Goal: Task Accomplishment & Management: Use online tool/utility

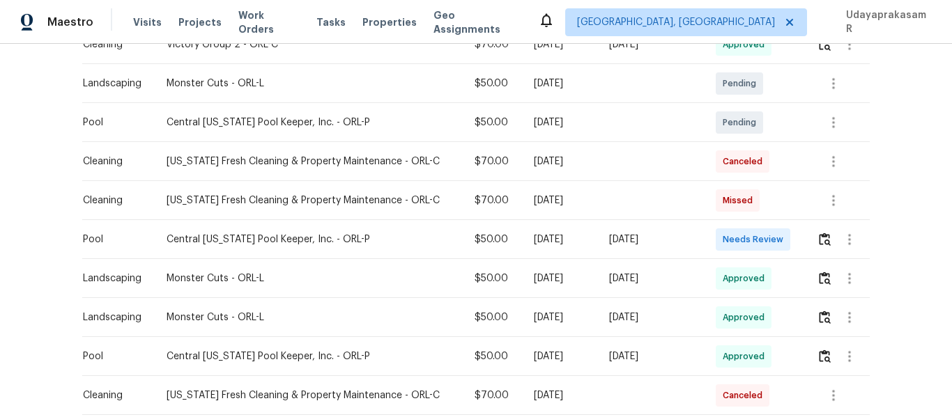
scroll to position [417, 0]
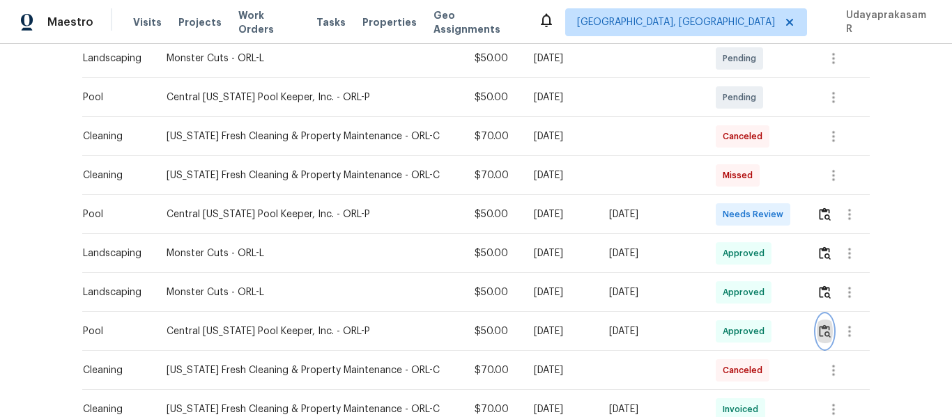
click at [825, 332] on img "button" at bounding box center [825, 331] width 12 height 13
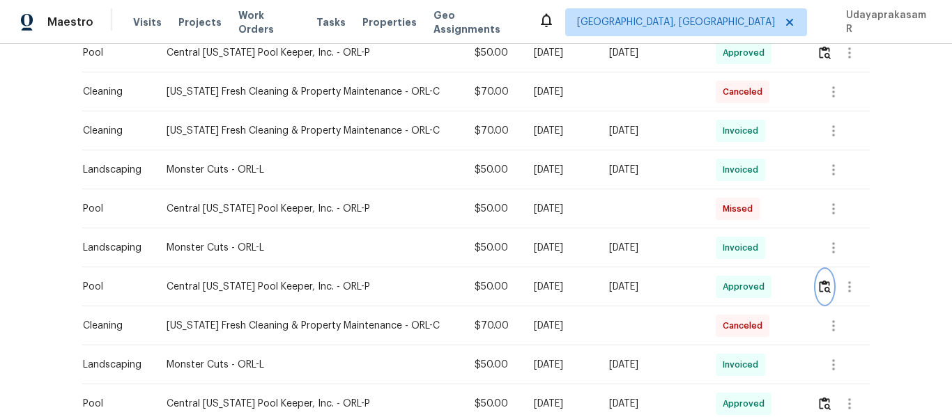
click at [824, 290] on img "button" at bounding box center [825, 286] width 12 height 13
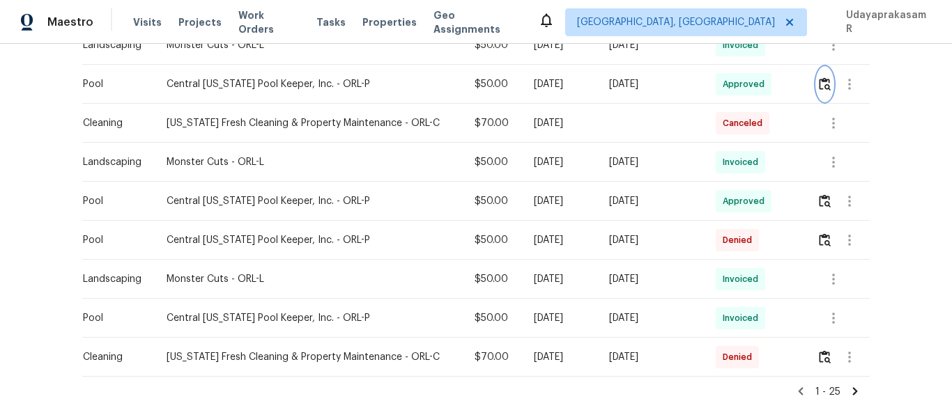
scroll to position [905, 0]
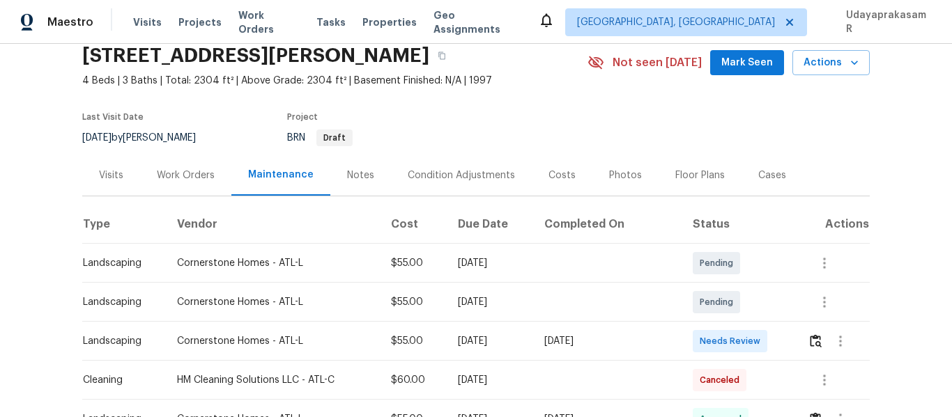
scroll to position [139, 0]
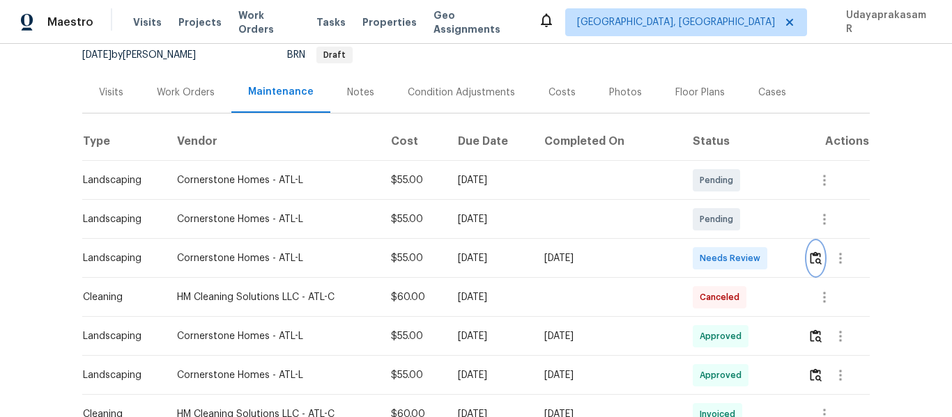
click at [819, 256] on button "button" at bounding box center [816, 258] width 16 height 33
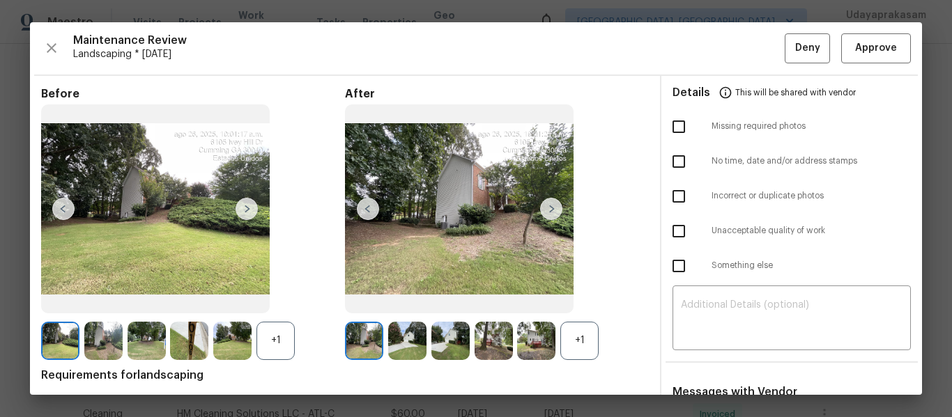
click at [243, 204] on img at bounding box center [247, 209] width 22 height 22
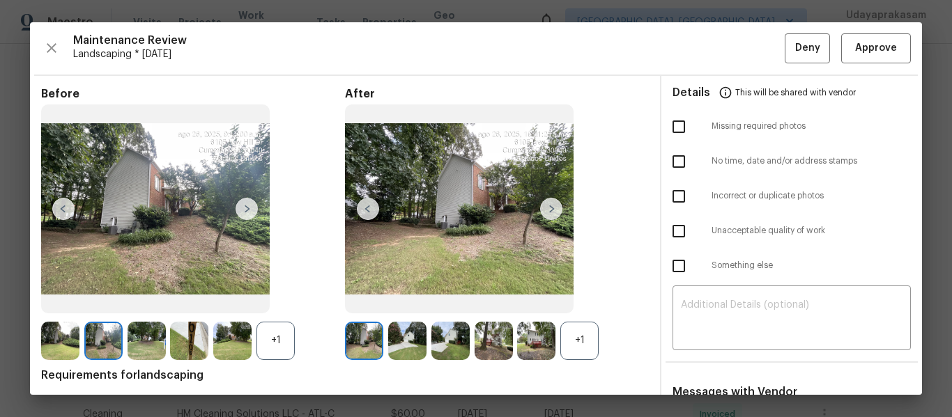
click at [243, 204] on img at bounding box center [247, 209] width 22 height 22
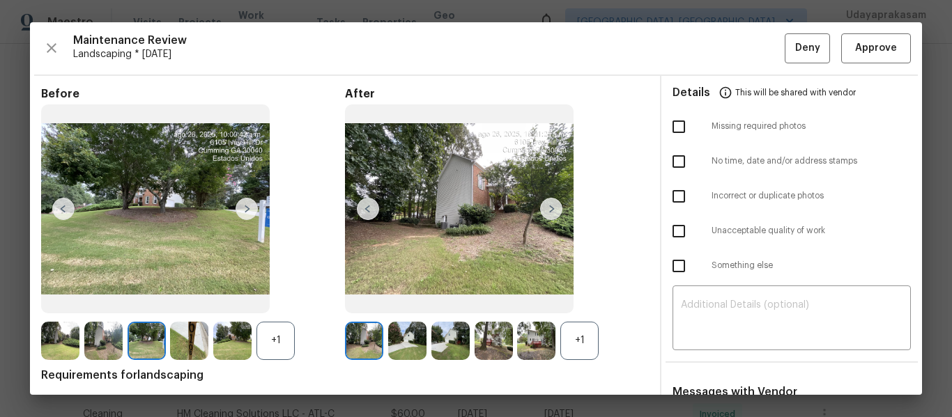
click at [243, 204] on img at bounding box center [247, 209] width 22 height 22
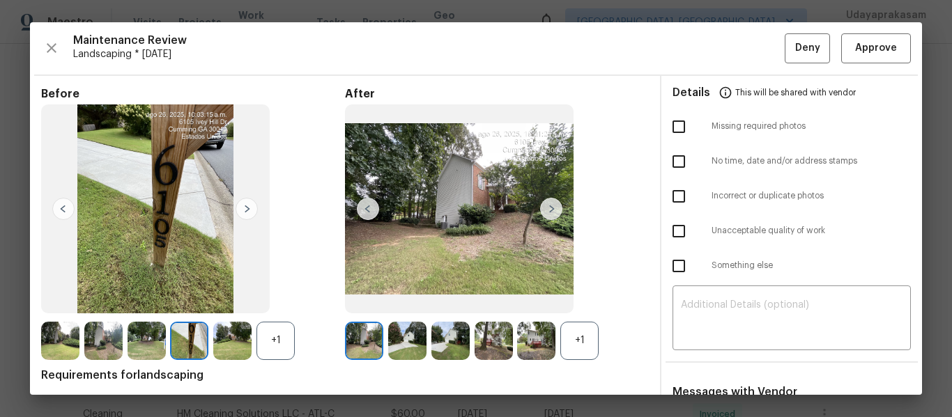
click at [243, 204] on img at bounding box center [247, 209] width 22 height 22
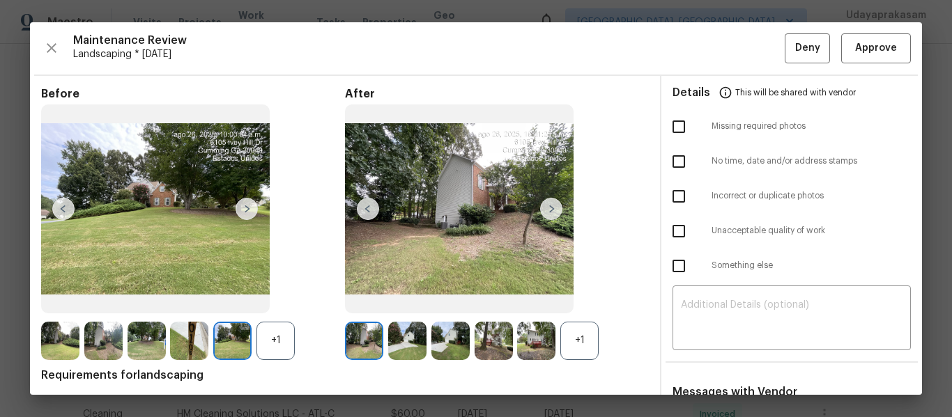
click at [243, 204] on img at bounding box center [247, 209] width 22 height 22
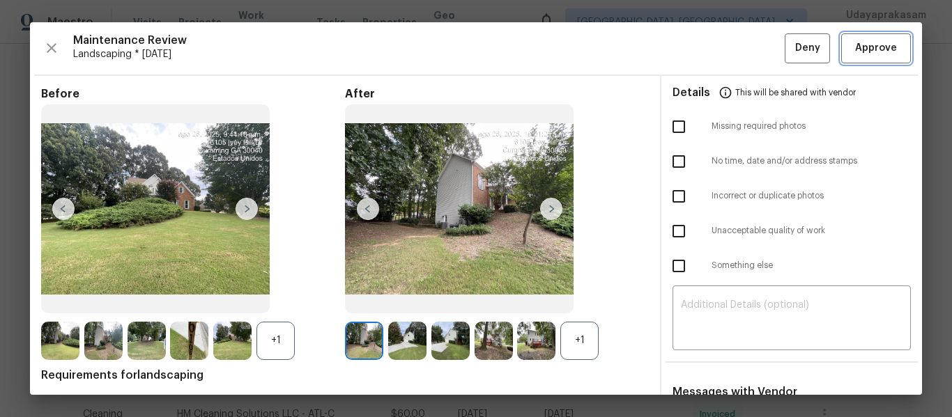
click at [873, 44] on span "Approve" at bounding box center [876, 48] width 42 height 17
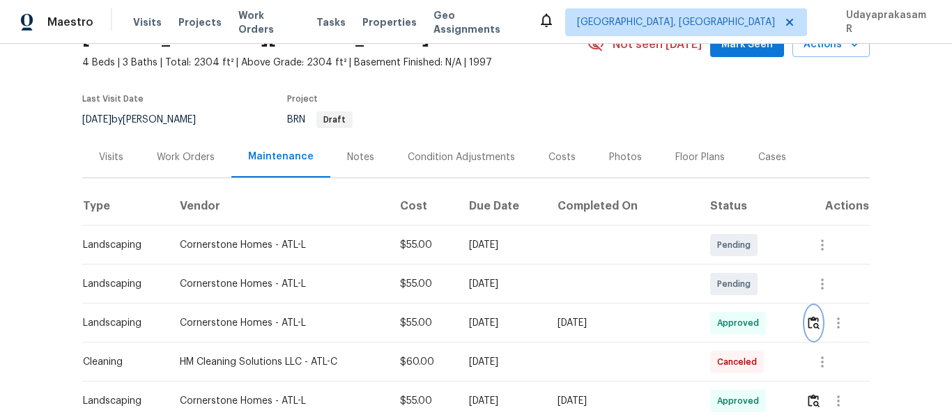
scroll to position [0, 0]
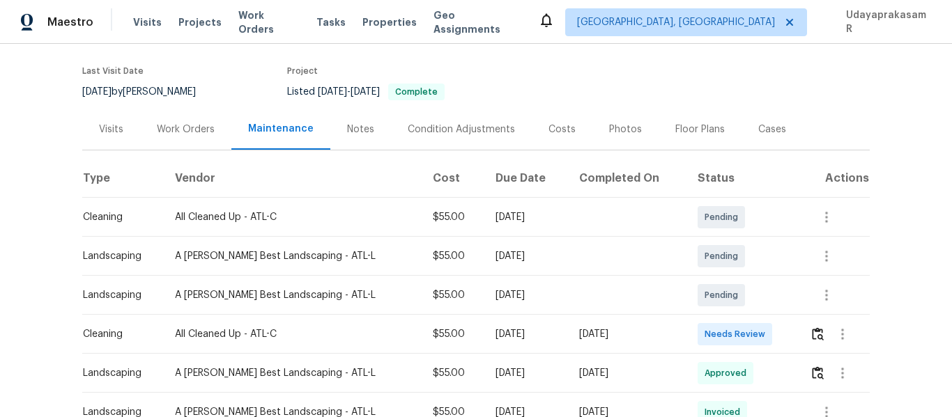
scroll to position [139, 0]
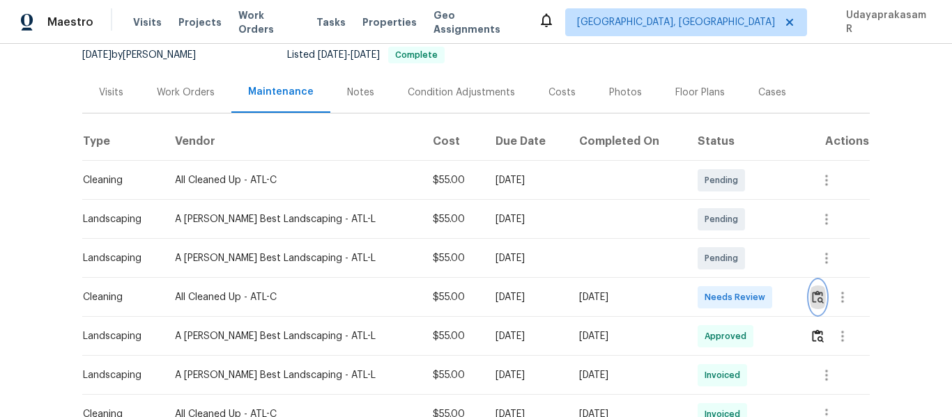
click at [812, 303] on img "button" at bounding box center [818, 297] width 12 height 13
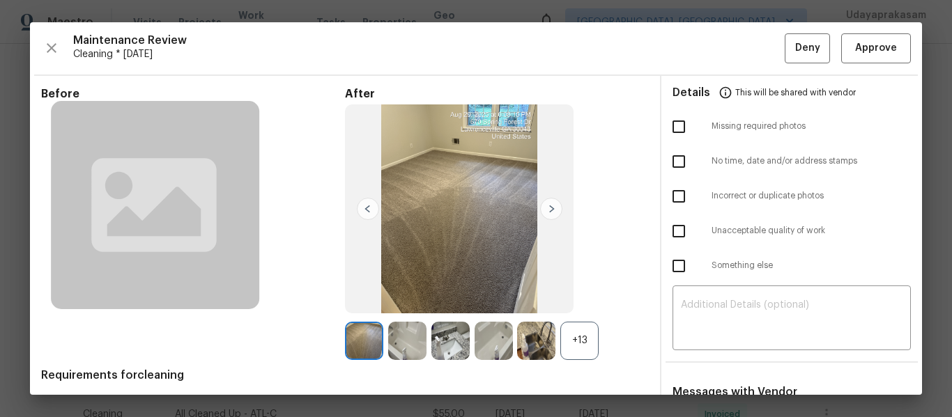
click at [542, 207] on img at bounding box center [551, 209] width 22 height 22
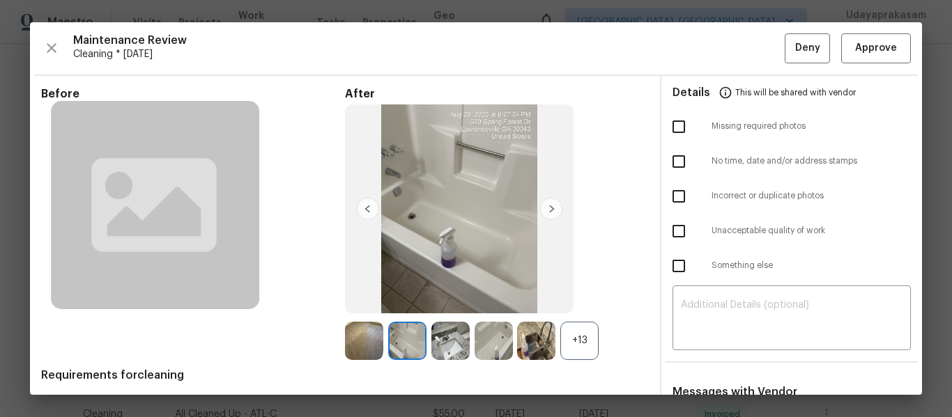
click at [542, 207] on img at bounding box center [551, 209] width 22 height 22
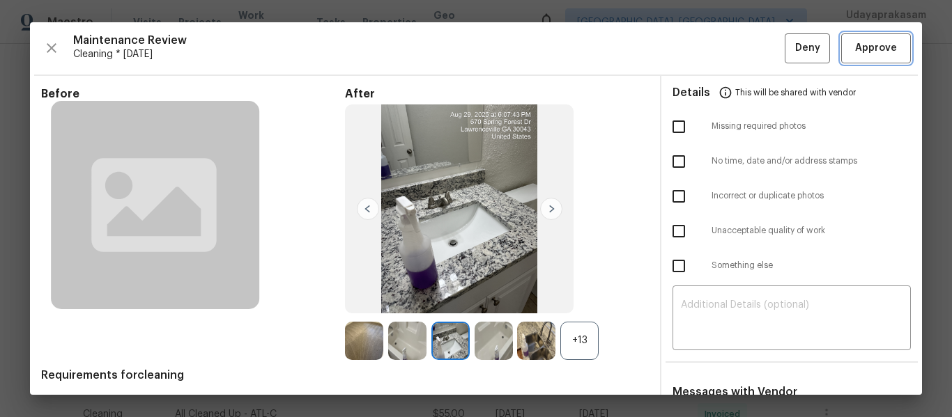
click at [886, 45] on span "Approve" at bounding box center [875, 48] width 47 height 17
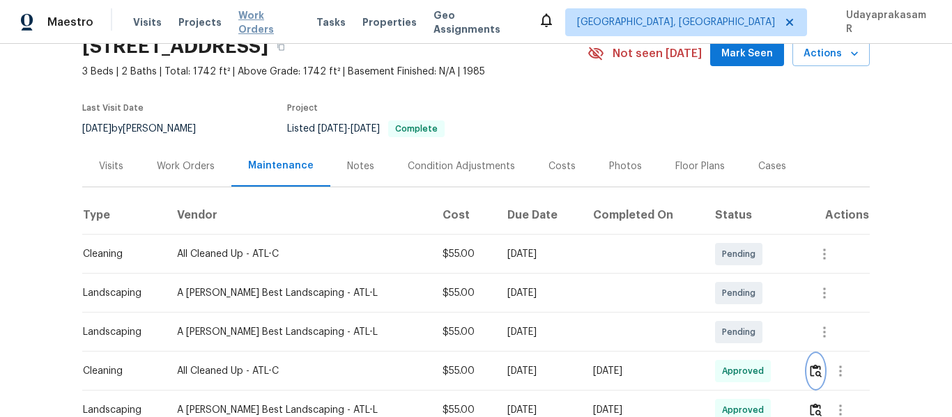
scroll to position [0, 0]
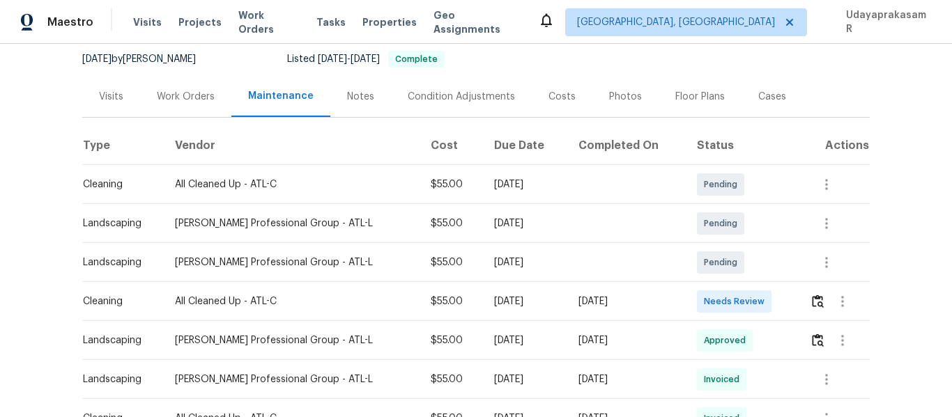
scroll to position [139, 0]
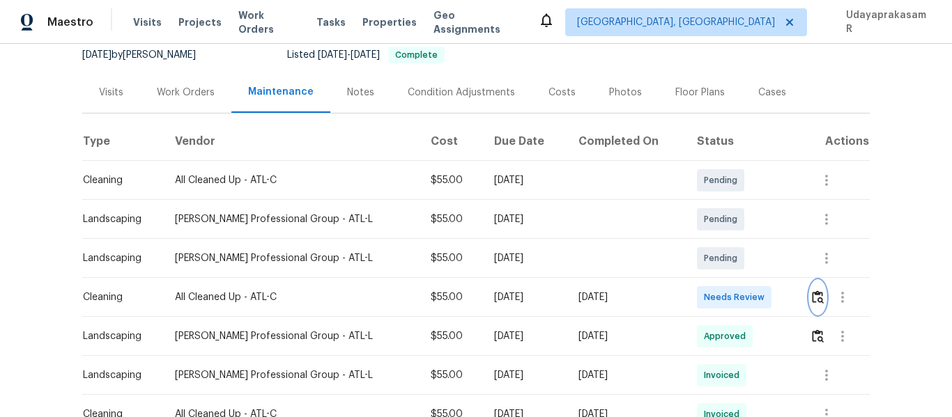
click at [814, 299] on img "button" at bounding box center [818, 297] width 12 height 13
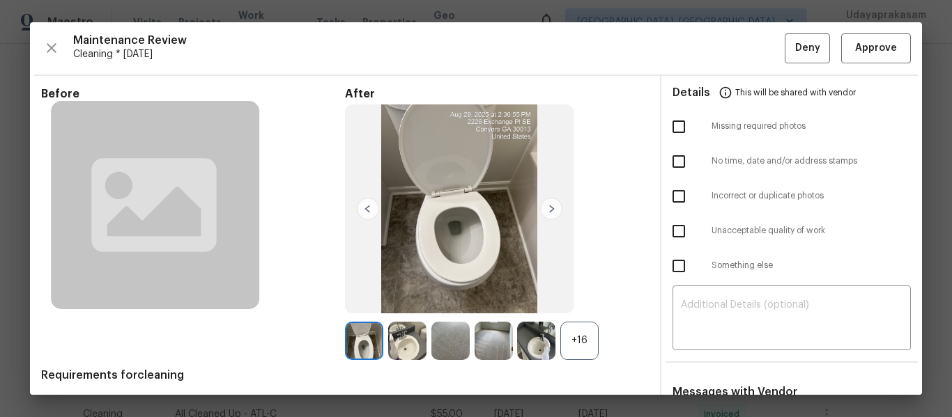
click at [552, 210] on img at bounding box center [551, 209] width 22 height 22
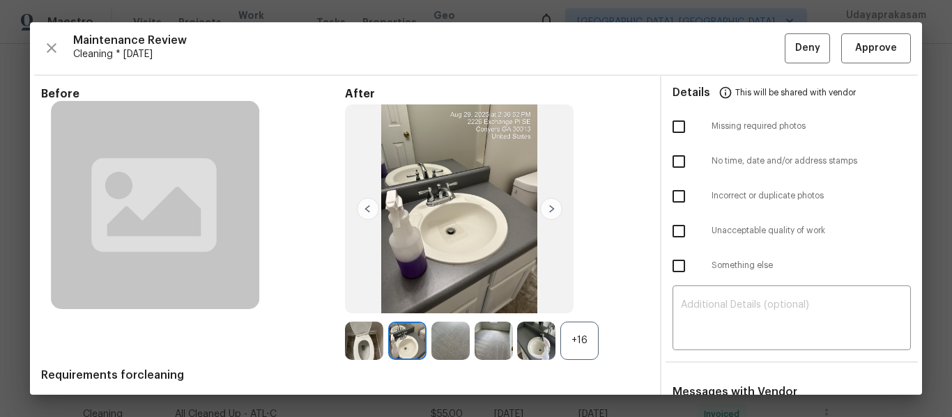
click at [552, 210] on img at bounding box center [551, 209] width 22 height 22
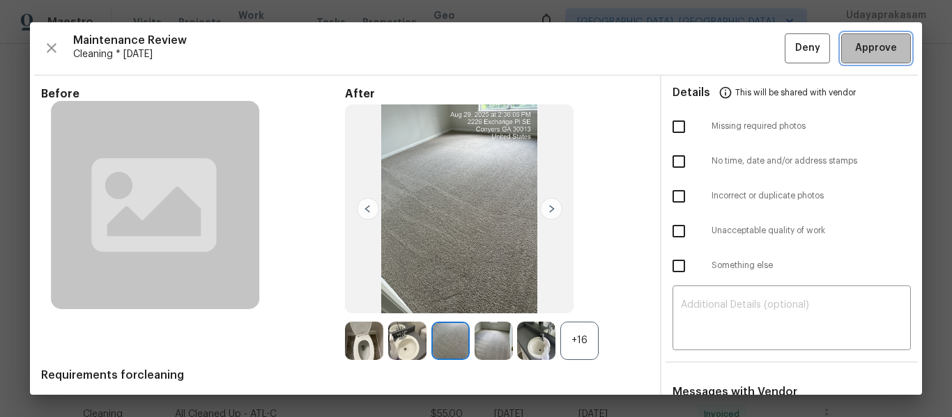
click at [875, 45] on span "Approve" at bounding box center [876, 48] width 42 height 17
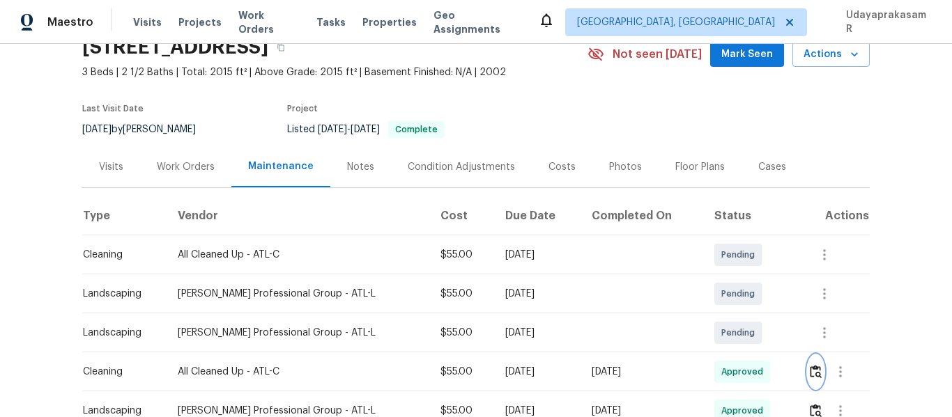
scroll to position [0, 0]
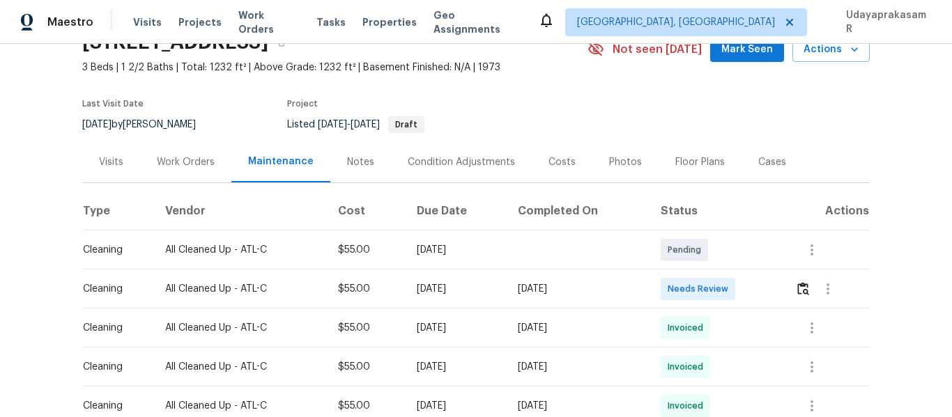
scroll to position [209, 0]
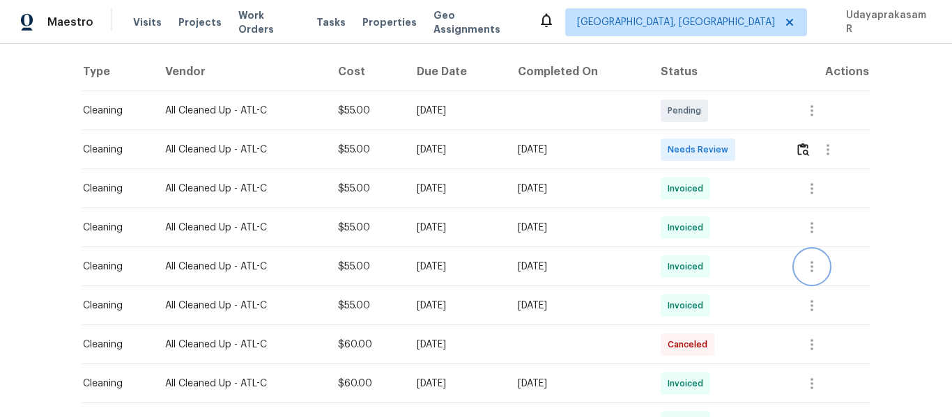
click at [817, 263] on icon "button" at bounding box center [811, 267] width 17 height 17
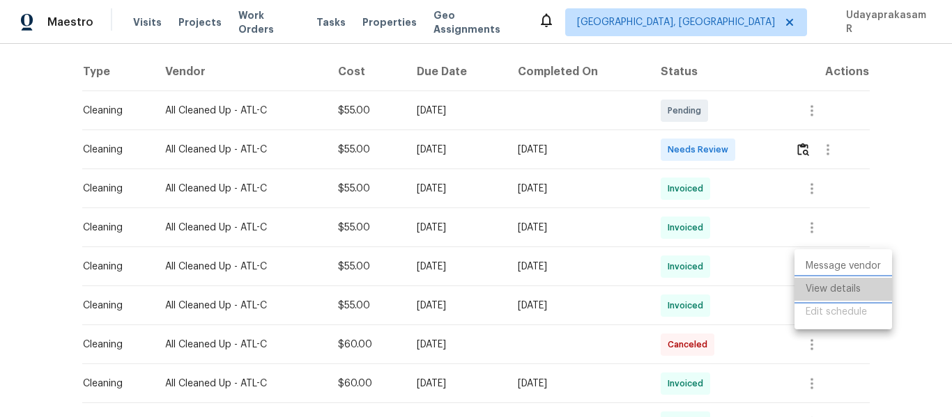
click at [814, 286] on li "View details" at bounding box center [843, 289] width 98 height 23
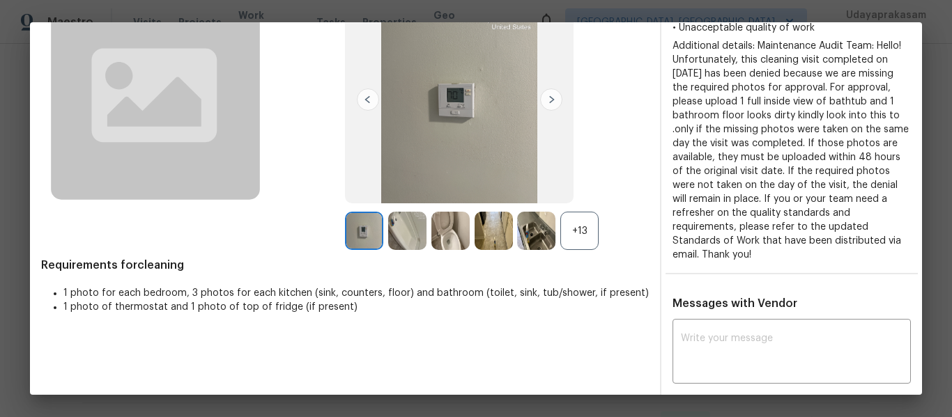
scroll to position [0, 0]
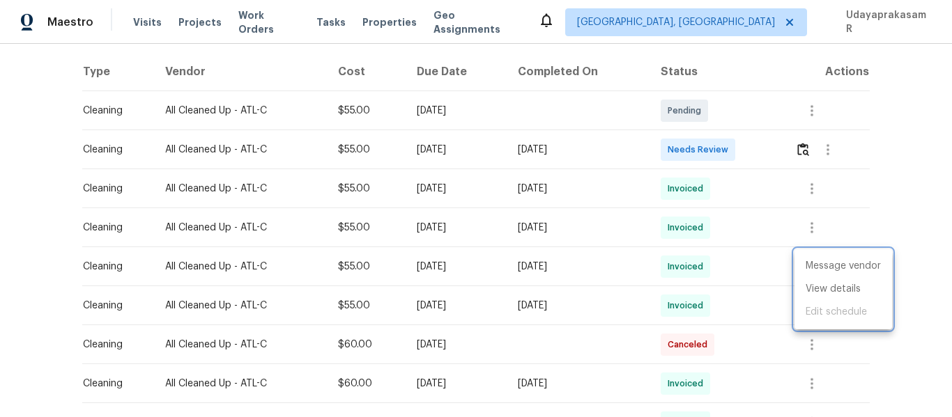
click at [884, 190] on div at bounding box center [476, 208] width 952 height 417
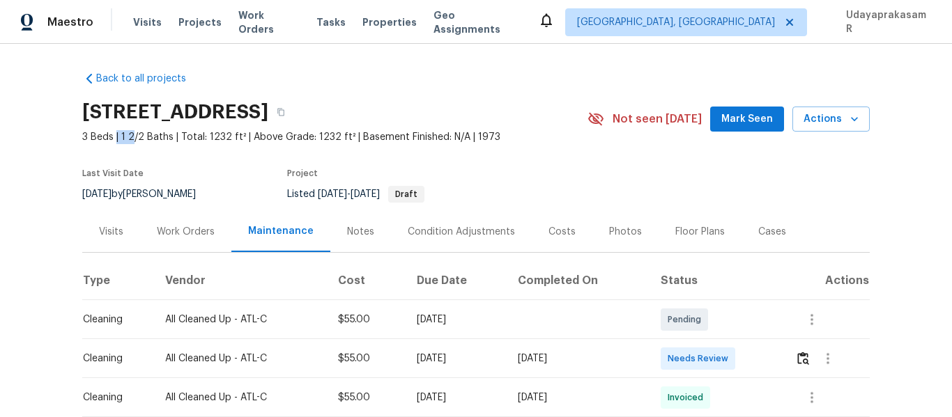
drag, startPoint x: 111, startPoint y: 134, endPoint x: 125, endPoint y: 132, distance: 13.5
click at [125, 132] on span "3 Beds | 1 2/2 Baths | Total: 1232 ft² | Above Grade: 1232 ft² | Basement Finis…" at bounding box center [334, 137] width 505 height 14
click at [128, 162] on div "Last Visit Date 8/5/2025 by Ryan Fogarty Project Listed 8/29/2025 - 9/3/2025 Dr…" at bounding box center [318, 186] width 472 height 50
drag, startPoint x: 123, startPoint y: 135, endPoint x: 136, endPoint y: 134, distance: 12.6
click at [136, 134] on span "3 Beds | 1 2/2 Baths | Total: 1232 ft² | Above Grade: 1232 ft² | Basement Finis…" at bounding box center [334, 137] width 505 height 14
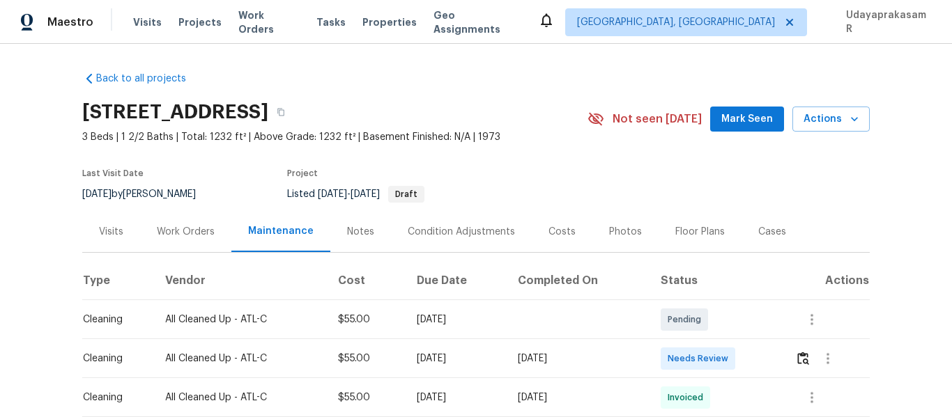
click at [132, 154] on section "1472 Pine Log Rd NE Apt C, Conyers, GA 30012 3 Beds | 1 2/2 Baths | Total: 1232…" at bounding box center [475, 152] width 787 height 117
drag, startPoint x: 121, startPoint y: 137, endPoint x: 136, endPoint y: 134, distance: 14.8
click at [136, 134] on span "3 Beds | 1 2/2 Baths | Total: 1232 ft² | Above Grade: 1232 ft² | Basement Finis…" at bounding box center [334, 137] width 505 height 14
click at [136, 162] on div "Last Visit Date 8/5/2025 by Ryan Fogarty Project Listed 8/29/2025 - 9/3/2025 Dr…" at bounding box center [318, 186] width 472 height 50
drag, startPoint x: 123, startPoint y: 138, endPoint x: 135, endPoint y: 133, distance: 12.8
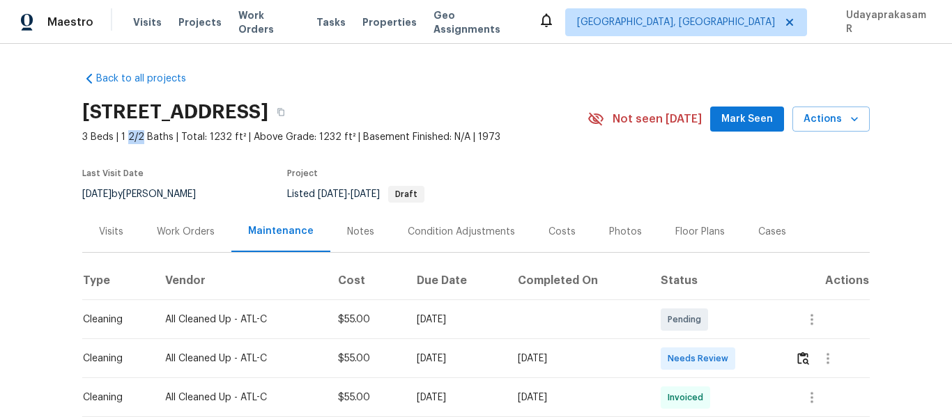
click at [135, 133] on span "3 Beds | 1 2/2 Baths | Total: 1232 ft² | Above Grade: 1232 ft² | Basement Finis…" at bounding box center [334, 137] width 505 height 14
click at [344, 183] on div "Project" at bounding box center [421, 177] width 268 height 17
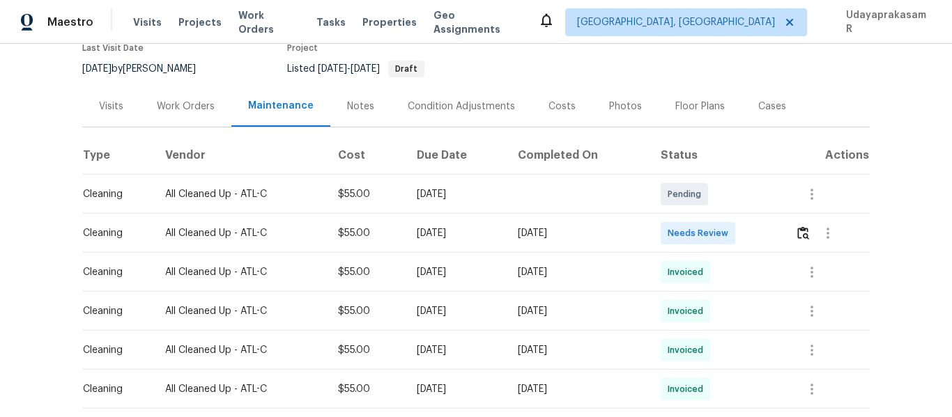
scroll to position [139, 0]
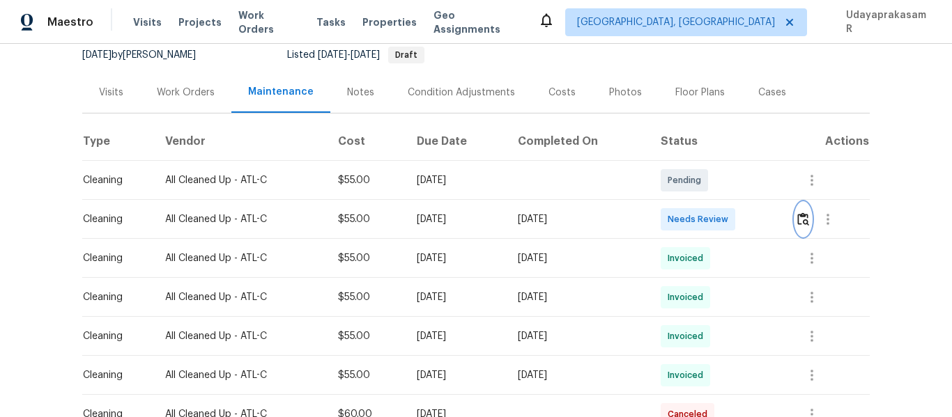
click at [808, 221] on img "button" at bounding box center [803, 219] width 12 height 13
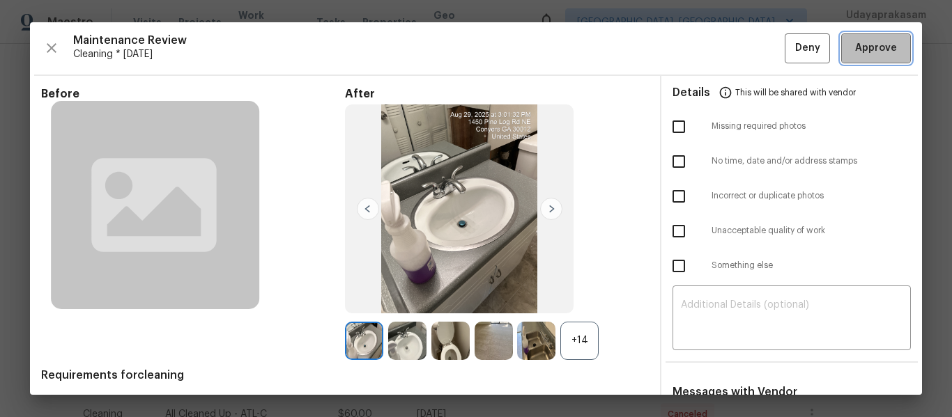
click at [865, 52] on span "Approve" at bounding box center [876, 48] width 42 height 17
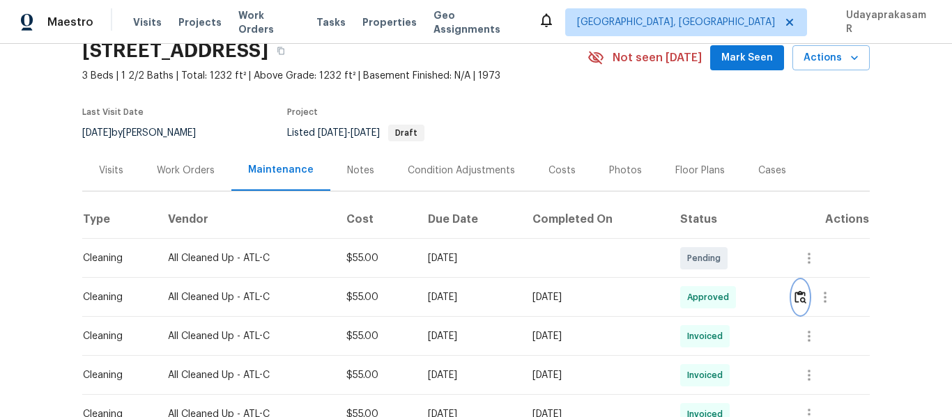
scroll to position [0, 0]
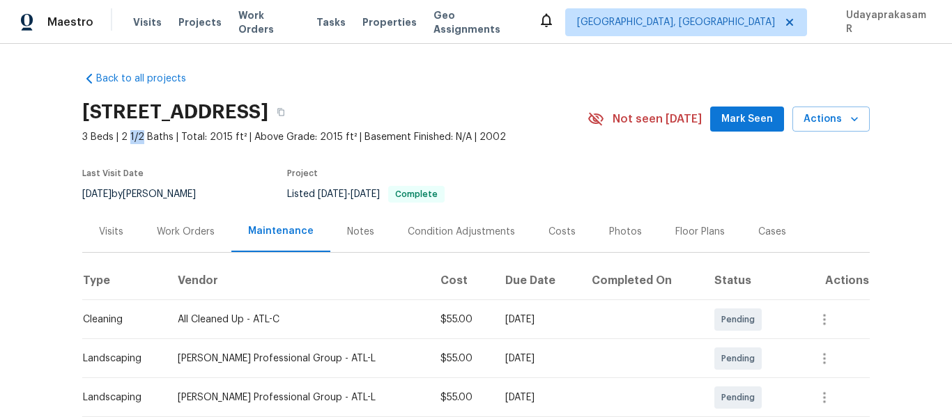
drag, startPoint x: 123, startPoint y: 139, endPoint x: 135, endPoint y: 139, distance: 11.8
click at [135, 139] on span "3 Beds | 2 1/2 Baths | Total: 2015 ft² | Above Grade: 2015 ft² | Basement Finis…" at bounding box center [334, 137] width 505 height 14
drag, startPoint x: 122, startPoint y: 137, endPoint x: 136, endPoint y: 134, distance: 14.1
click at [136, 134] on span "3 Beds | 2 1/2 Baths | Total: 2015 ft² | Above Grade: 2015 ft² | Basement Finis…" at bounding box center [334, 137] width 505 height 14
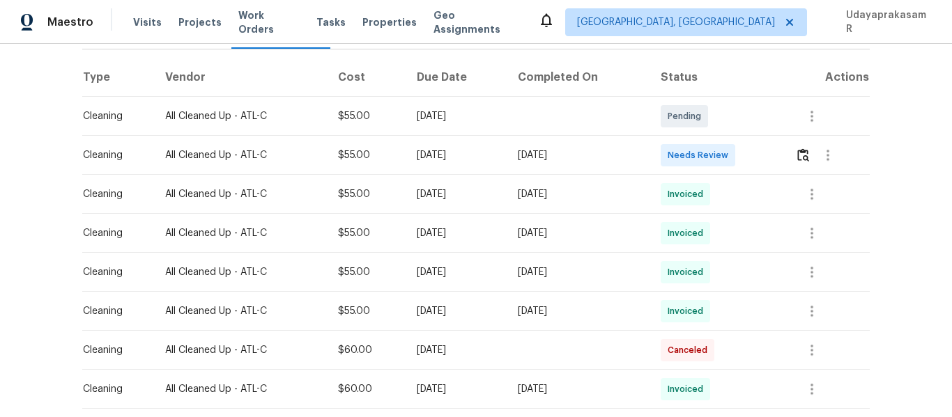
scroll to position [209, 0]
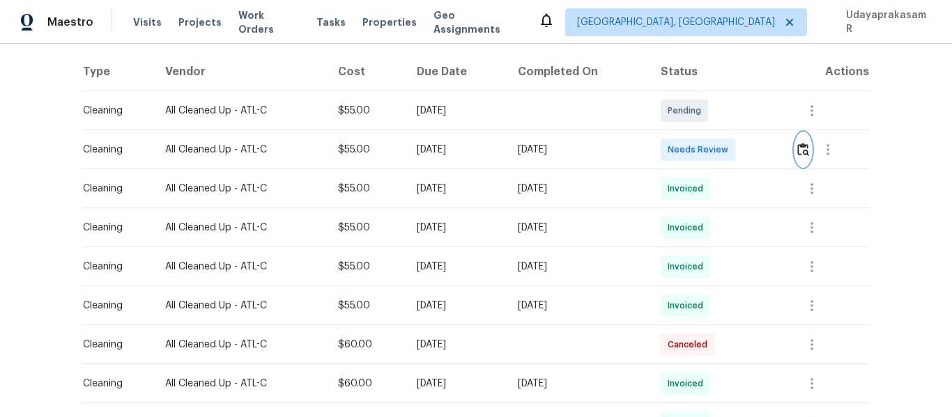
click at [810, 153] on button "button" at bounding box center [803, 149] width 16 height 33
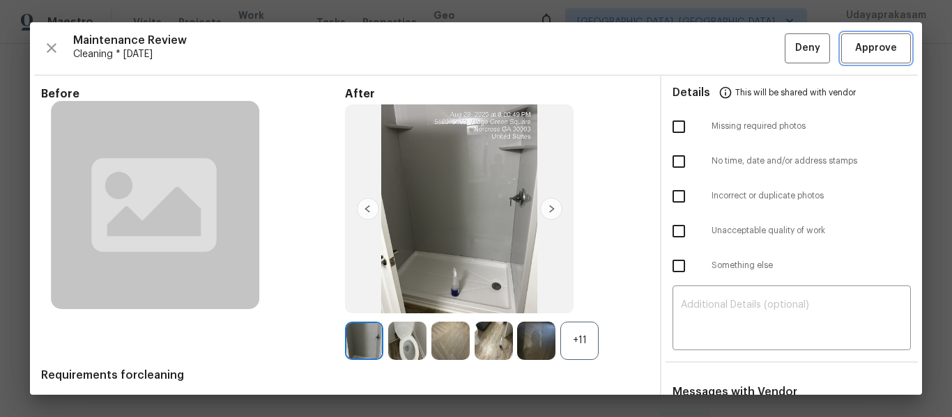
click at [857, 51] on span "Approve" at bounding box center [876, 48] width 42 height 17
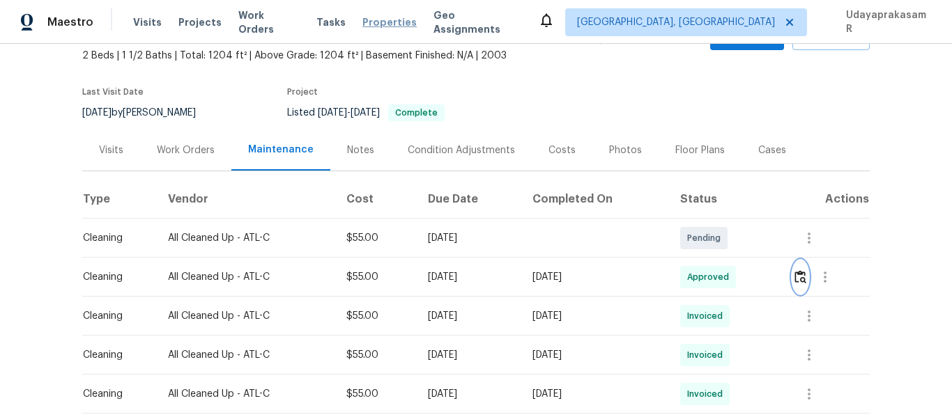
scroll to position [0, 0]
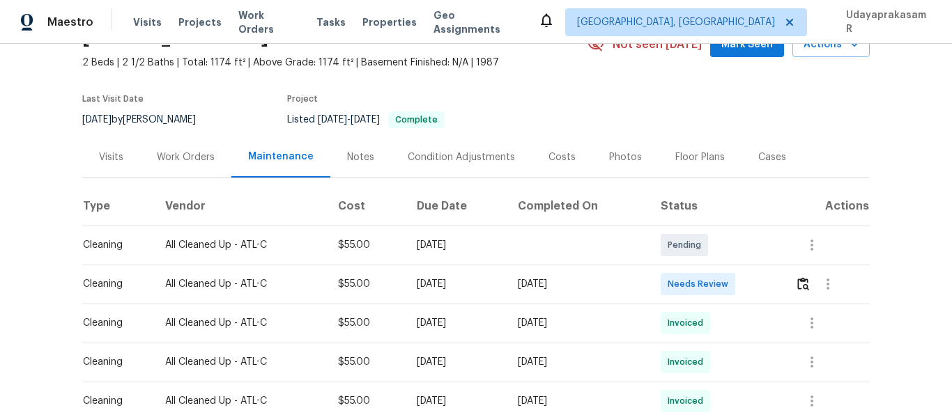
scroll to position [139, 0]
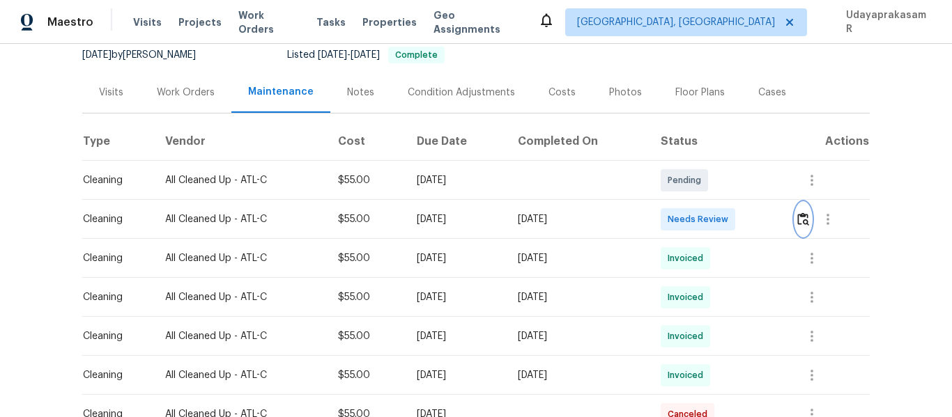
click at [806, 215] on img "button" at bounding box center [803, 219] width 12 height 13
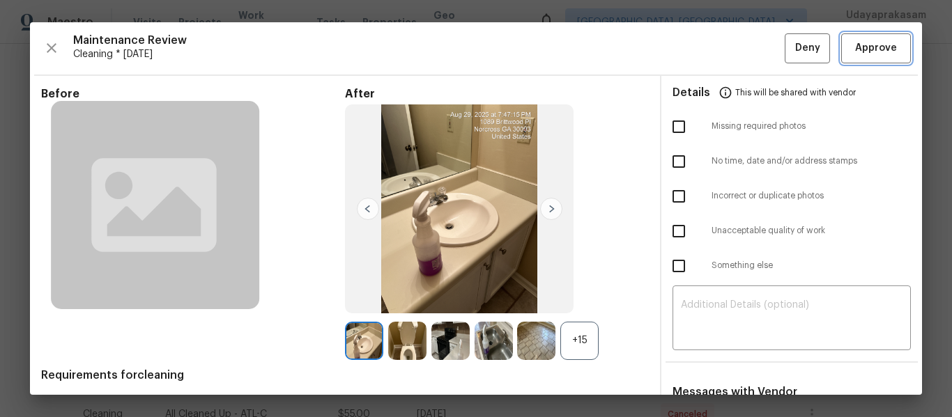
click at [870, 43] on span "Approve" at bounding box center [876, 48] width 42 height 17
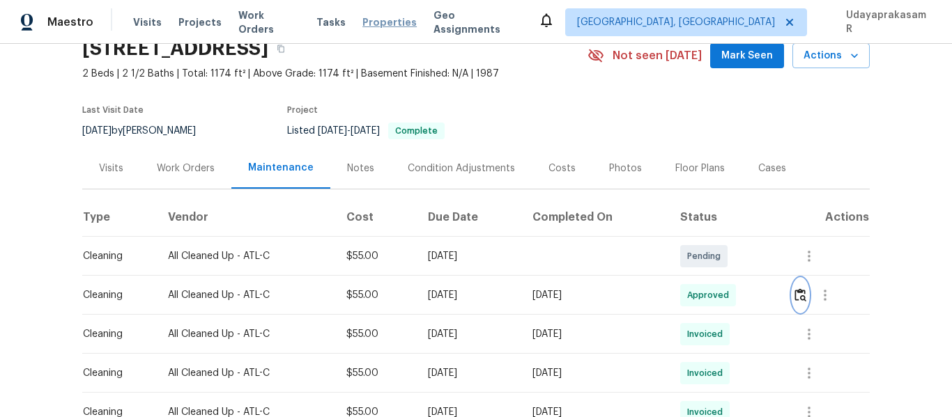
scroll to position [0, 0]
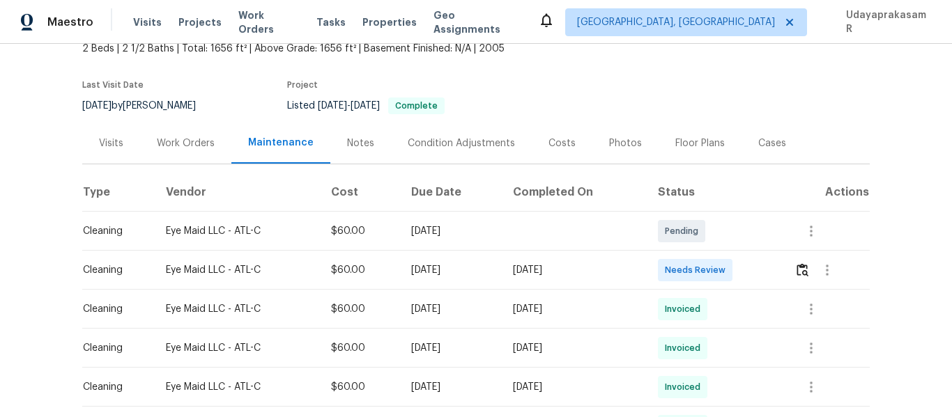
scroll to position [139, 0]
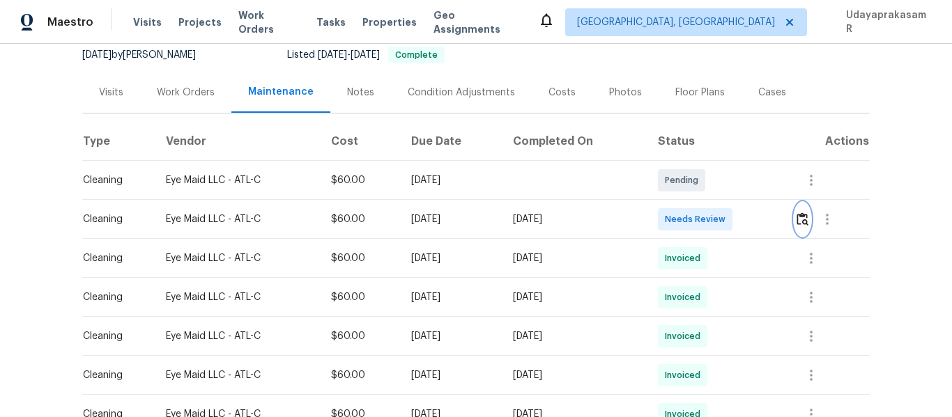
click at [807, 222] on img "button" at bounding box center [802, 219] width 12 height 13
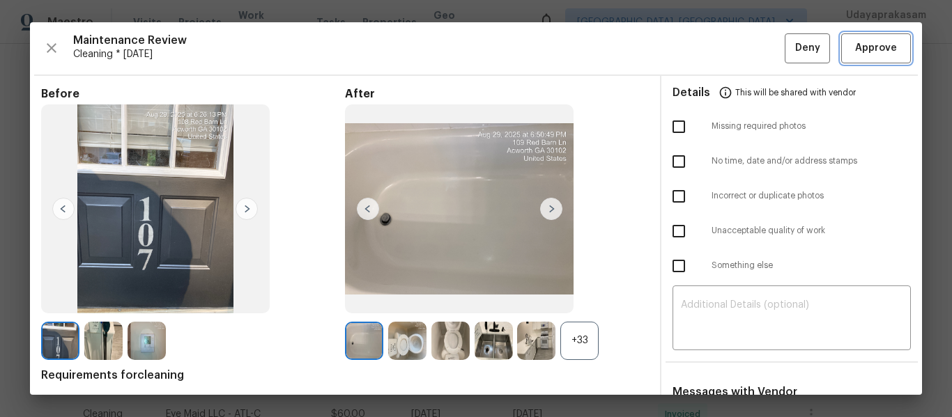
click at [871, 47] on span "Approve" at bounding box center [876, 48] width 42 height 17
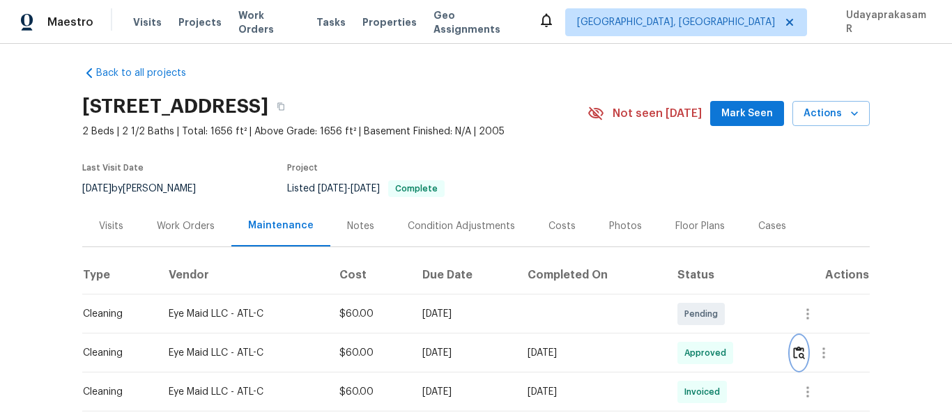
scroll to position [0, 0]
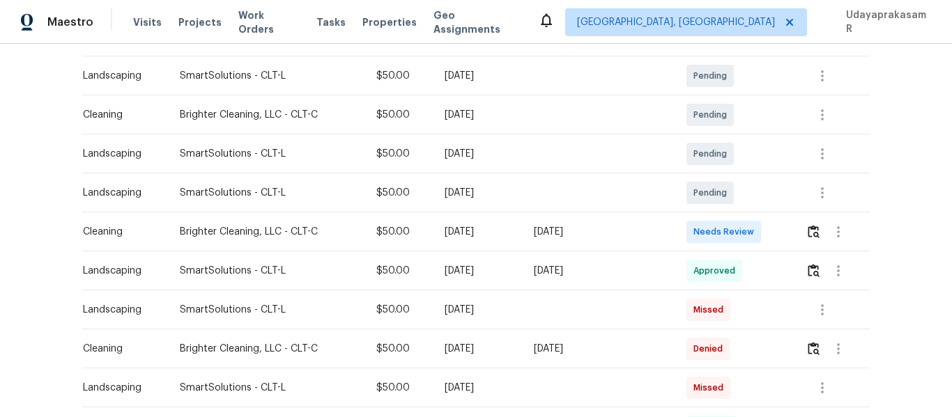
scroll to position [348, 0]
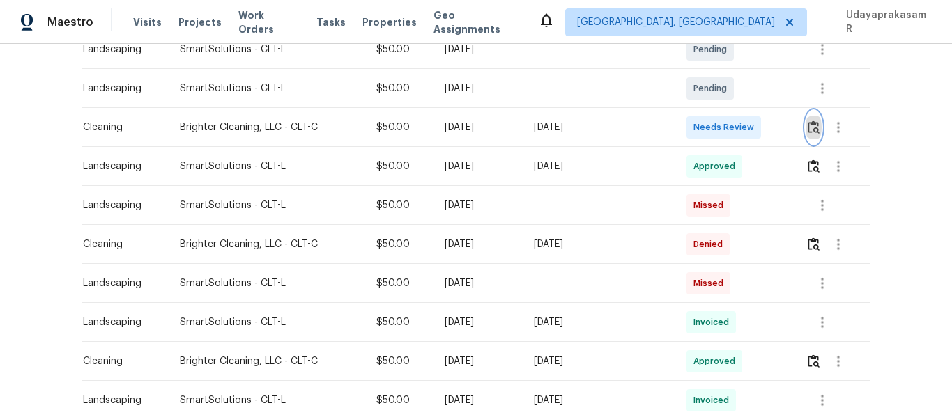
click at [806, 134] on button "button" at bounding box center [814, 127] width 16 height 33
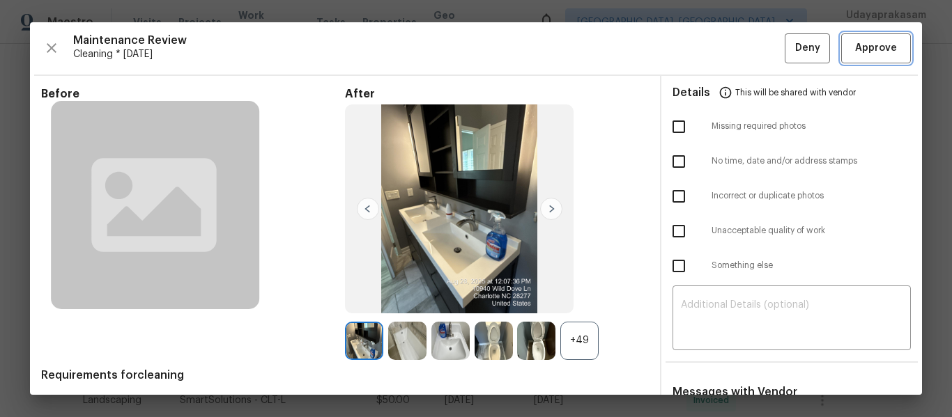
click at [872, 43] on span "Approve" at bounding box center [876, 48] width 42 height 17
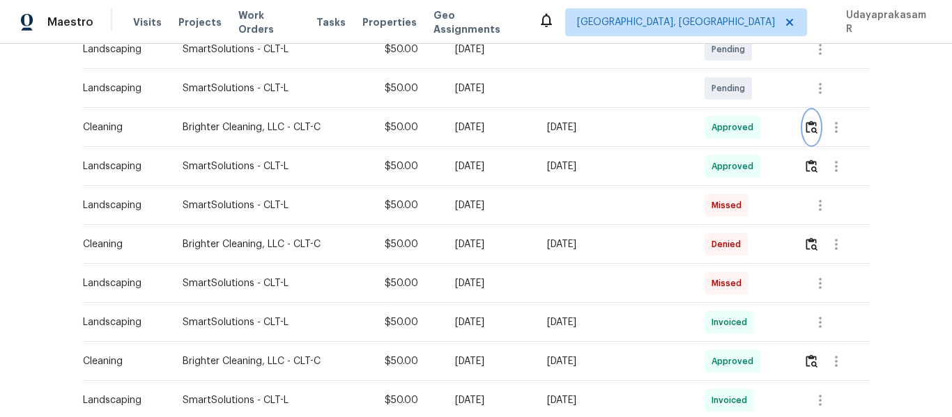
scroll to position [0, 0]
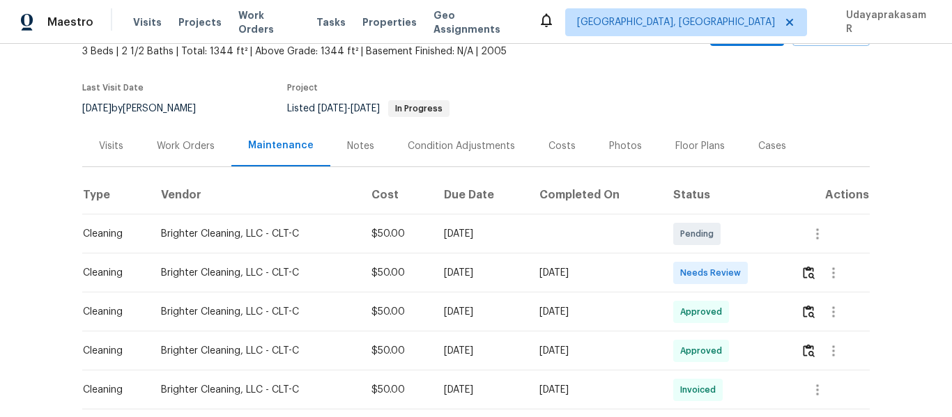
scroll to position [70, 0]
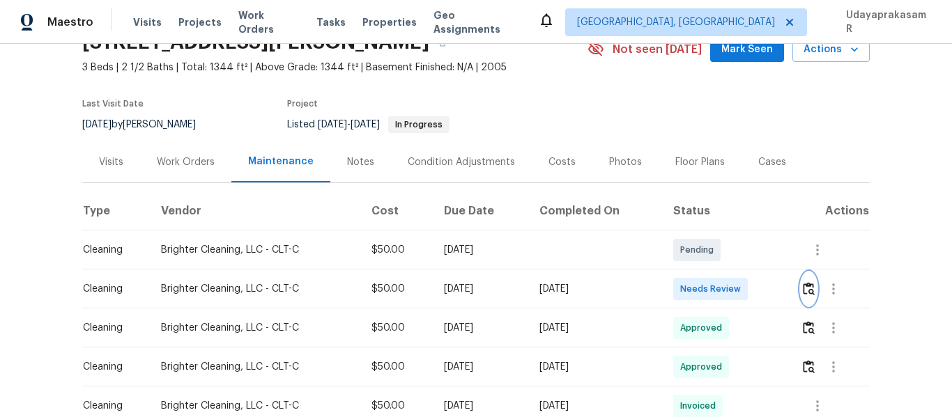
click at [805, 290] on img "button" at bounding box center [809, 288] width 12 height 13
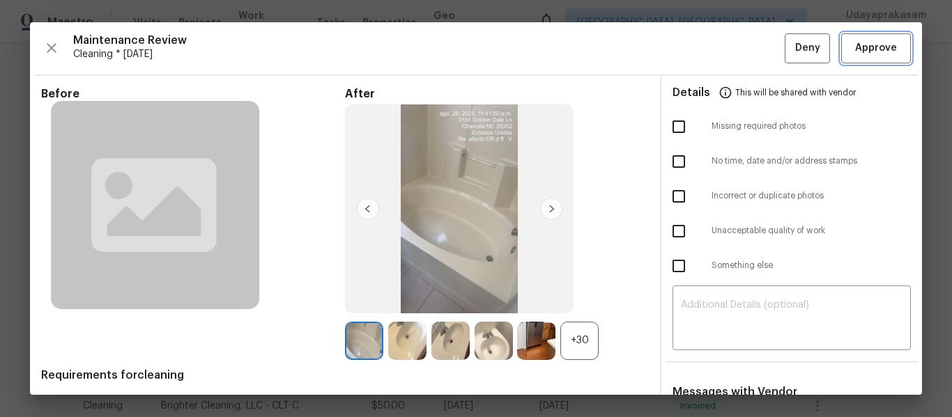
click at [865, 45] on span "Approve" at bounding box center [876, 48] width 42 height 17
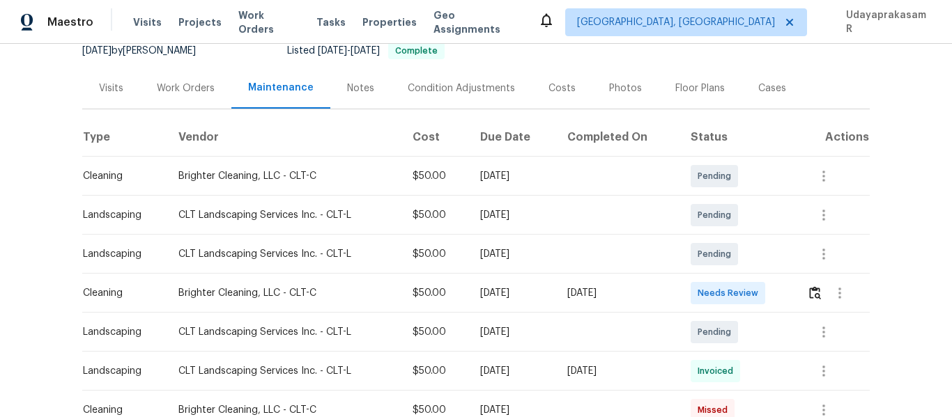
scroll to position [279, 0]
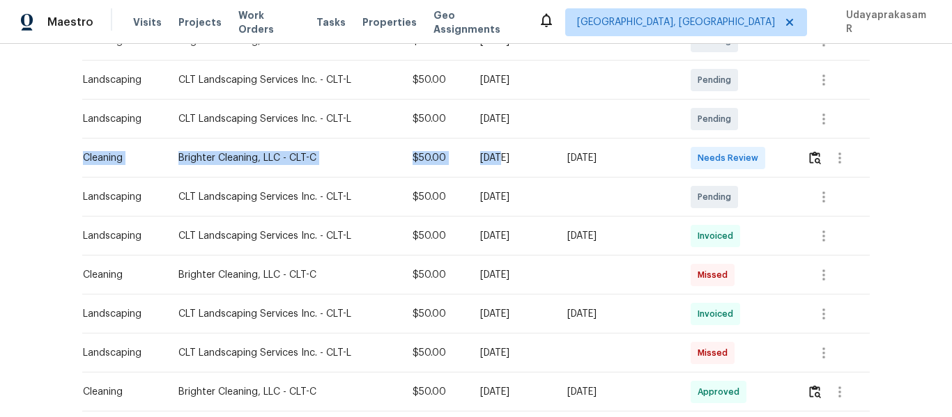
drag, startPoint x: 77, startPoint y: 161, endPoint x: 481, endPoint y: 161, distance: 404.2
click at [481, 161] on tr "Cleaning Brighter Cleaning, LLC - CLT-C $50.00 [DATE] [DATE] Needs Review" at bounding box center [475, 158] width 787 height 39
click at [480, 197] on div "[DATE]" at bounding box center [512, 197] width 65 height 14
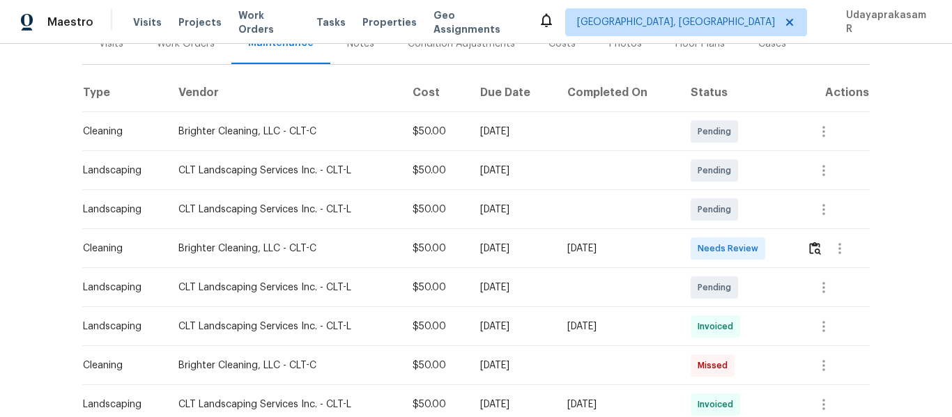
scroll to position [209, 0]
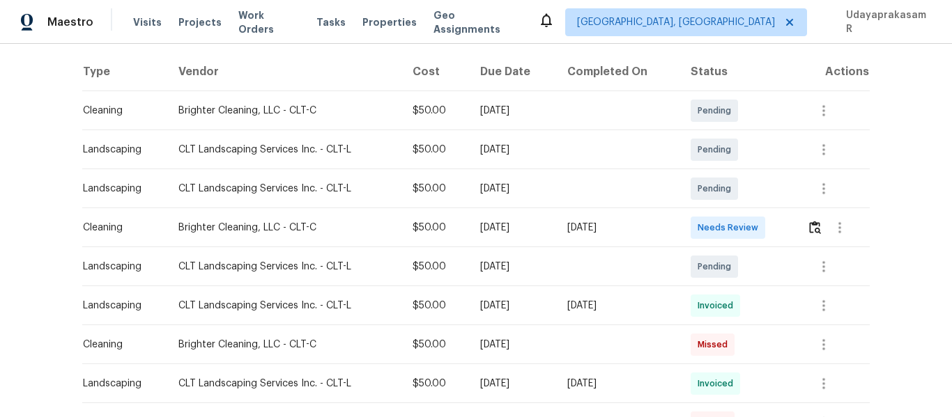
drag, startPoint x: 67, startPoint y: 229, endPoint x: 648, endPoint y: 229, distance: 581.2
click at [648, 229] on div "Back to all projects [STREET_ADDRESS] 5 Beds | 3 1/2 Baths | Total: 3261 ft² | …" at bounding box center [476, 231] width 952 height 374
click at [540, 266] on div "[DATE]" at bounding box center [512, 267] width 65 height 14
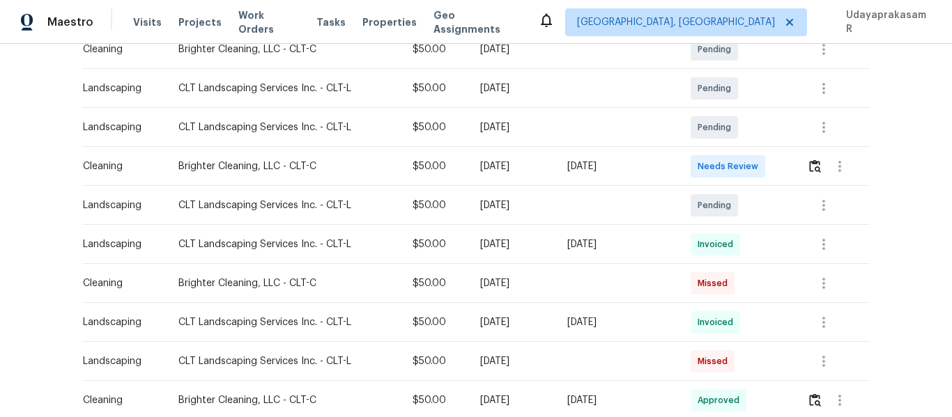
scroll to position [279, 0]
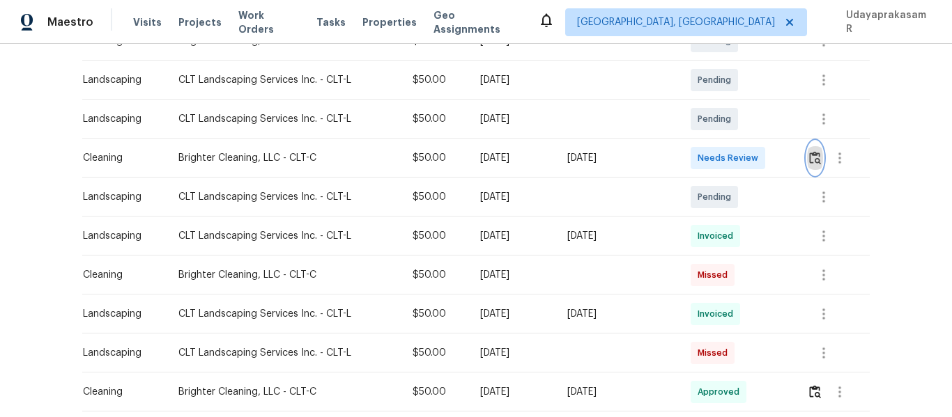
click at [815, 164] on img "button" at bounding box center [815, 157] width 12 height 13
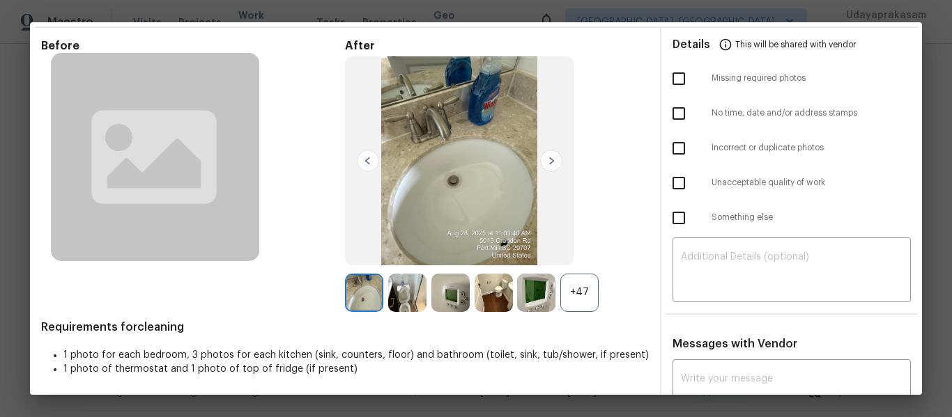
scroll to position [70, 0]
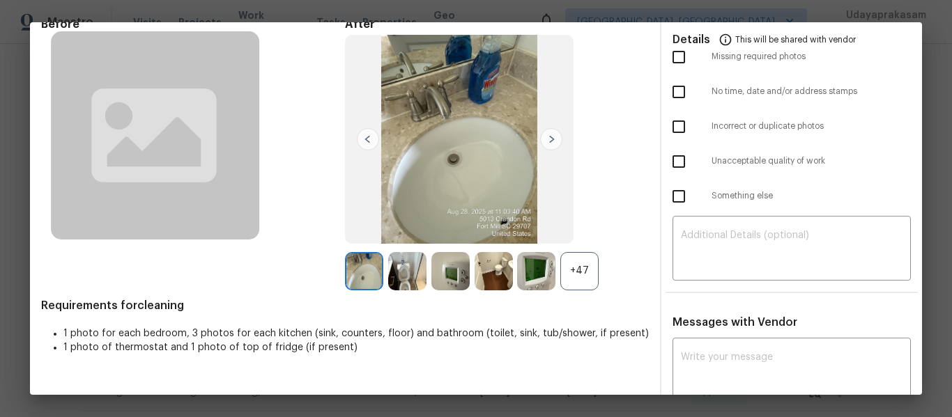
click at [551, 146] on img at bounding box center [551, 139] width 22 height 22
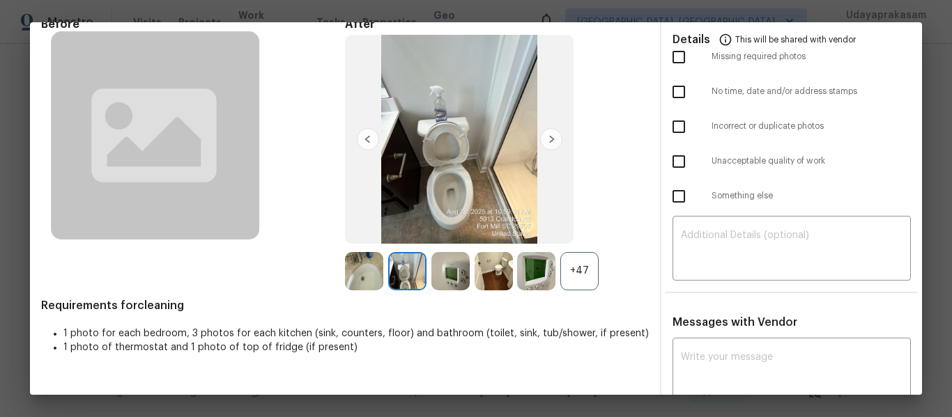
click at [551, 146] on img at bounding box center [551, 139] width 22 height 22
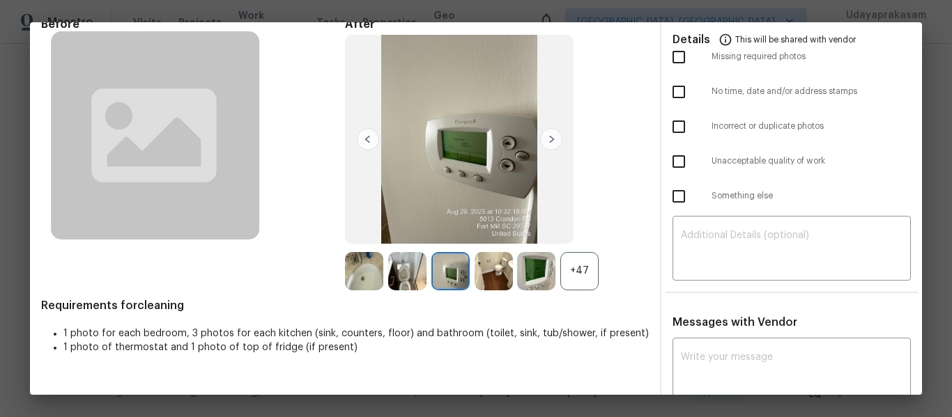
scroll to position [0, 0]
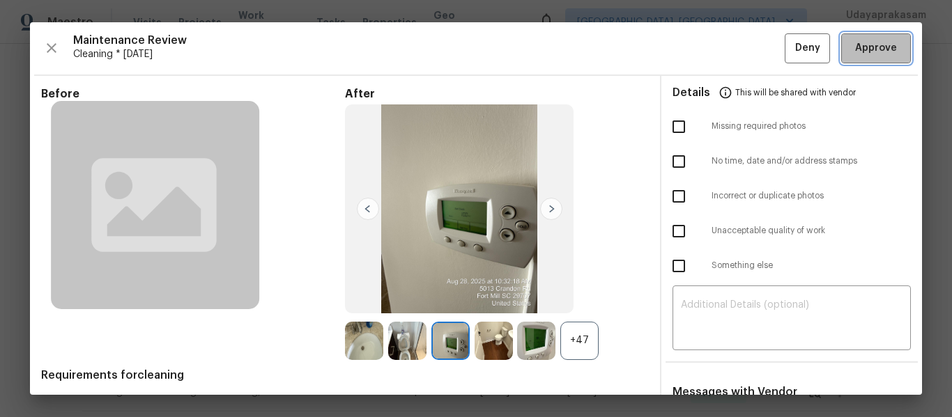
click at [895, 53] on button "Approve" at bounding box center [876, 48] width 70 height 30
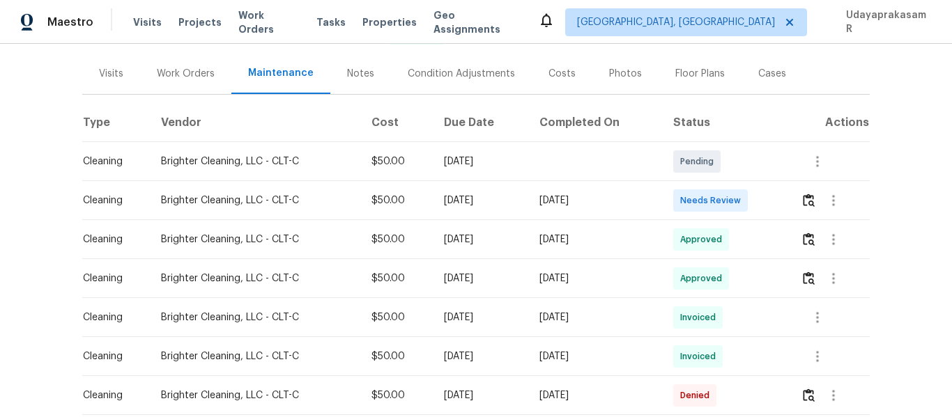
scroll to position [209, 0]
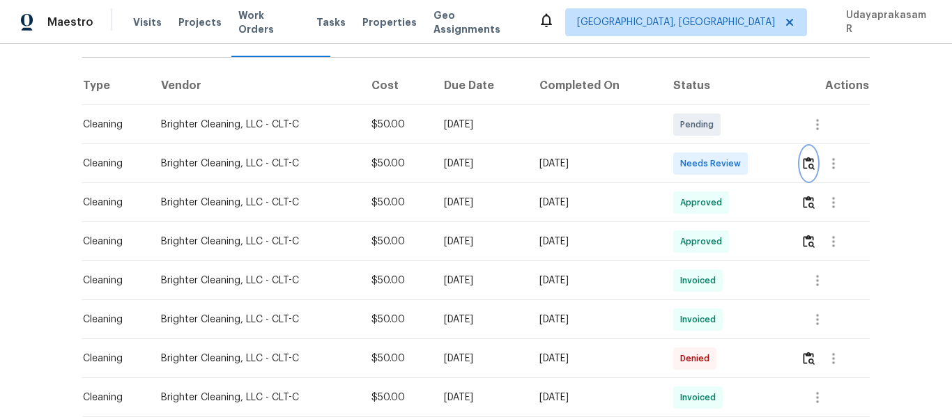
click at [803, 157] on img "button" at bounding box center [809, 163] width 12 height 13
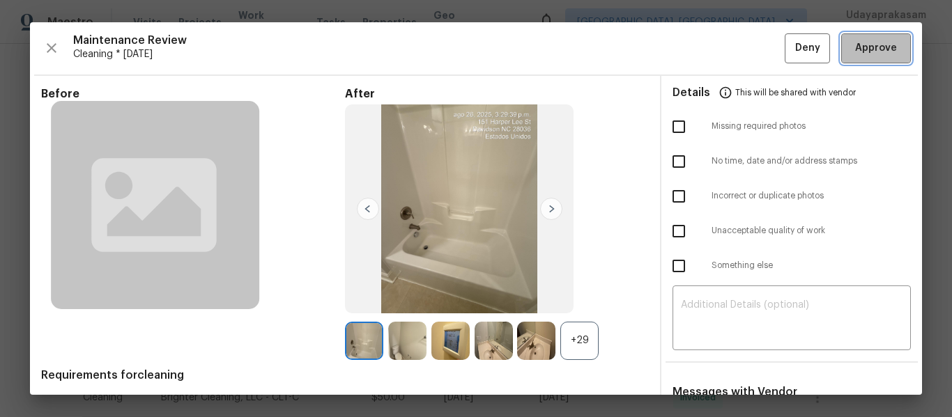
click at [861, 51] on span "Approve" at bounding box center [876, 48] width 42 height 17
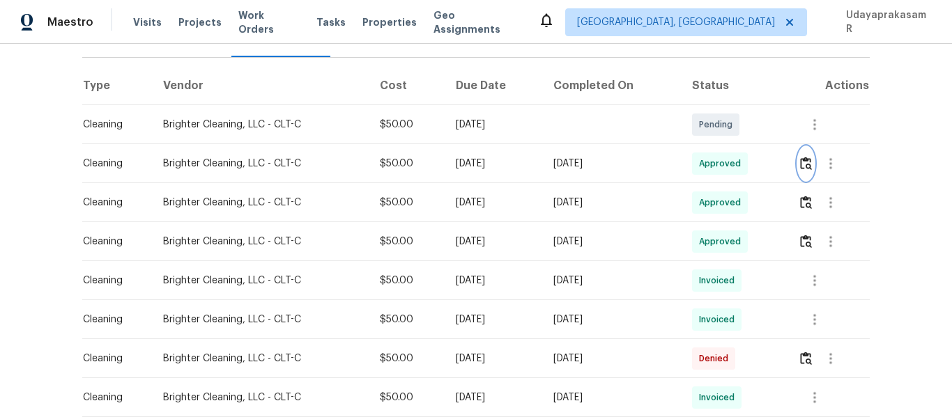
scroll to position [0, 0]
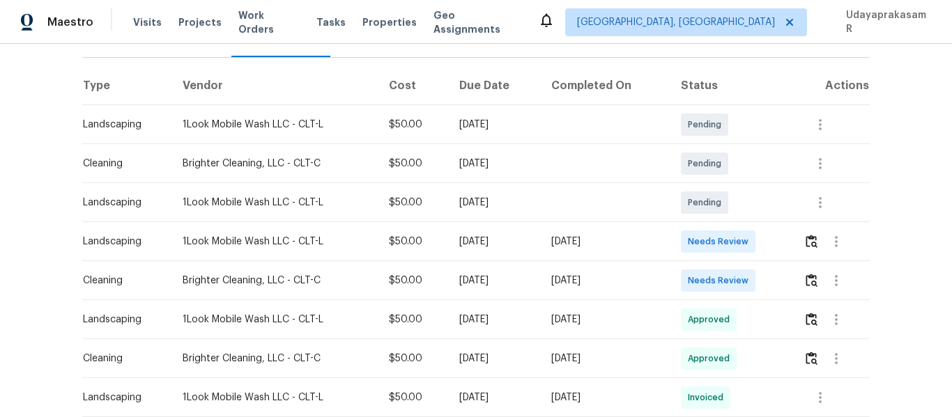
scroll to position [279, 0]
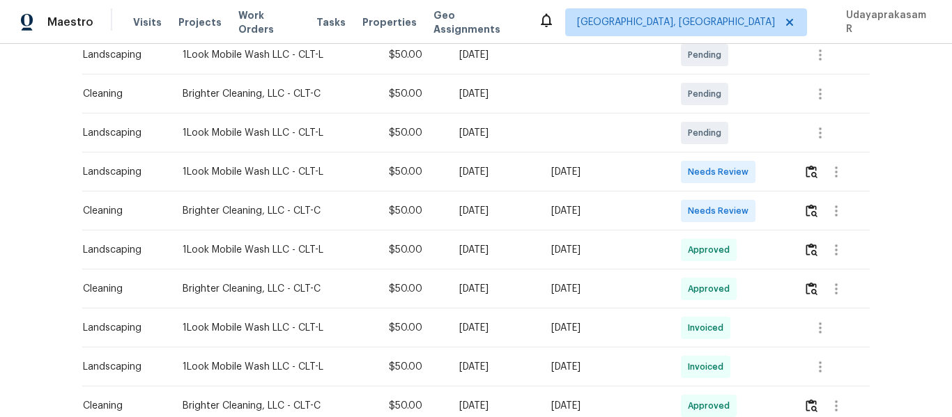
click at [799, 275] on td at bounding box center [830, 289] width 77 height 39
click at [806, 282] on img "button" at bounding box center [812, 288] width 12 height 13
click at [812, 205] on button "button" at bounding box center [811, 210] width 16 height 33
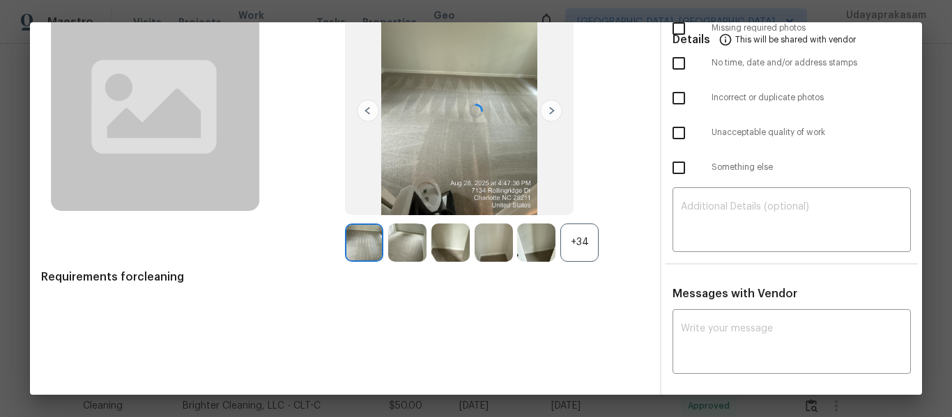
scroll to position [100, 0]
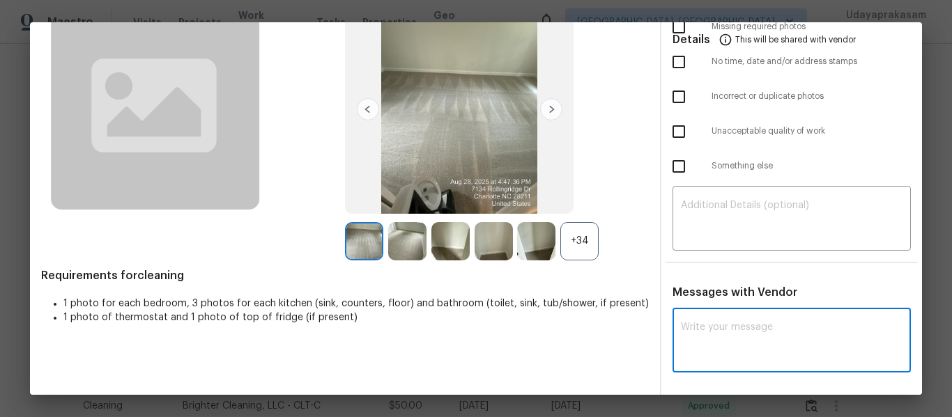
click at [718, 330] on textarea at bounding box center [792, 342] width 222 height 39
paste textarea "Maintenance Audit Team: Hello! After further review, the visit (08/02/2025) has…"
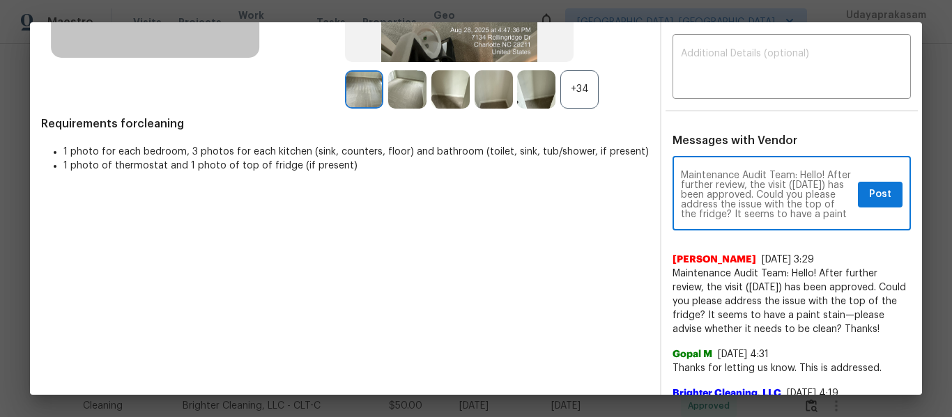
scroll to position [296, 0]
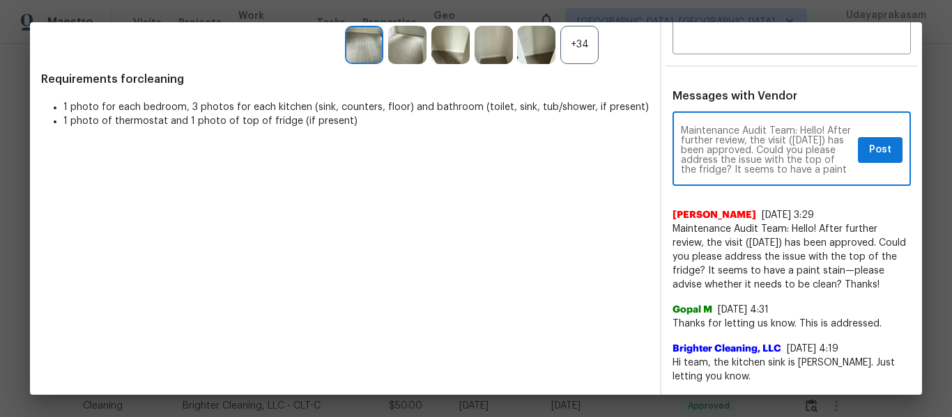
type textarea "Maintenance Audit Team: Hello! After further review, the visit (08/02/2025) has…"
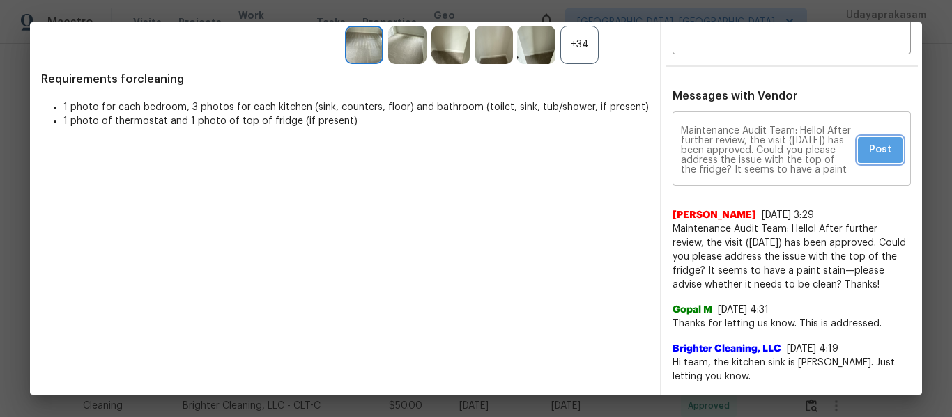
click at [877, 148] on span "Post" at bounding box center [880, 149] width 22 height 17
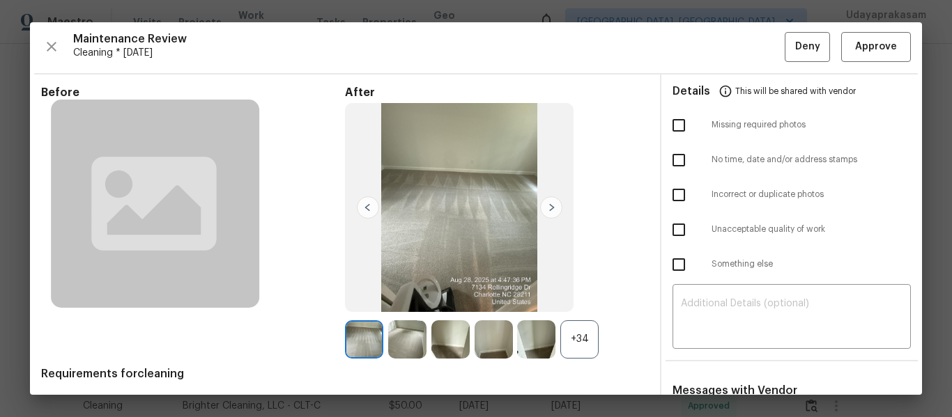
scroll to position [0, 0]
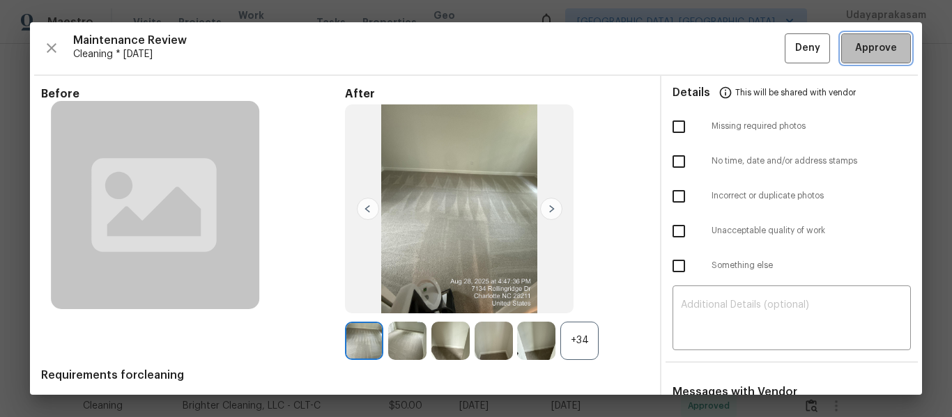
click at [856, 44] on span "Approve" at bounding box center [876, 48] width 42 height 17
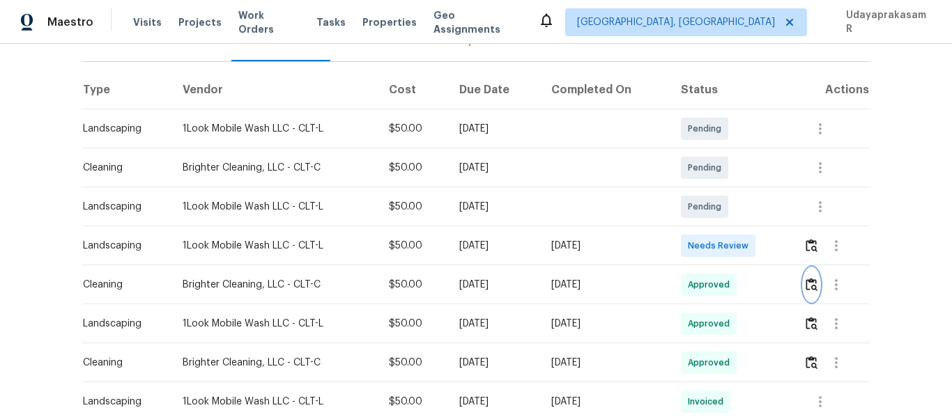
scroll to position [209, 0]
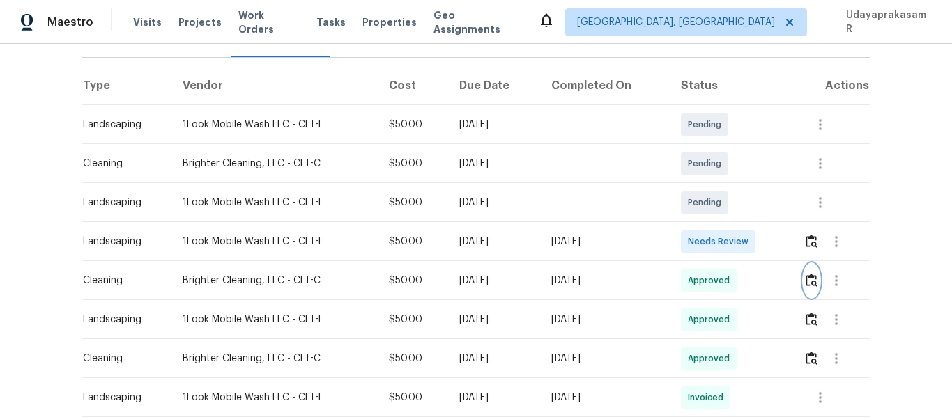
click at [808, 277] on button "button" at bounding box center [811, 280] width 16 height 33
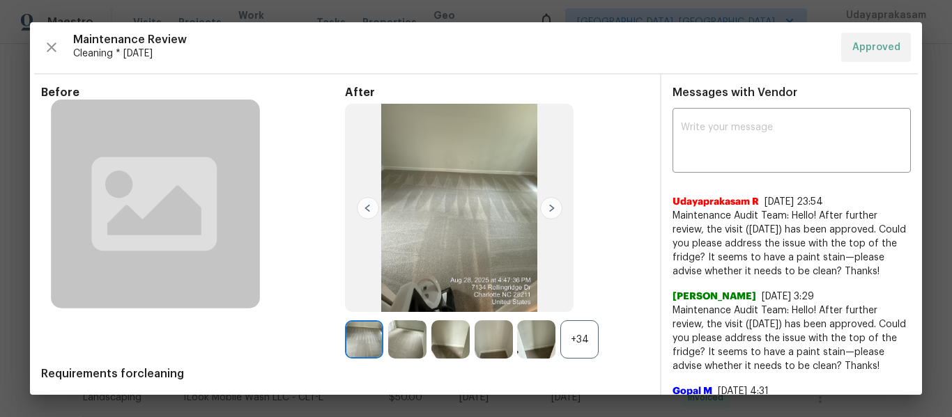
scroll to position [0, 0]
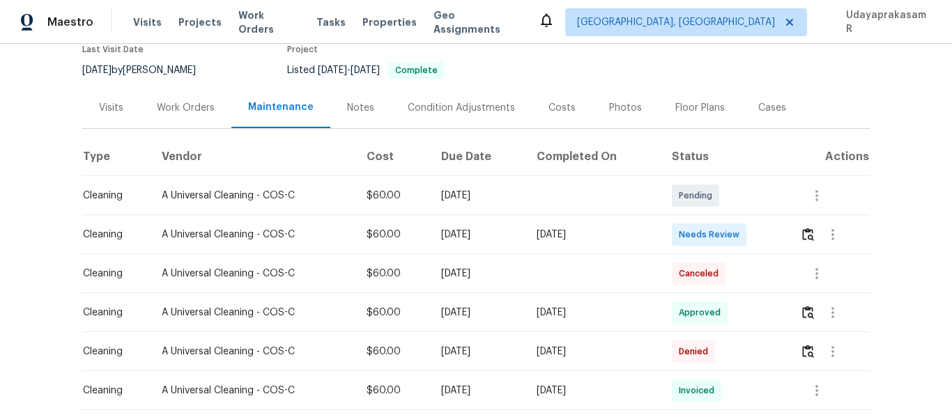
scroll to position [139, 0]
click at [806, 233] on img "button" at bounding box center [808, 232] width 12 height 13
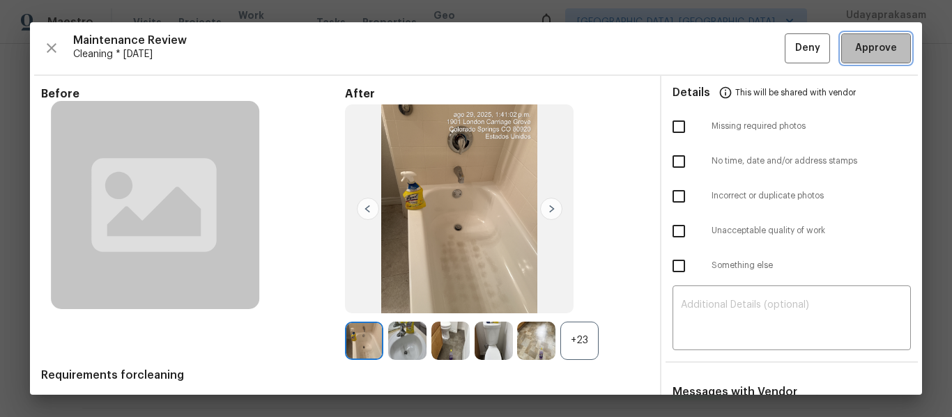
click at [868, 59] on button "Approve" at bounding box center [876, 48] width 70 height 30
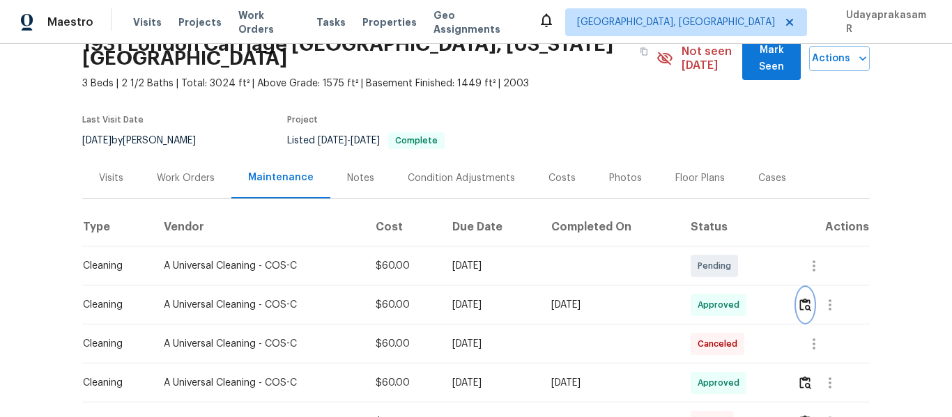
scroll to position [0, 0]
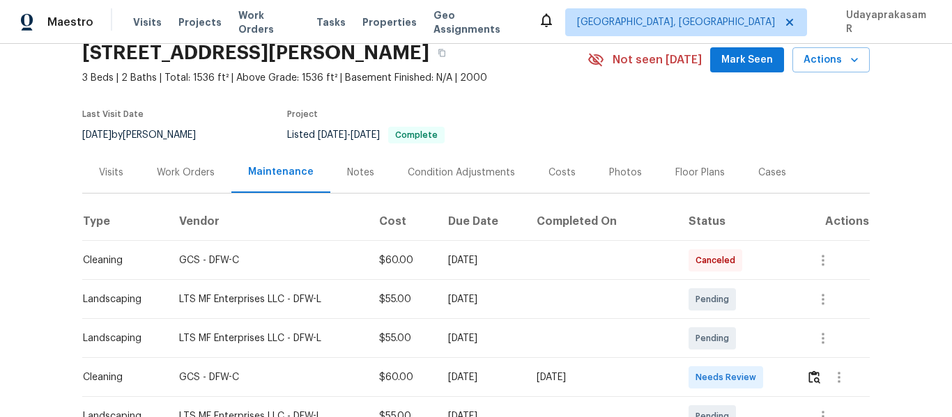
scroll to position [139, 0]
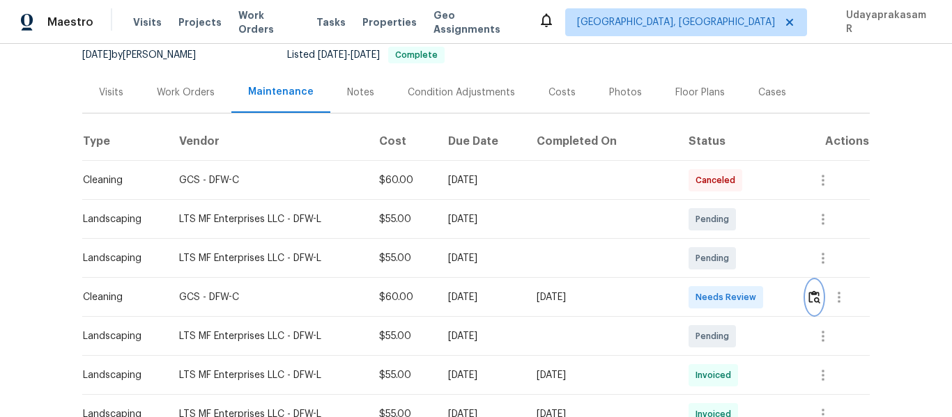
click at [810, 294] on img "button" at bounding box center [814, 297] width 12 height 13
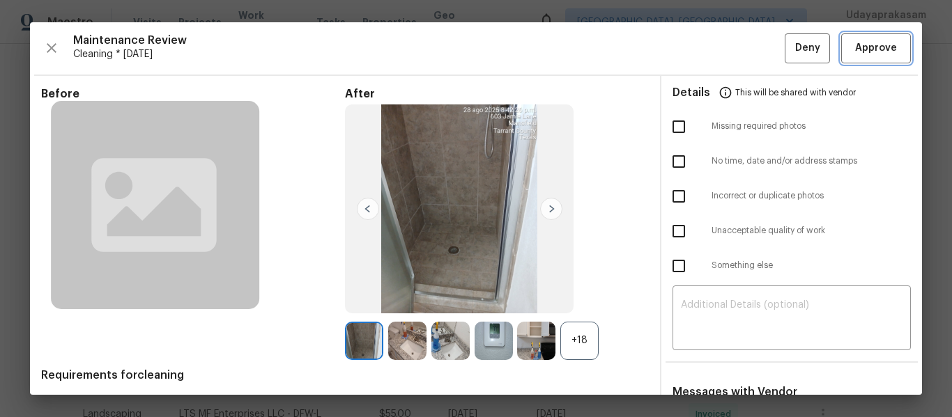
click at [861, 39] on button "Approve" at bounding box center [876, 48] width 70 height 30
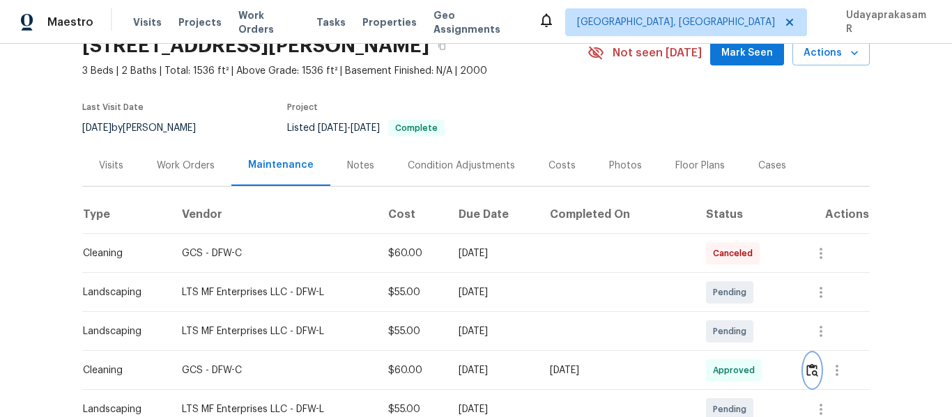
scroll to position [0, 0]
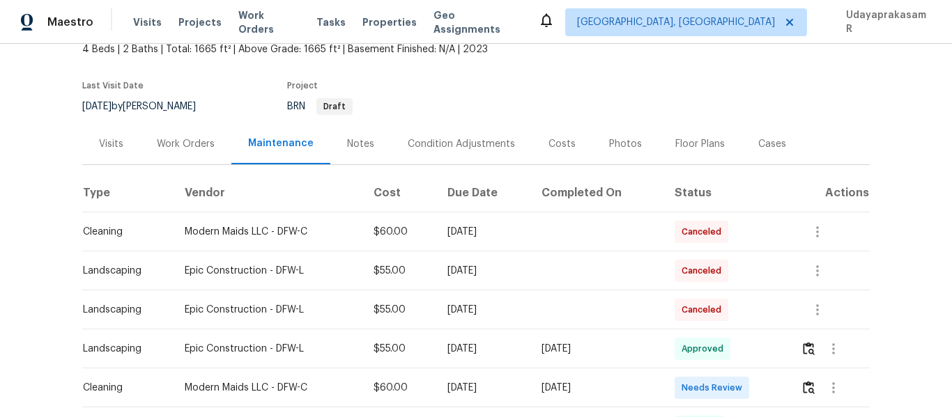
scroll to position [209, 0]
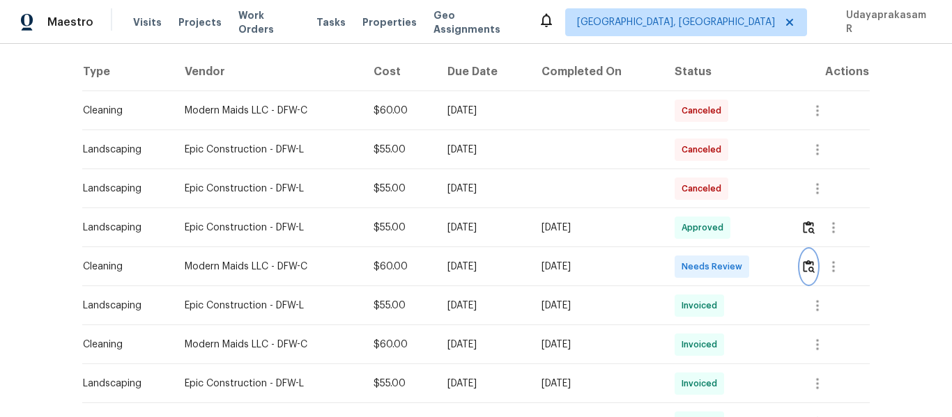
click at [806, 266] on img "button" at bounding box center [809, 266] width 12 height 13
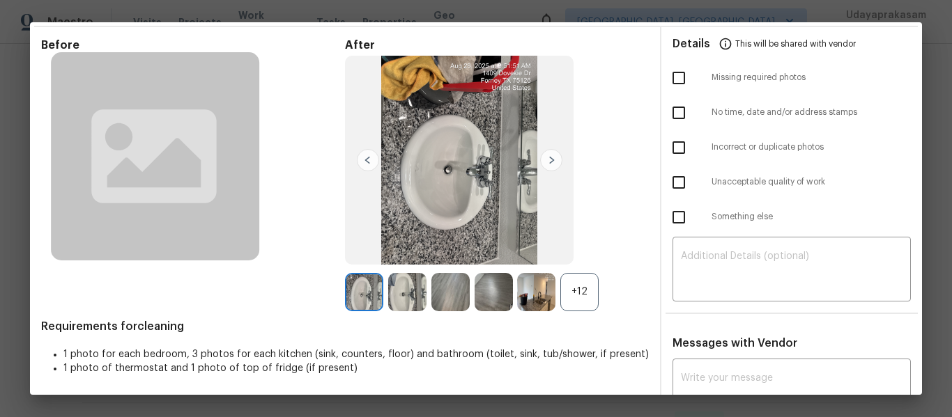
scroll to position [100, 0]
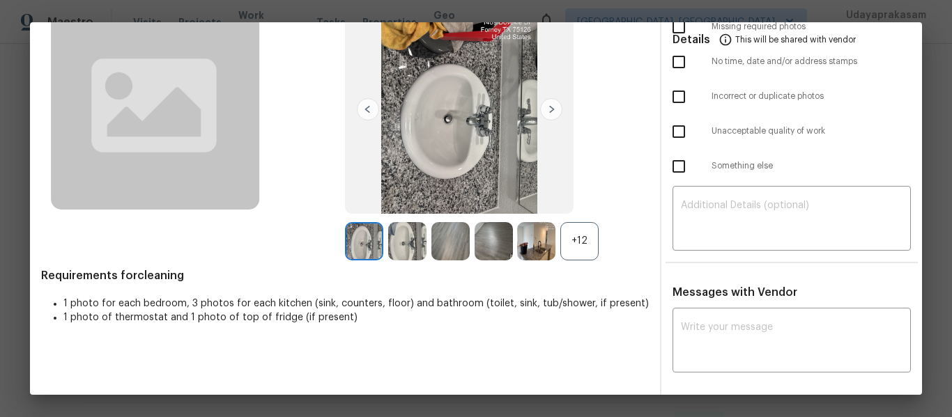
click at [578, 236] on div "+12" at bounding box center [579, 241] width 38 height 38
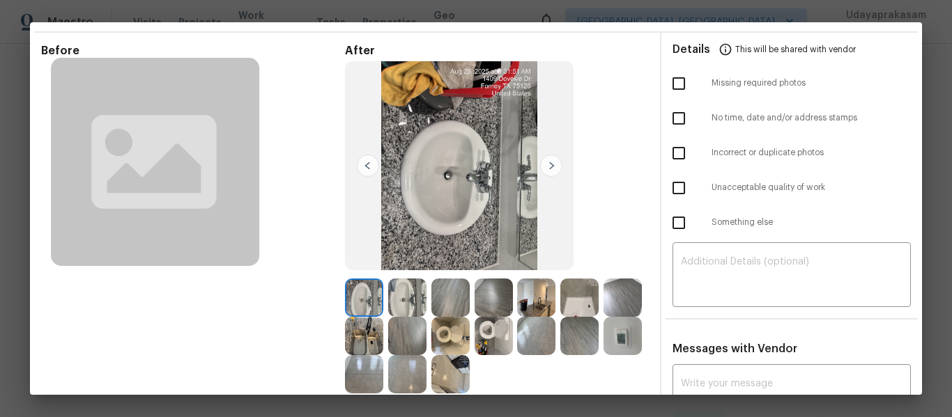
scroll to position [0, 0]
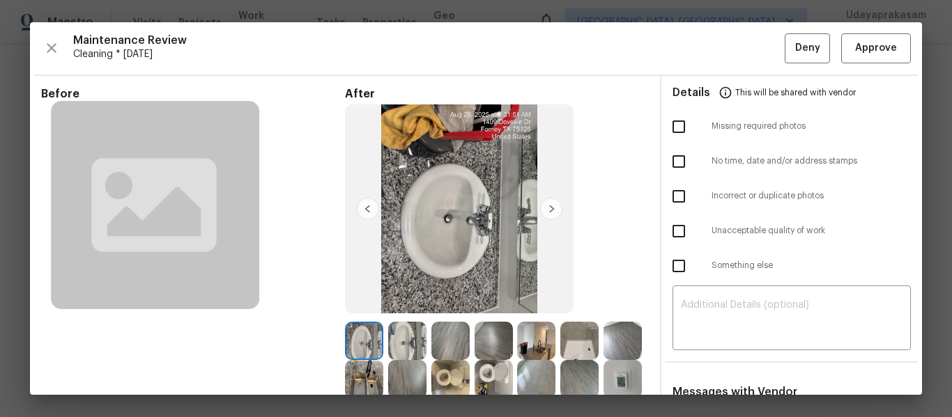
click at [664, 132] on input "checkbox" at bounding box center [678, 126] width 29 height 29
checkbox input "true"
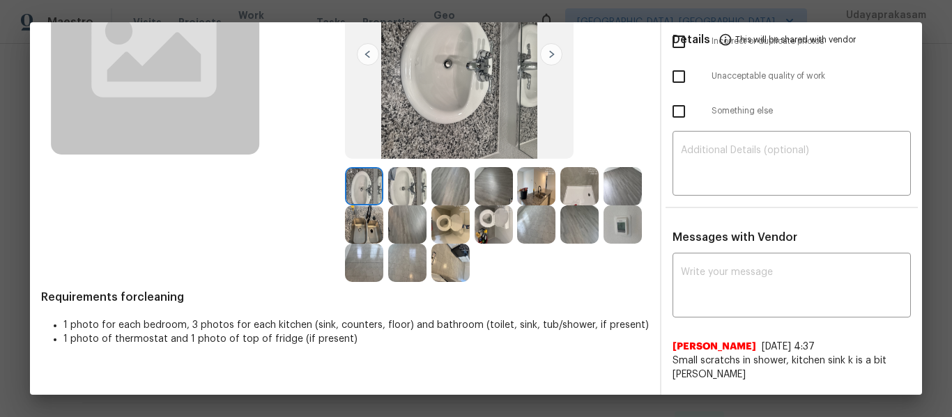
scroll to position [209, 0]
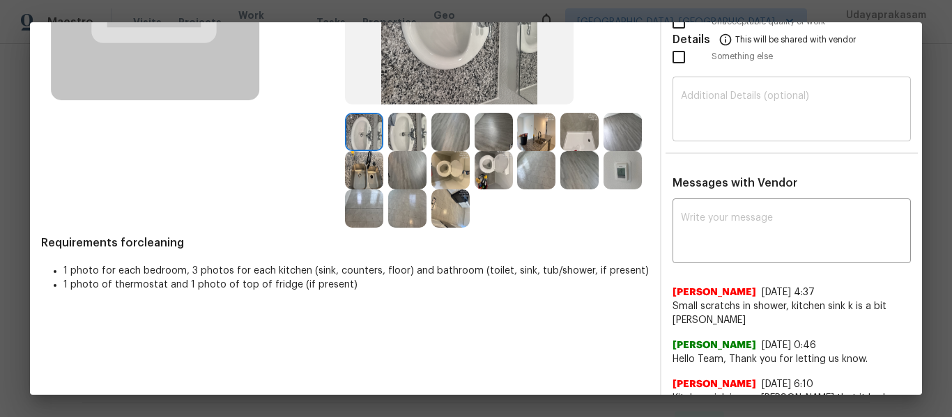
click at [729, 111] on textarea at bounding box center [792, 110] width 222 height 39
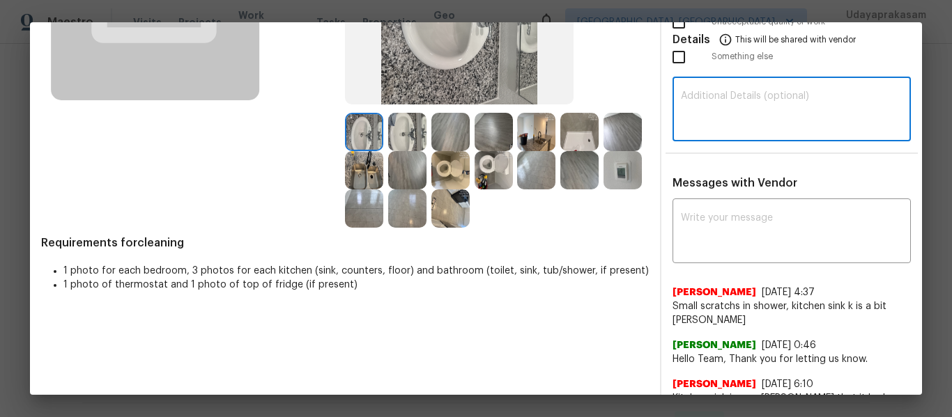
paste textarea "Maintenance Audit Team: Hello! Unfortunately, this cleaning visit completed on …"
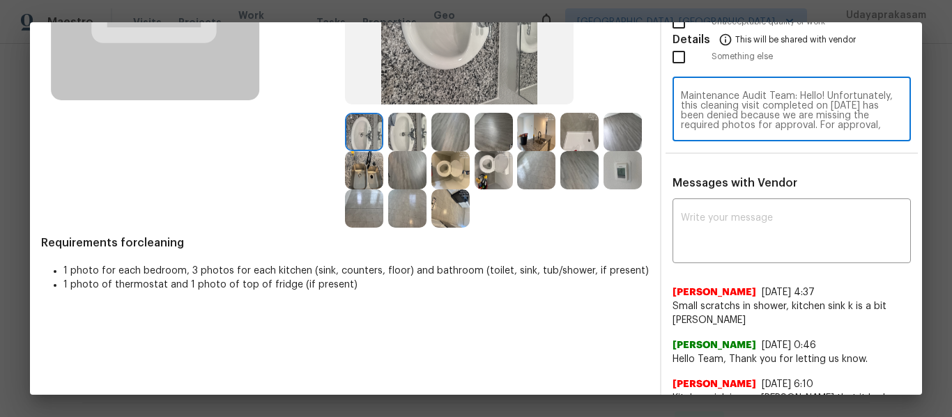
scroll to position [117, 0]
type textarea "Maintenance Audit Team: Hello! Unfortunately, this cleaning visit completed on …"
click at [730, 256] on div "x ​" at bounding box center [791, 232] width 238 height 61
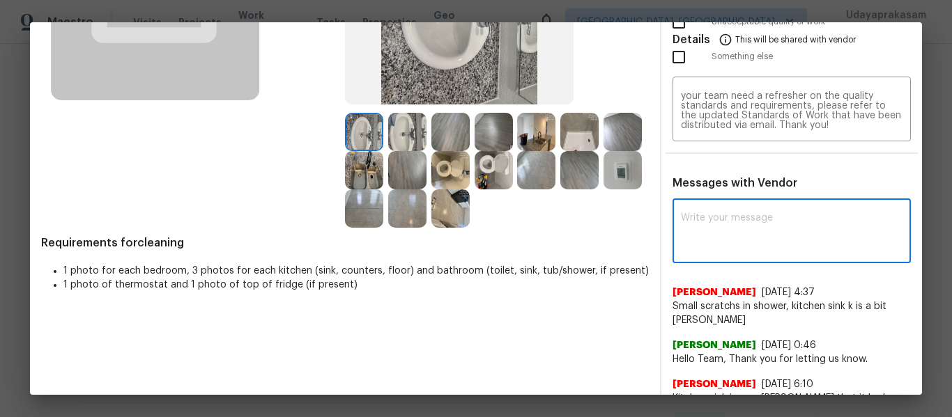
paste textarea "Maintenance Audit Team: Hello! Unfortunately, this cleaning visit completed on …"
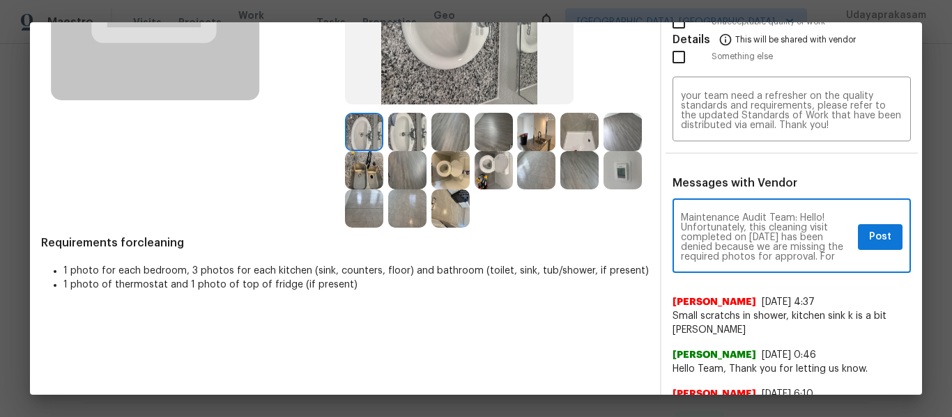
scroll to position [28, 0]
click at [793, 249] on textarea "Maintenance Audit Team: Hello! Unfortunately, this cleaning visit completed on …" at bounding box center [766, 237] width 171 height 49
type textarea "Maintenance Audit Team: Hello! Unfortunately, this cleaning visit completed on …"
click at [869, 237] on span "Post" at bounding box center [880, 237] width 22 height 17
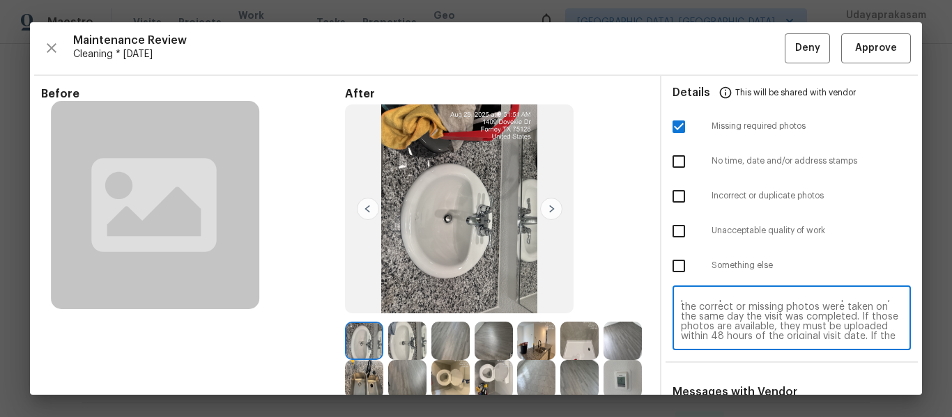
scroll to position [33, 0]
click at [704, 321] on textarea "Maintenance Audit Team: Hello! Unfortunately, this cleaning visit completed on …" at bounding box center [792, 319] width 222 height 39
type textarea "Maintenance Audit Team: Hello! Unfortunately, this cleaning visit completed on …"
click at [785, 41] on button "Deny" at bounding box center [807, 48] width 45 height 30
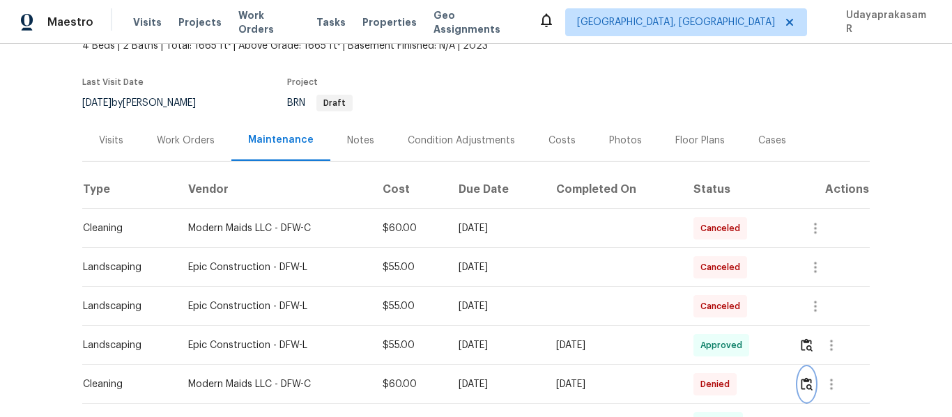
scroll to position [0, 0]
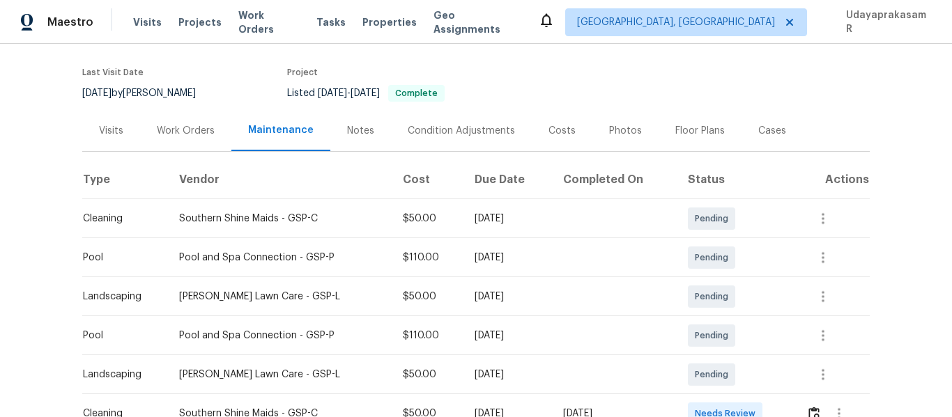
scroll to position [209, 0]
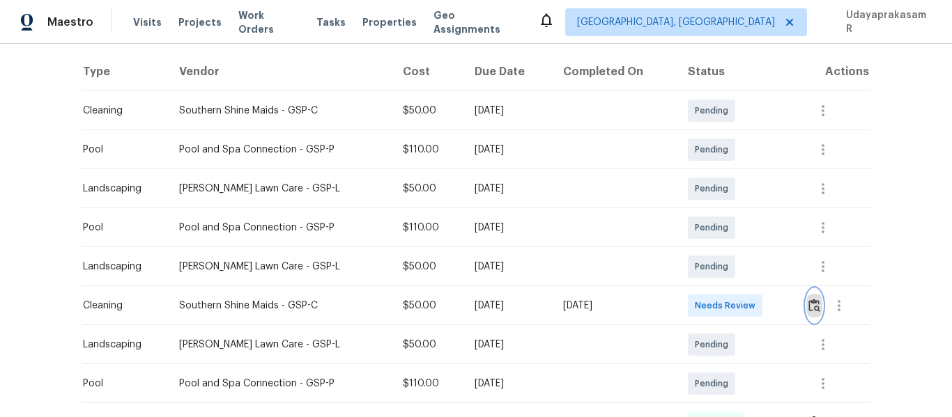
click at [815, 311] on img "button" at bounding box center [814, 305] width 12 height 13
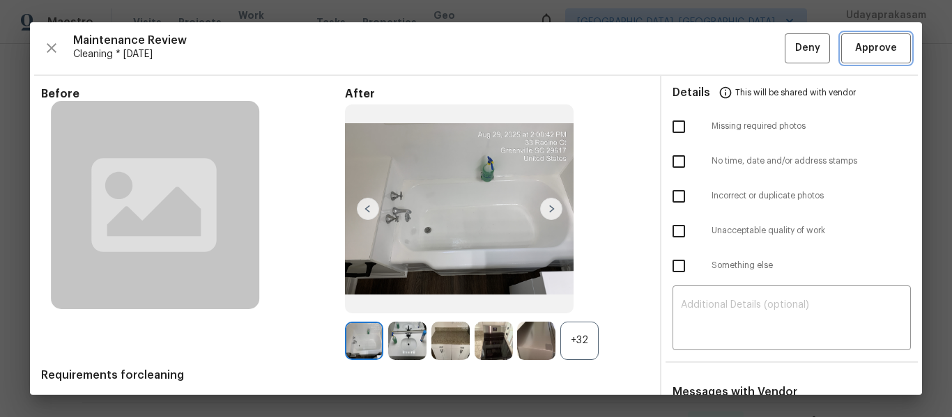
click at [863, 42] on span "Approve" at bounding box center [876, 48] width 42 height 17
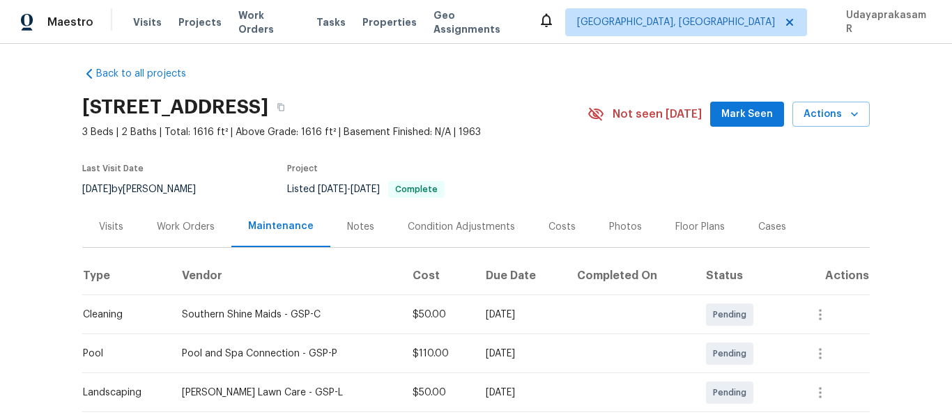
scroll to position [0, 0]
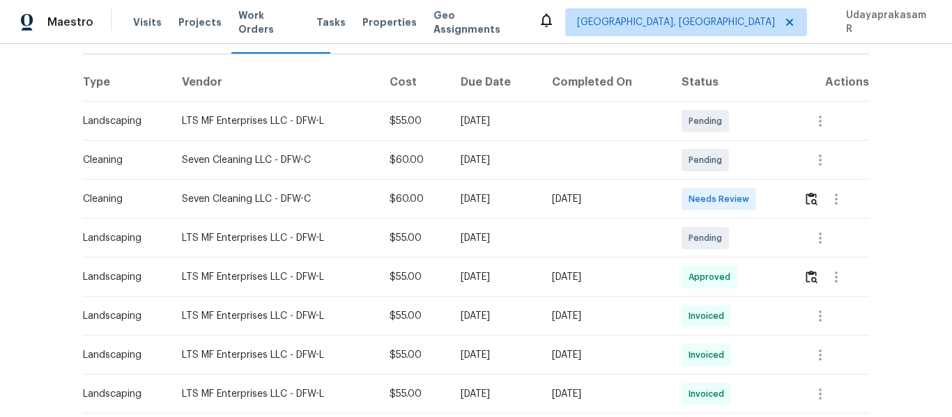
scroll to position [209, 0]
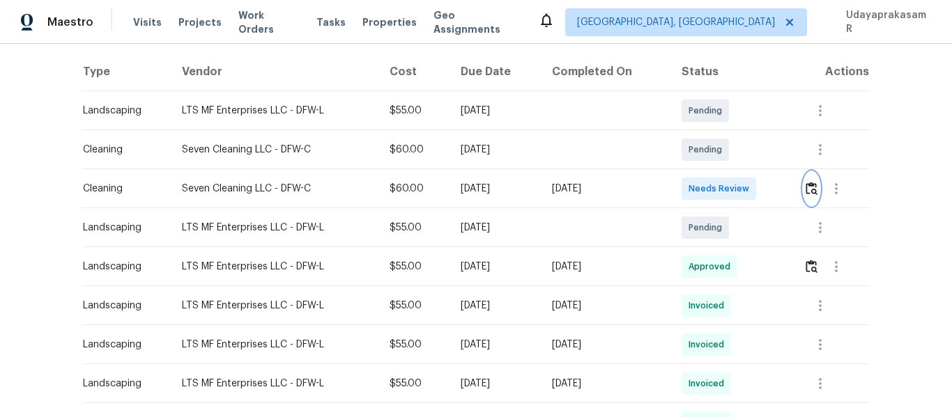
click at [807, 189] on img "button" at bounding box center [812, 188] width 12 height 13
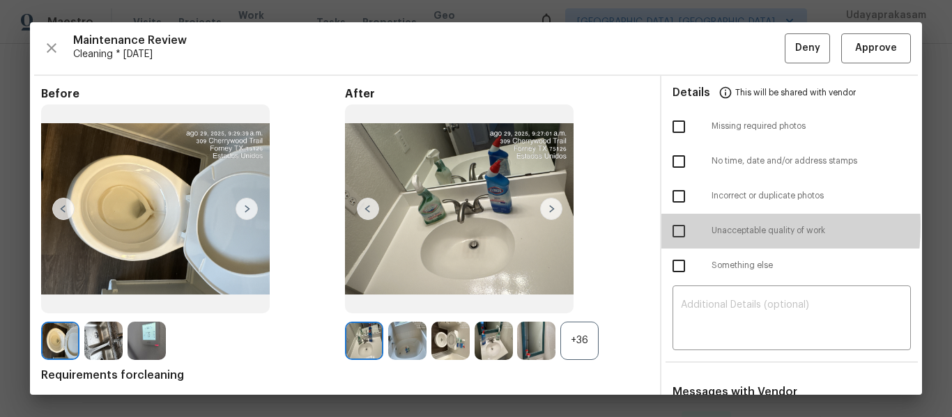
click at [670, 225] on input "checkbox" at bounding box center [678, 231] width 29 height 29
checkbox input "true"
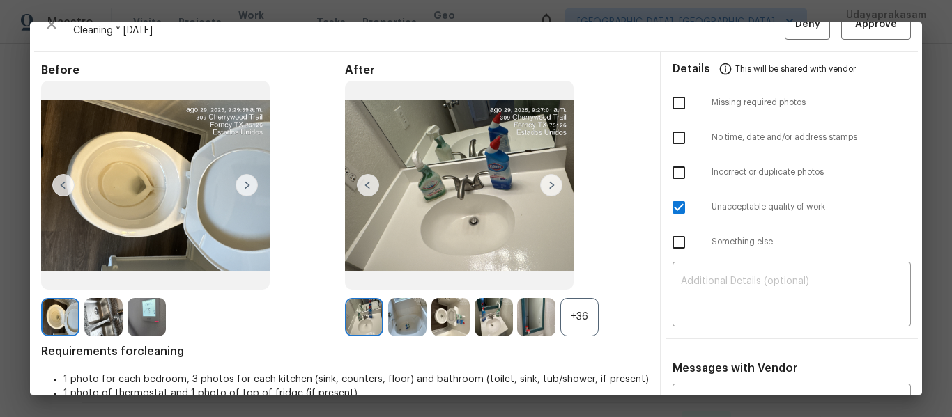
scroll to position [0, 0]
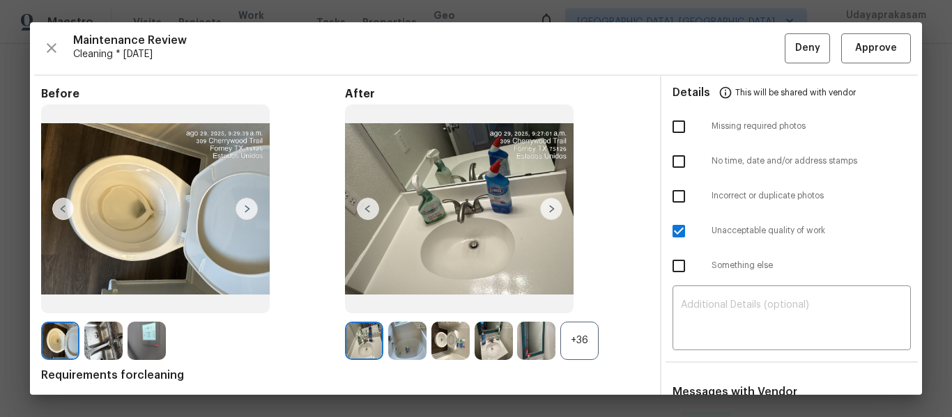
click at [677, 131] on input "checkbox" at bounding box center [678, 126] width 29 height 29
checkbox input "true"
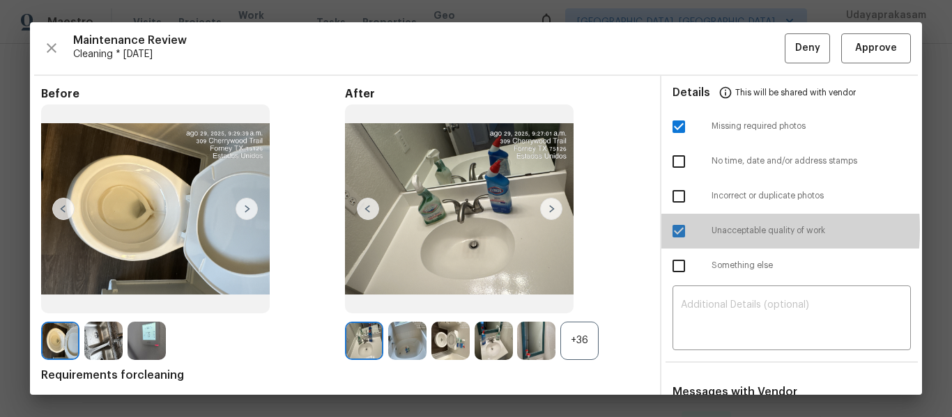
click at [679, 229] on input "checkbox" at bounding box center [678, 231] width 29 height 29
checkbox input "false"
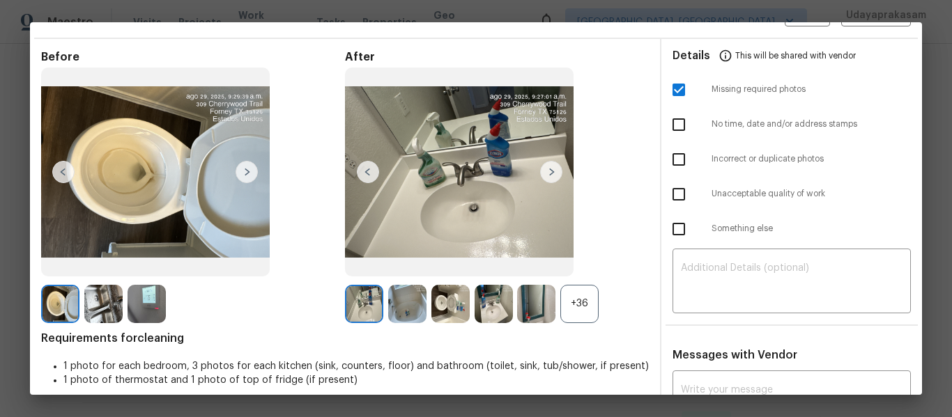
scroll to position [70, 0]
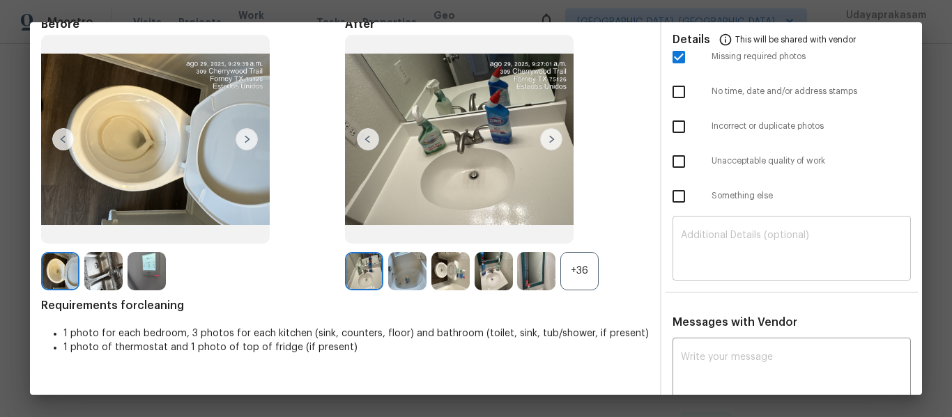
click at [711, 243] on textarea at bounding box center [792, 250] width 222 height 39
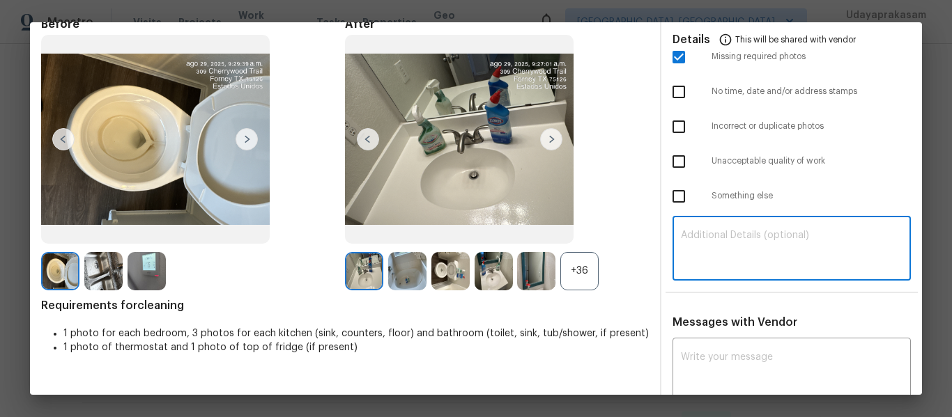
paste textarea "Maintenance Audit Team: Hello! Unfortunately, this cleaning visit completed on …"
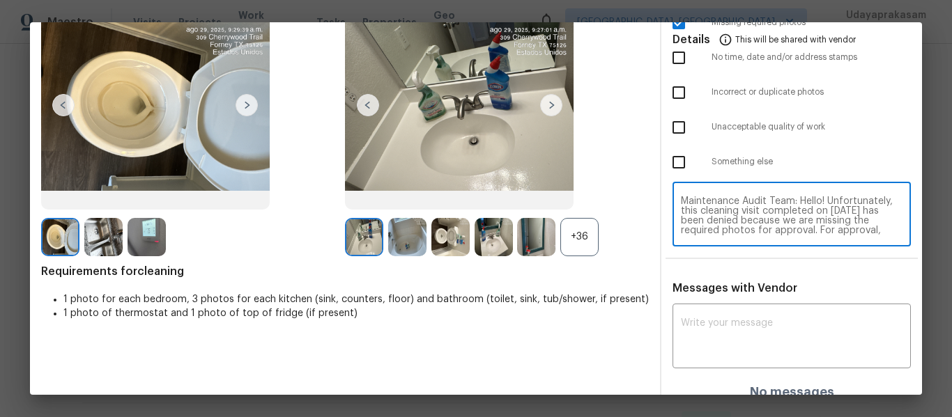
scroll to position [119, 0]
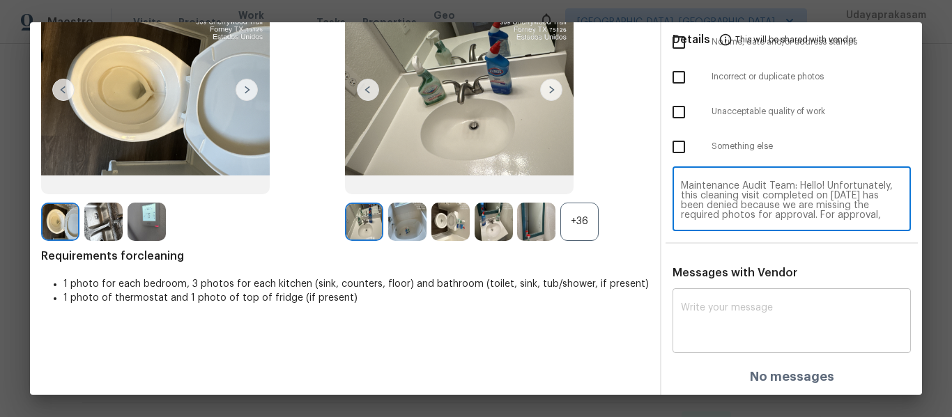
type textarea "Maintenance Audit Team: Hello! Unfortunately, this cleaning visit completed on …"
click at [743, 328] on textarea at bounding box center [792, 322] width 222 height 39
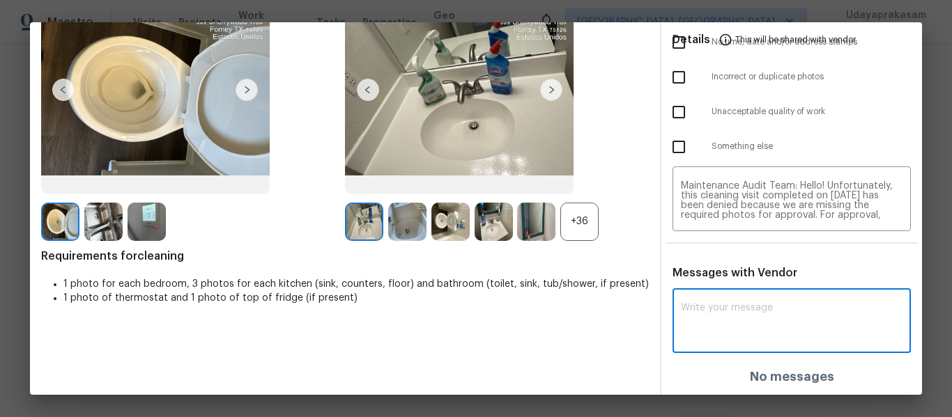
paste textarea "Maintenance Audit Team: Hello! Unfortunately, this cleaning visit completed on …"
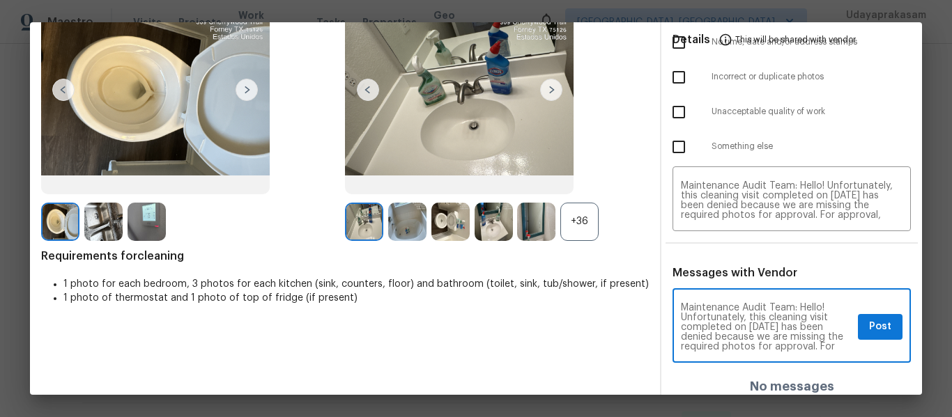
scroll to position [129, 0]
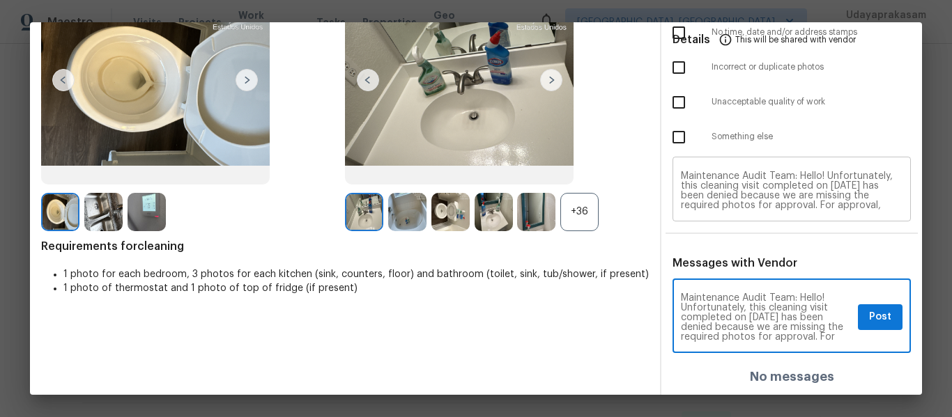
type textarea "Maintenance Audit Team: Hello! Unfortunately, this cleaning visit completed on …"
click at [874, 325] on span "Post" at bounding box center [880, 317] width 22 height 17
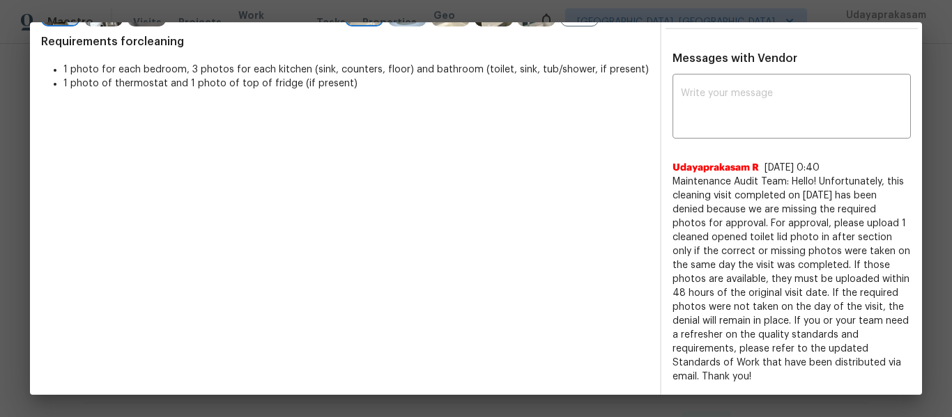
scroll to position [0, 0]
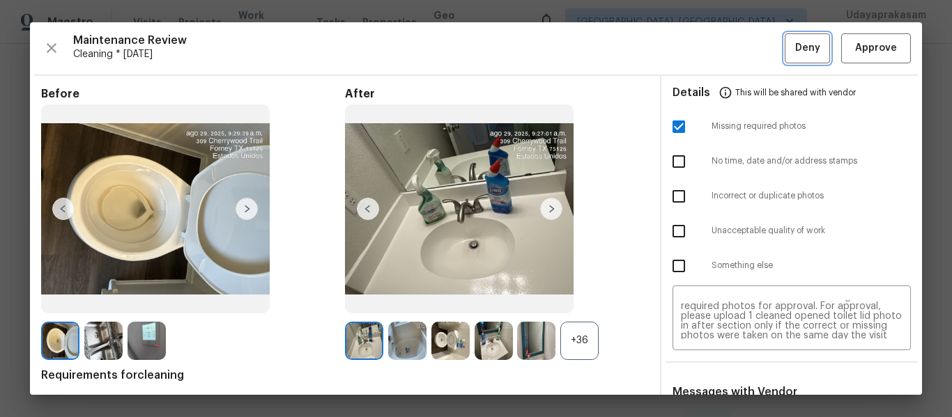
click at [795, 49] on span "Deny" at bounding box center [807, 48] width 25 height 17
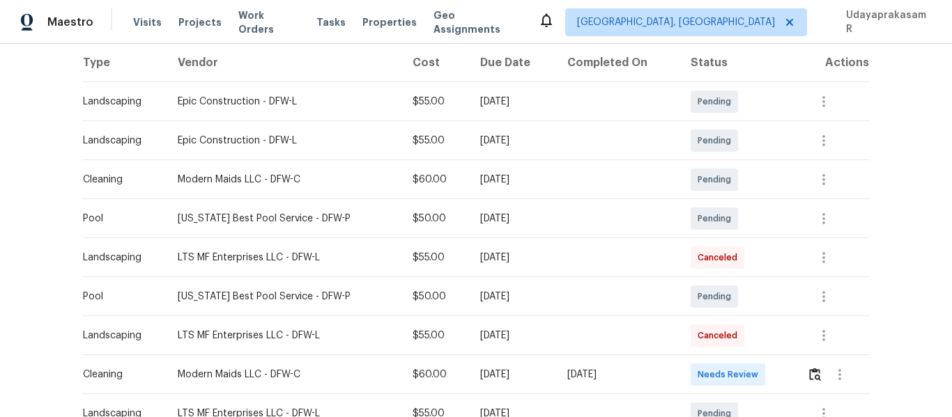
scroll to position [348, 0]
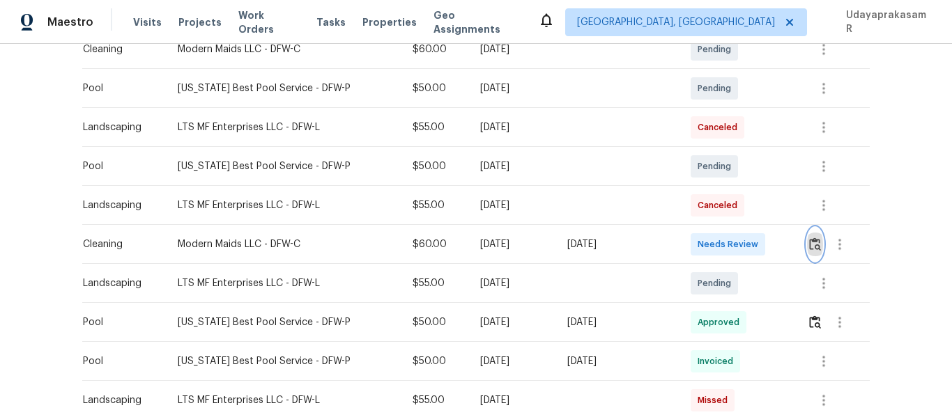
click at [809, 245] on img "button" at bounding box center [815, 244] width 12 height 13
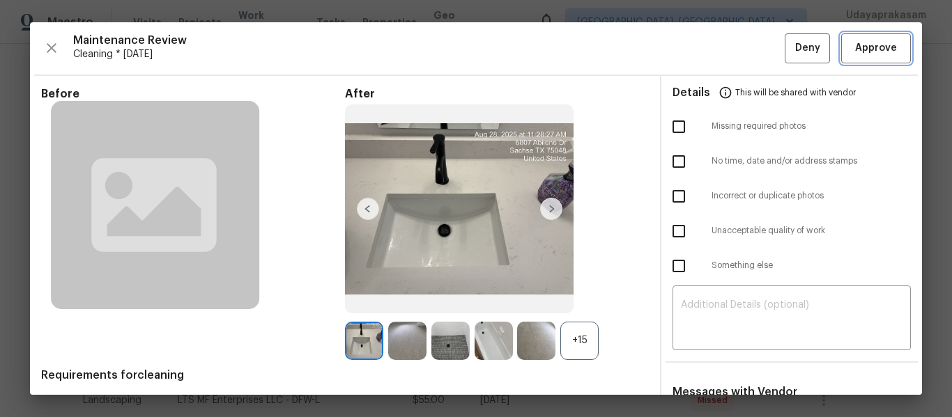
click at [862, 49] on span "Approve" at bounding box center [876, 48] width 42 height 17
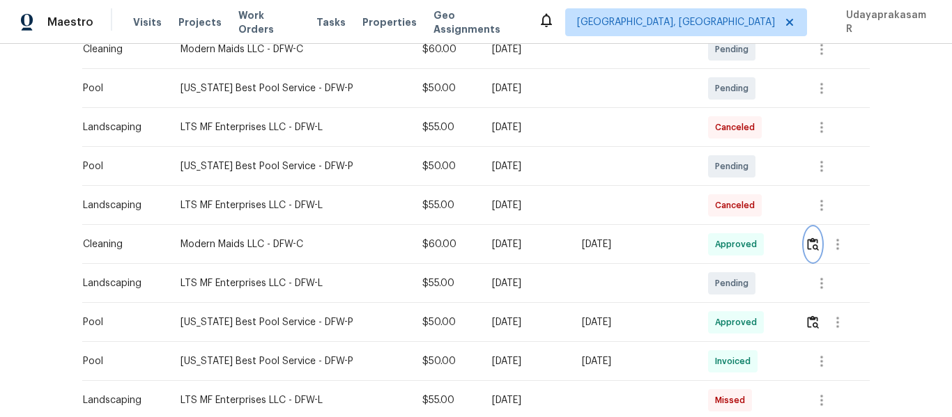
scroll to position [0, 0]
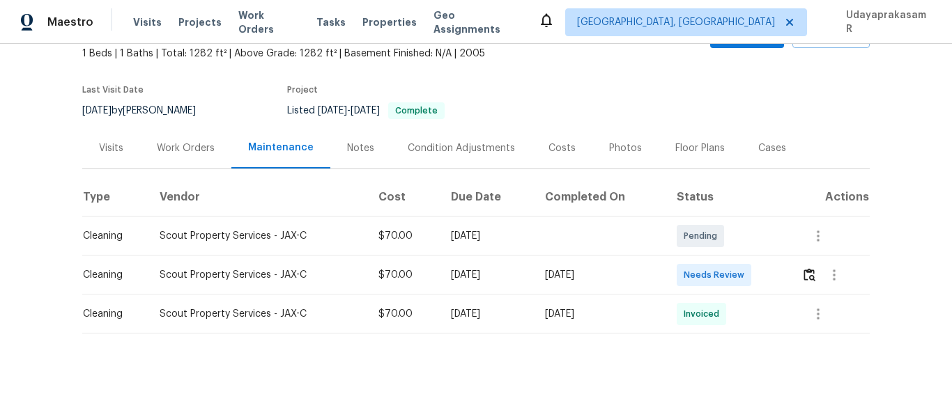
scroll to position [94, 0]
click at [808, 268] on img "button" at bounding box center [809, 274] width 12 height 13
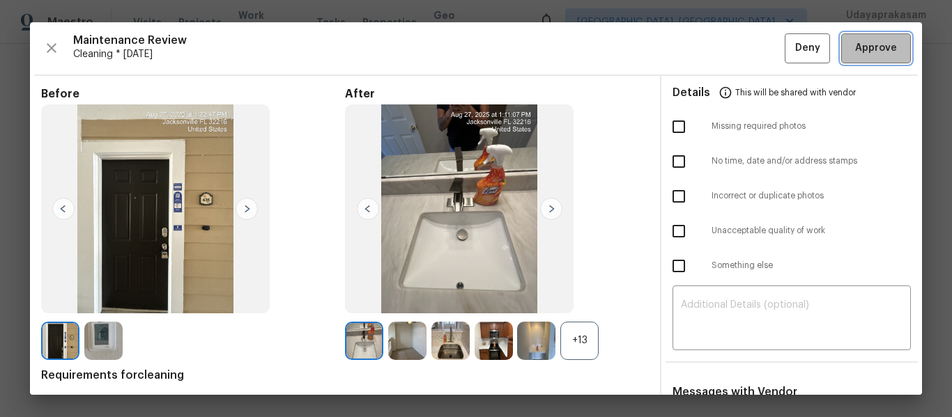
click at [863, 44] on span "Approve" at bounding box center [876, 48] width 42 height 17
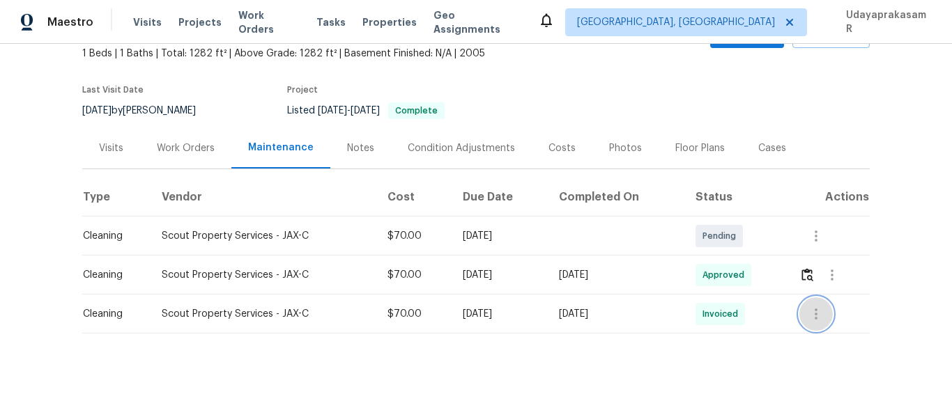
click at [823, 299] on button "button" at bounding box center [815, 314] width 33 height 33
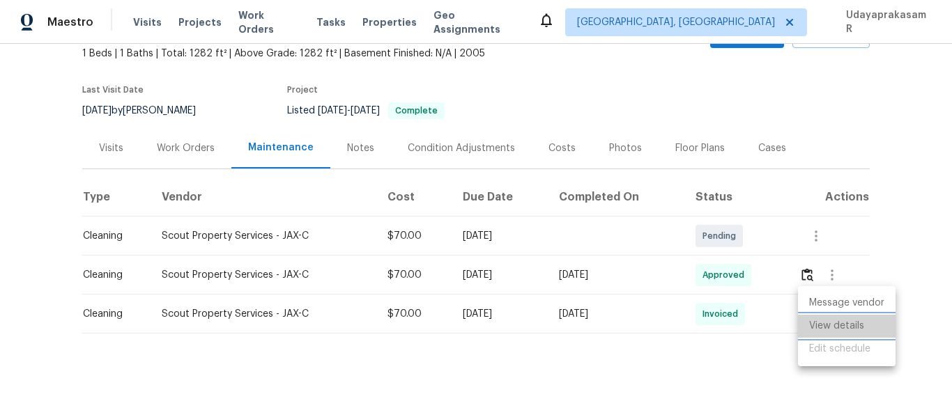
click at [843, 337] on li "View details" at bounding box center [847, 326] width 98 height 23
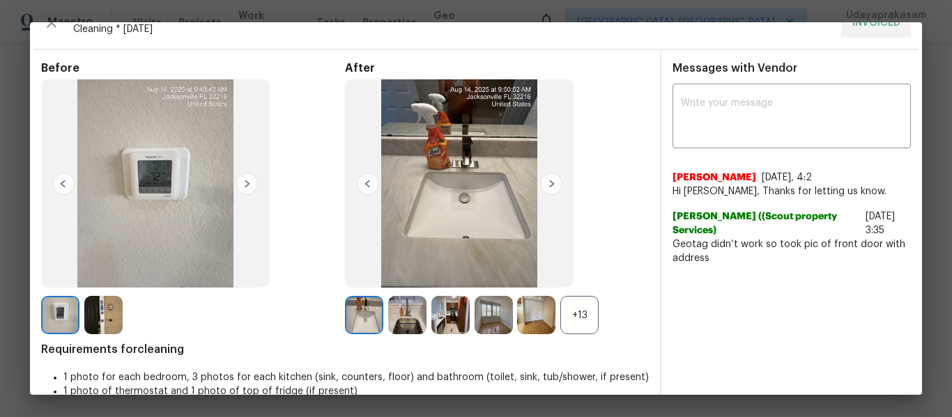
scroll to position [47, 0]
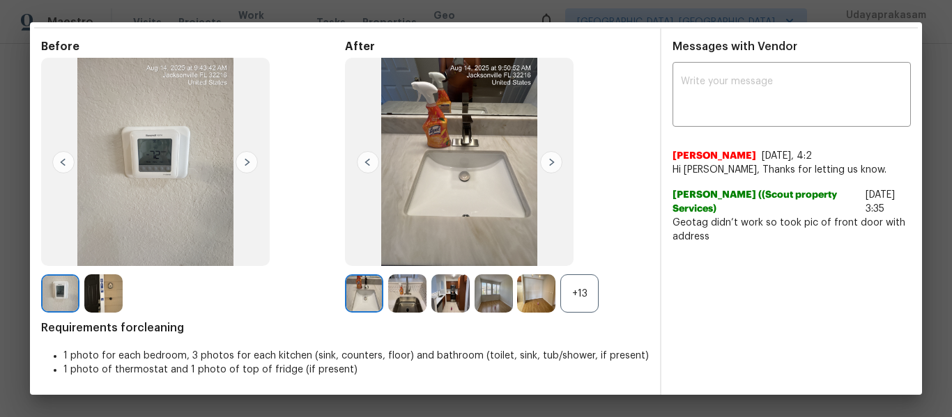
click at [575, 291] on div "+13" at bounding box center [579, 294] width 38 height 38
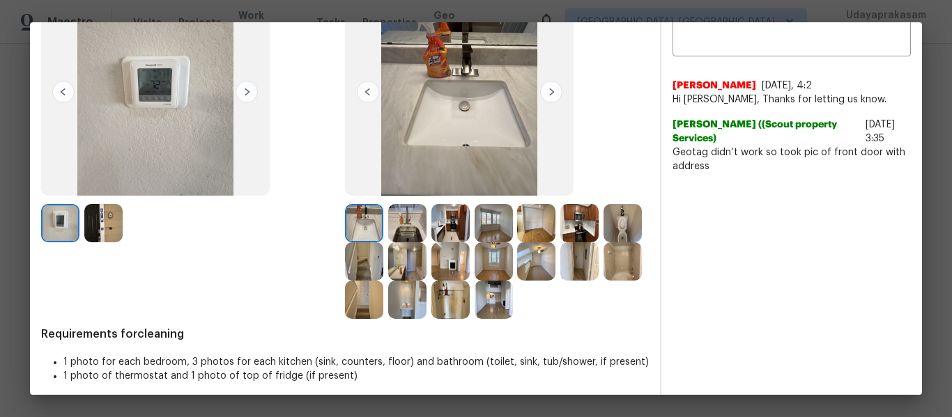
scroll to position [123, 0]
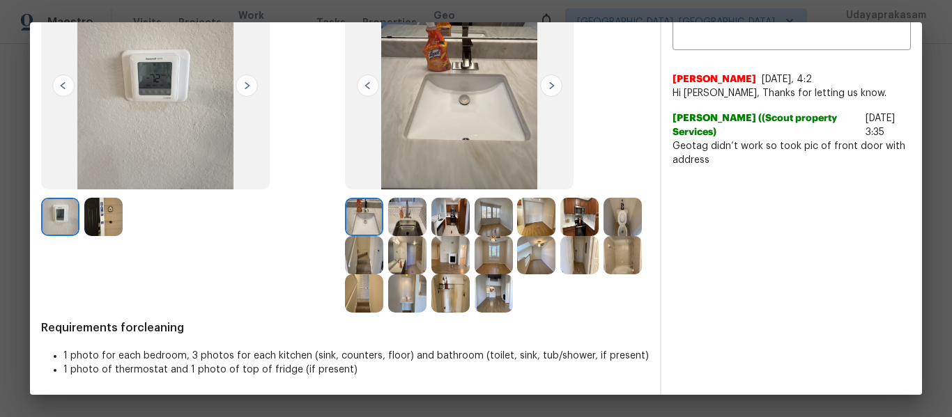
click at [603, 275] on img at bounding box center [622, 255] width 38 height 38
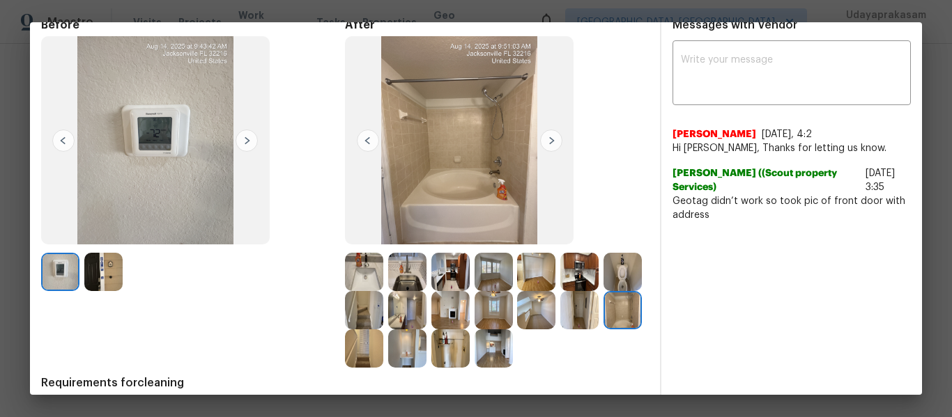
scroll to position [0, 0]
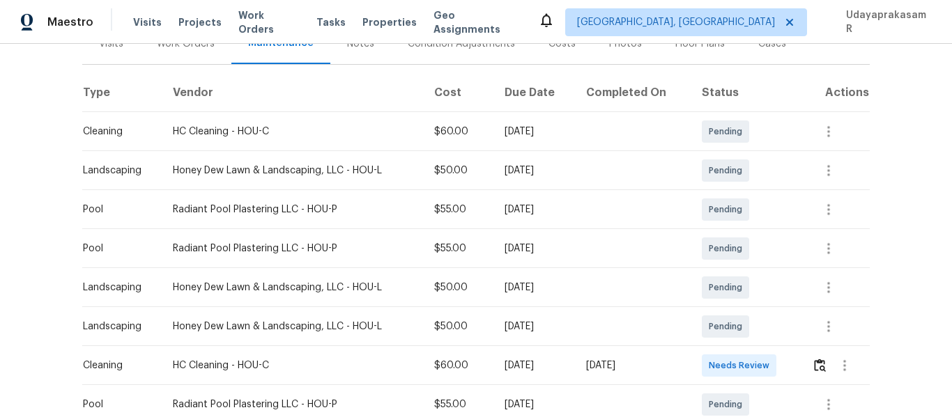
scroll to position [209, 0]
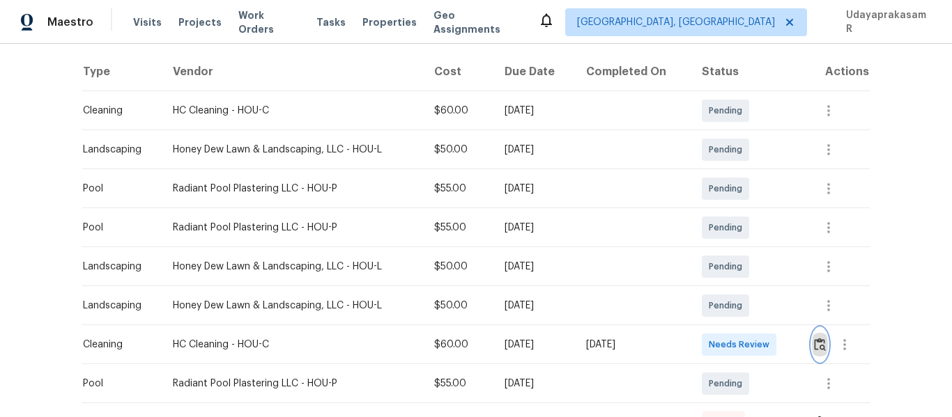
click at [816, 342] on img "button" at bounding box center [820, 344] width 12 height 13
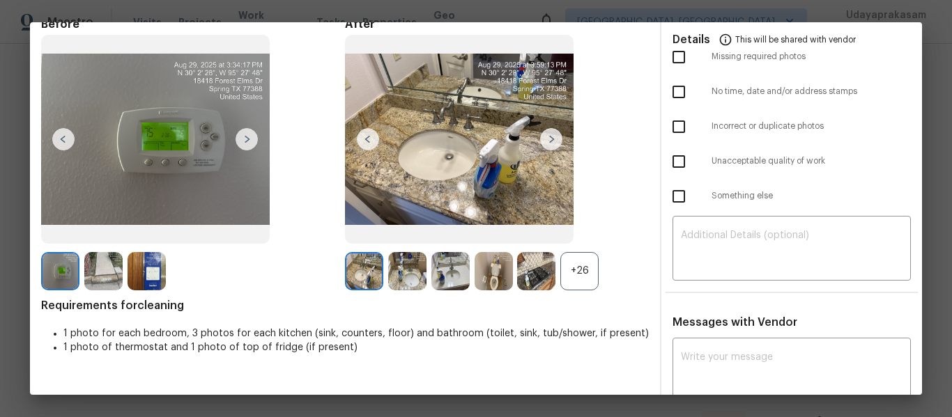
scroll to position [0, 0]
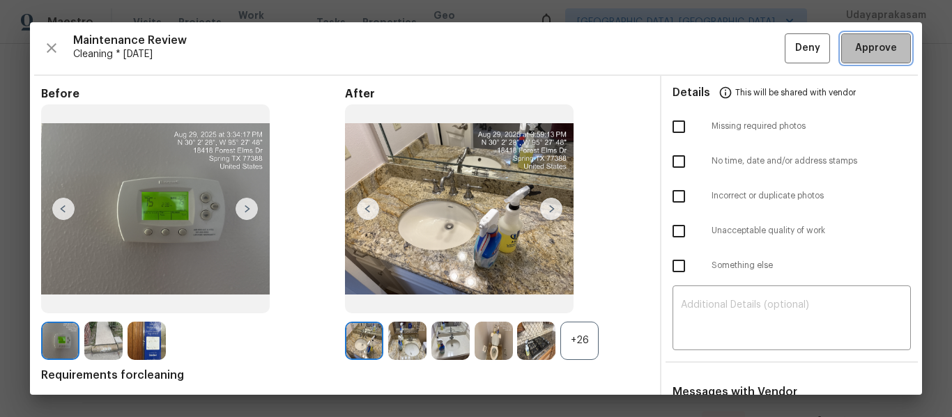
click at [855, 49] on span "Approve" at bounding box center [876, 48] width 42 height 17
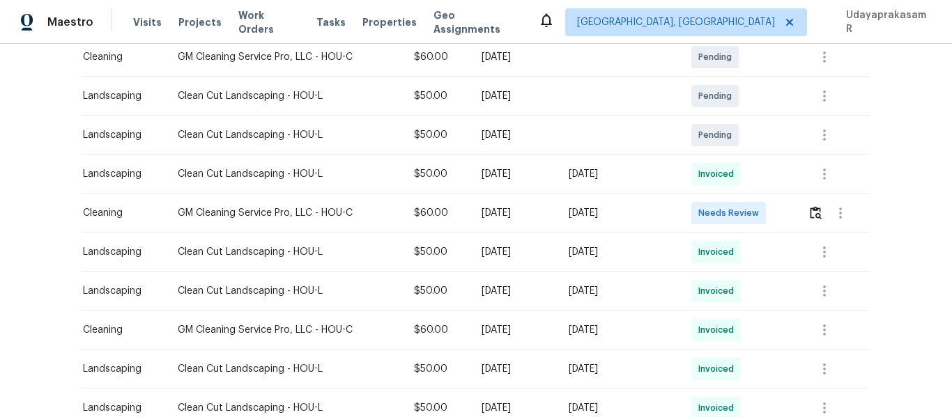
scroll to position [279, 0]
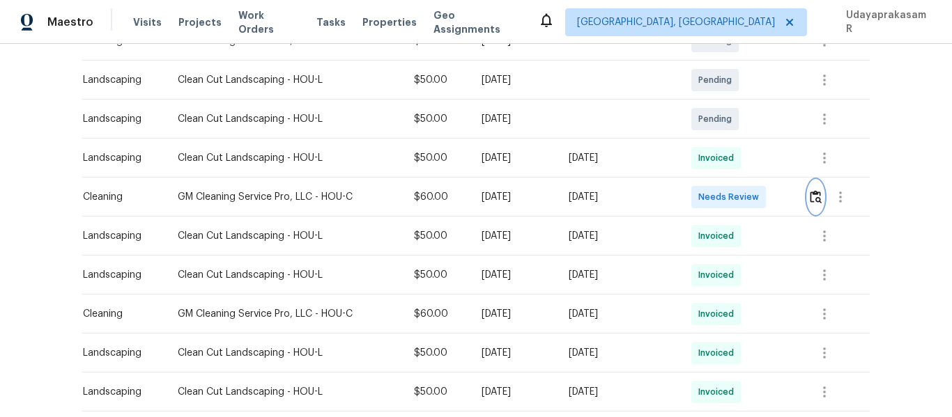
click at [812, 196] on img "button" at bounding box center [816, 196] width 12 height 13
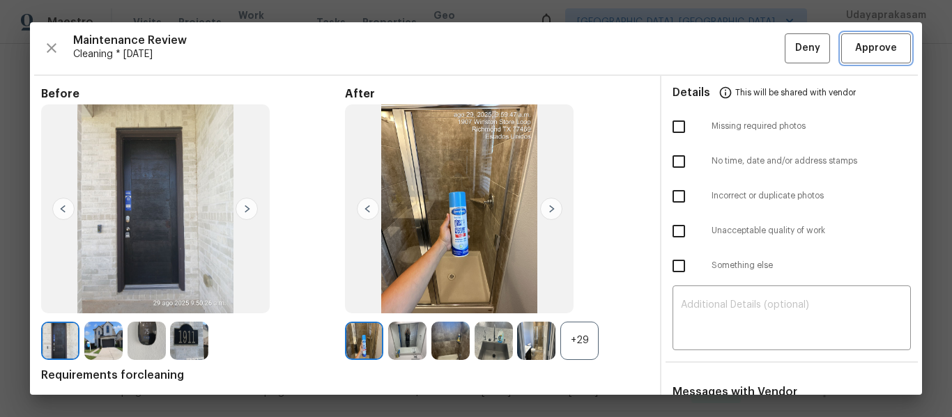
click at [855, 49] on span "Approve" at bounding box center [876, 48] width 42 height 17
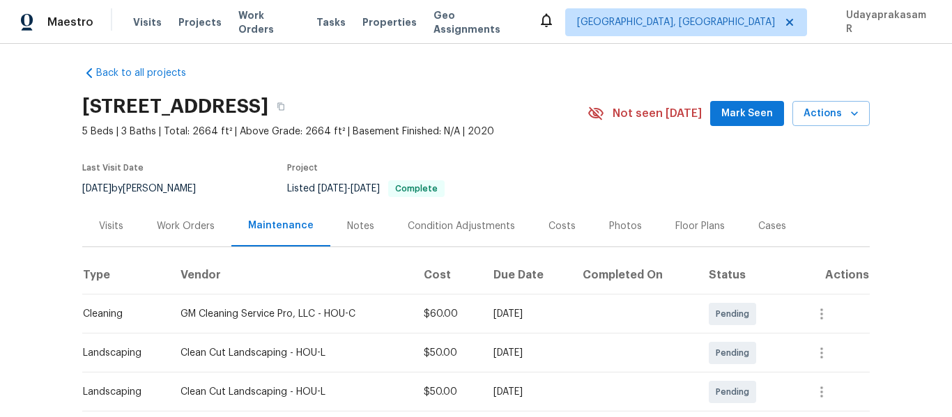
scroll to position [0, 0]
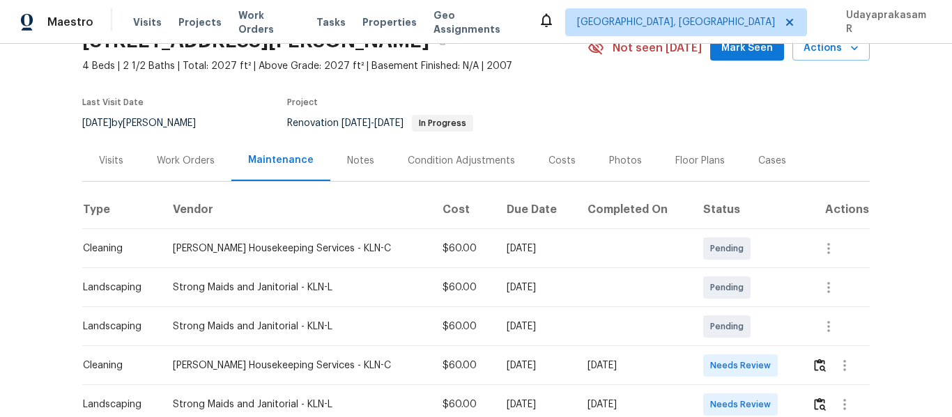
scroll to position [139, 0]
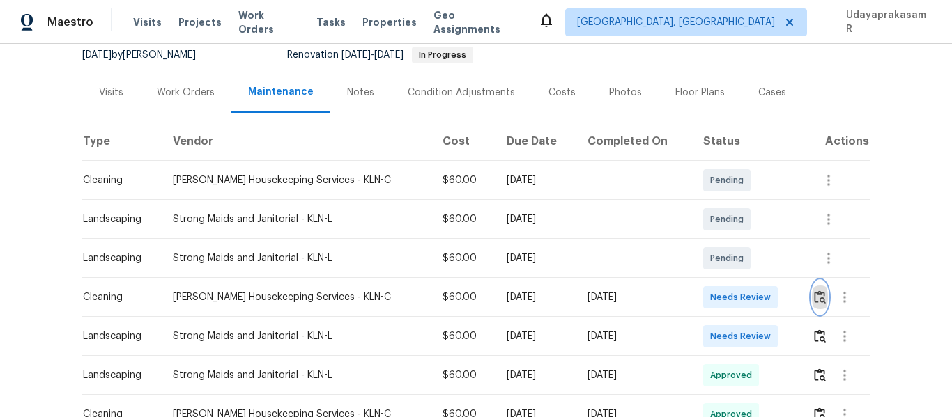
click at [815, 303] on img "button" at bounding box center [820, 297] width 12 height 13
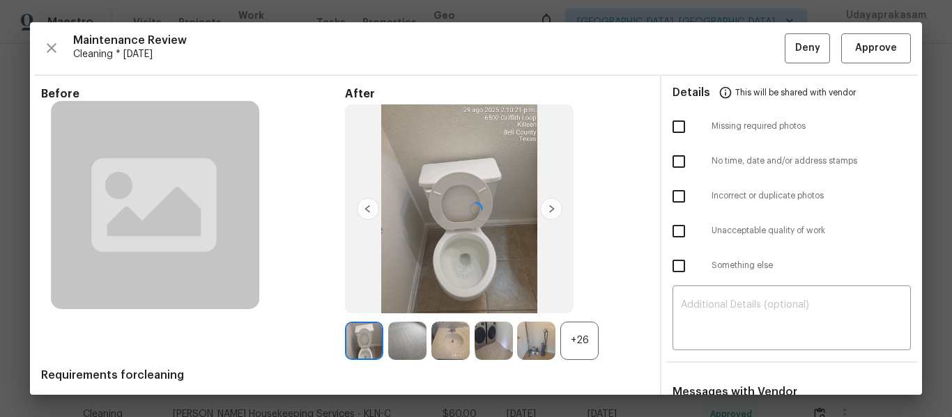
click at [880, 44] on div at bounding box center [476, 208] width 892 height 373
click at [859, 54] on span "Approve" at bounding box center [876, 48] width 42 height 17
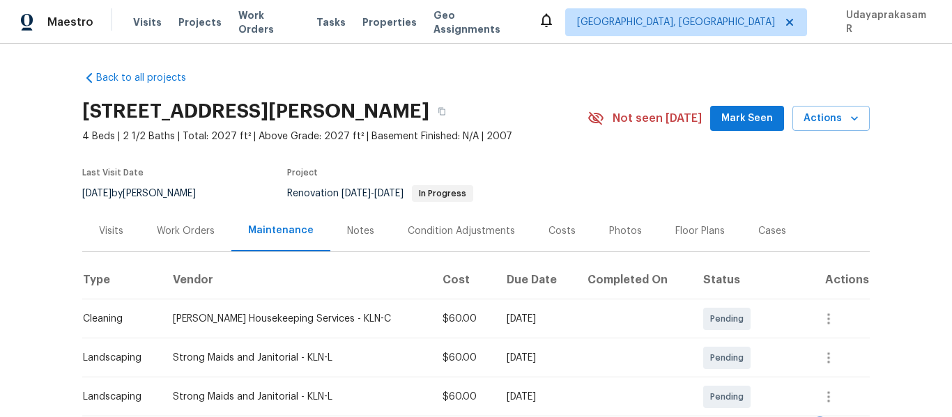
scroll to position [0, 0]
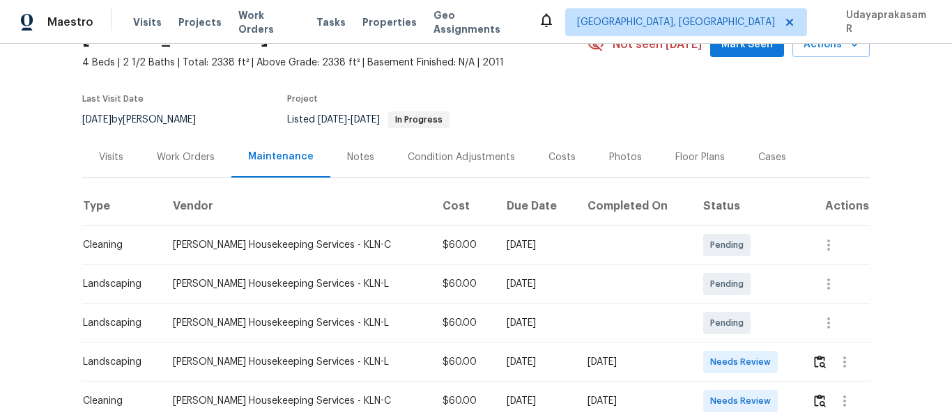
scroll to position [209, 0]
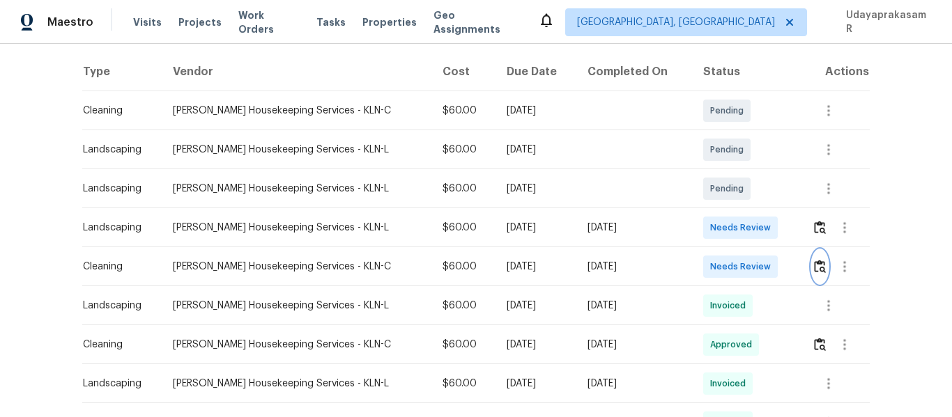
click at [814, 270] on img "button" at bounding box center [820, 266] width 12 height 13
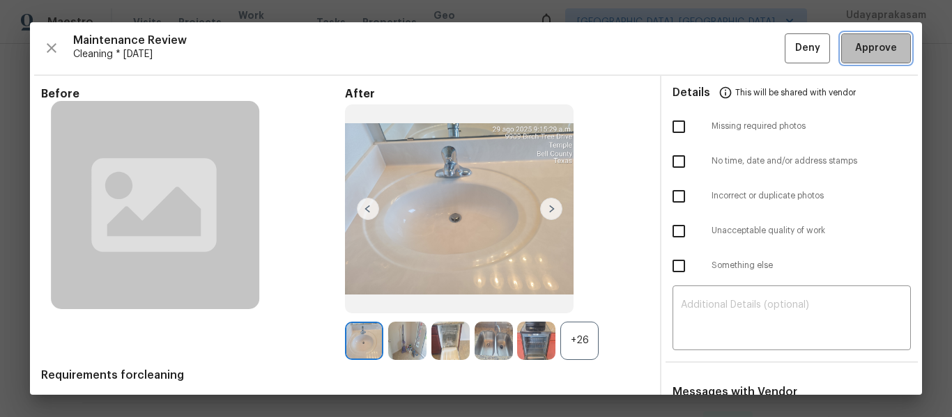
click at [855, 51] on span "Approve" at bounding box center [876, 48] width 42 height 17
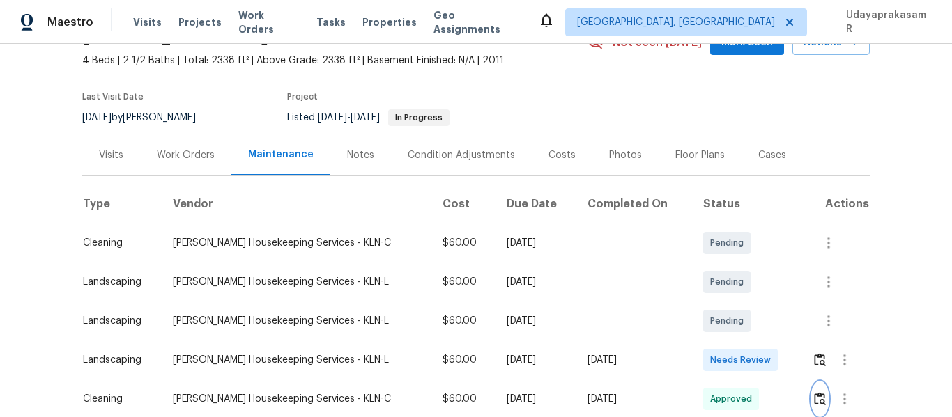
scroll to position [0, 0]
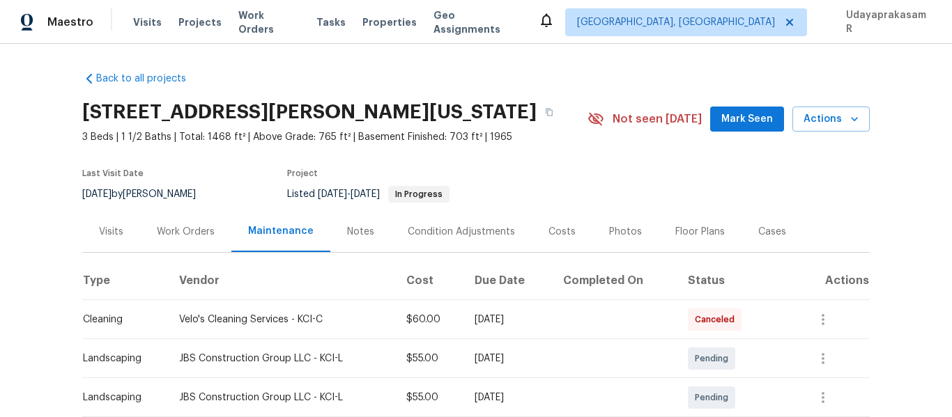
scroll to position [209, 0]
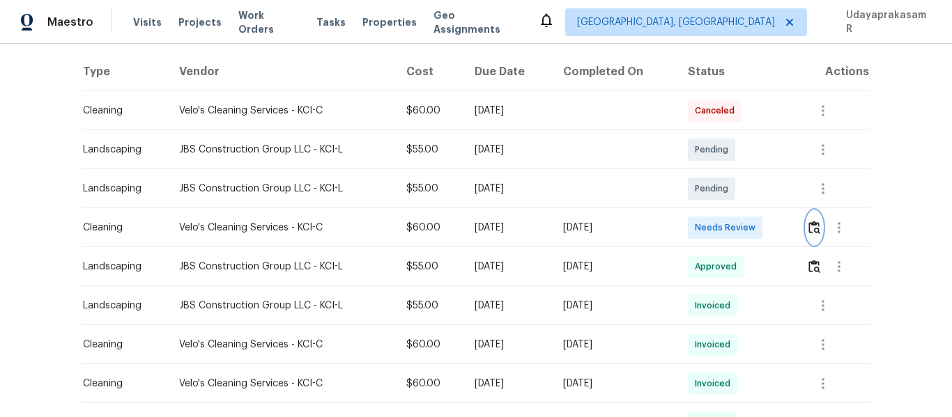
click at [808, 229] on img "button" at bounding box center [814, 227] width 12 height 13
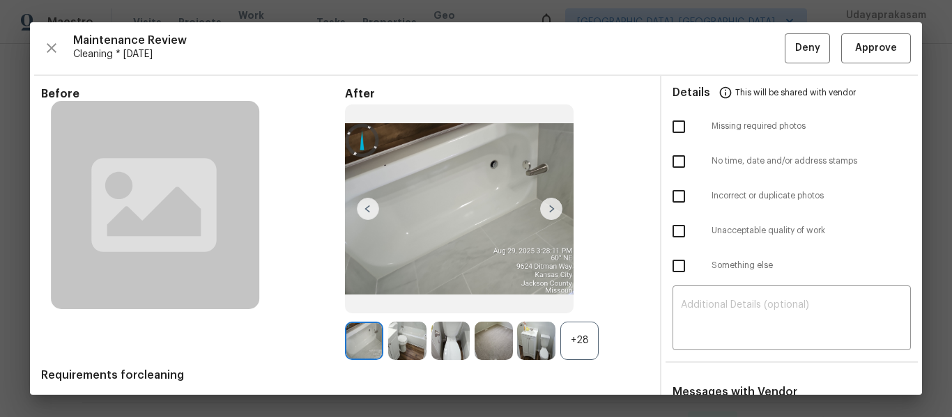
click at [664, 134] on input "checkbox" at bounding box center [678, 126] width 29 height 29
checkbox input "true"
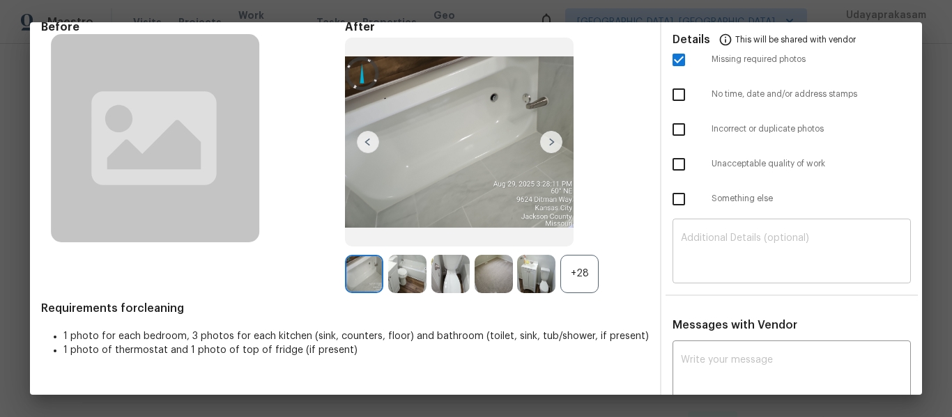
scroll to position [139, 0]
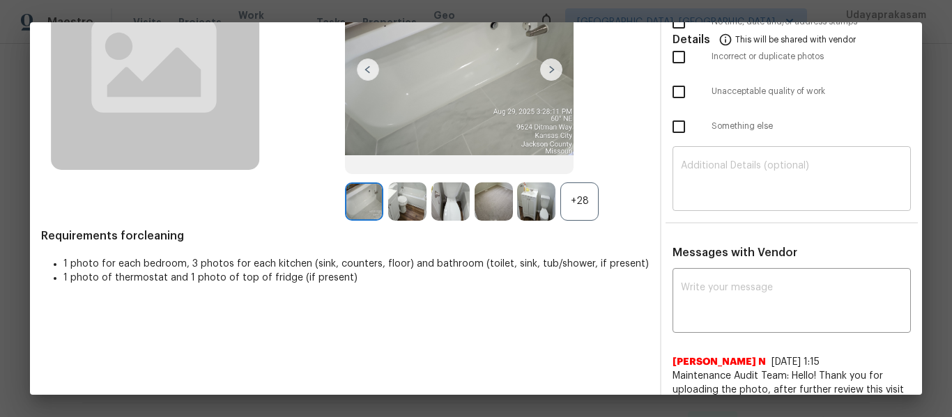
click at [760, 181] on textarea at bounding box center [792, 180] width 222 height 39
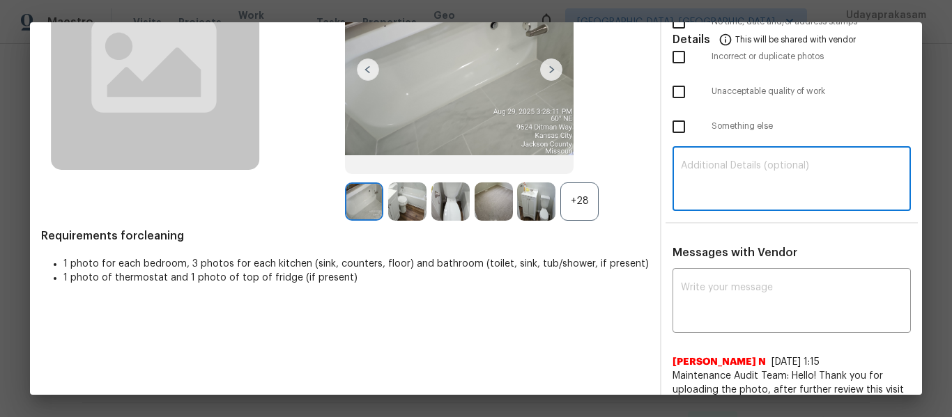
paste textarea "Maintenance Audit Team: Hello! Unfortunately, this cleaning visit completed on …"
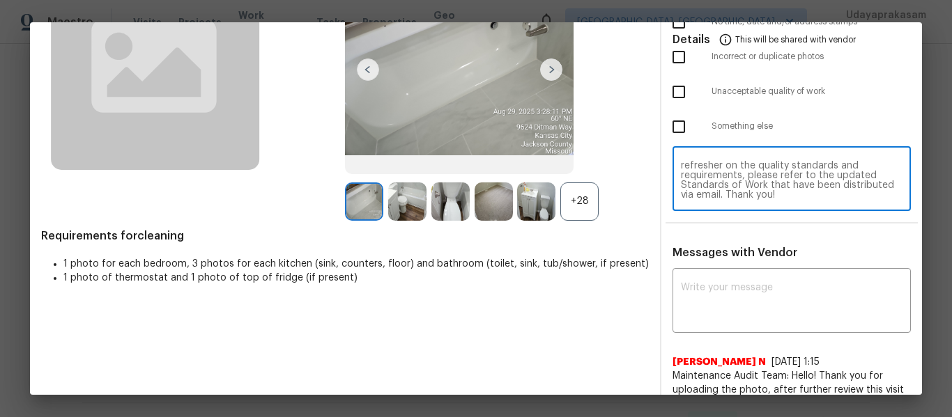
scroll to position [0, 0]
type textarea "Maintenance Audit Team: Hello! Unfortunately, this cleaning visit completed on …"
click at [755, 297] on textarea at bounding box center [792, 302] width 222 height 39
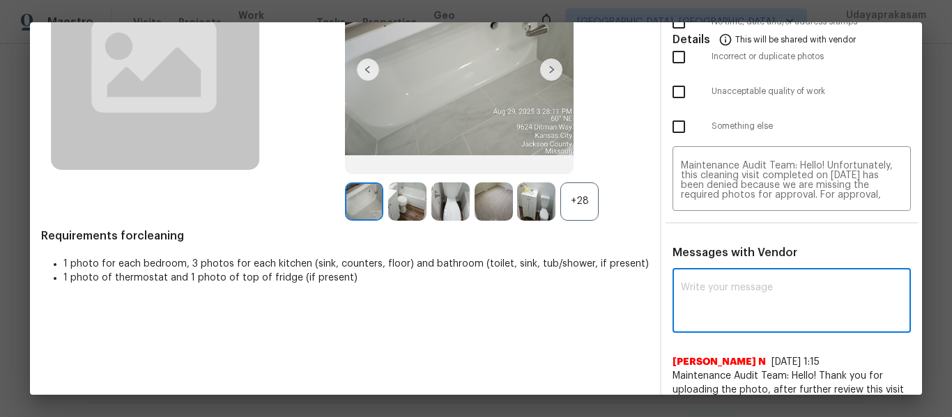
paste textarea "Maintenance Audit Team: Hello! Unfortunately, this cleaning visit completed on …"
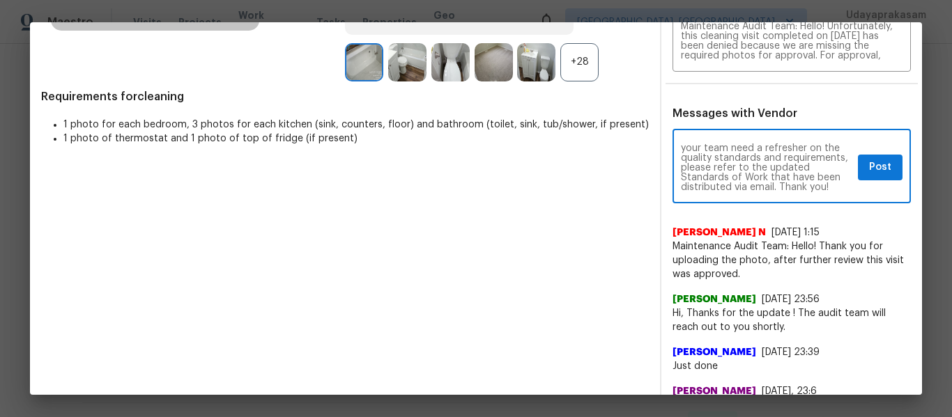
scroll to position [166, 0]
type textarea "Maintenance Audit Team: Hello! Unfortunately, this cleaning visit completed on …"
click at [858, 168] on button "Post" at bounding box center [880, 168] width 45 height 26
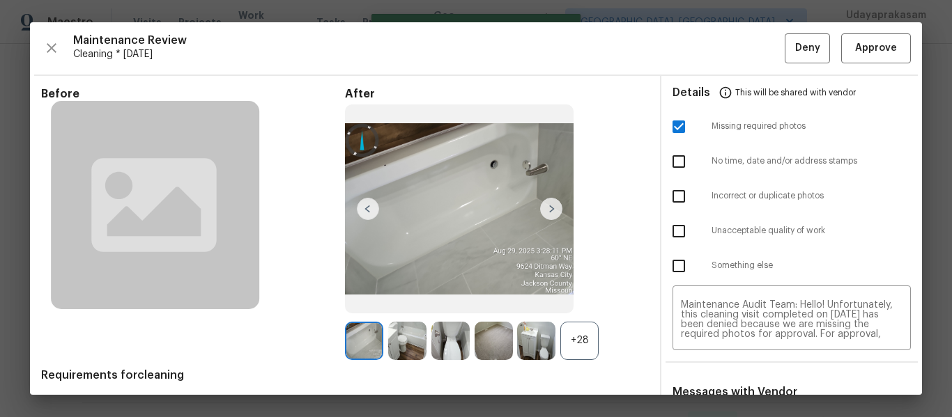
scroll to position [0, 0]
click at [785, 47] on button "Deny" at bounding box center [807, 48] width 45 height 30
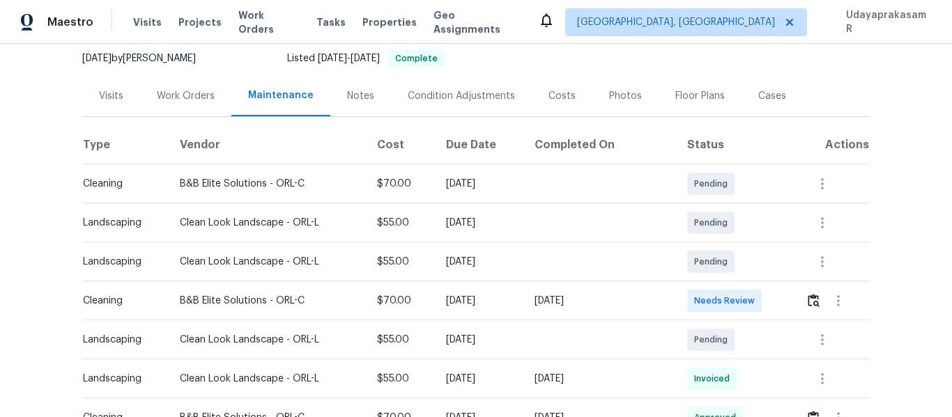
scroll to position [139, 0]
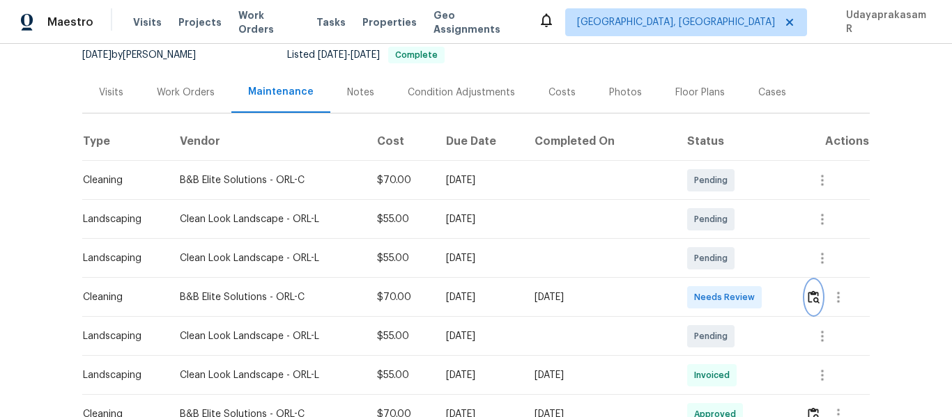
click at [811, 300] on img "button" at bounding box center [814, 297] width 12 height 13
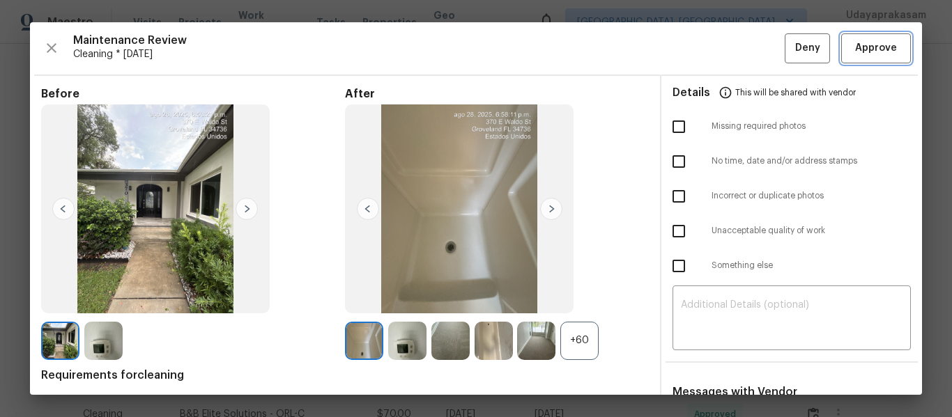
click at [872, 47] on span "Approve" at bounding box center [876, 48] width 42 height 17
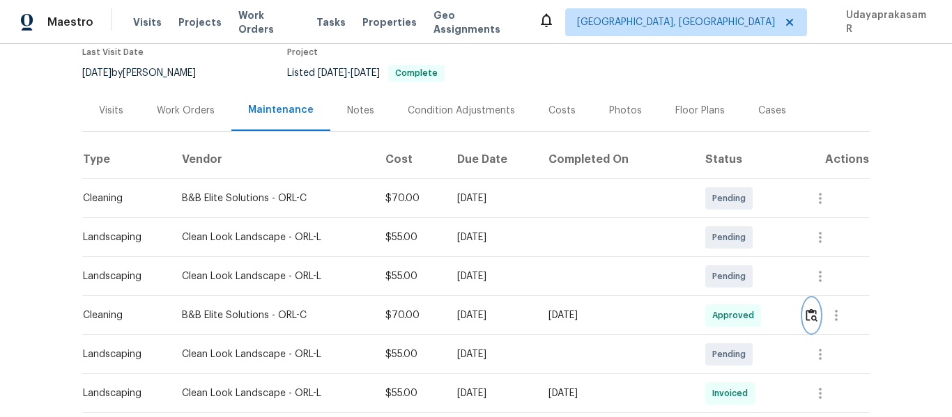
scroll to position [0, 0]
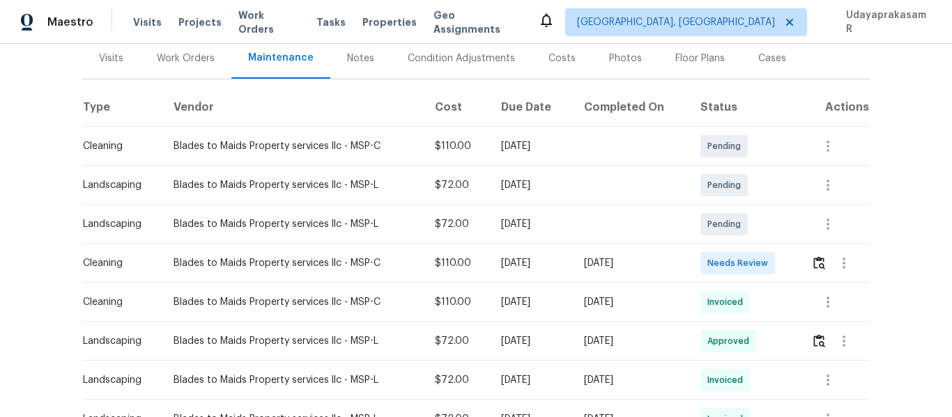
scroll to position [209, 0]
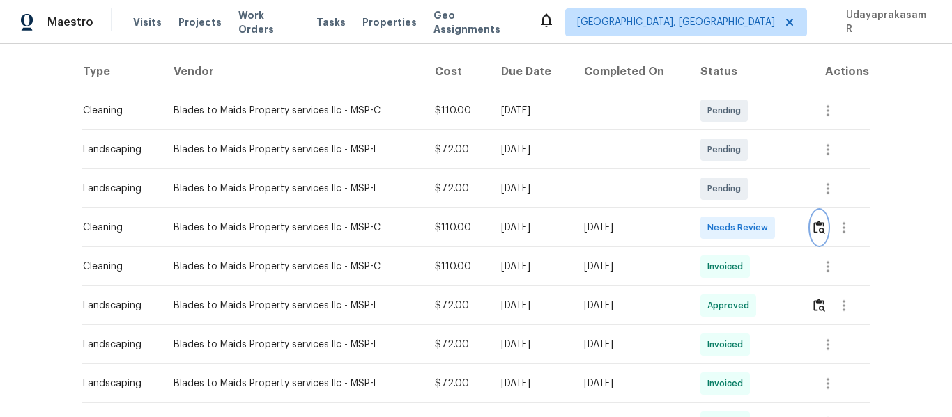
click at [822, 231] on img "button" at bounding box center [819, 227] width 12 height 13
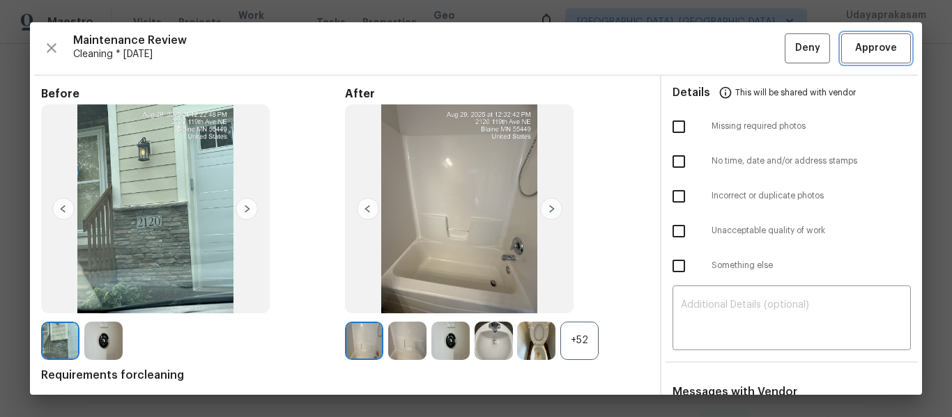
click at [855, 47] on span "Approve" at bounding box center [876, 48] width 42 height 17
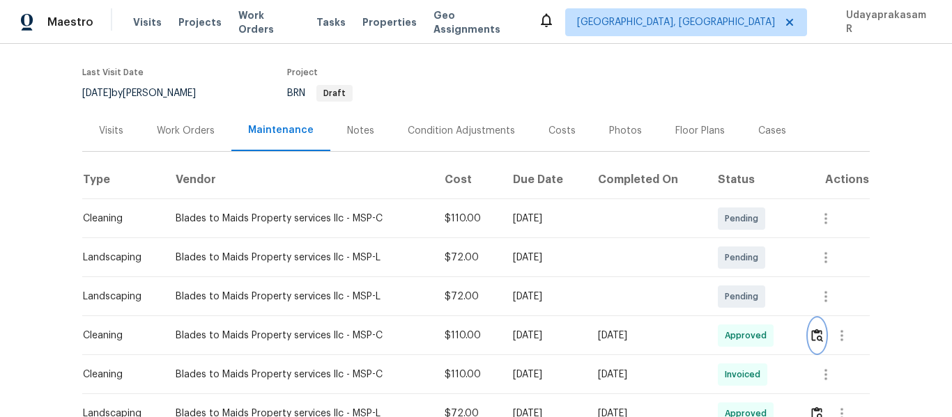
scroll to position [0, 0]
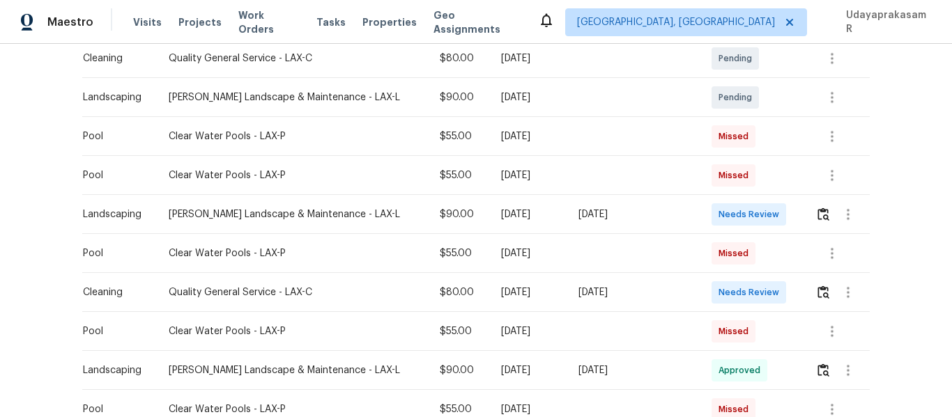
scroll to position [418, 0]
click at [818, 298] on img "button" at bounding box center [823, 291] width 12 height 13
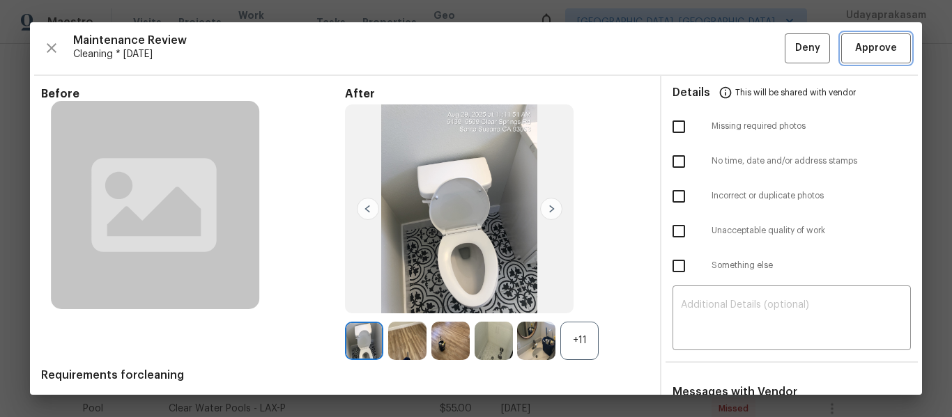
click at [864, 44] on span "Approve" at bounding box center [876, 48] width 42 height 17
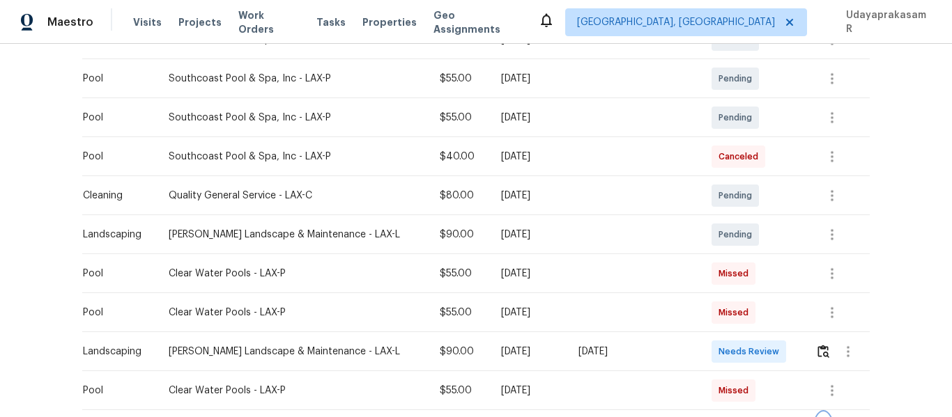
scroll to position [209, 0]
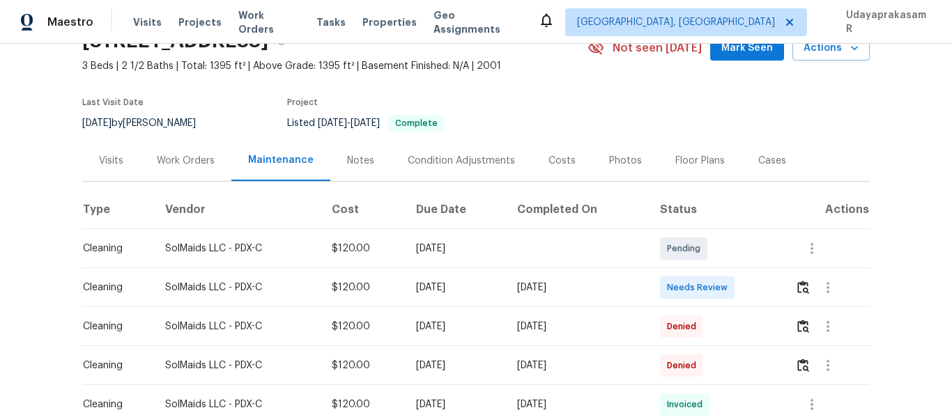
scroll to position [139, 0]
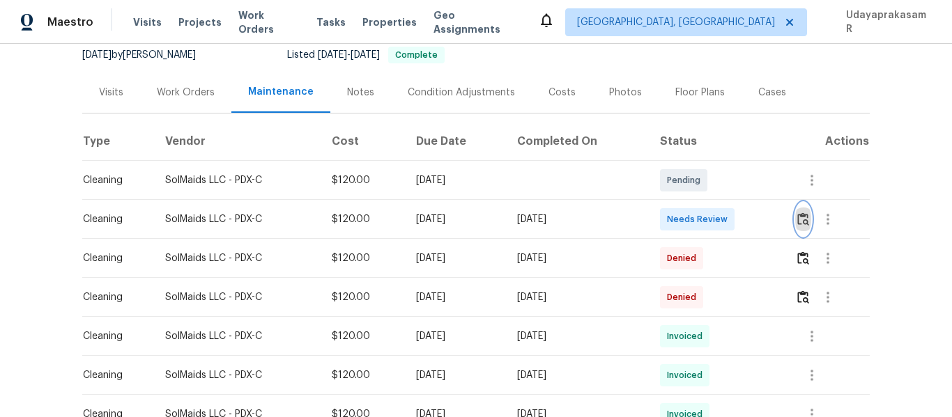
click at [797, 219] on img "button" at bounding box center [803, 219] width 12 height 13
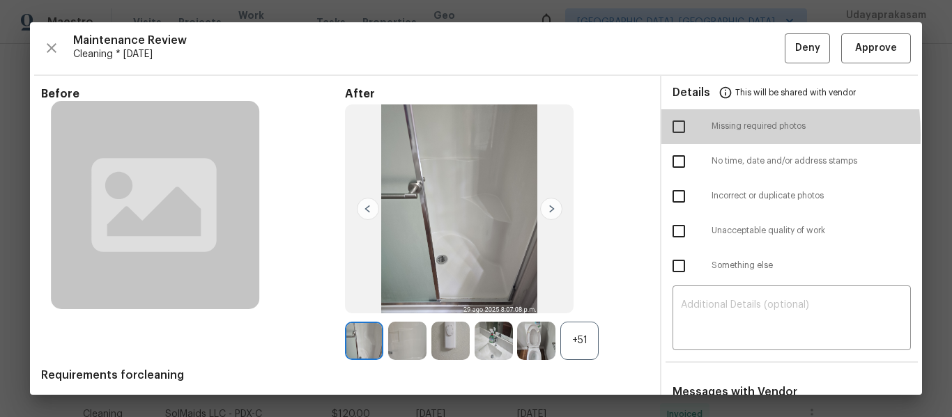
click at [676, 134] on input "checkbox" at bounding box center [678, 126] width 29 height 29
checkbox input "true"
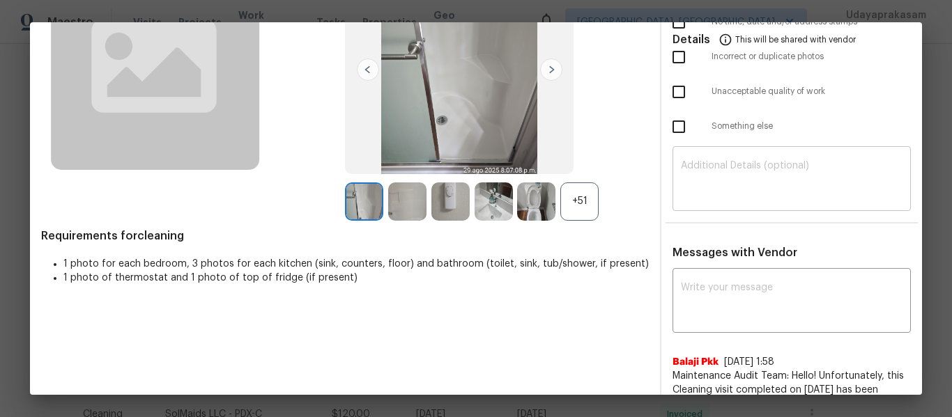
click at [721, 169] on textarea at bounding box center [792, 180] width 222 height 39
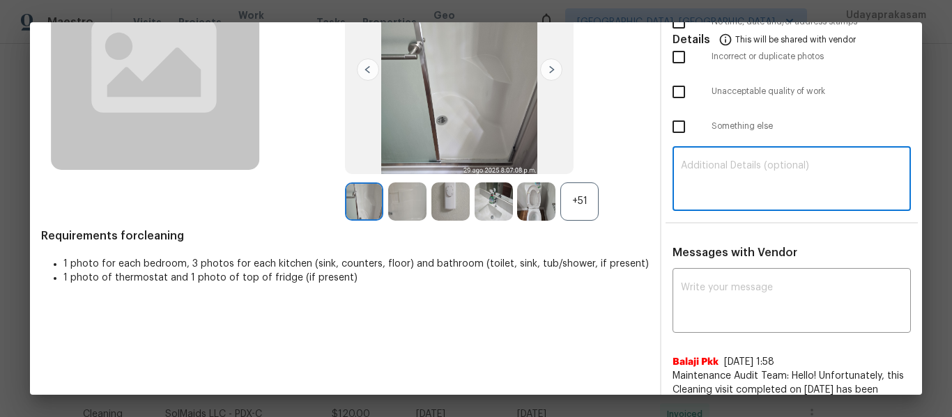
paste textarea "Maintenance Audit Team: Hello! Unfortunately, this cleaning visit completed on …"
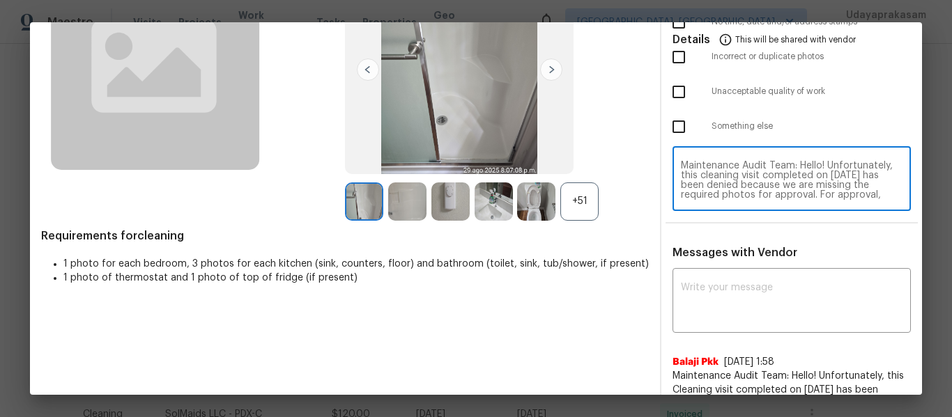
scroll to position [127, 0]
type textarea "Maintenance Audit Team: Hello! Unfortunately, this cleaning visit completed on …"
click at [716, 325] on div "x ​" at bounding box center [791, 302] width 238 height 61
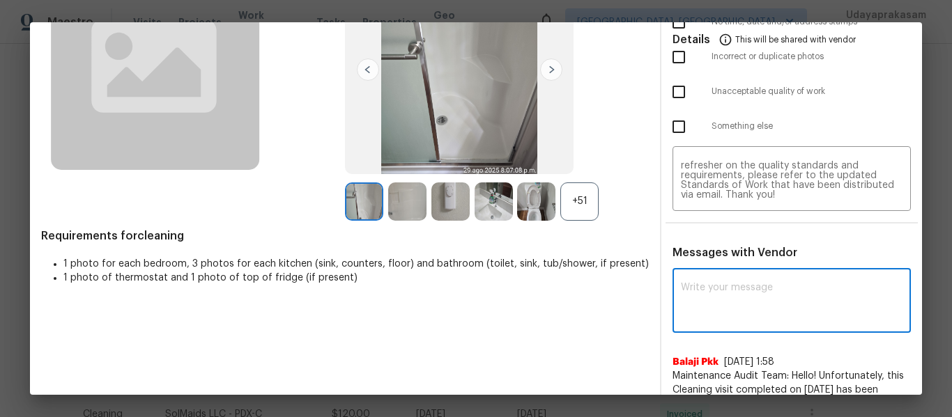
paste textarea "Maintenance Audit Team: Hello! Unfortunately, this cleaning visit completed on …"
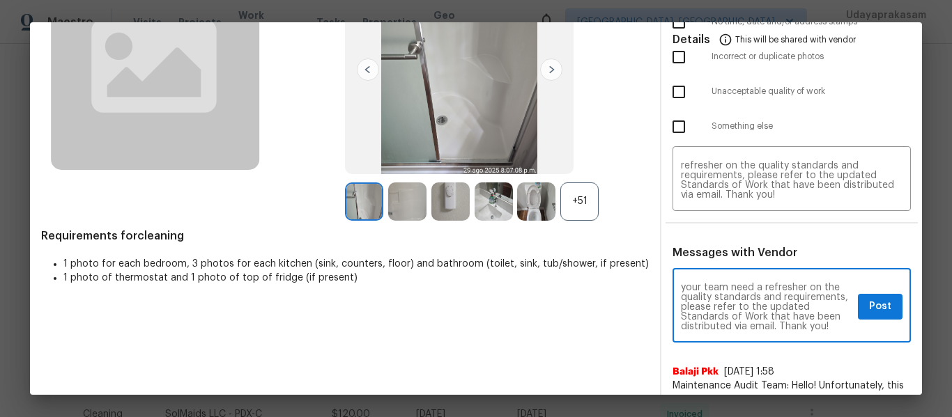
scroll to position [166, 0]
type textarea "Maintenance Audit Team: Hello! Unfortunately, this cleaning visit completed on …"
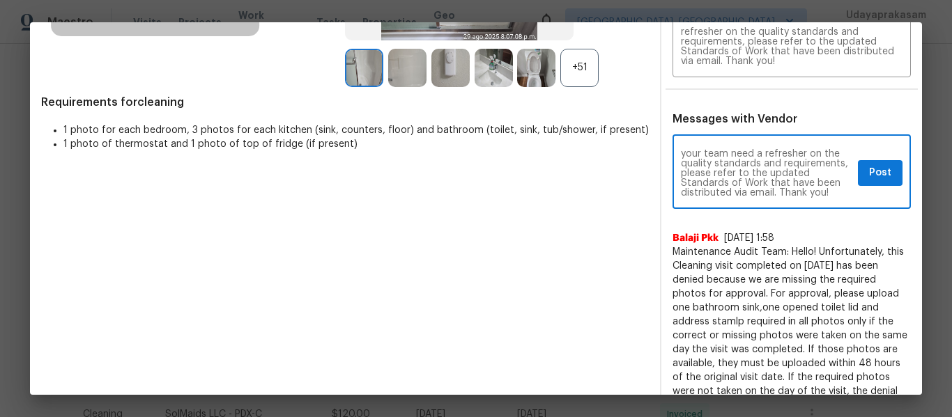
scroll to position [279, 0]
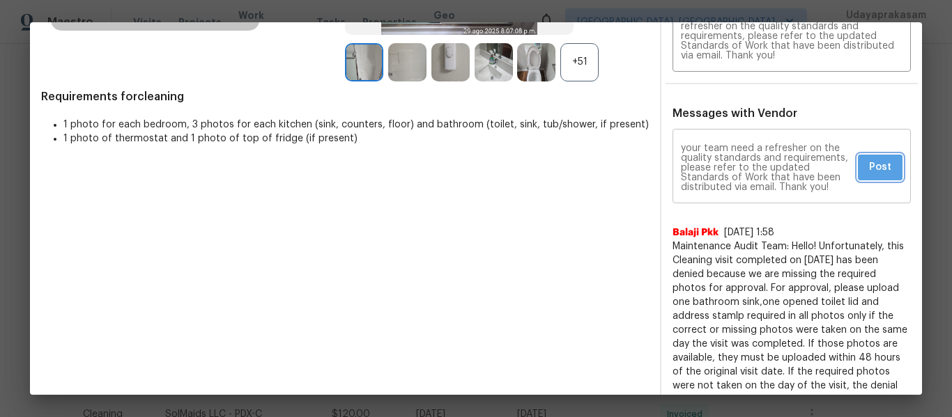
click at [877, 168] on span "Post" at bounding box center [880, 167] width 22 height 17
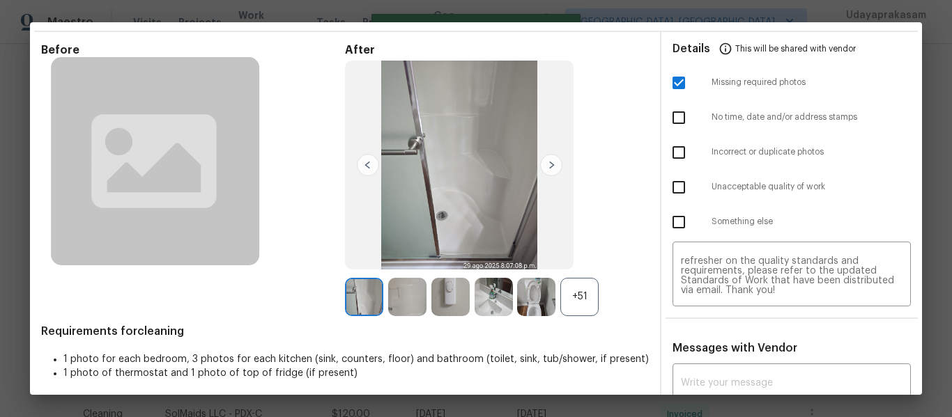
scroll to position [0, 0]
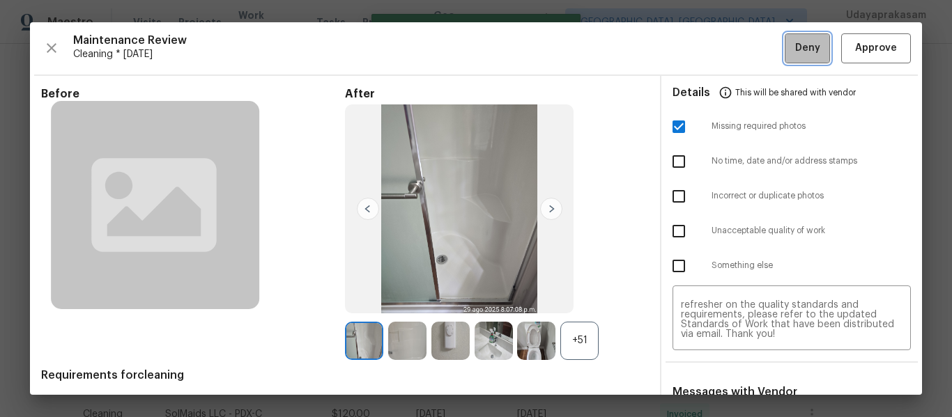
click at [795, 54] on span "Deny" at bounding box center [807, 48] width 25 height 17
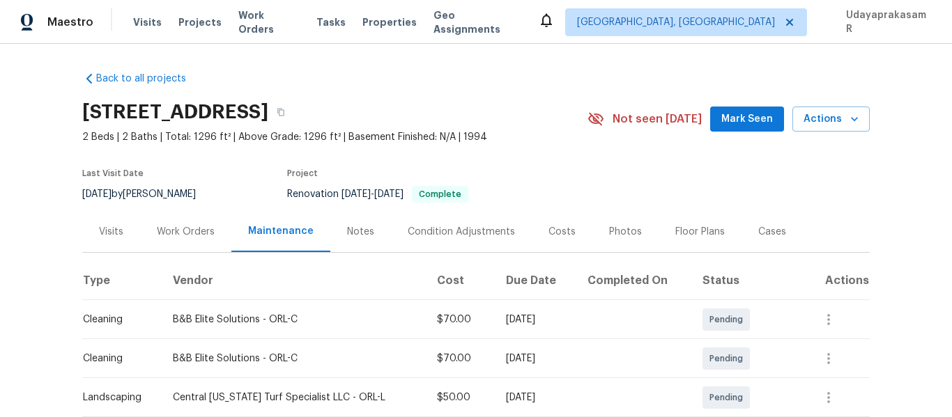
scroll to position [209, 0]
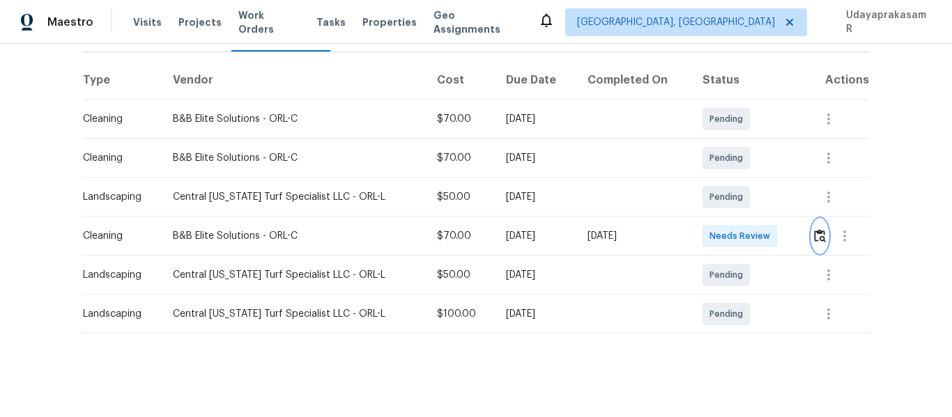
click at [812, 227] on button "button" at bounding box center [820, 236] width 16 height 33
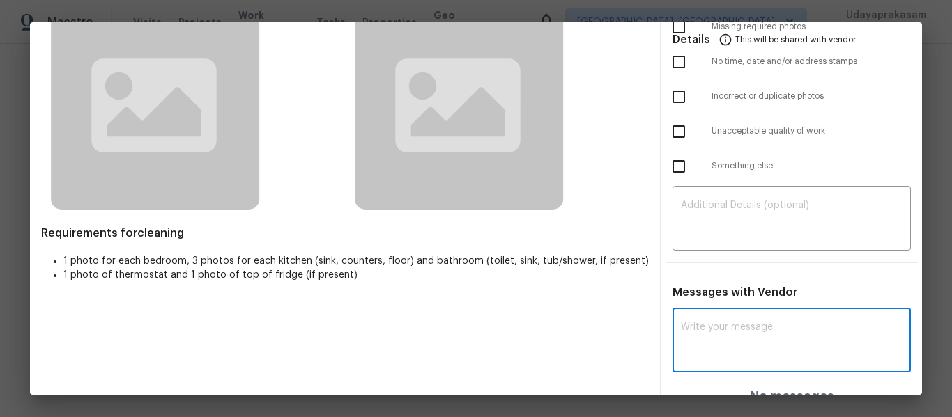
click at [717, 323] on textarea at bounding box center [792, 342] width 222 height 39
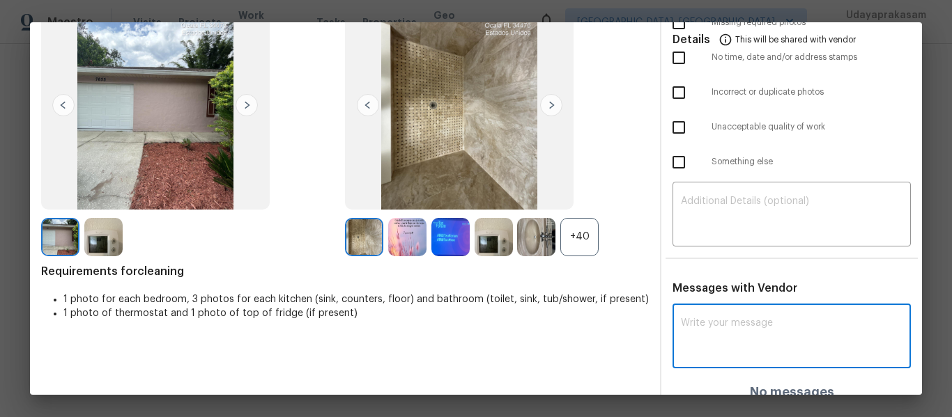
paste textarea "Maintenance Audit Team: Hello! After further review this visit has been approve…"
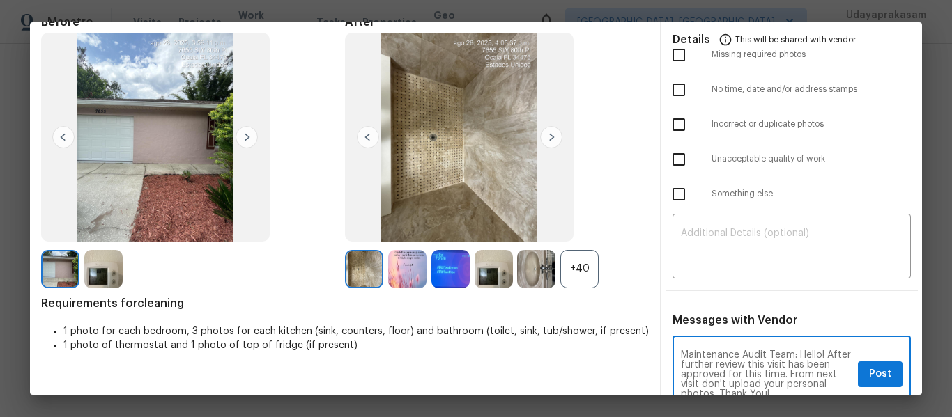
scroll to position [129, 0]
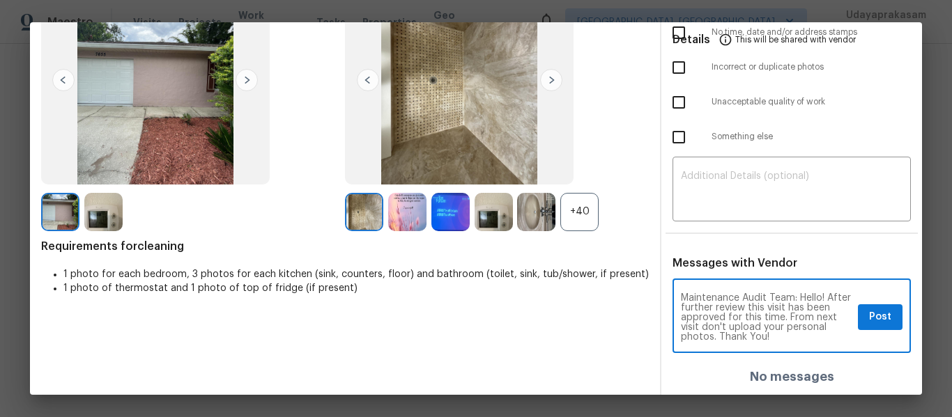
type textarea "Maintenance Audit Team: Hello! After further review this visit has been approve…"
click at [869, 314] on span "Post" at bounding box center [880, 317] width 22 height 17
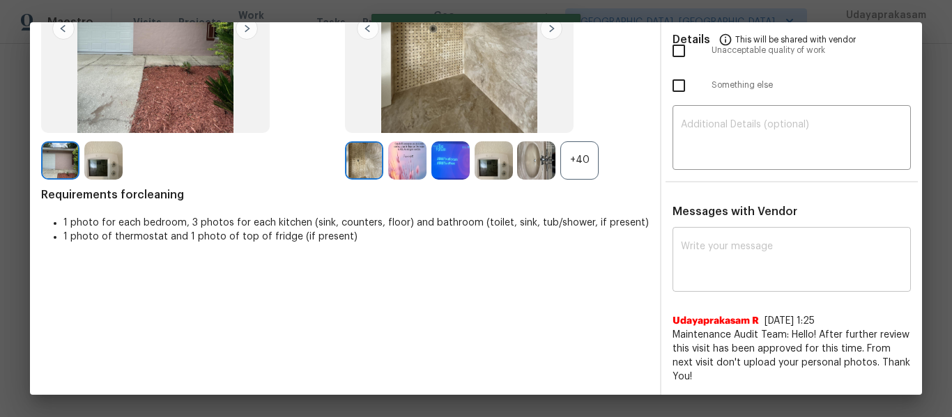
scroll to position [0, 0]
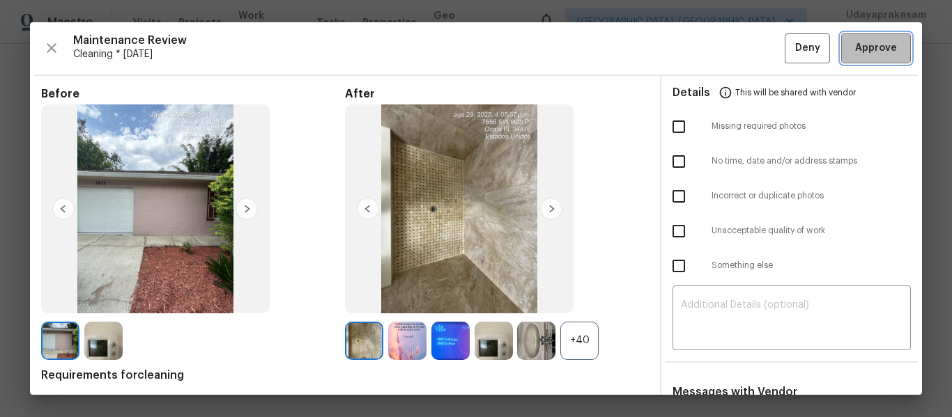
click at [856, 45] on span "Approve" at bounding box center [876, 48] width 42 height 17
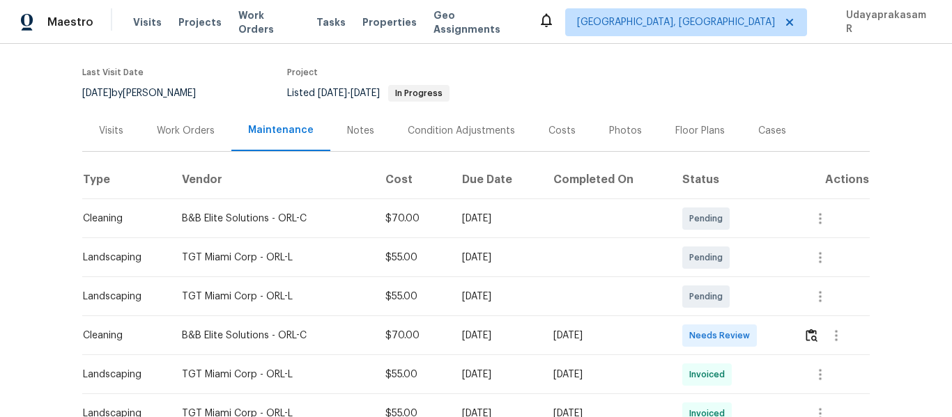
scroll to position [209, 0]
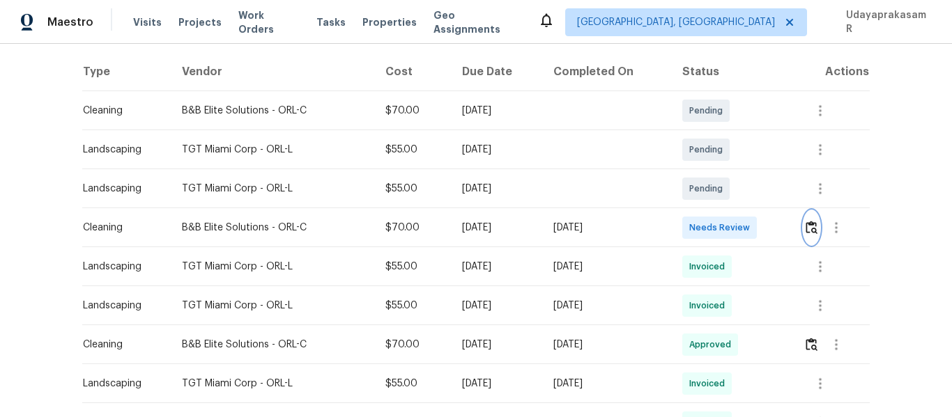
click at [808, 234] on img "button" at bounding box center [812, 227] width 12 height 13
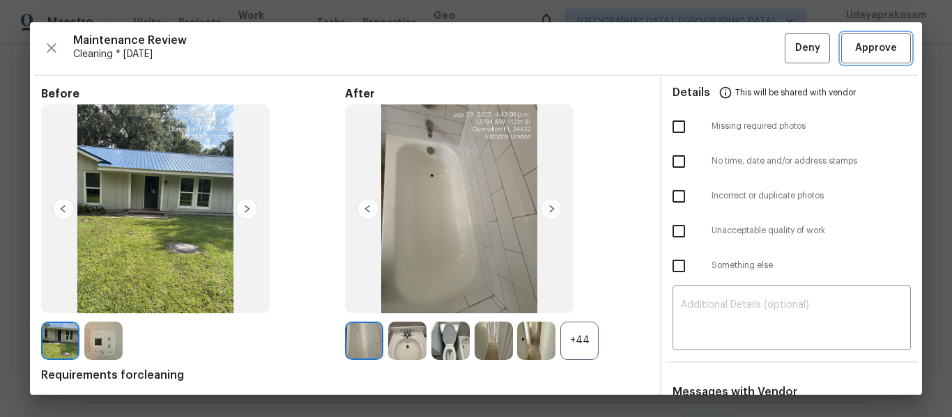
click at [861, 49] on span "Approve" at bounding box center [876, 48] width 42 height 17
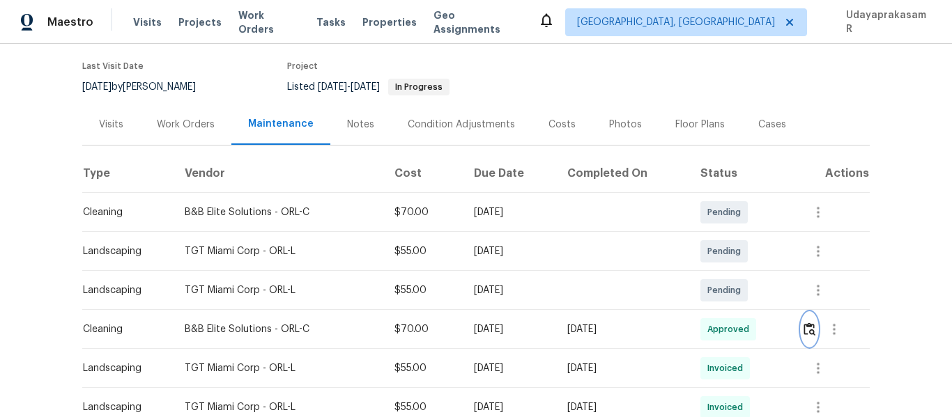
scroll to position [0, 0]
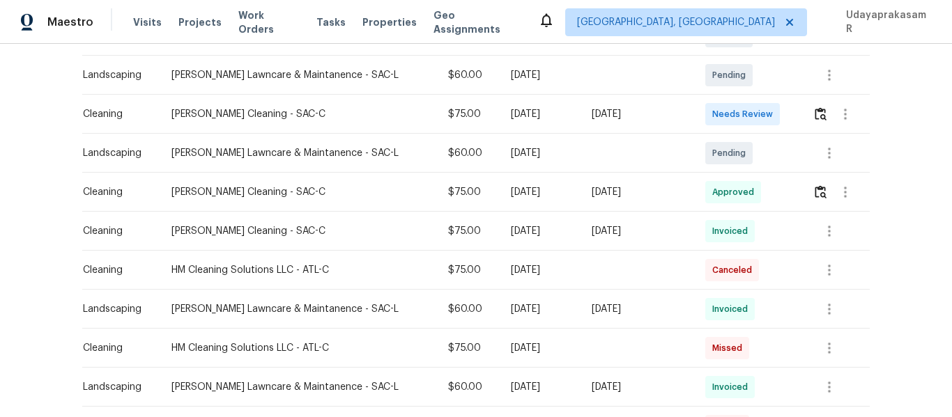
scroll to position [209, 0]
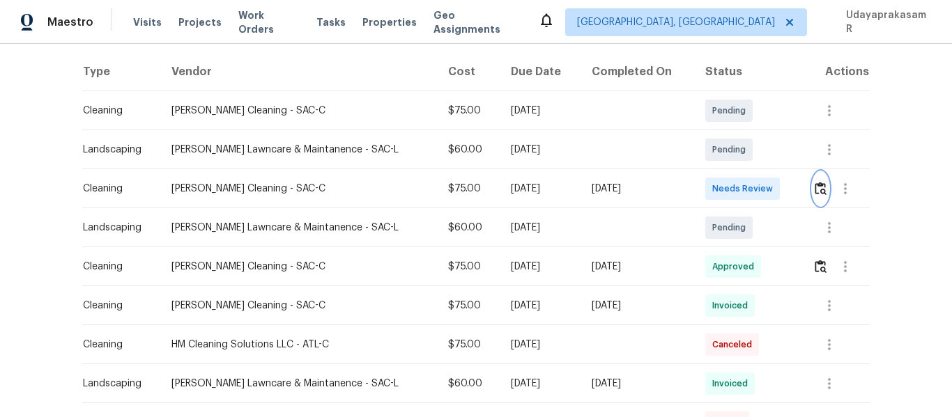
click at [815, 192] on img "button" at bounding box center [821, 188] width 12 height 13
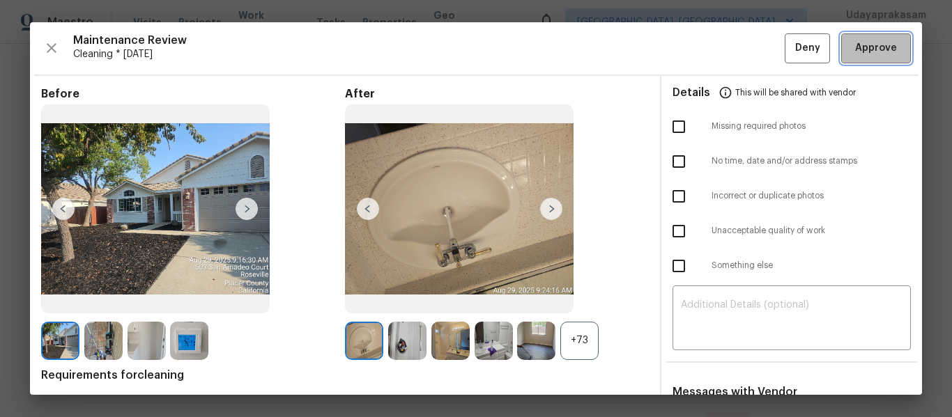
click at [855, 50] on span "Approve" at bounding box center [876, 48] width 42 height 17
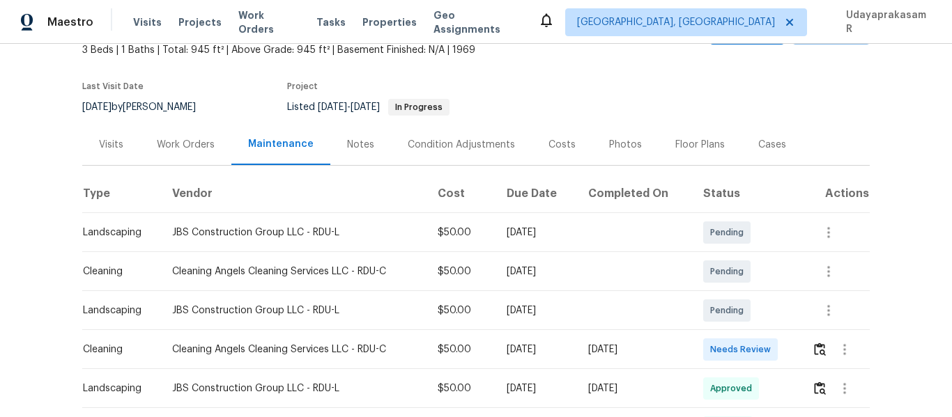
scroll to position [209, 0]
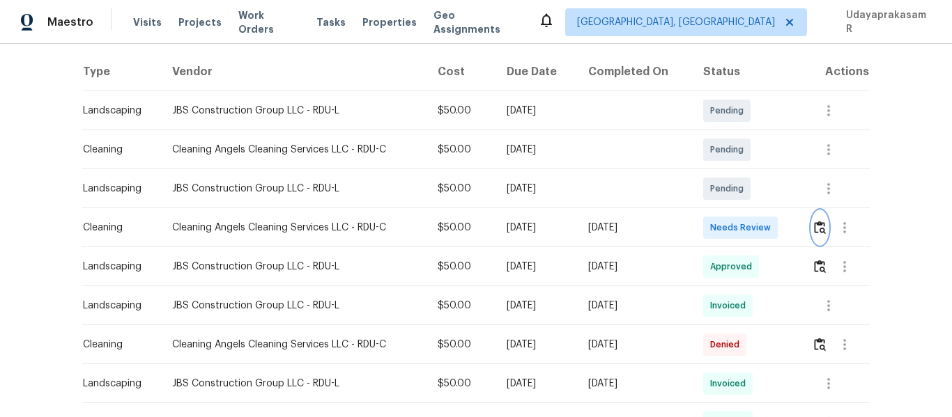
click at [815, 229] on img "button" at bounding box center [820, 227] width 12 height 13
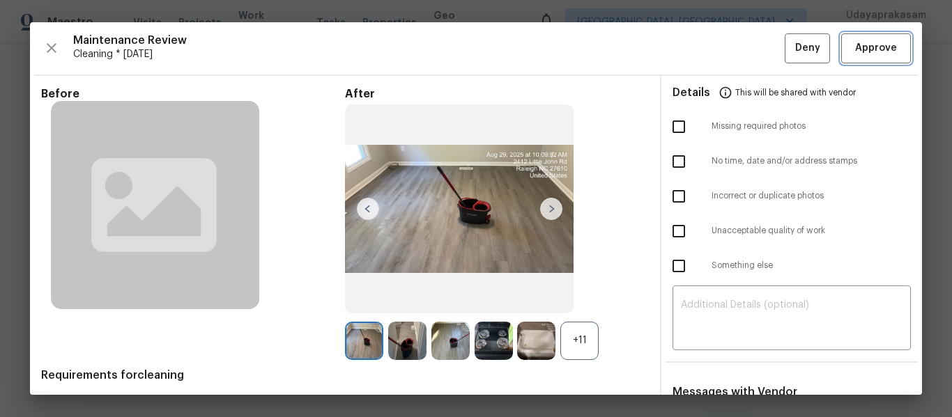
click at [873, 49] on span "Approve" at bounding box center [876, 48] width 42 height 17
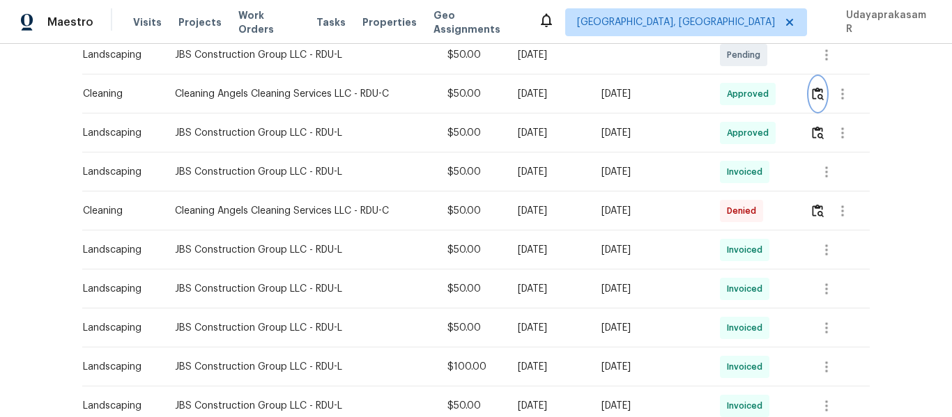
scroll to position [348, 0]
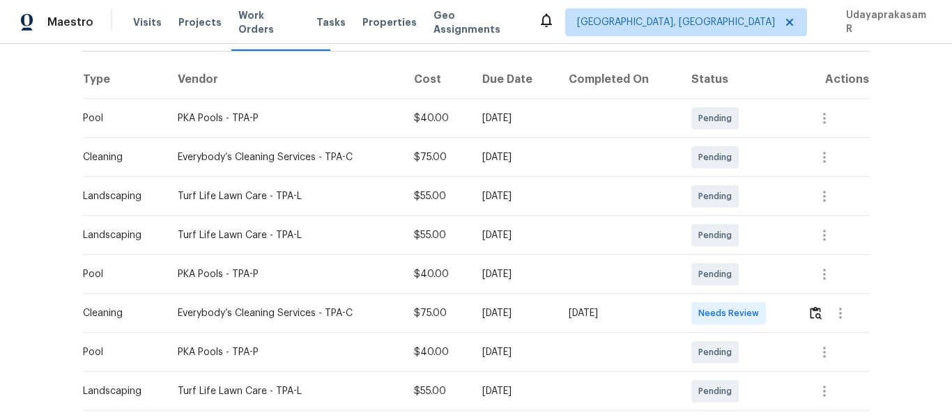
scroll to position [209, 0]
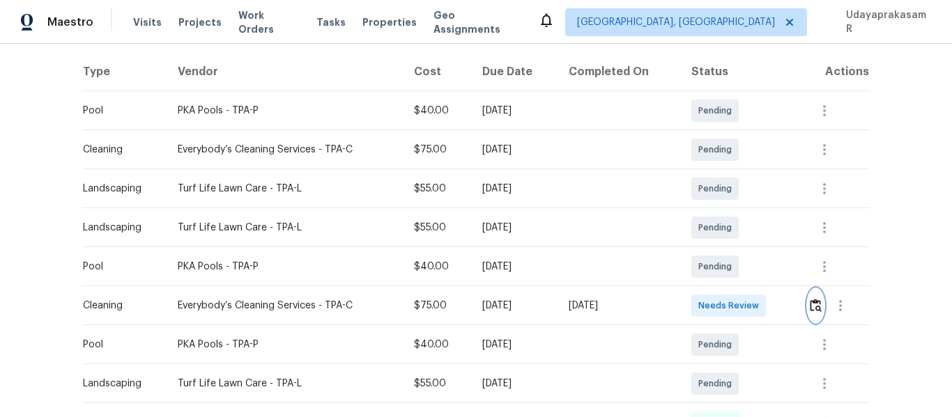
click at [815, 294] on button "button" at bounding box center [816, 305] width 16 height 33
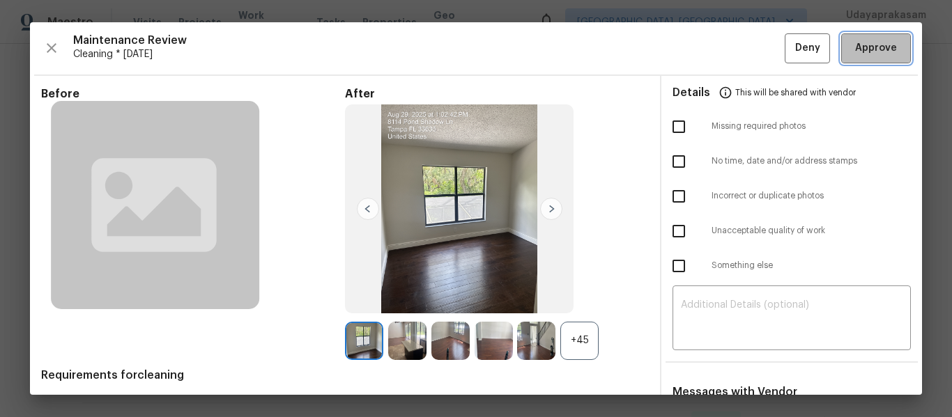
click at [884, 53] on span "Approve" at bounding box center [876, 48] width 42 height 17
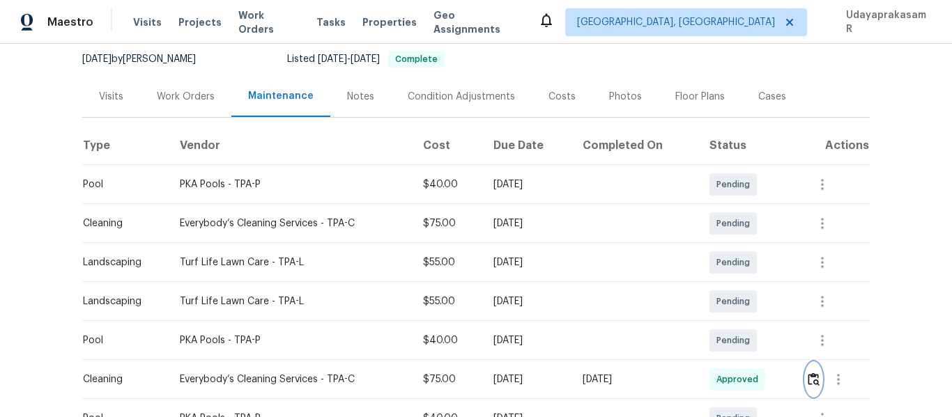
scroll to position [0, 0]
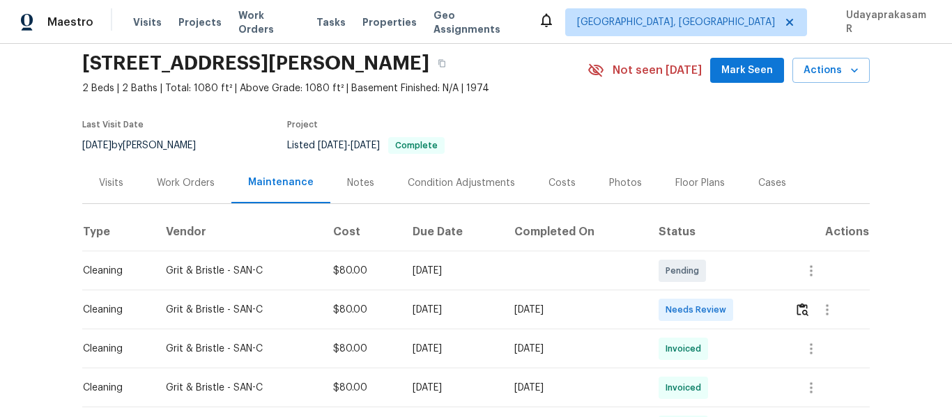
scroll to position [70, 0]
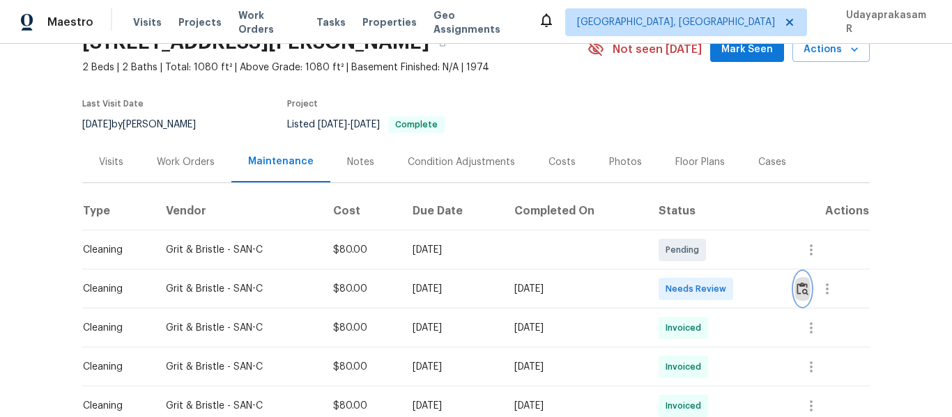
click at [803, 290] on img "button" at bounding box center [802, 288] width 12 height 13
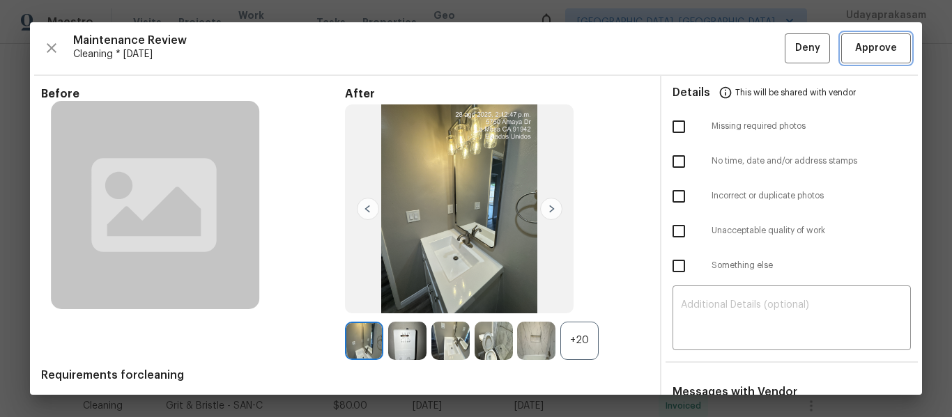
click at [860, 53] on span "Approve" at bounding box center [876, 48] width 42 height 17
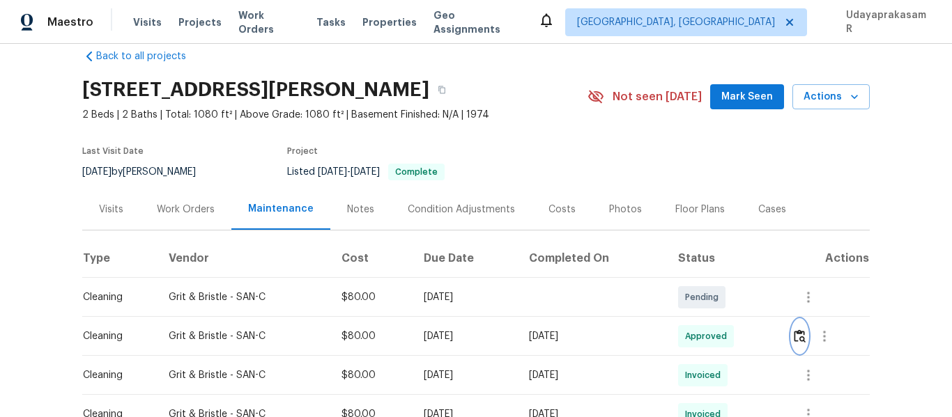
scroll to position [0, 0]
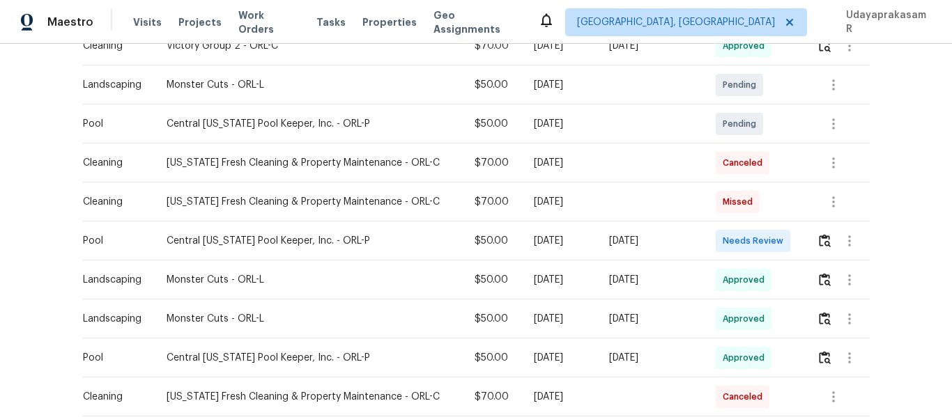
scroll to position [418, 0]
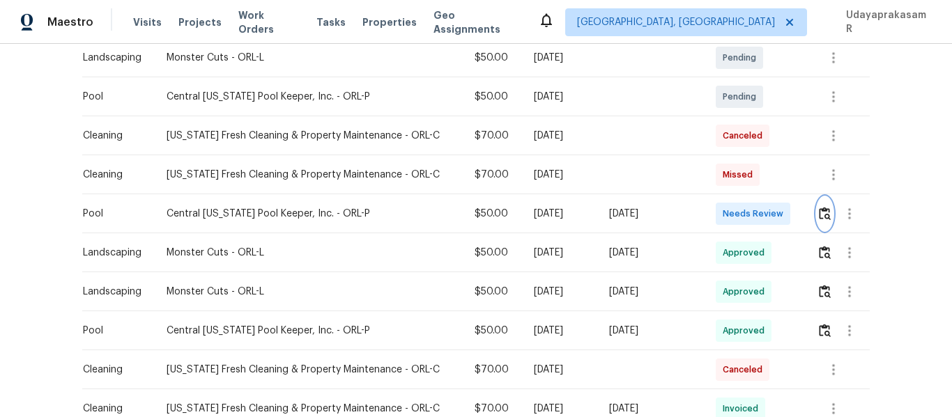
click at [819, 212] on img "button" at bounding box center [825, 213] width 12 height 13
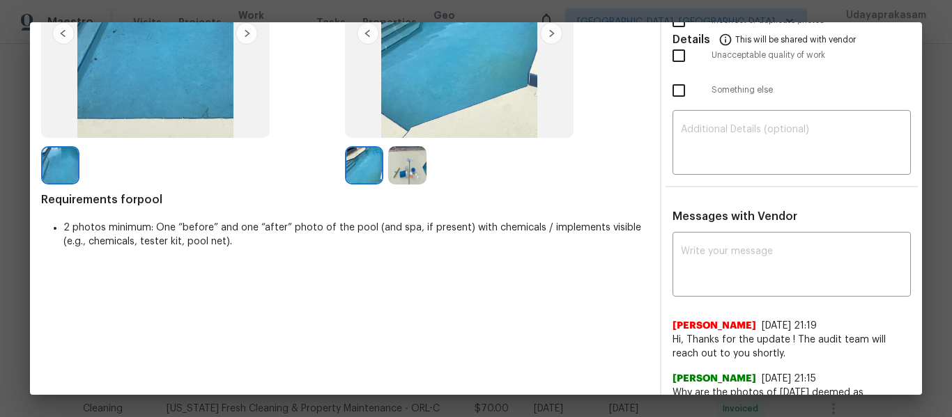
scroll to position [209, 0]
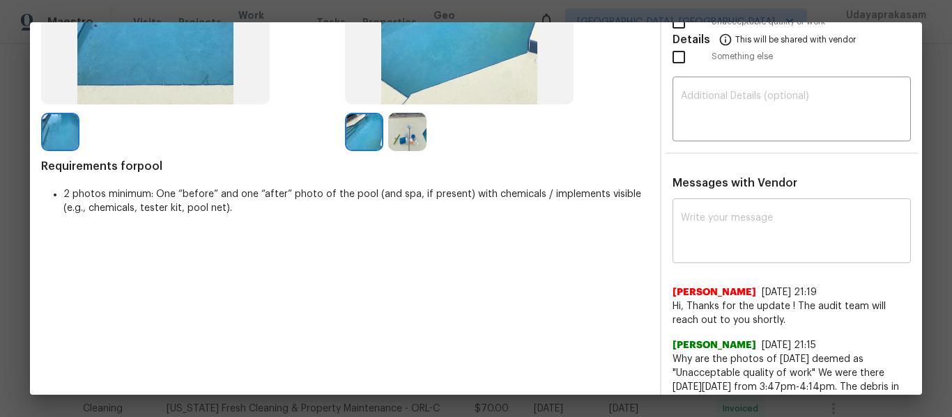
click at [687, 216] on textarea at bounding box center [792, 232] width 222 height 39
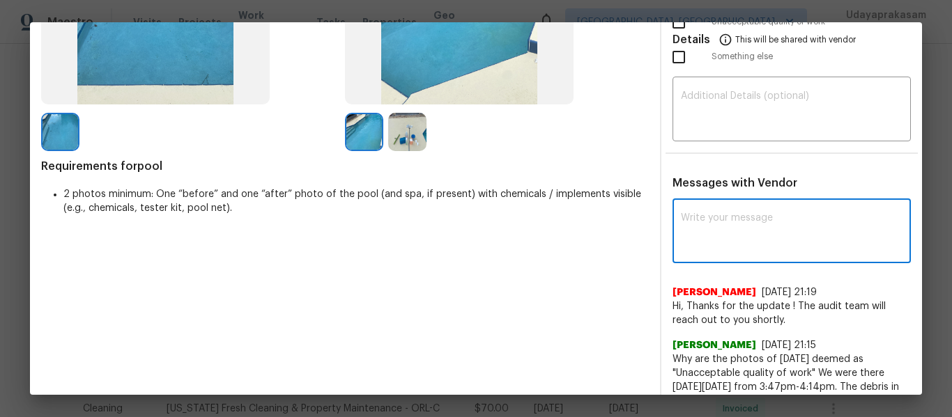
paste textarea "Maintenance Audit Team: Hello! After further review, the visit (08/29/2025) has…"
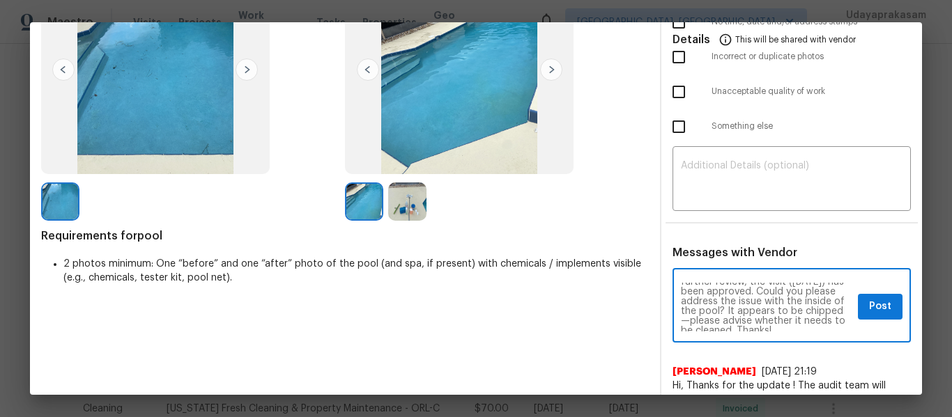
scroll to position [29, 0]
type textarea "Maintenance Audit Team: Hello! After further review, the visit (08/29/2025) has…"
click at [870, 301] on span "Post" at bounding box center [880, 306] width 22 height 17
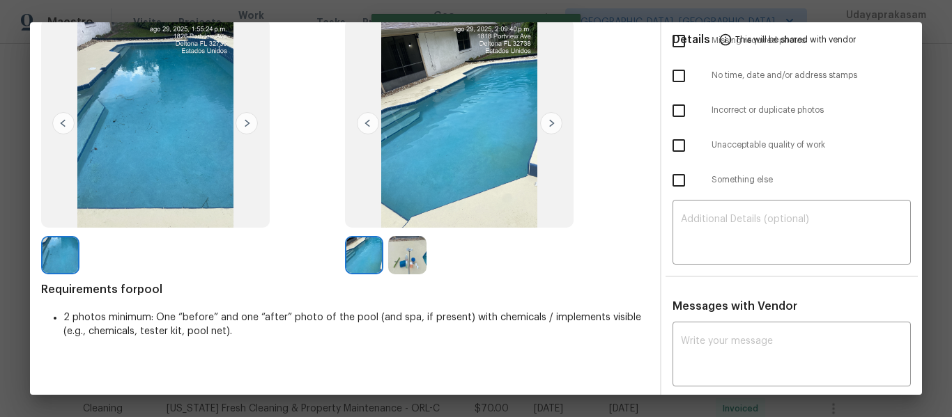
scroll to position [0, 0]
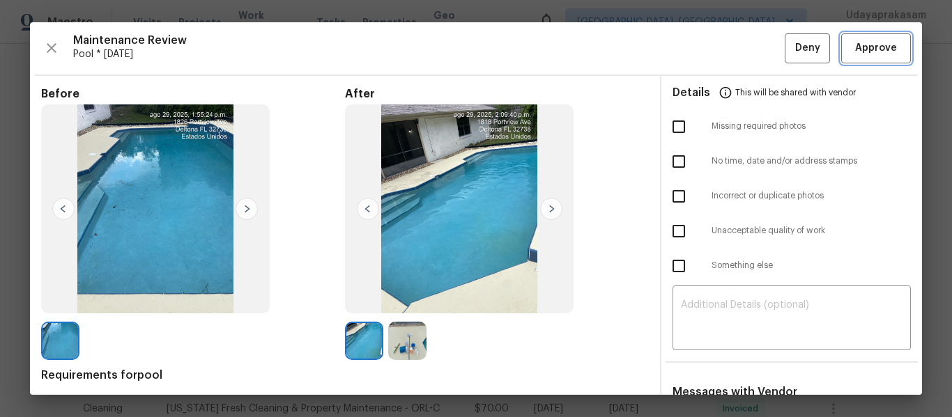
click at [869, 47] on span "Approve" at bounding box center [876, 48] width 42 height 17
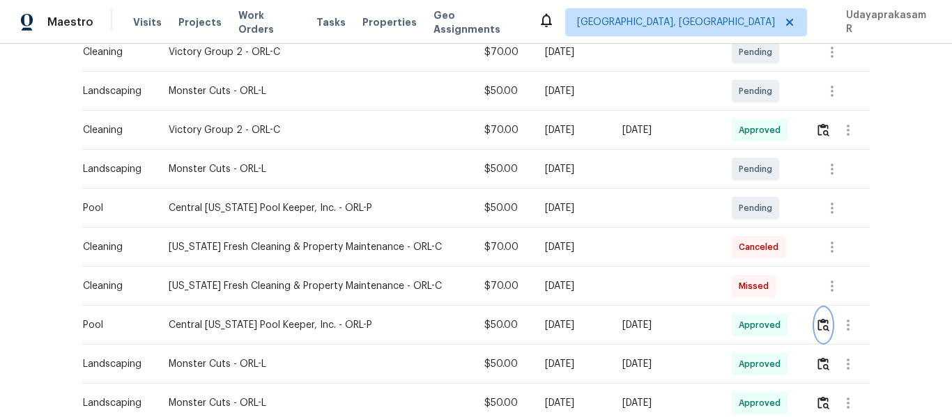
scroll to position [139, 0]
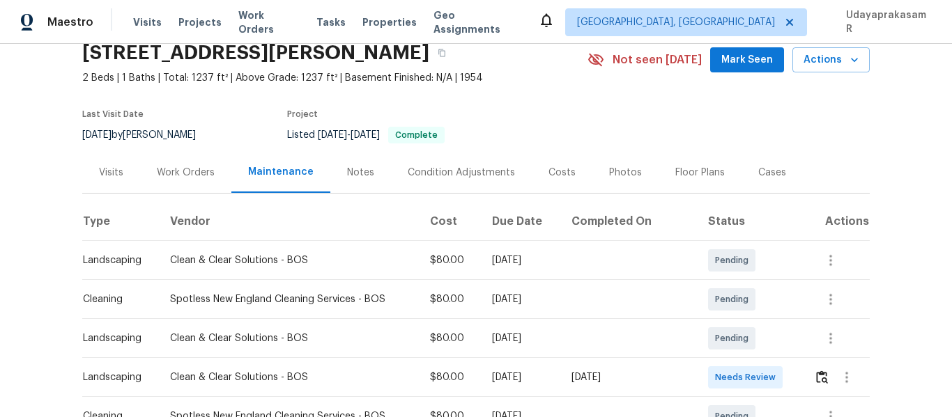
scroll to position [139, 0]
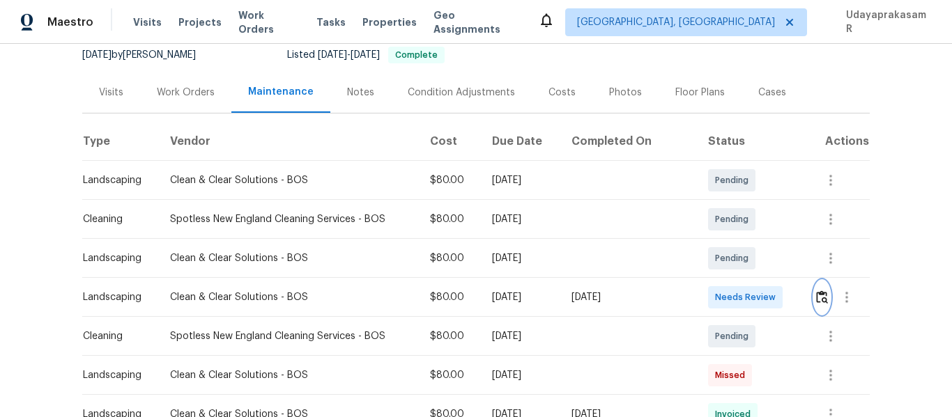
click at [816, 298] on img "button" at bounding box center [822, 297] width 12 height 13
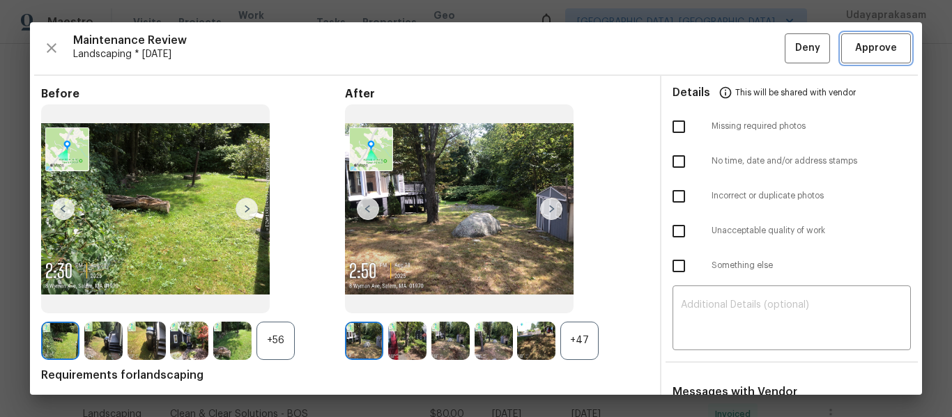
click at [862, 48] on span "Approve" at bounding box center [876, 48] width 42 height 17
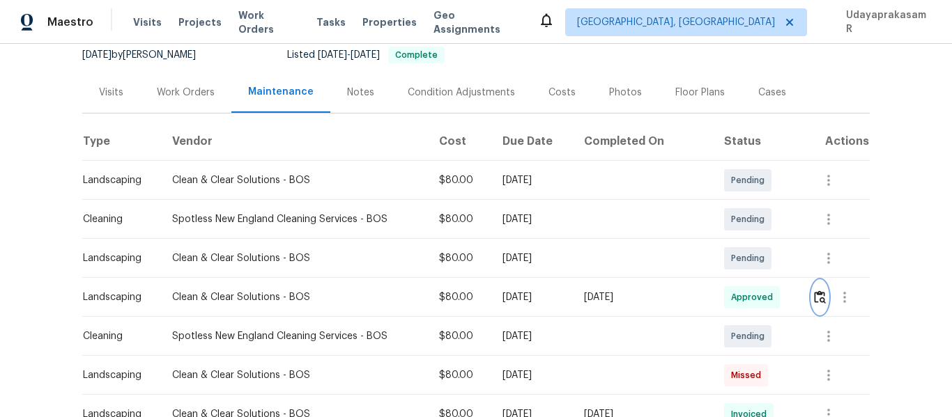
scroll to position [0, 0]
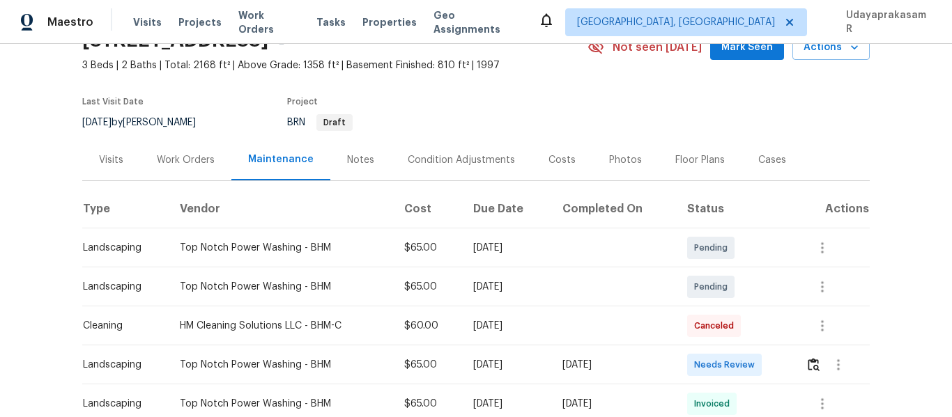
scroll to position [139, 0]
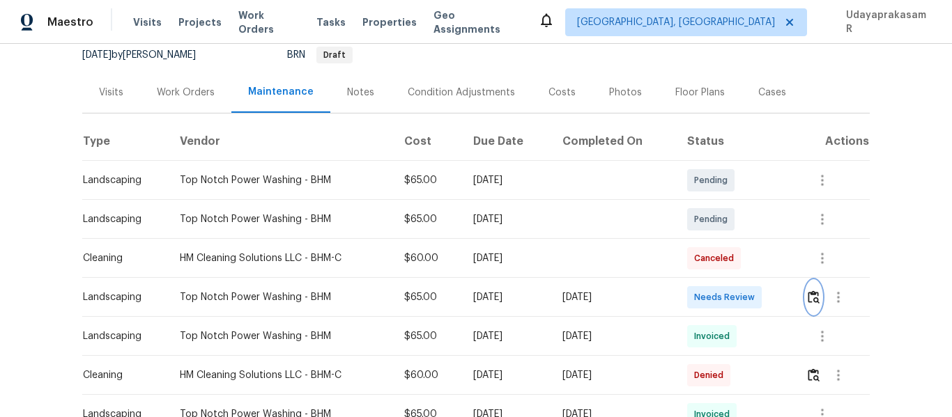
click at [810, 294] on img "button" at bounding box center [814, 297] width 12 height 13
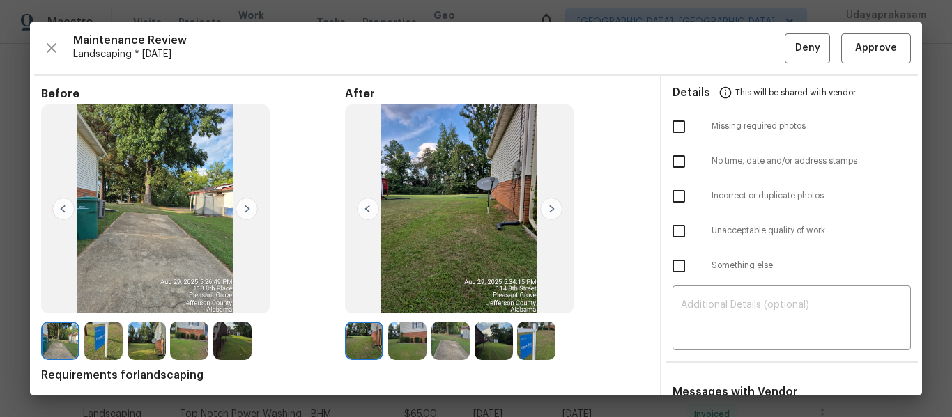
click at [541, 202] on img at bounding box center [551, 209] width 22 height 22
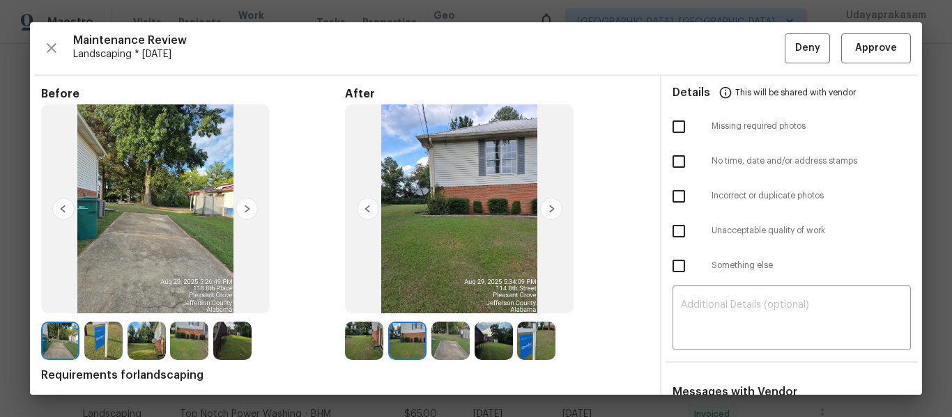
click at [544, 210] on img at bounding box center [551, 209] width 22 height 22
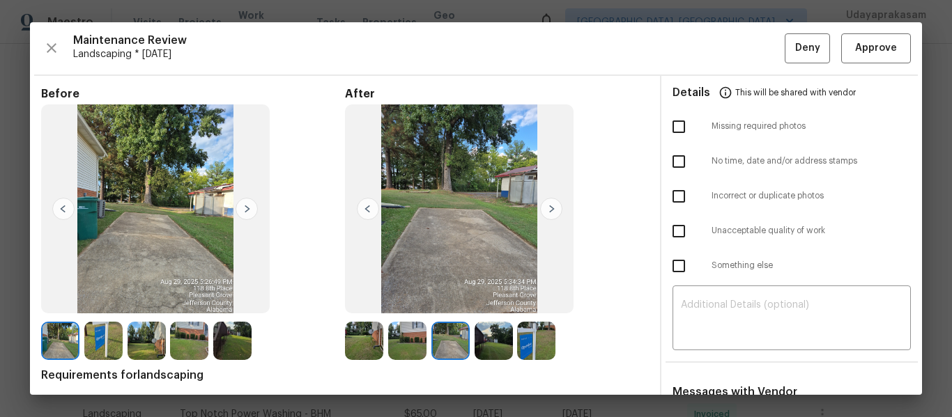
click at [544, 210] on img at bounding box center [551, 209] width 22 height 22
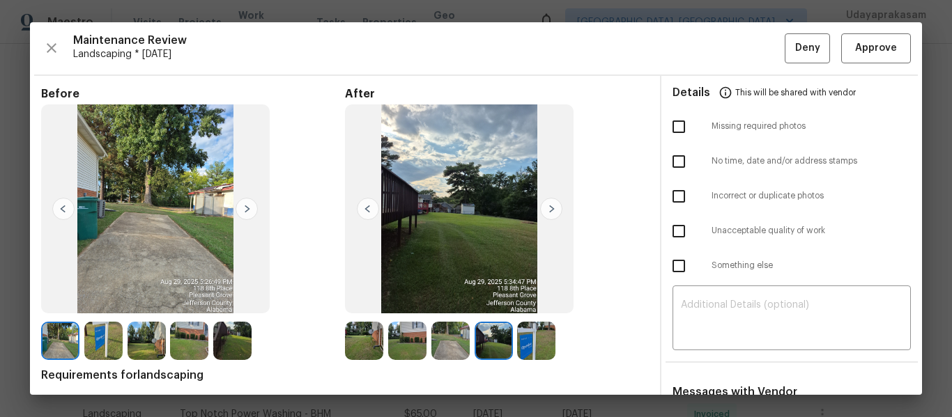
click at [544, 210] on img at bounding box center [551, 209] width 22 height 22
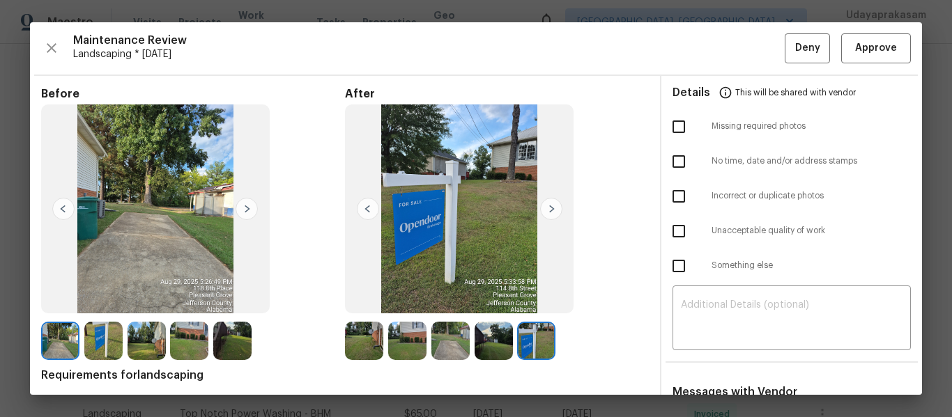
click at [236, 208] on img at bounding box center [247, 209] width 22 height 22
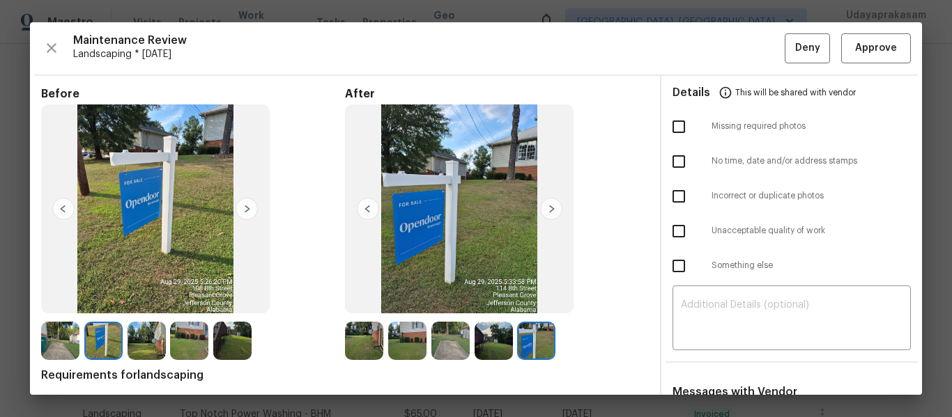
click at [239, 208] on img at bounding box center [247, 209] width 22 height 22
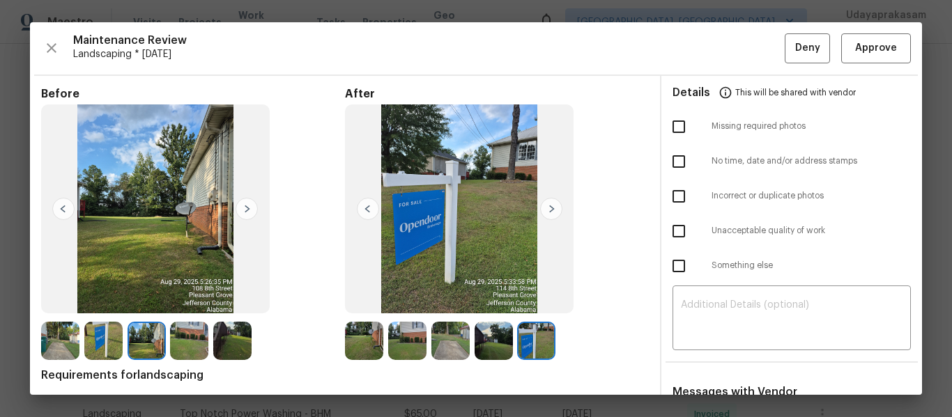
click at [239, 208] on img at bounding box center [247, 209] width 22 height 22
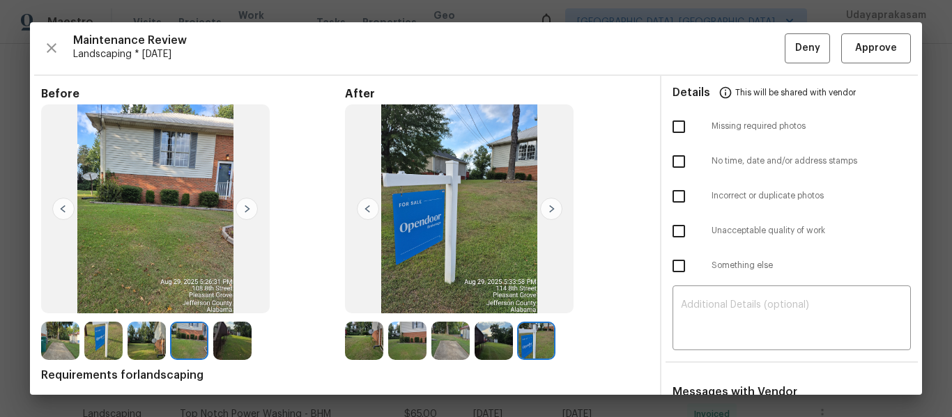
click at [239, 208] on img at bounding box center [247, 209] width 22 height 22
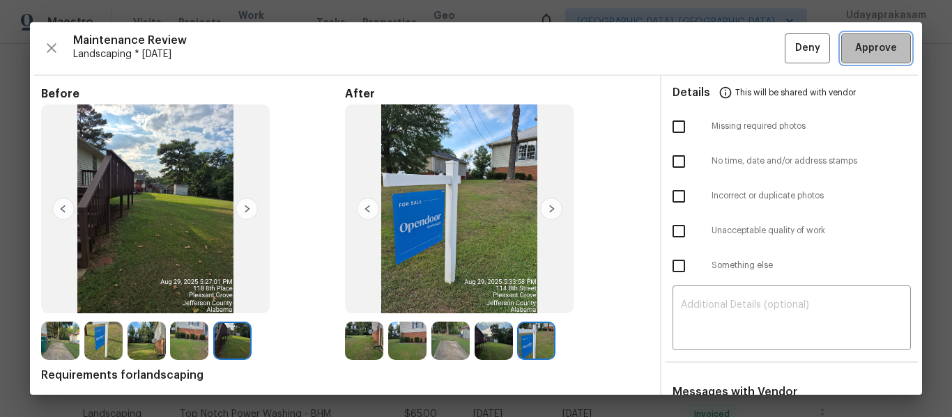
click at [875, 51] on span "Approve" at bounding box center [876, 48] width 42 height 17
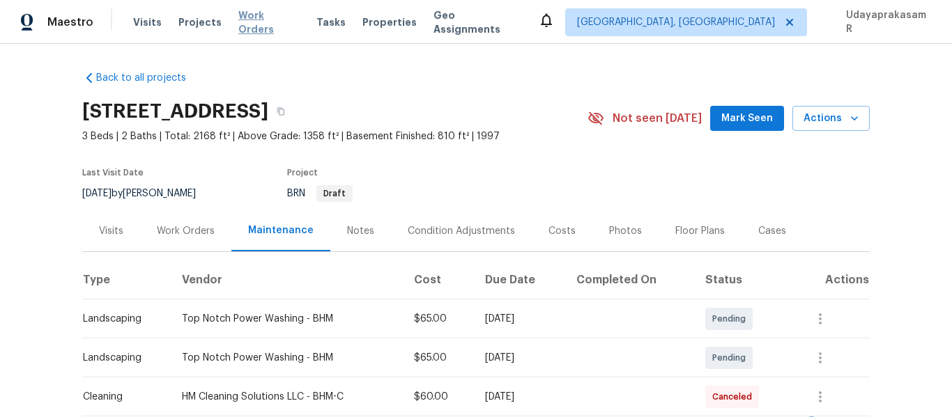
scroll to position [0, 0]
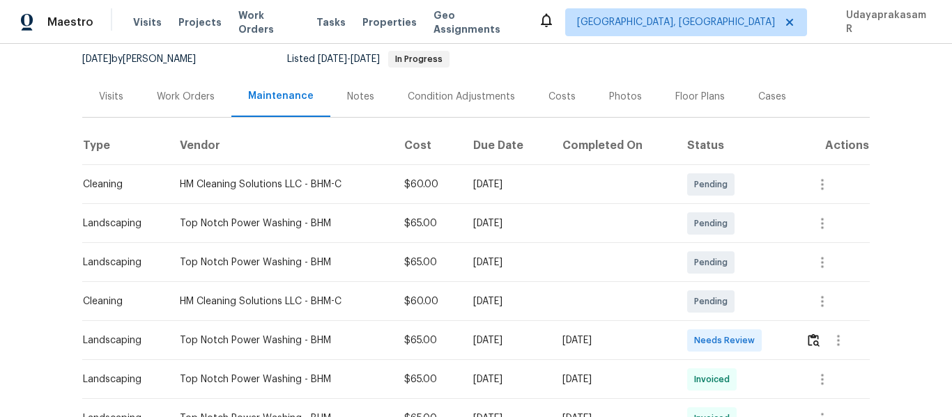
scroll to position [139, 0]
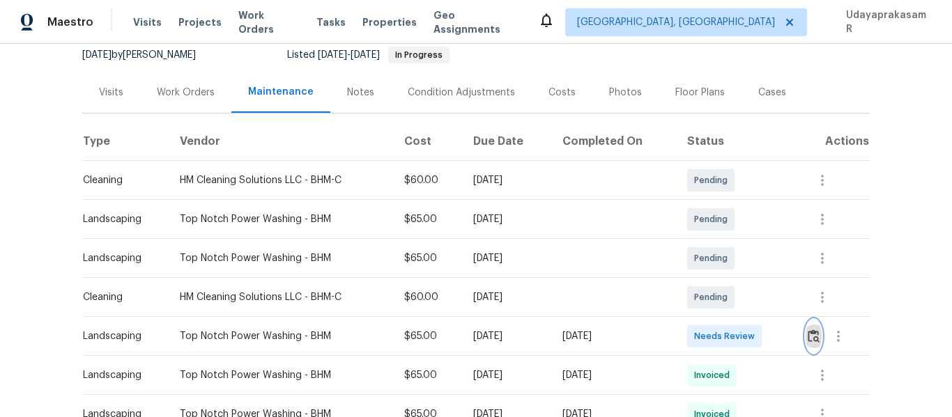
click at [810, 342] on img "button" at bounding box center [814, 336] width 12 height 13
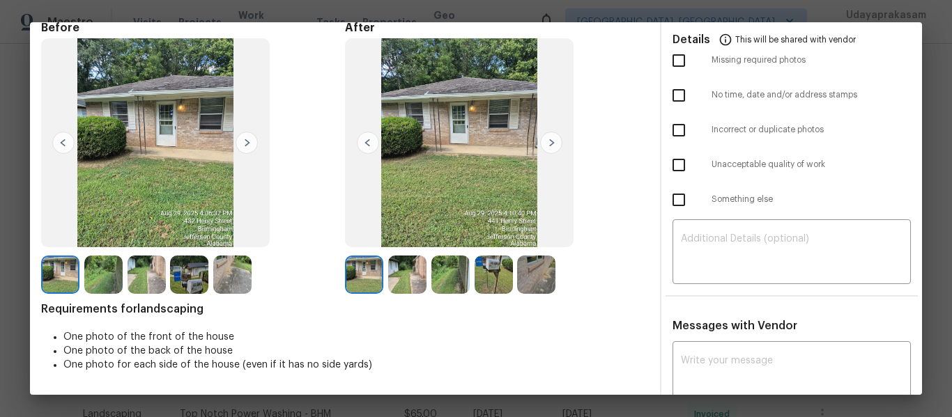
scroll to position [0, 0]
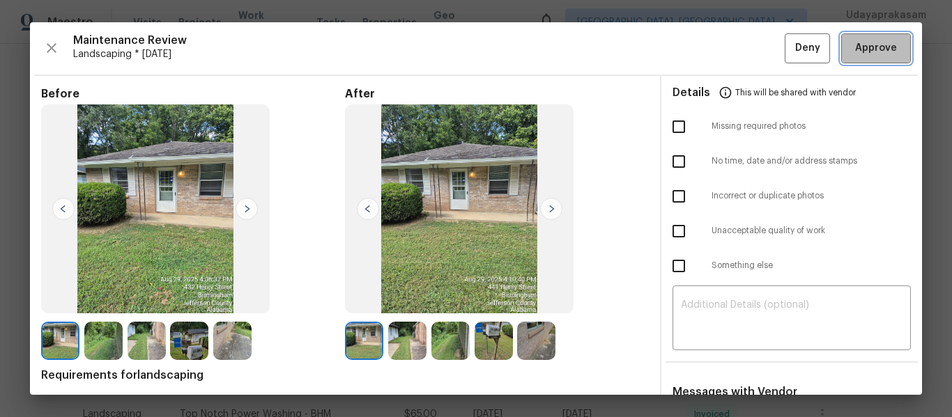
click at [860, 56] on span "Approve" at bounding box center [876, 48] width 42 height 17
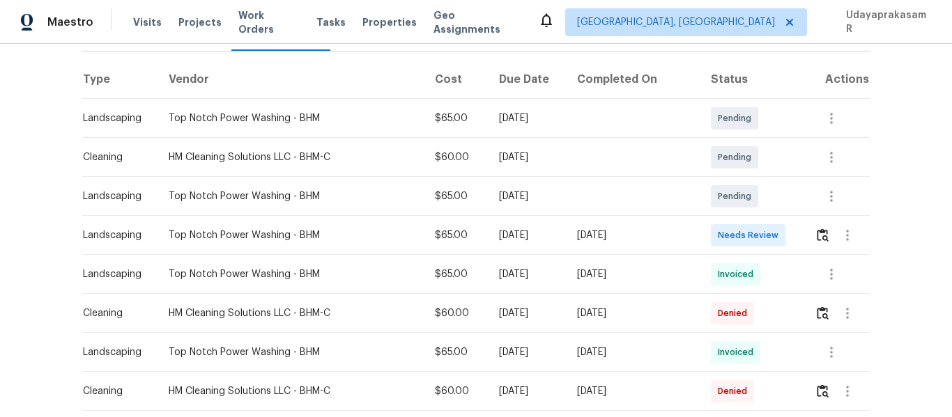
scroll to position [209, 0]
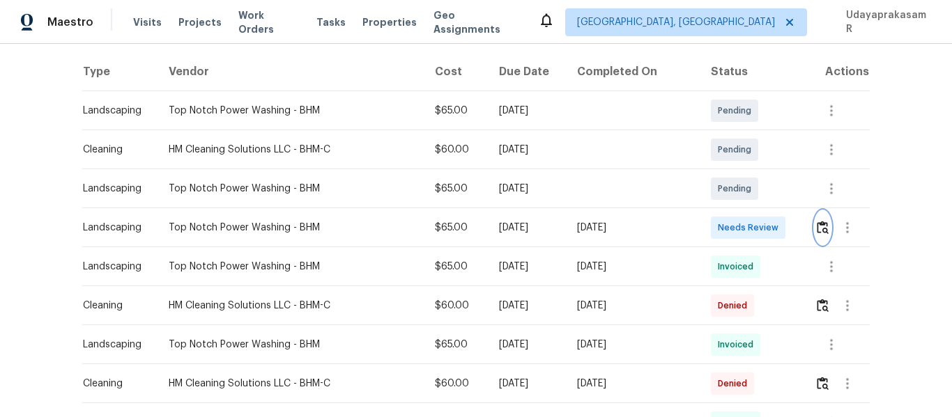
click at [817, 231] on img "button" at bounding box center [823, 227] width 12 height 13
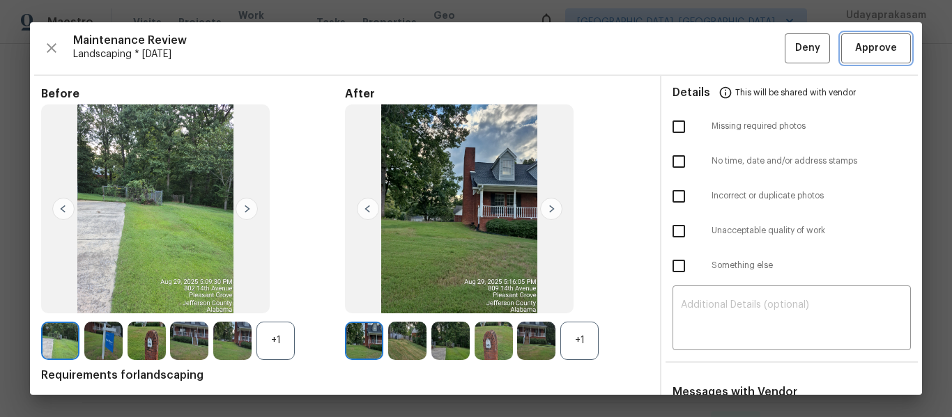
click at [861, 58] on button "Approve" at bounding box center [876, 48] width 70 height 30
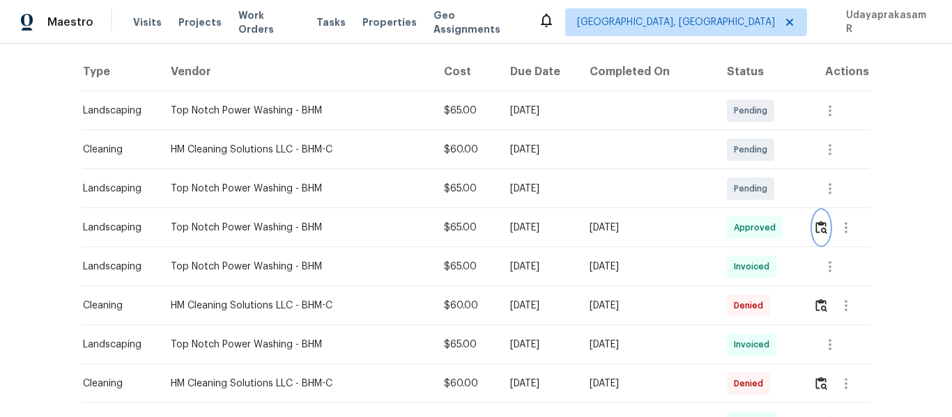
scroll to position [0, 0]
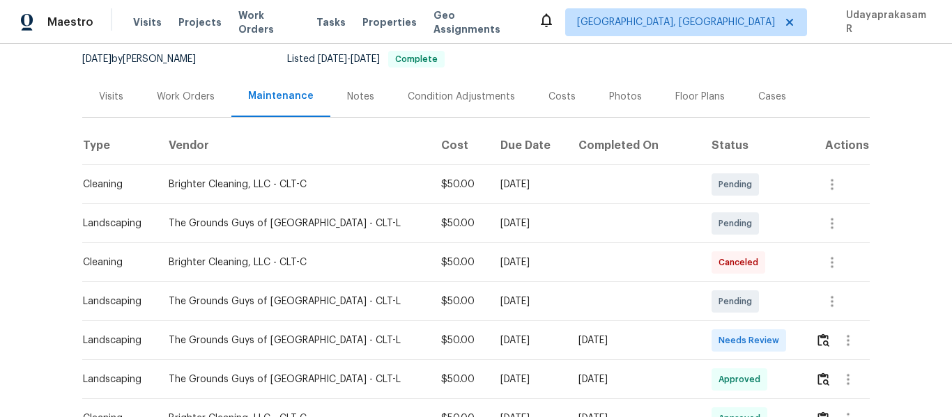
scroll to position [139, 0]
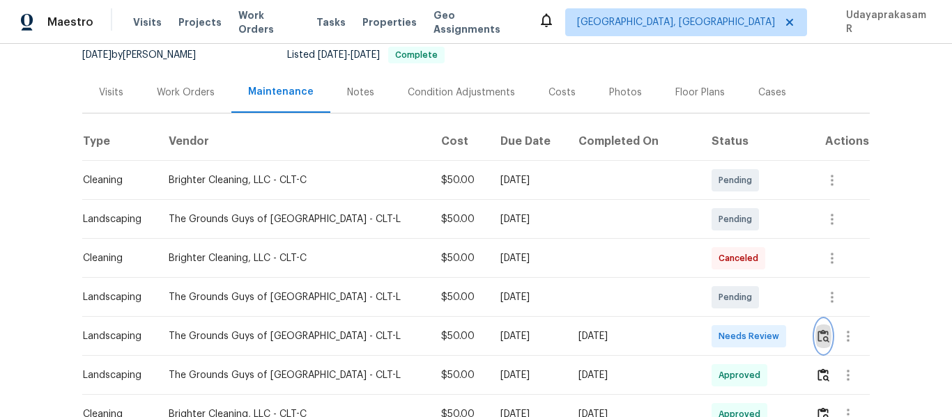
click at [815, 327] on button "button" at bounding box center [823, 336] width 16 height 33
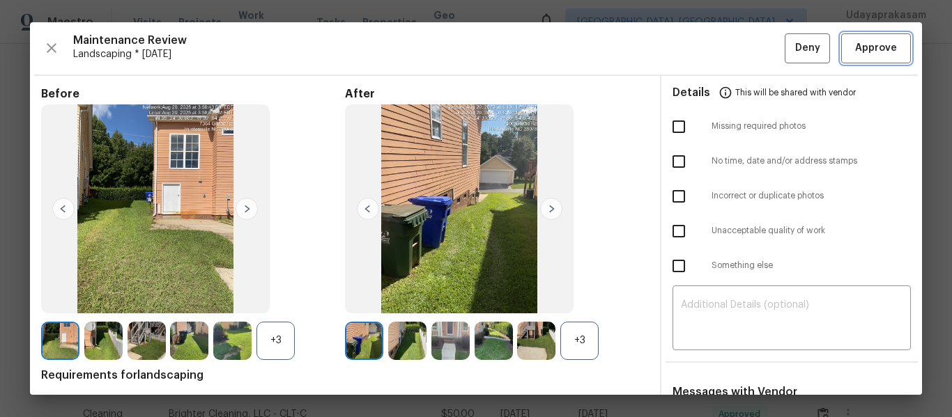
click at [869, 51] on span "Approve" at bounding box center [876, 48] width 42 height 17
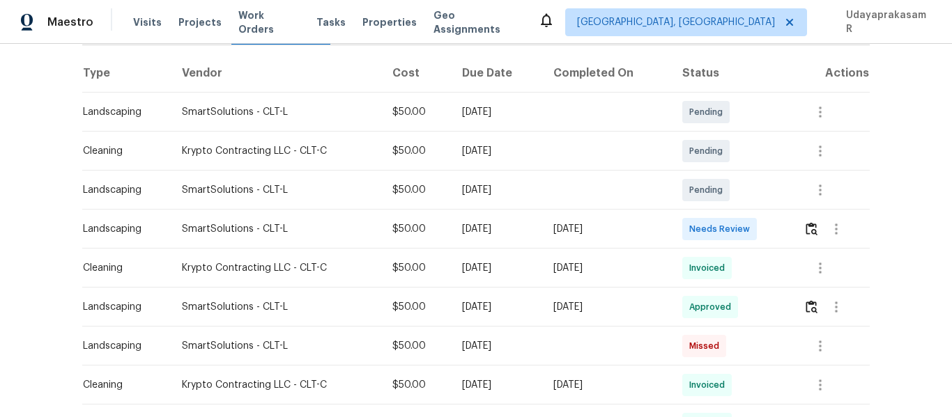
scroll to position [209, 0]
click at [816, 231] on img "button" at bounding box center [812, 227] width 12 height 13
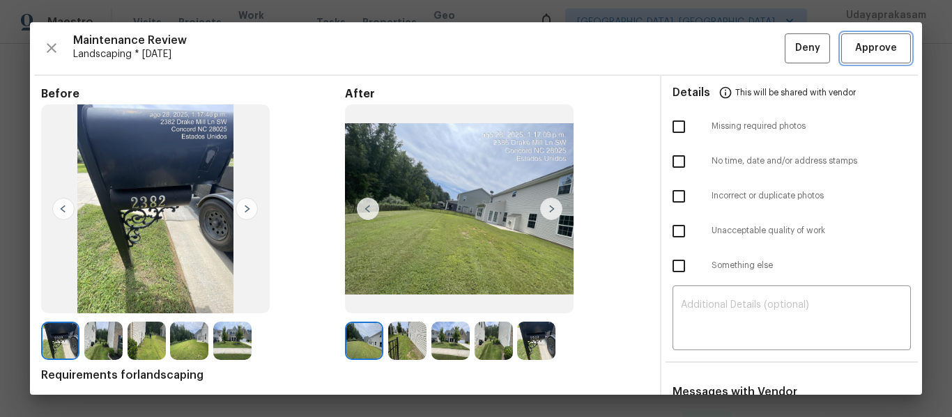
click at [866, 61] on button "Approve" at bounding box center [876, 48] width 70 height 30
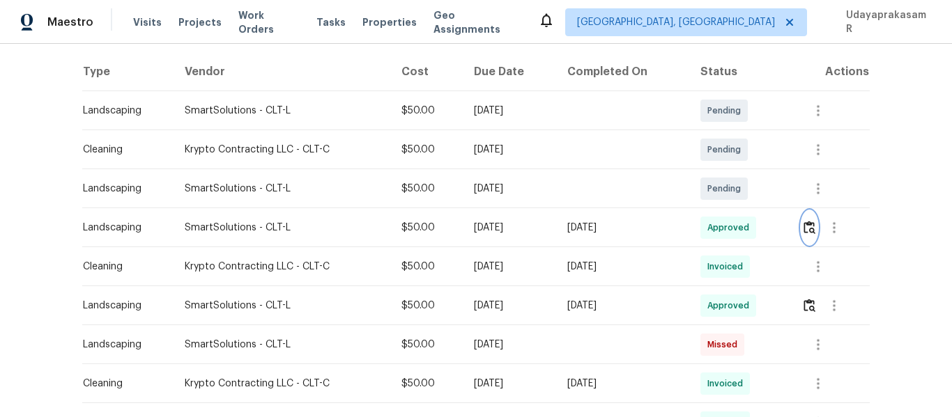
scroll to position [0, 0]
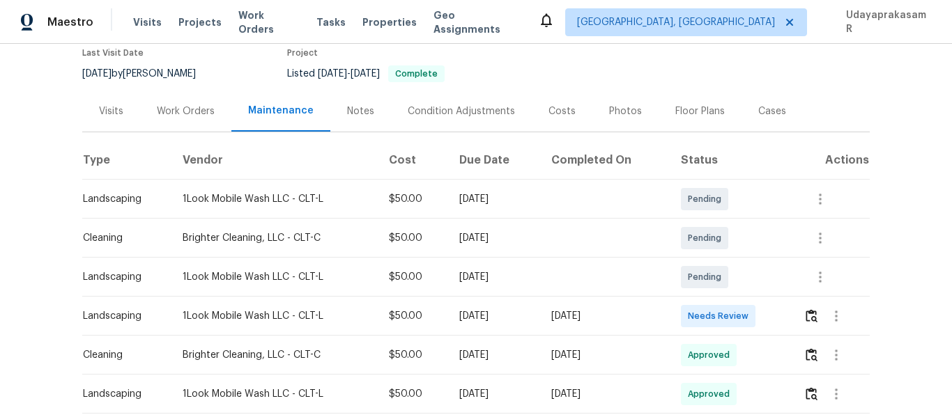
scroll to position [139, 0]
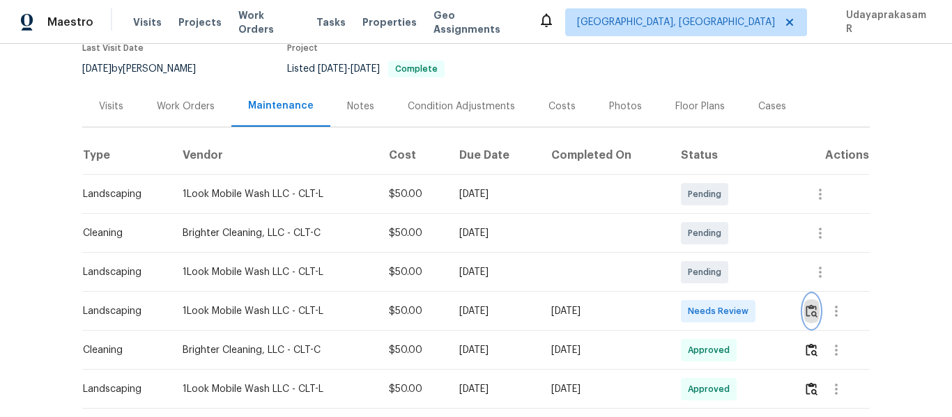
click at [815, 305] on img "button" at bounding box center [812, 311] width 12 height 13
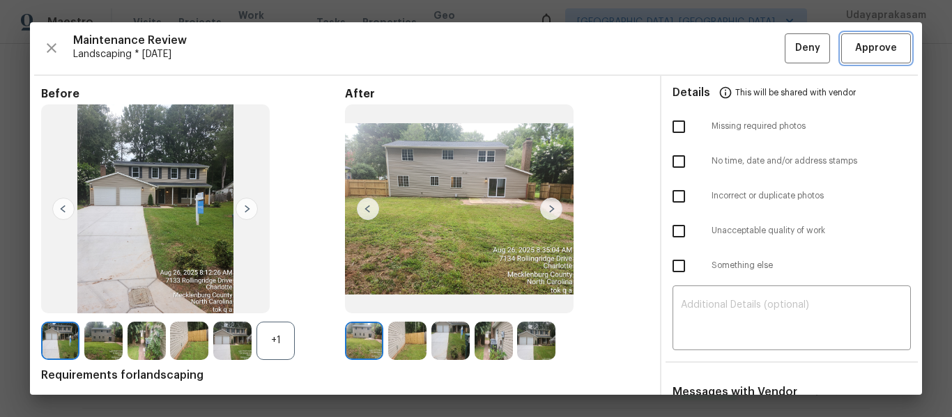
click at [877, 42] on span "Approve" at bounding box center [876, 48] width 42 height 17
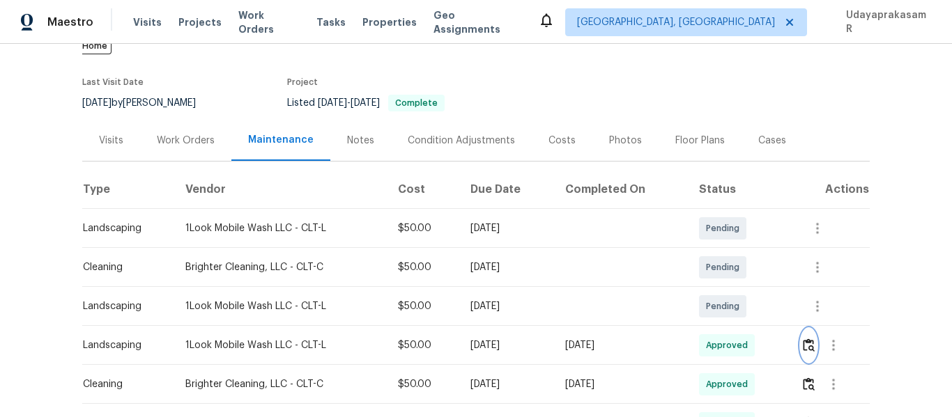
scroll to position [0, 0]
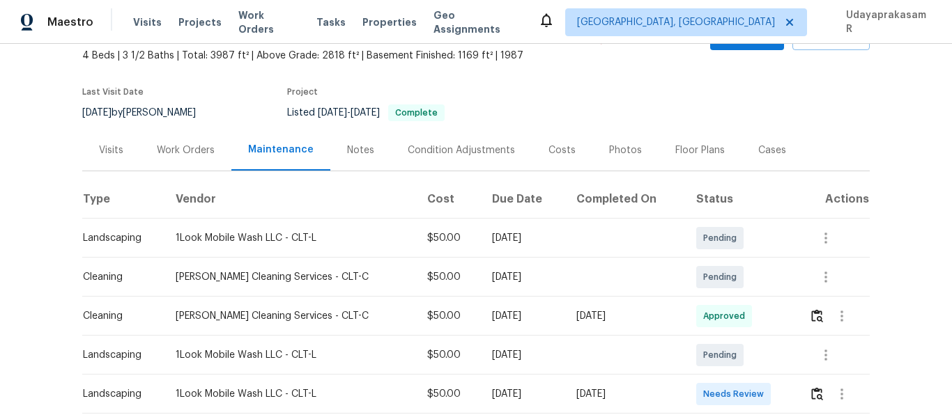
scroll to position [209, 0]
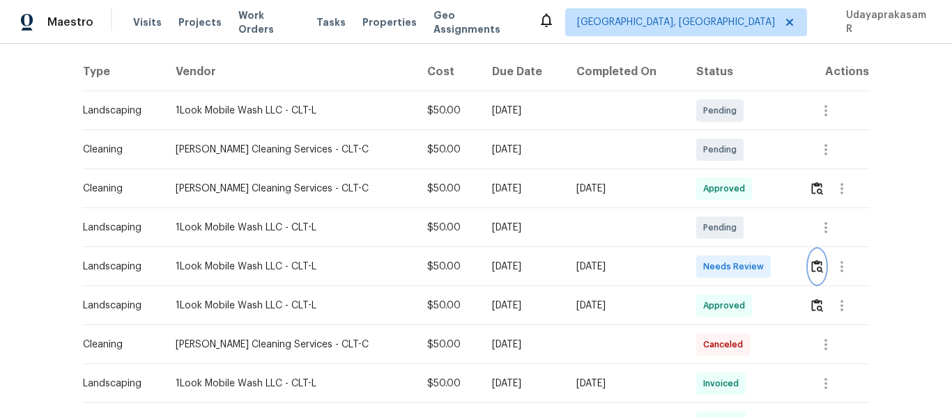
click at [811, 260] on img "button" at bounding box center [817, 266] width 12 height 13
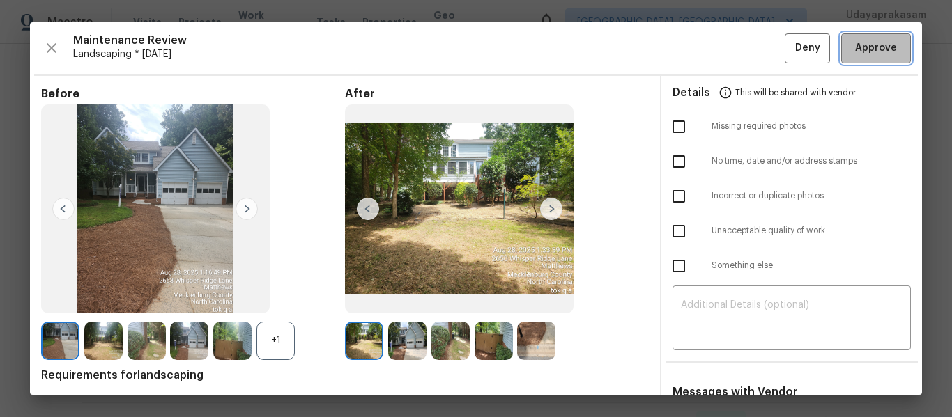
click at [863, 44] on span "Approve" at bounding box center [876, 48] width 42 height 17
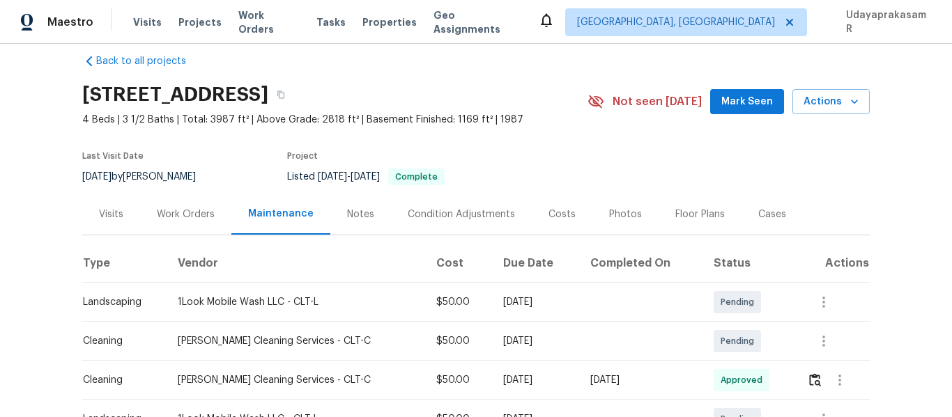
scroll to position [0, 0]
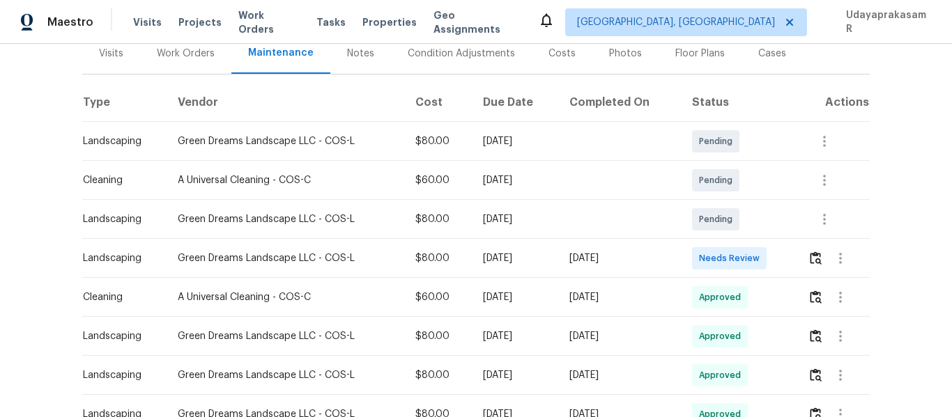
scroll to position [209, 0]
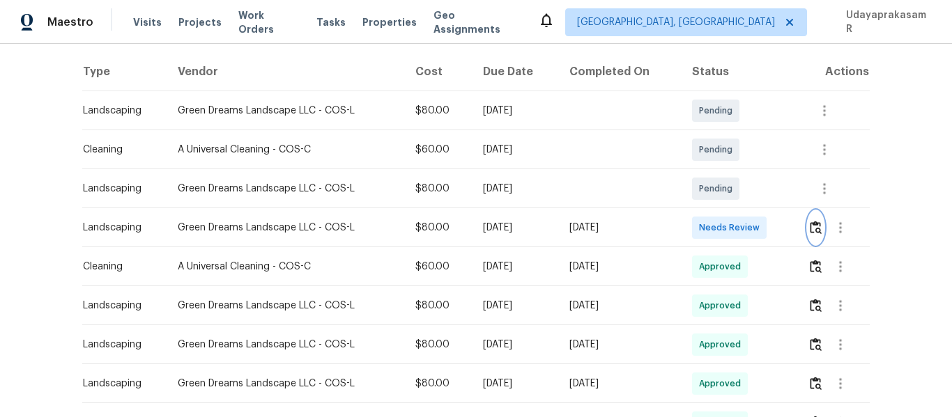
click at [815, 227] on img "button" at bounding box center [816, 227] width 12 height 13
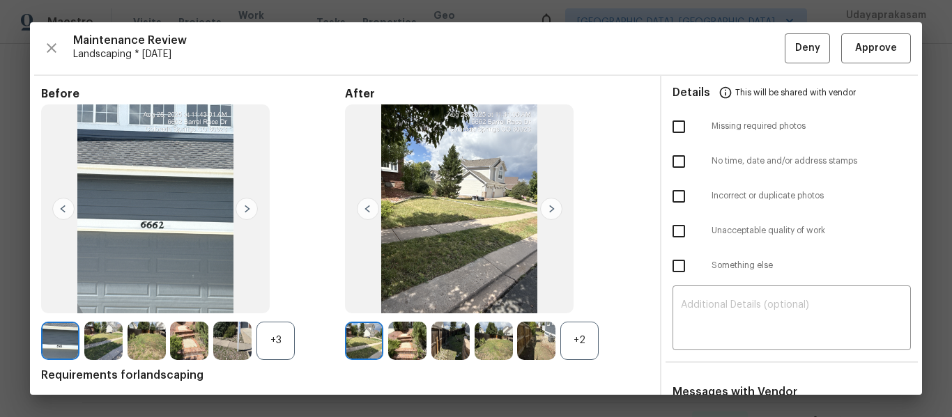
click at [550, 213] on img at bounding box center [551, 209] width 22 height 22
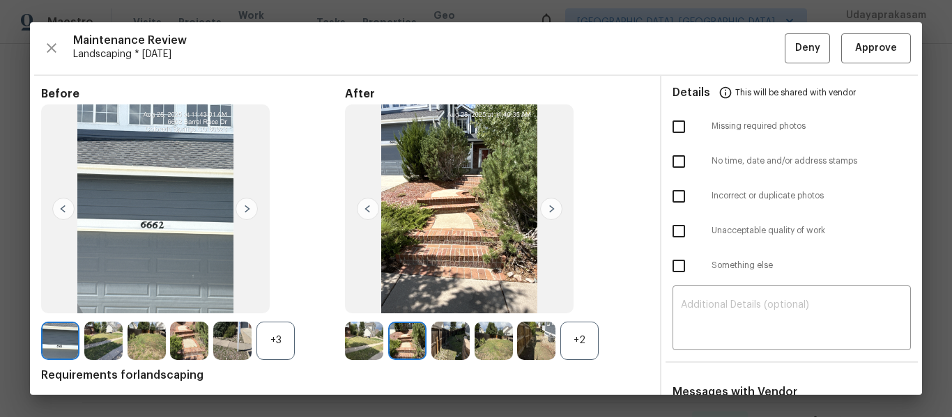
click at [550, 213] on img at bounding box center [551, 209] width 22 height 22
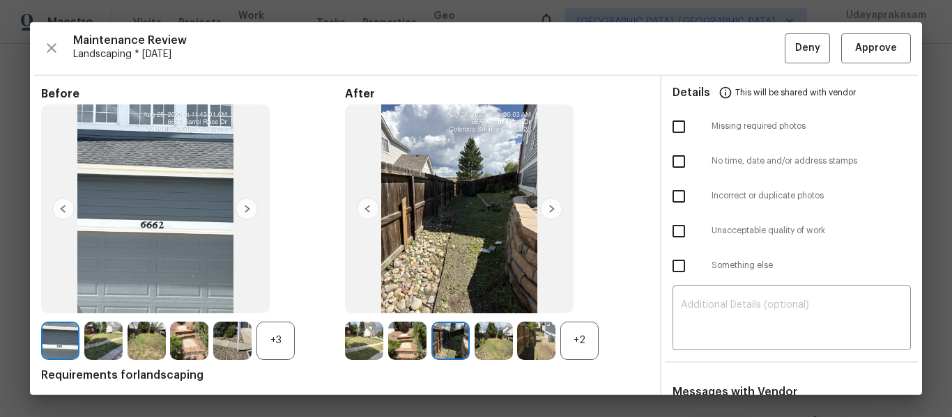
click at [550, 213] on img at bounding box center [551, 209] width 22 height 22
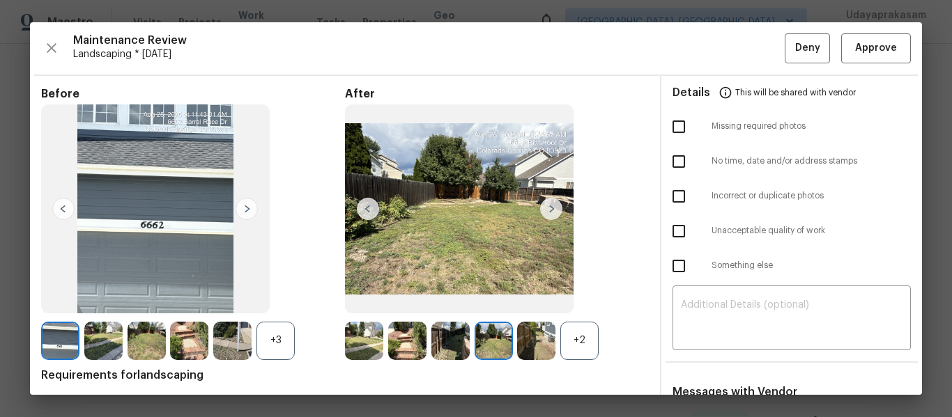
click at [550, 213] on img at bounding box center [551, 209] width 22 height 22
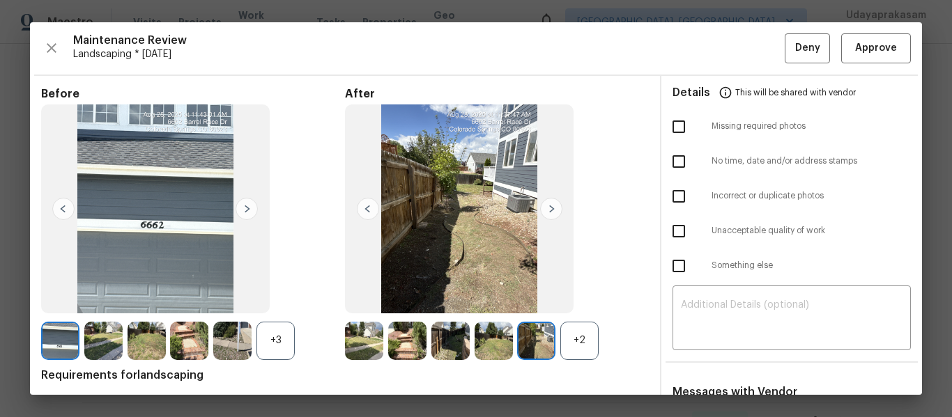
click at [550, 213] on img at bounding box center [551, 209] width 22 height 22
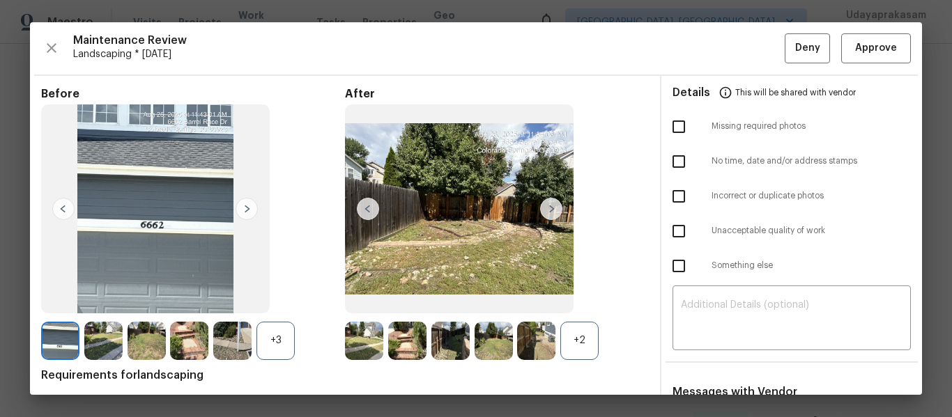
click at [550, 213] on img at bounding box center [551, 209] width 22 height 22
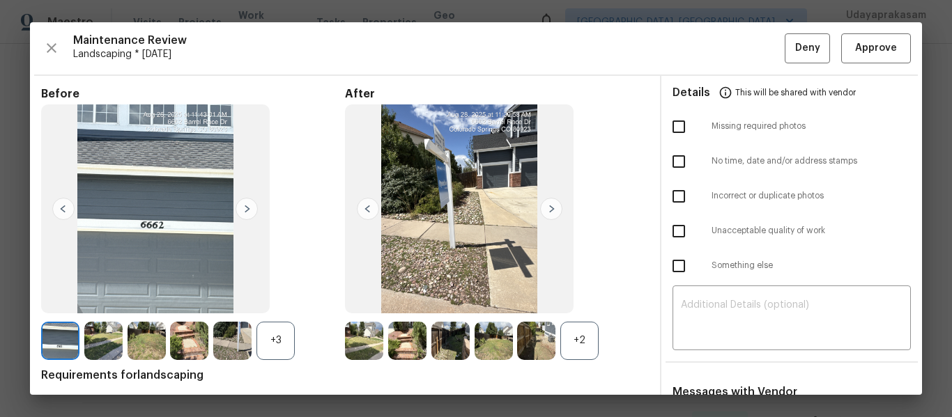
click at [550, 213] on img at bounding box center [551, 209] width 22 height 22
click at [247, 209] on img at bounding box center [247, 209] width 22 height 22
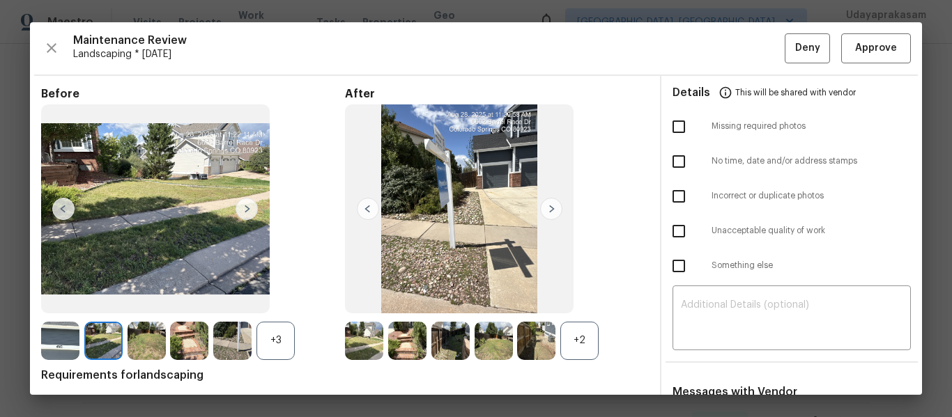
click at [247, 209] on img at bounding box center [247, 209] width 22 height 22
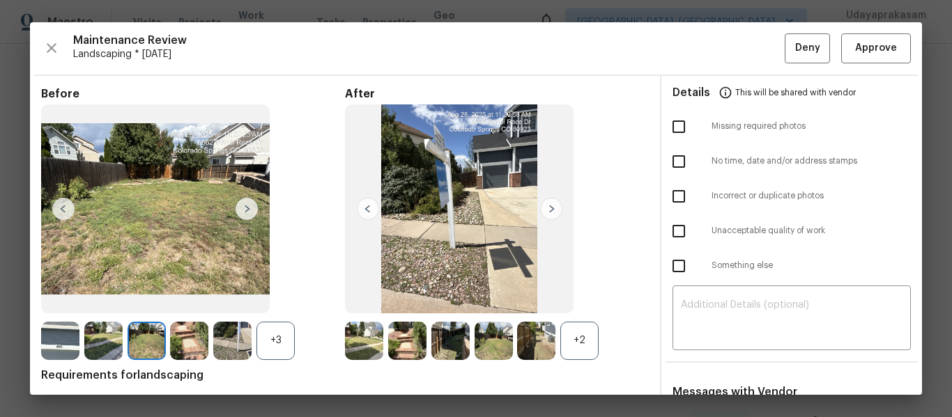
click at [247, 209] on img at bounding box center [247, 209] width 22 height 22
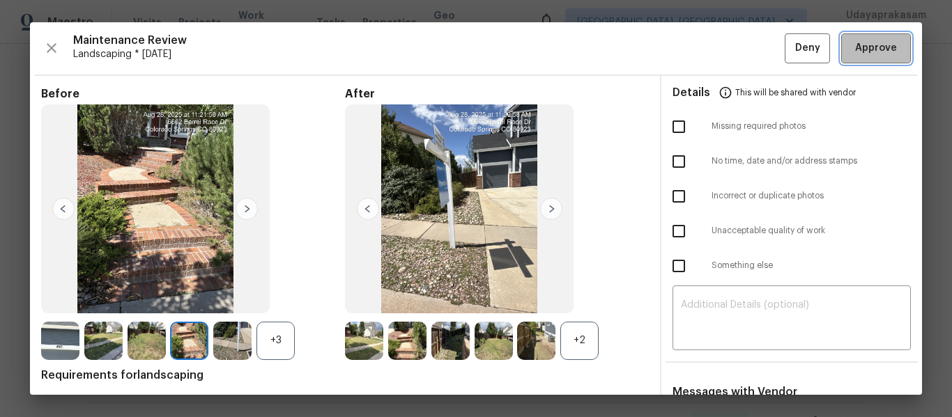
click at [884, 45] on span "Approve" at bounding box center [876, 48] width 42 height 17
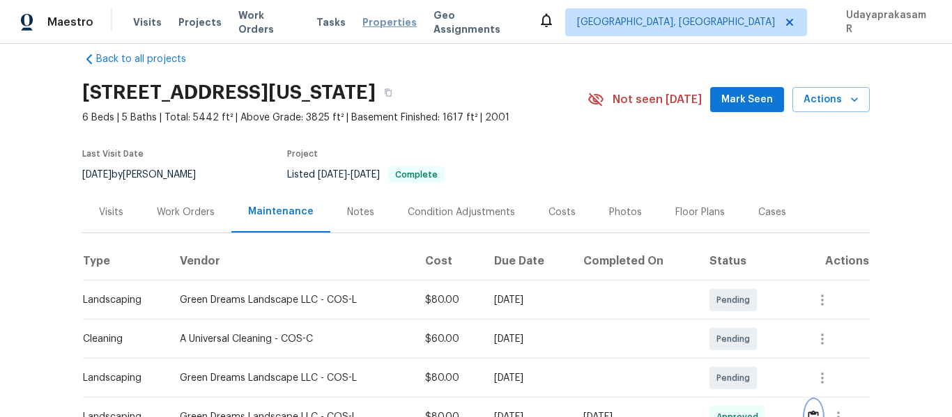
scroll to position [0, 0]
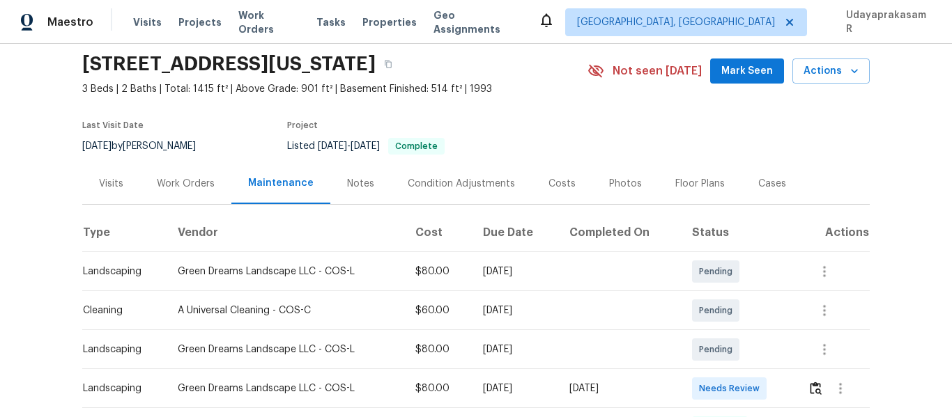
scroll to position [139, 0]
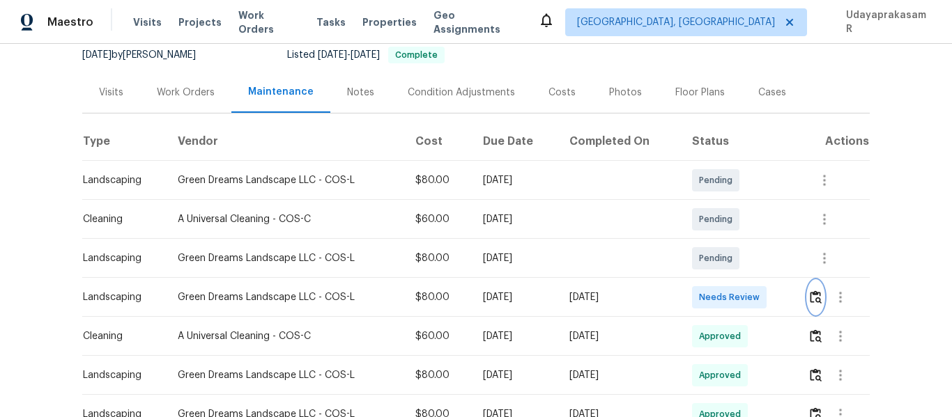
click at [810, 297] on img "button" at bounding box center [816, 297] width 12 height 13
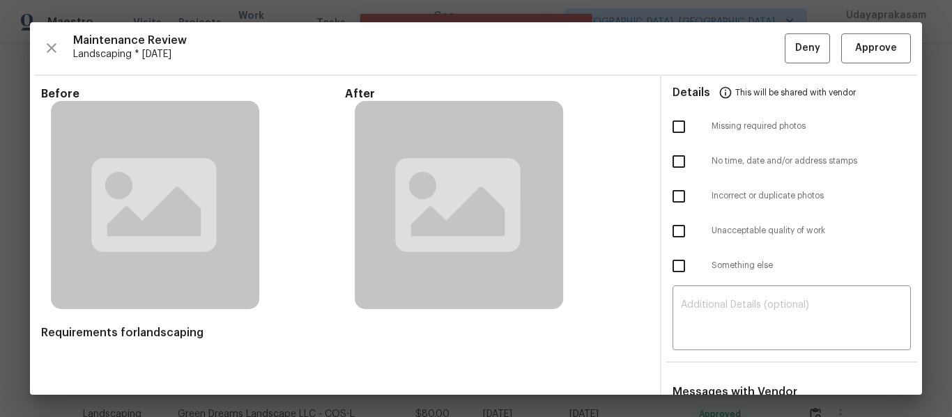
drag, startPoint x: 39, startPoint y: 50, endPoint x: 56, endPoint y: 47, distance: 17.6
click at [41, 50] on div "Maintenance Review Landscaping * Mon, Aug 25 Deny Approve Before After Requirem…" at bounding box center [476, 208] width 892 height 373
click at [56, 47] on icon "button" at bounding box center [51, 48] width 17 height 17
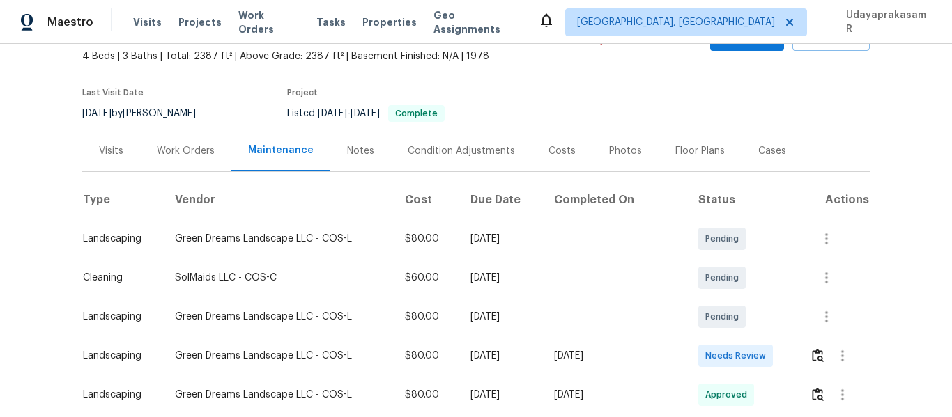
scroll to position [209, 0]
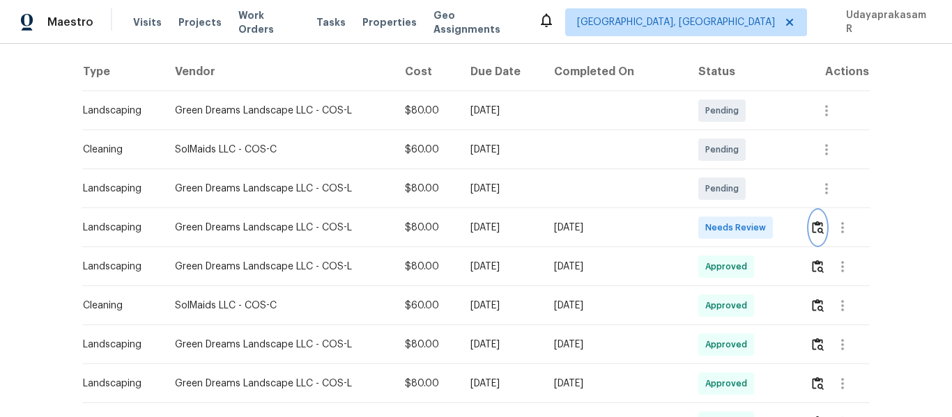
click at [817, 234] on img "button" at bounding box center [818, 227] width 12 height 13
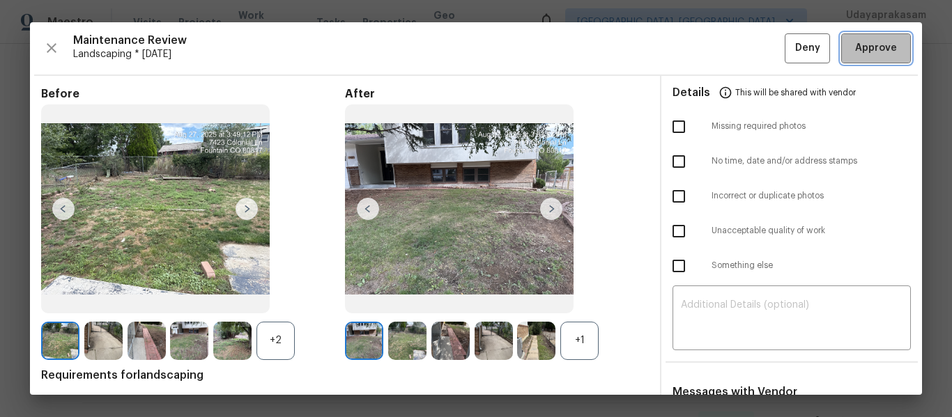
click at [855, 41] on span "Approve" at bounding box center [876, 48] width 42 height 17
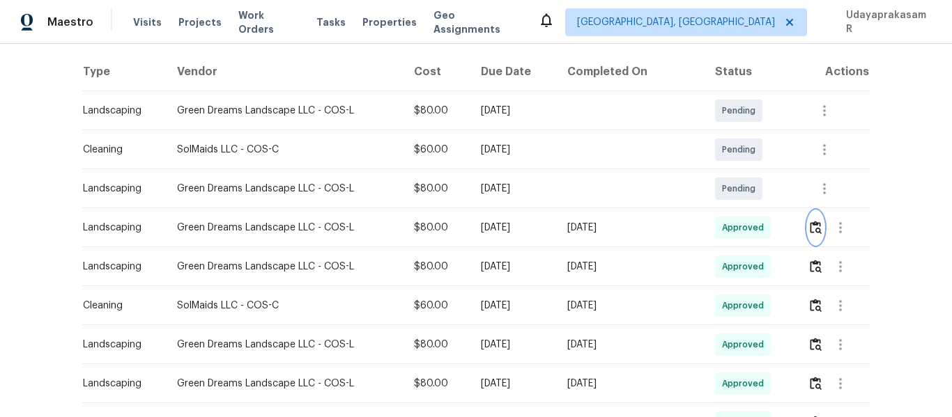
scroll to position [0, 0]
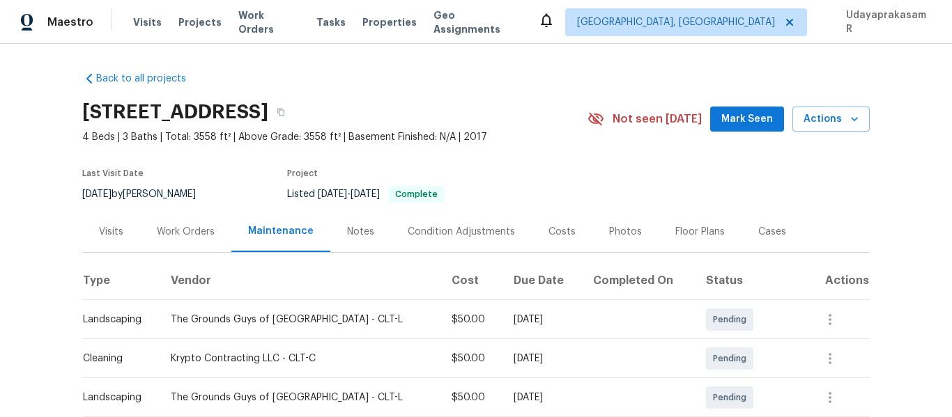
scroll to position [209, 0]
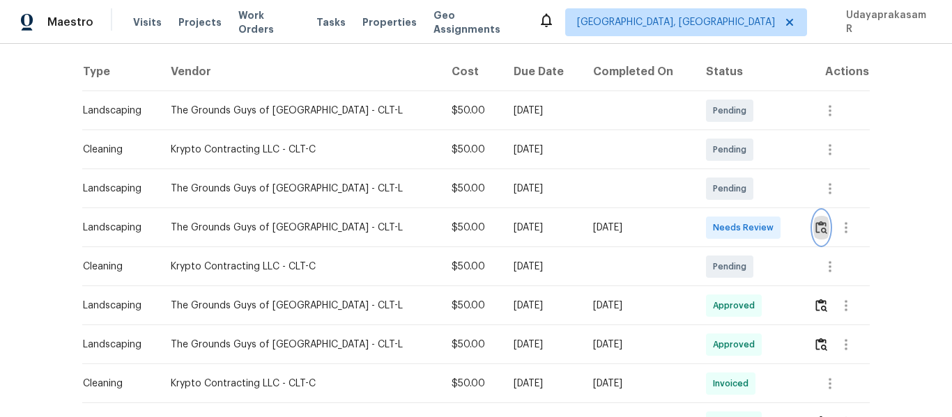
click at [815, 229] on img "button" at bounding box center [821, 227] width 12 height 13
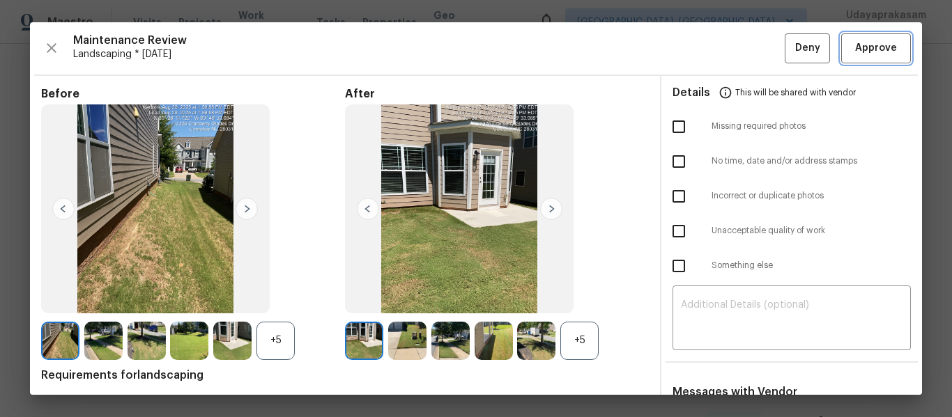
click at [858, 57] on button "Approve" at bounding box center [876, 48] width 70 height 30
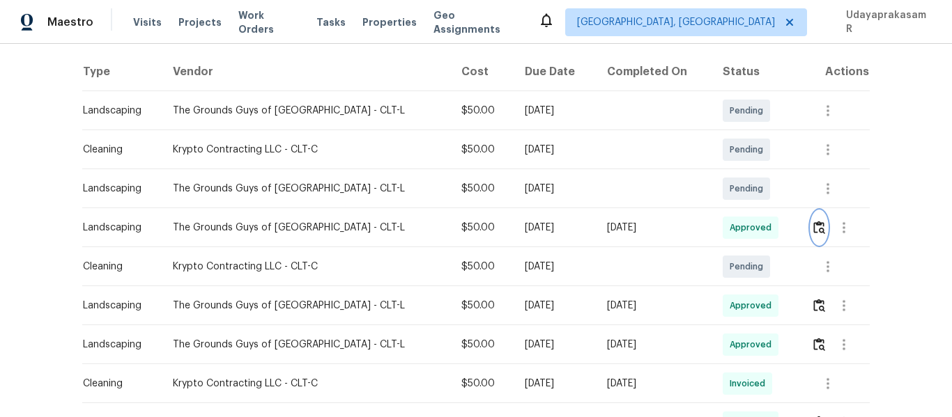
scroll to position [0, 0]
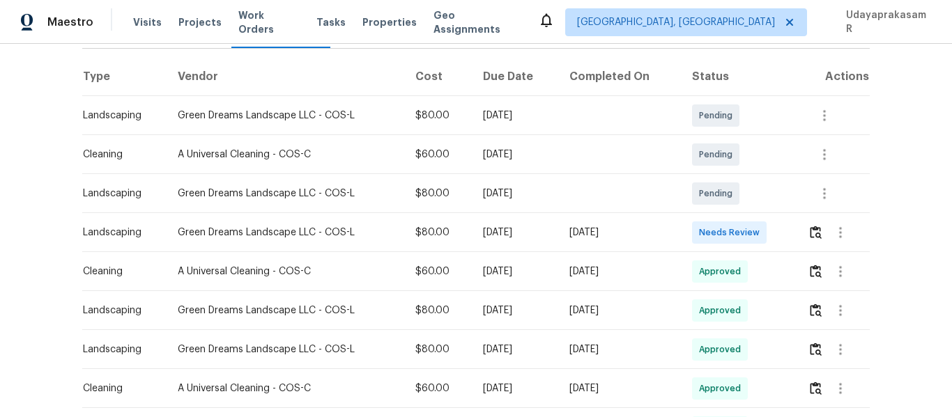
scroll to position [209, 0]
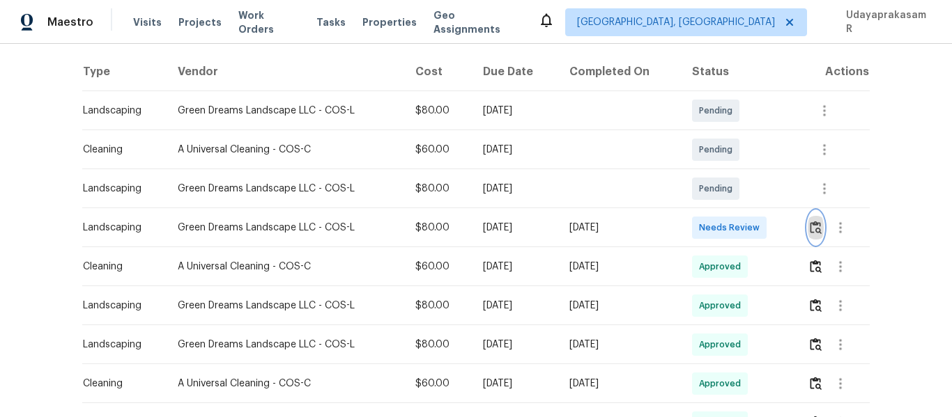
click at [812, 227] on img "button" at bounding box center [816, 227] width 12 height 13
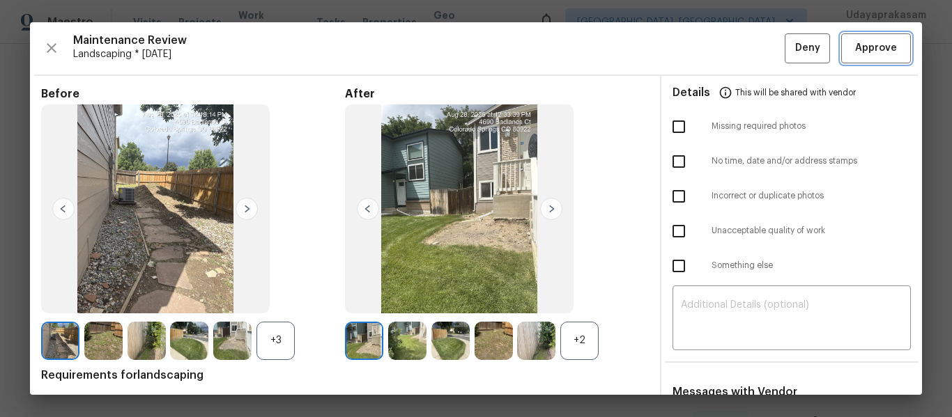
click at [872, 41] on span "Approve" at bounding box center [876, 48] width 42 height 17
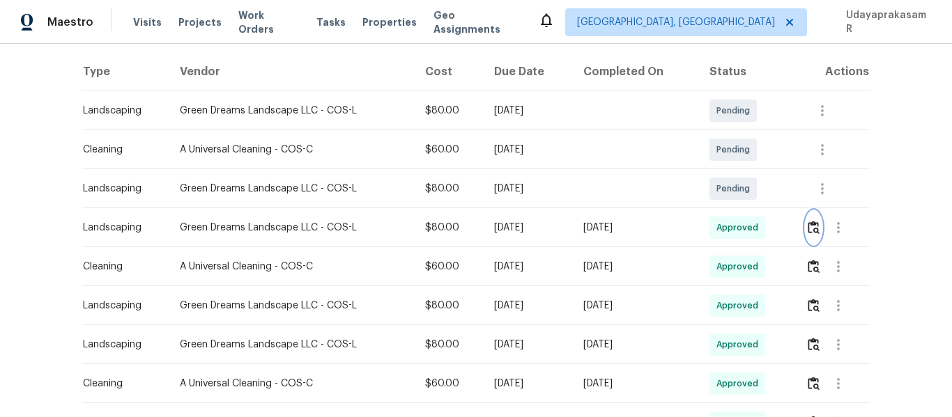
scroll to position [0, 0]
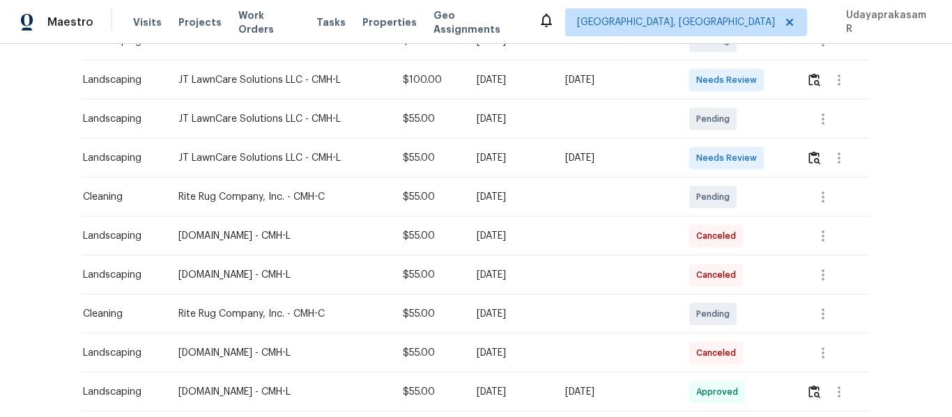
scroll to position [209, 0]
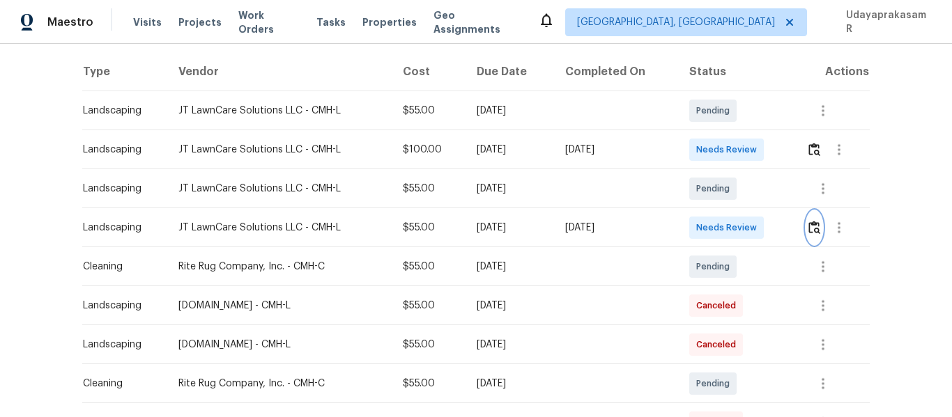
click at [812, 231] on img "button" at bounding box center [814, 227] width 12 height 13
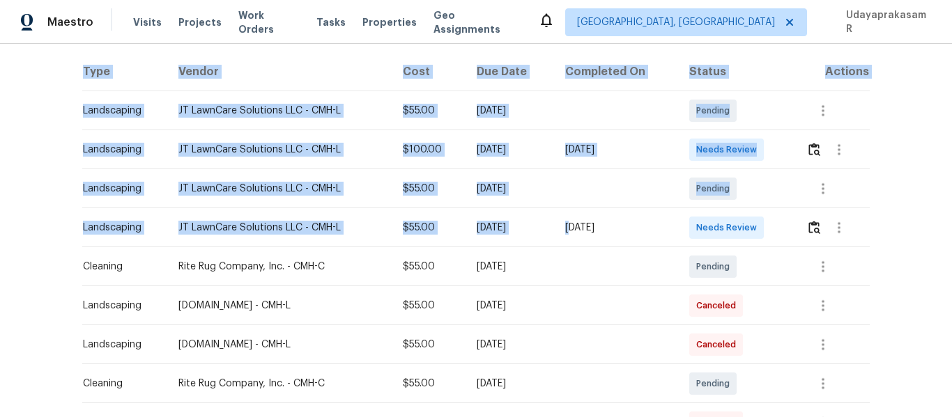
drag, startPoint x: 56, startPoint y: 224, endPoint x: 584, endPoint y: 226, distance: 528.2
click at [584, 226] on div "Back to all projects 642 Ridenour Rd, Columbus, OH 43230 4 Beds | 3 1/2 Baths |…" at bounding box center [476, 231] width 952 height 374
click at [584, 226] on div "[DATE]" at bounding box center [616, 228] width 102 height 14
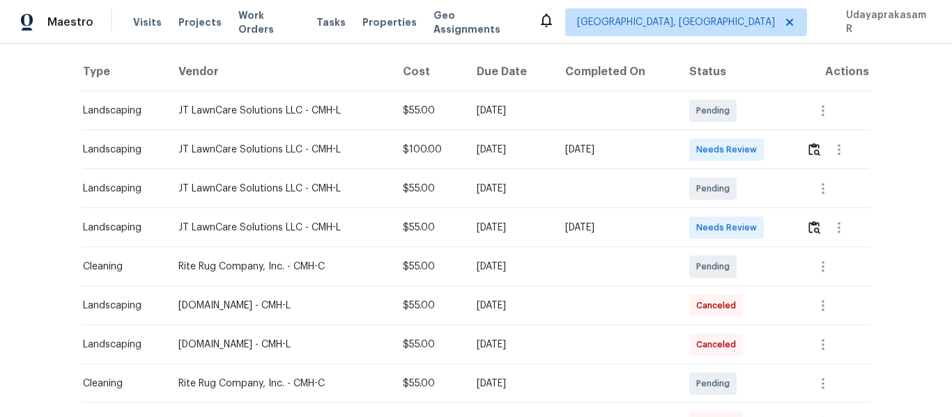
drag, startPoint x: 75, startPoint y: 231, endPoint x: 608, endPoint y: 220, distance: 532.5
click at [608, 220] on div "Back to all projects 642 Ridenour Rd, Columbus, OH 43230 4 Beds | 3 1/2 Baths |…" at bounding box center [476, 231] width 952 height 374
click at [662, 228] on div "[DATE]" at bounding box center [616, 228] width 102 height 14
click at [815, 233] on img "button" at bounding box center [814, 227] width 12 height 13
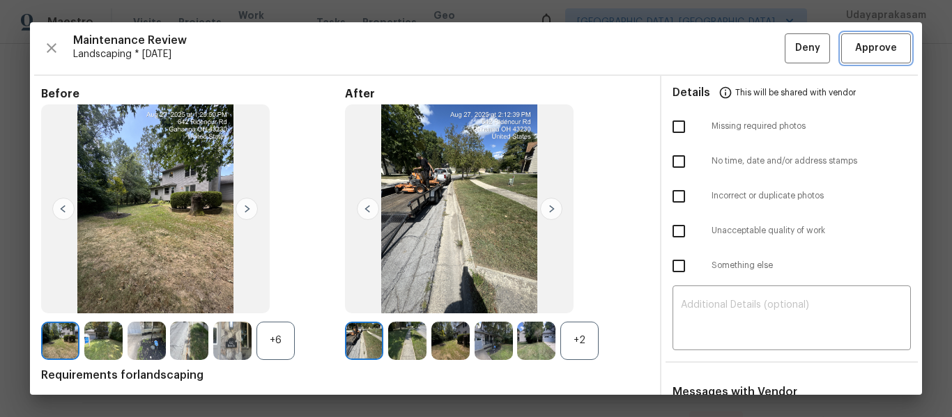
click at [872, 49] on span "Approve" at bounding box center [876, 48] width 42 height 17
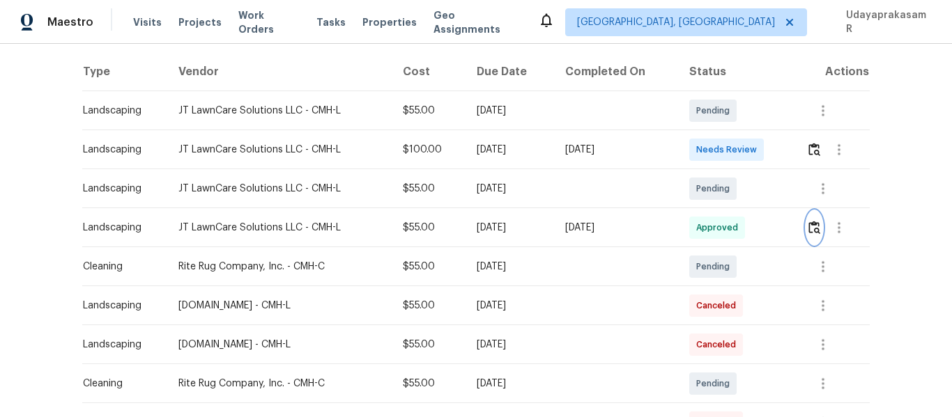
scroll to position [0, 0]
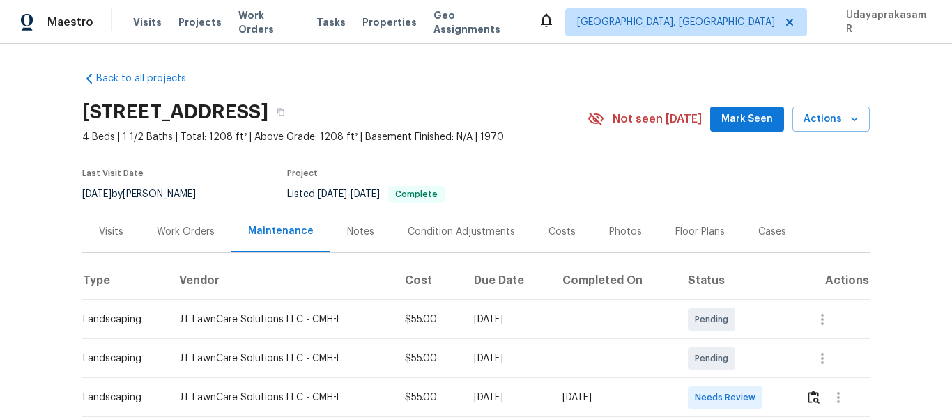
scroll to position [209, 0]
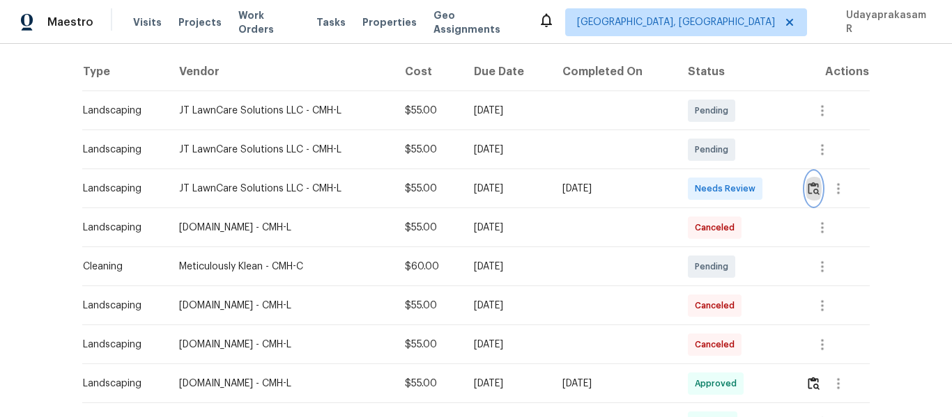
click at [808, 194] on img "button" at bounding box center [814, 188] width 12 height 13
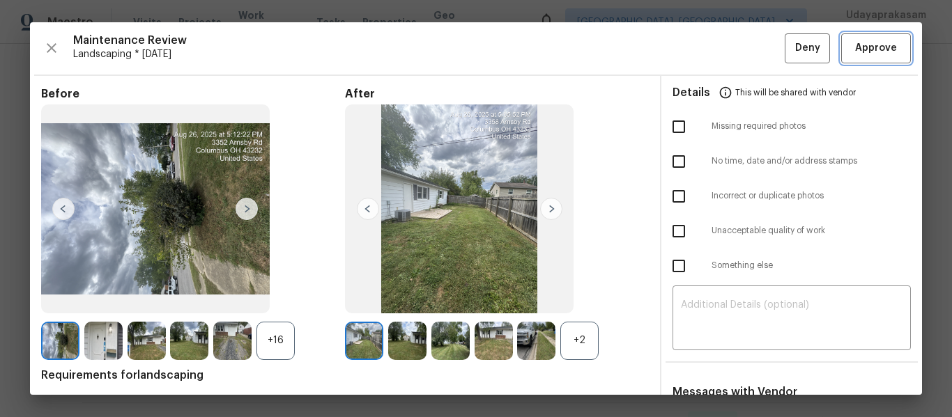
click at [861, 54] on span "Approve" at bounding box center [876, 48] width 42 height 17
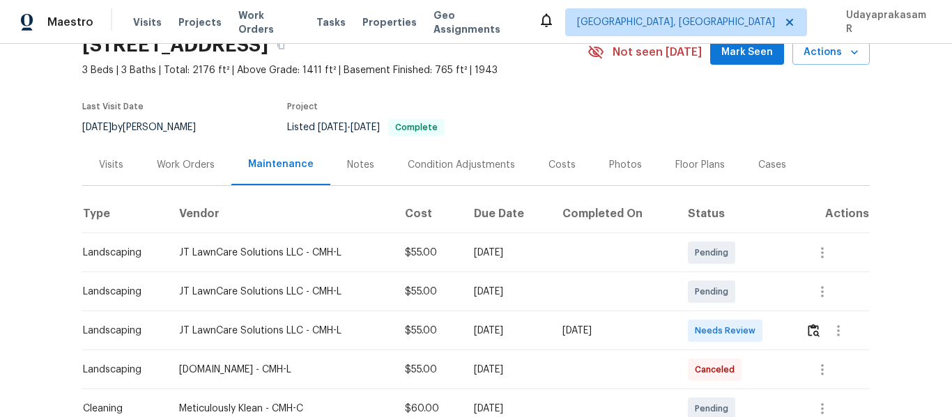
scroll to position [139, 0]
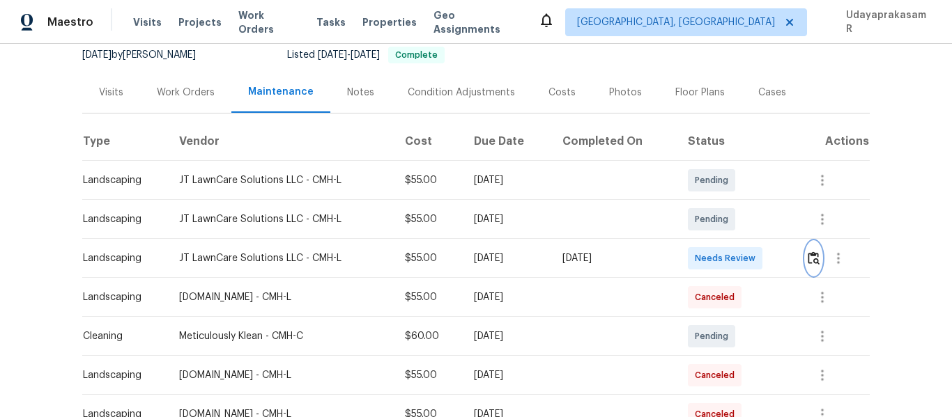
click at [815, 261] on img "button" at bounding box center [814, 258] width 12 height 13
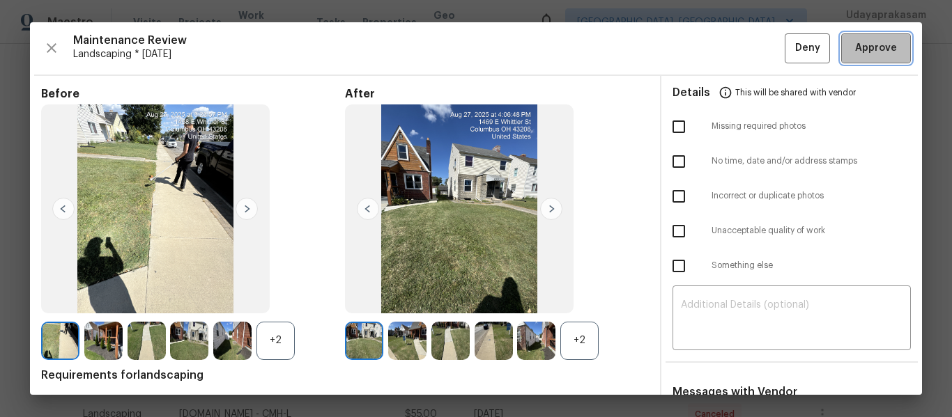
click at [858, 54] on span "Approve" at bounding box center [876, 48] width 42 height 17
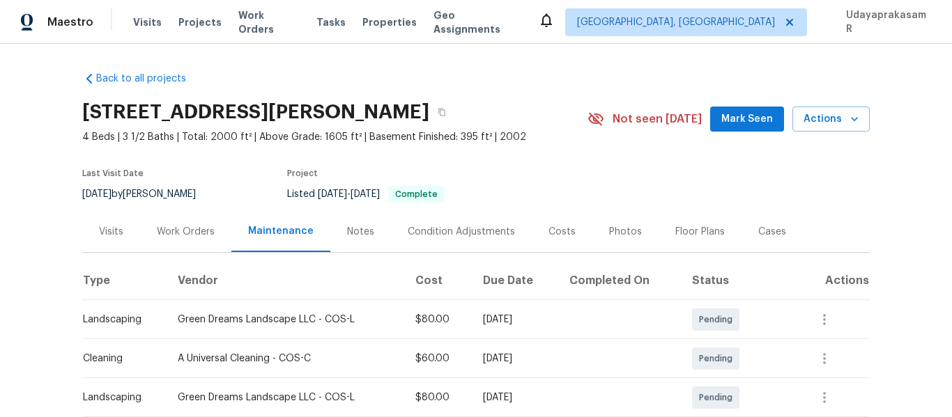
scroll to position [139, 0]
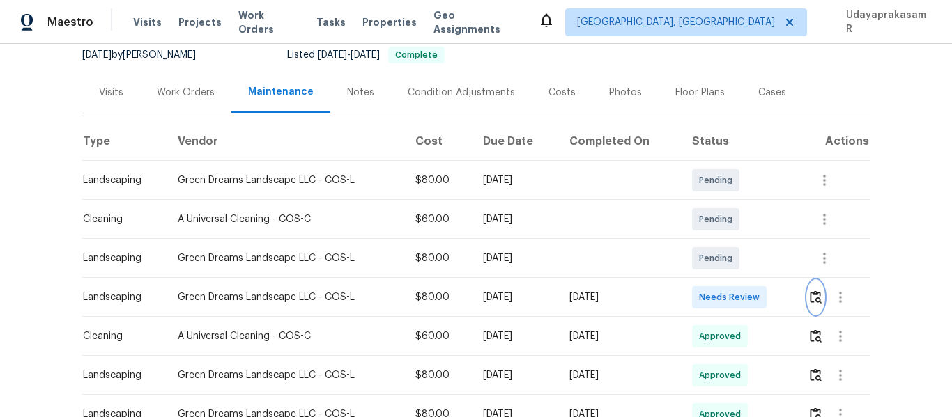
click at [819, 296] on img "button" at bounding box center [816, 297] width 12 height 13
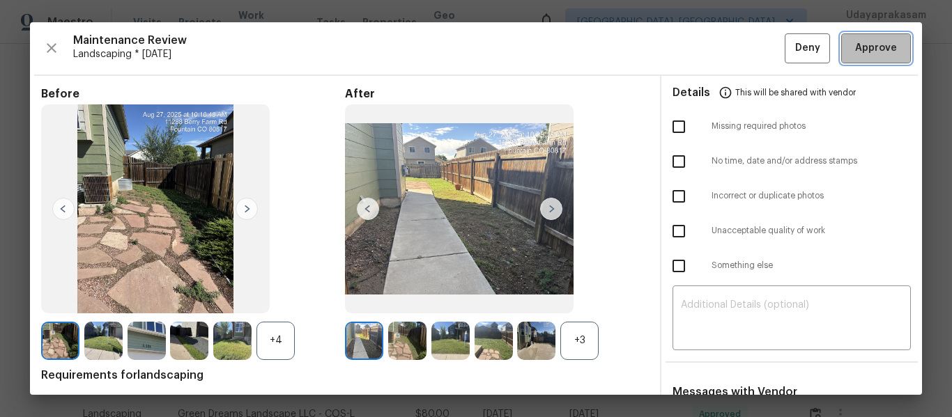
click at [860, 53] on span "Approve" at bounding box center [876, 48] width 42 height 17
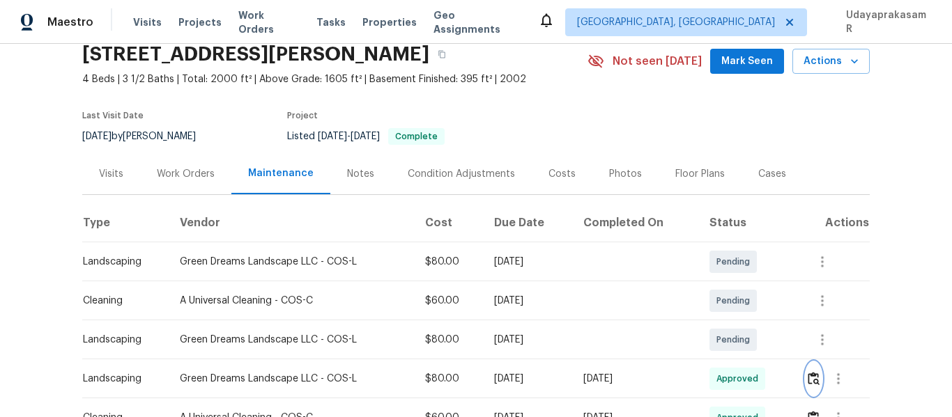
scroll to position [0, 0]
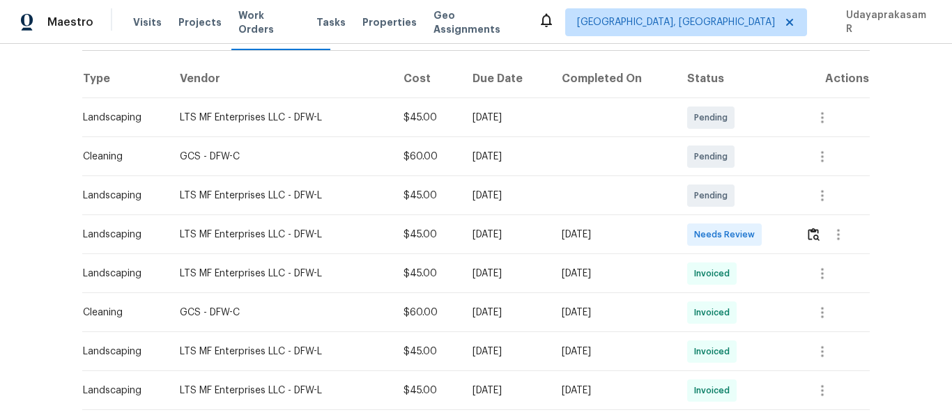
scroll to position [209, 0]
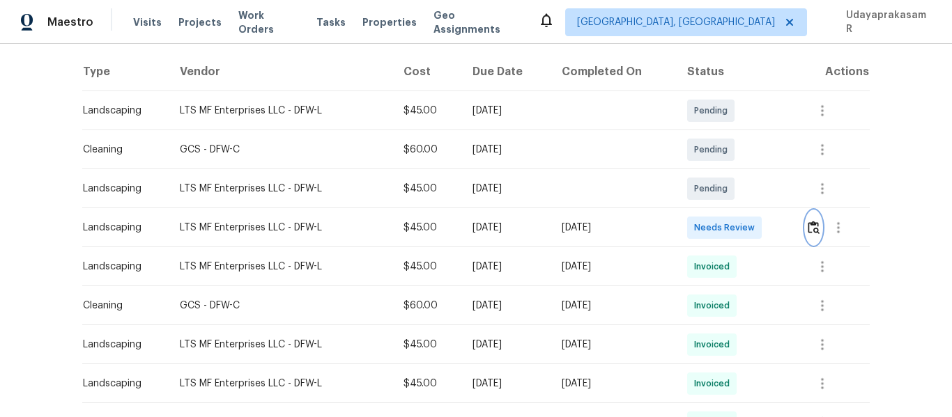
click at [815, 226] on img "button" at bounding box center [814, 227] width 12 height 13
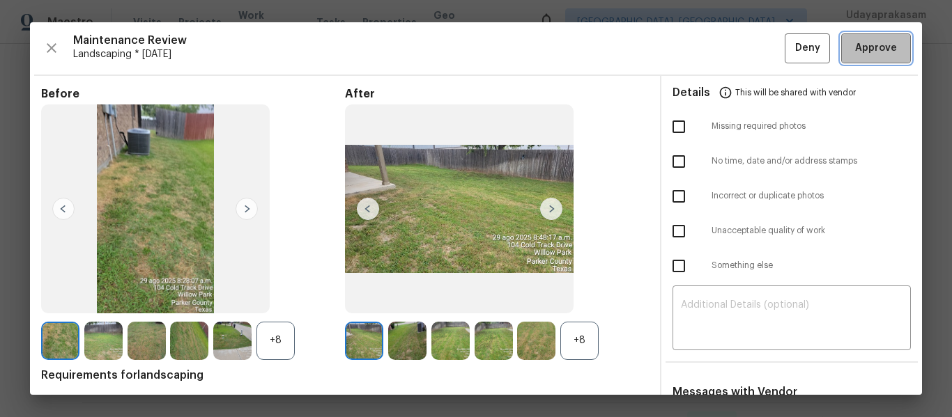
click at [875, 55] on span "Approve" at bounding box center [876, 48] width 42 height 17
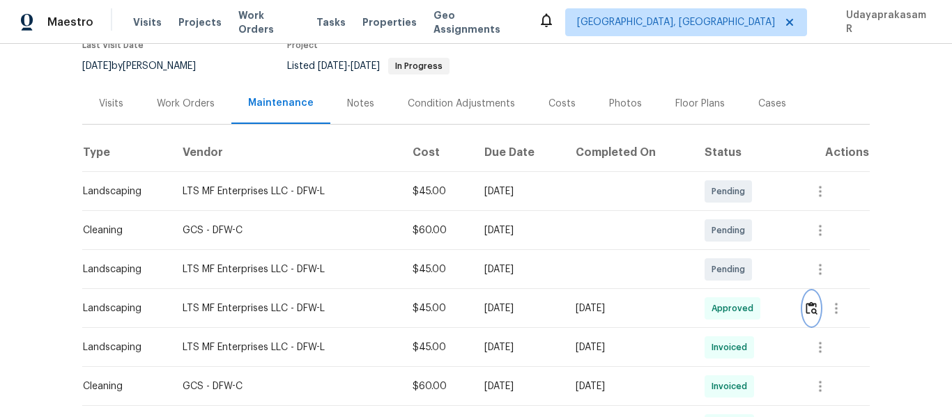
scroll to position [0, 0]
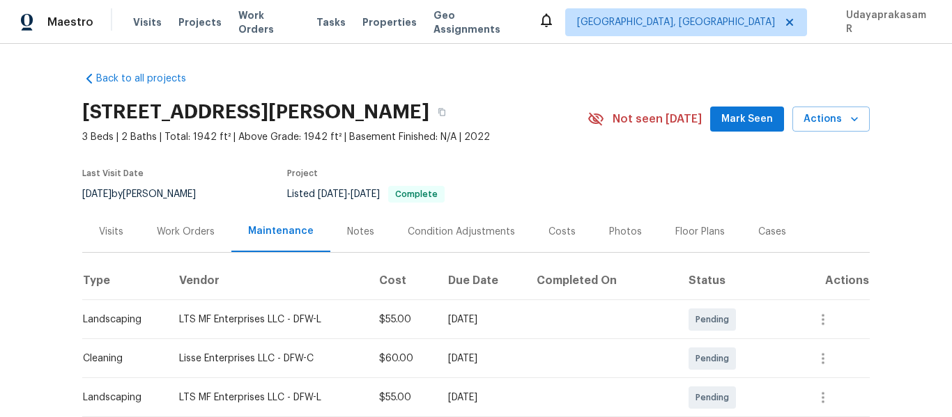
scroll to position [279, 0]
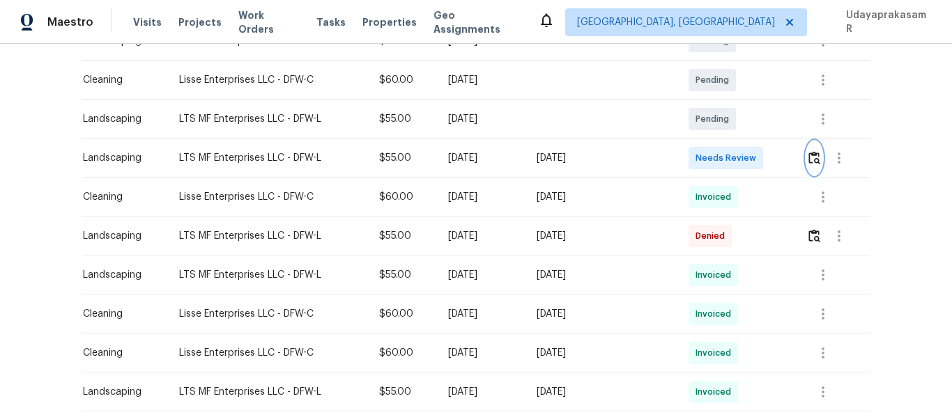
click at [809, 167] on button "button" at bounding box center [814, 157] width 16 height 33
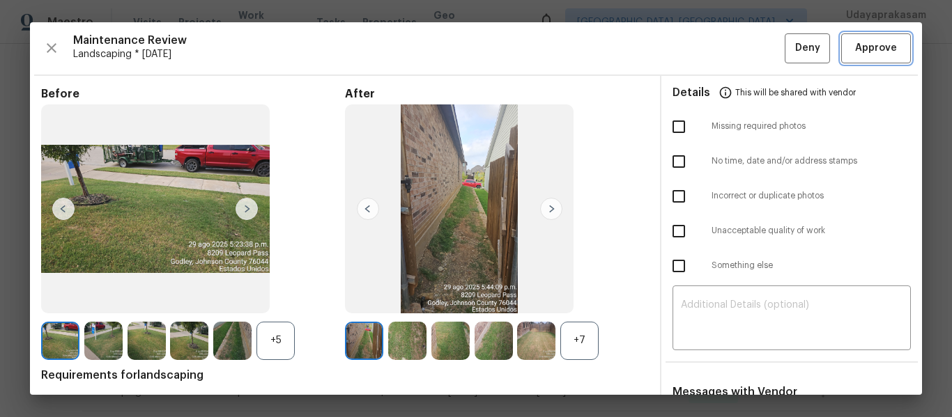
click at [861, 45] on span "Approve" at bounding box center [876, 48] width 42 height 17
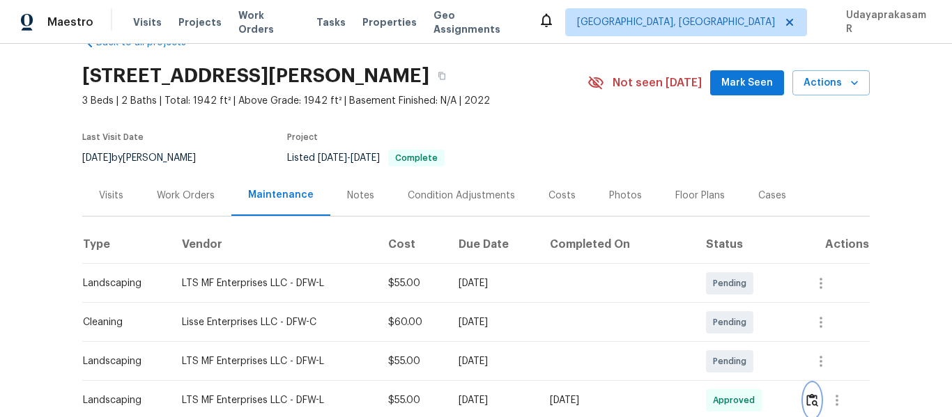
scroll to position [0, 0]
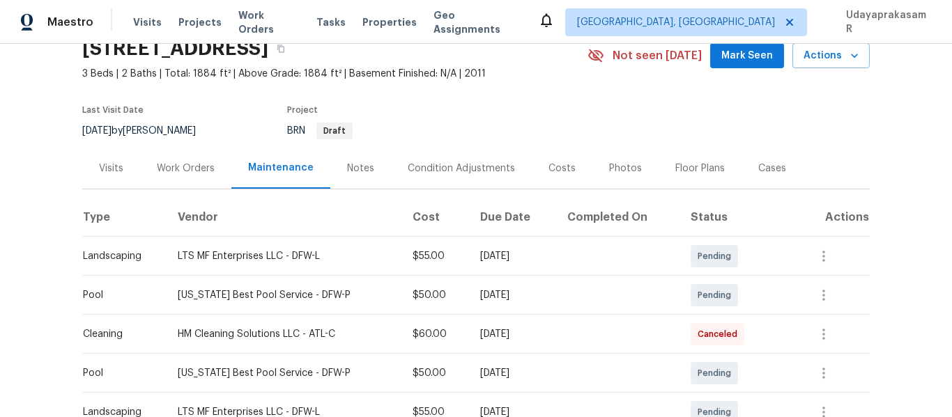
scroll to position [139, 0]
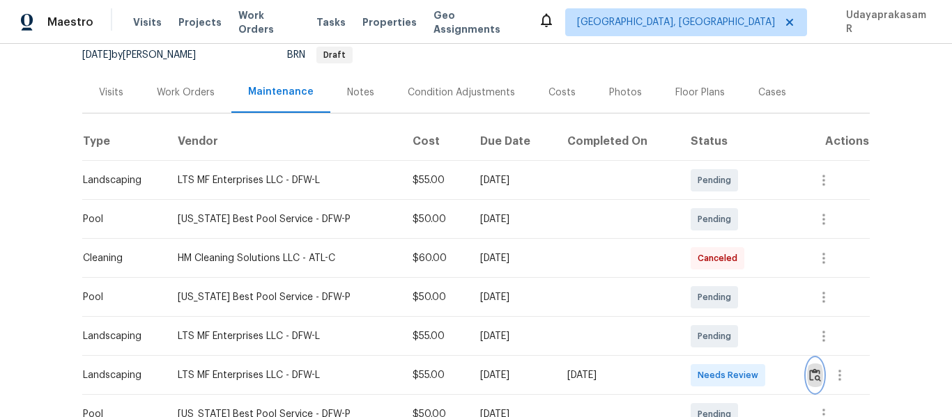
click at [810, 377] on img "button" at bounding box center [815, 375] width 12 height 13
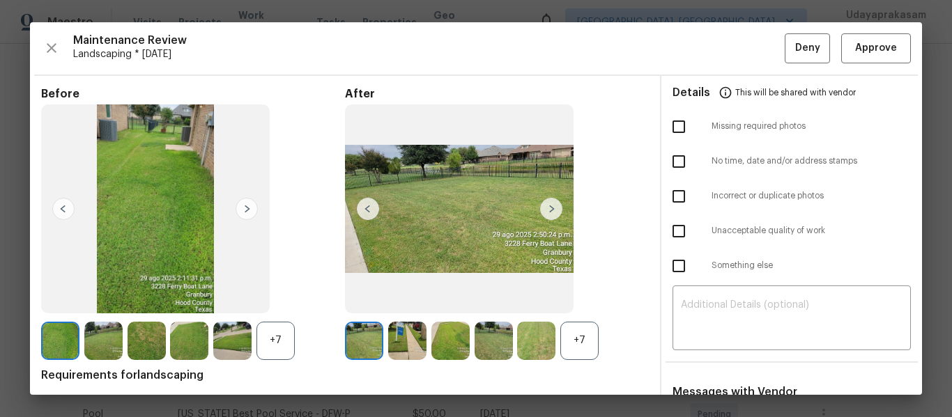
click at [248, 213] on img at bounding box center [247, 209] width 22 height 22
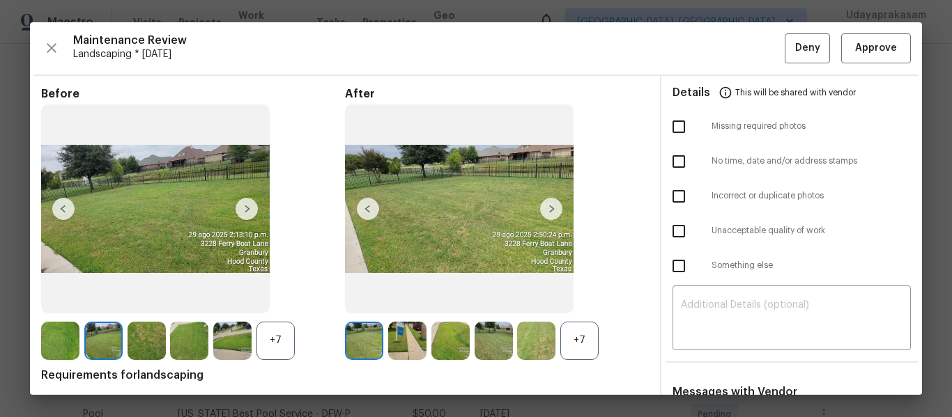
click at [248, 213] on img at bounding box center [247, 209] width 22 height 22
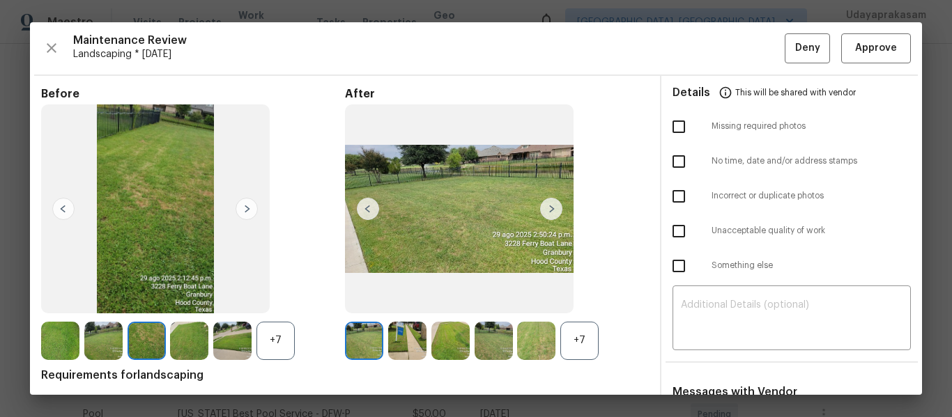
click at [45, 333] on img at bounding box center [60, 341] width 38 height 38
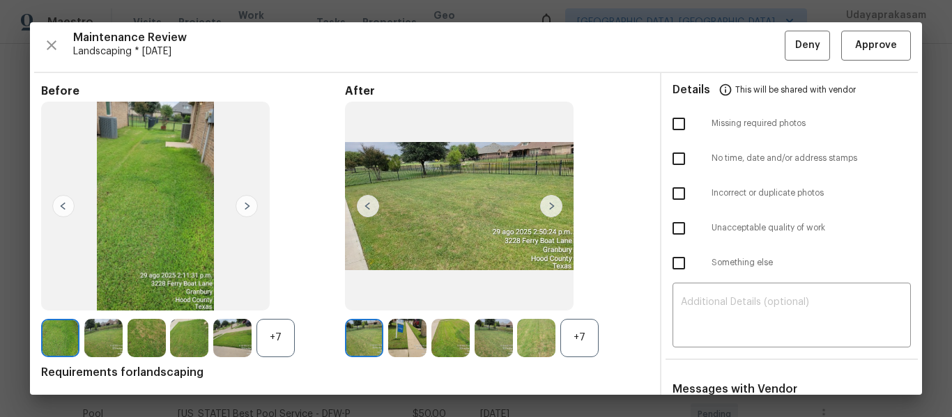
scroll to position [0, 0]
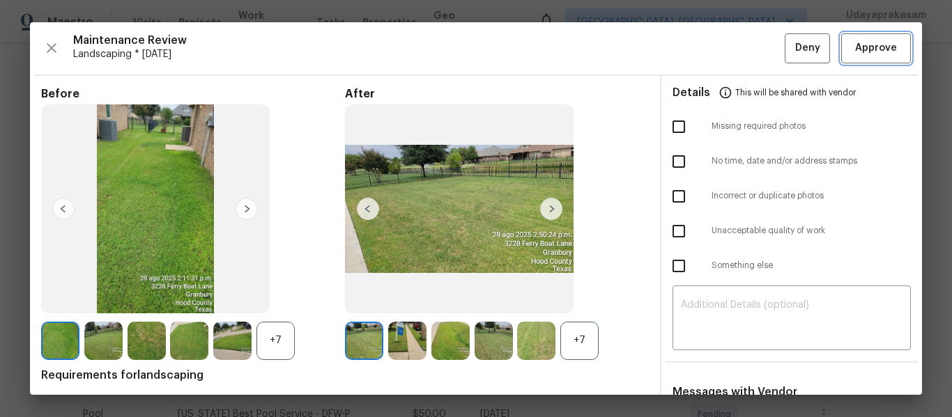
click at [889, 48] on button "Approve" at bounding box center [876, 48] width 70 height 30
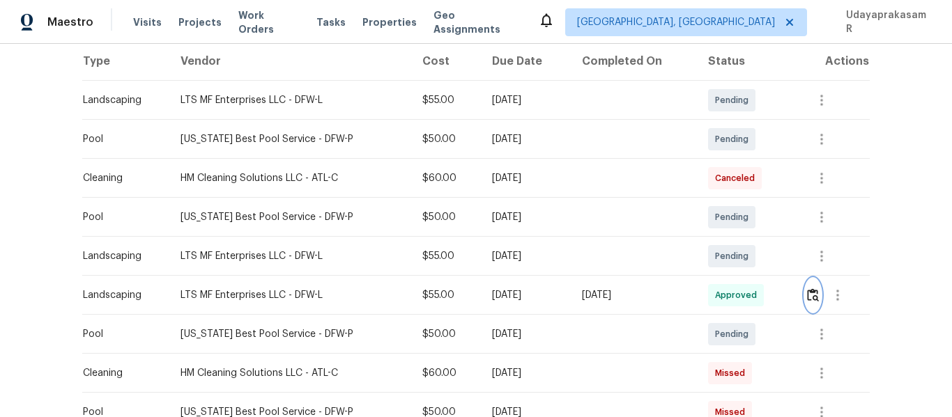
scroll to position [209, 0]
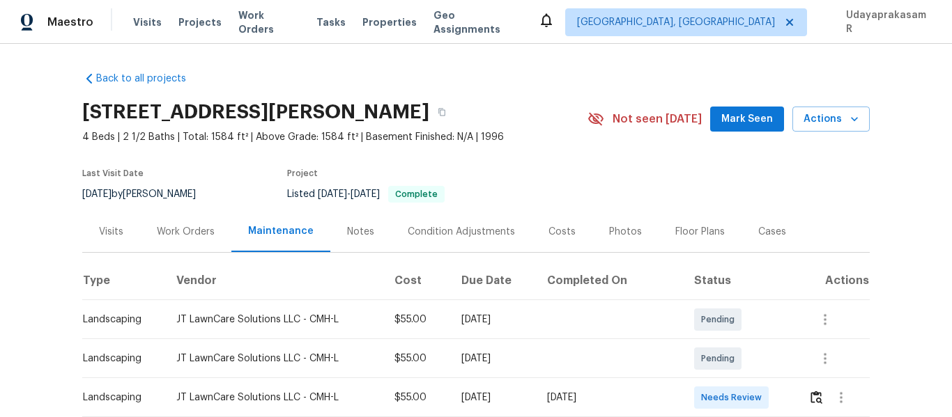
scroll to position [139, 0]
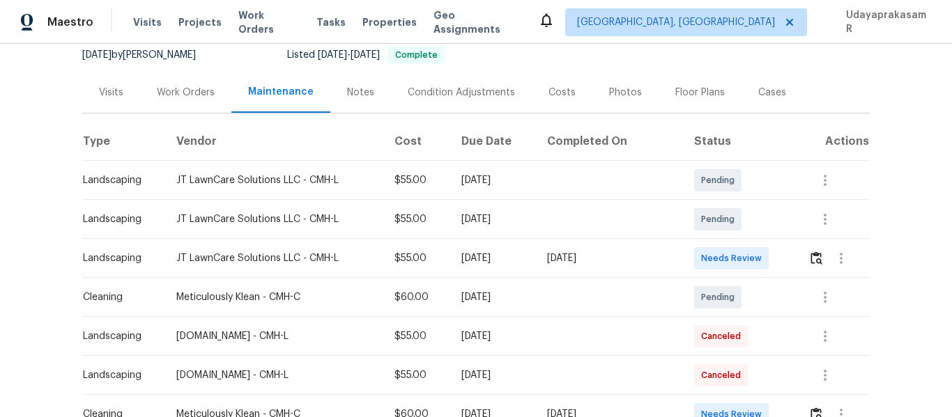
click at [808, 256] on div at bounding box center [838, 258] width 61 height 33
click at [813, 259] on img "button" at bounding box center [816, 258] width 12 height 13
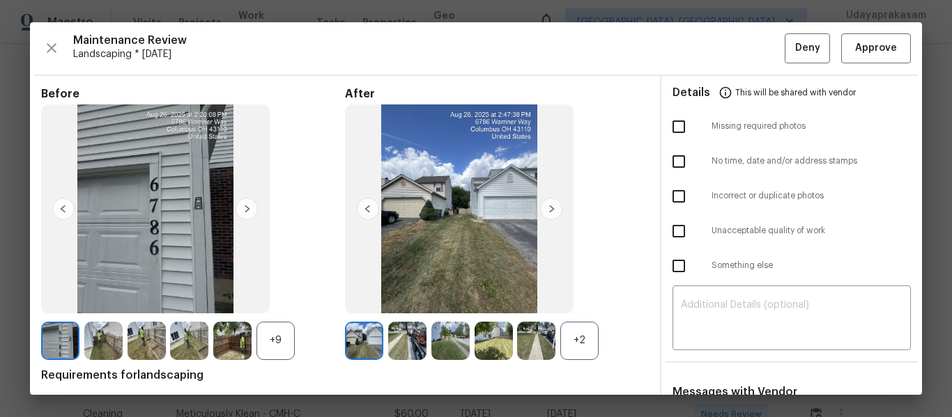
click at [241, 203] on img at bounding box center [247, 209] width 22 height 22
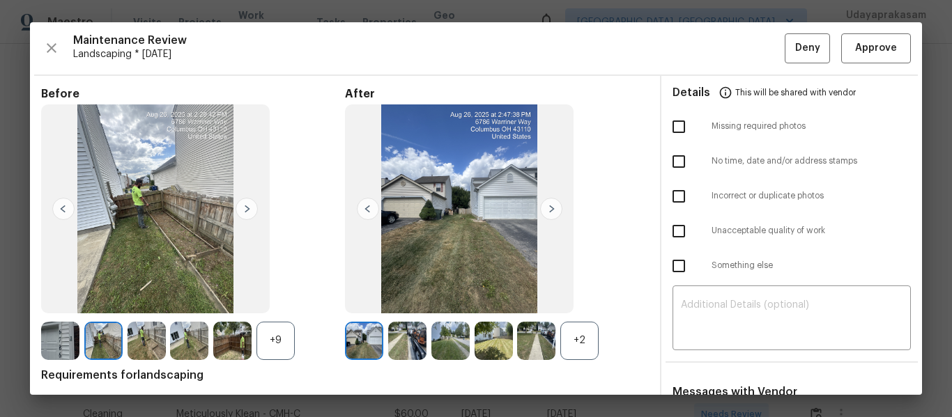
click at [241, 203] on img at bounding box center [247, 209] width 22 height 22
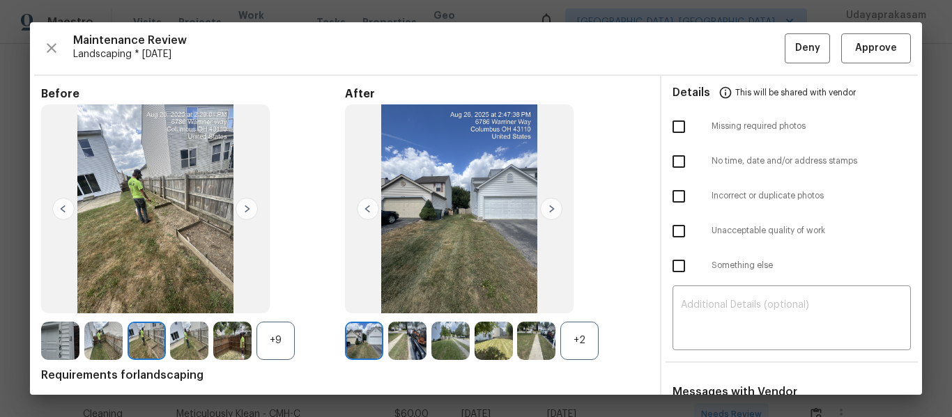
click at [241, 203] on img at bounding box center [247, 209] width 22 height 22
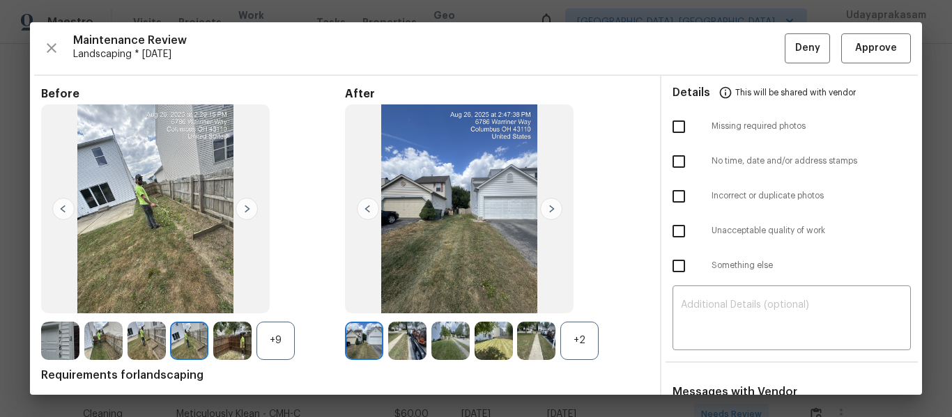
click at [241, 203] on img at bounding box center [247, 209] width 22 height 22
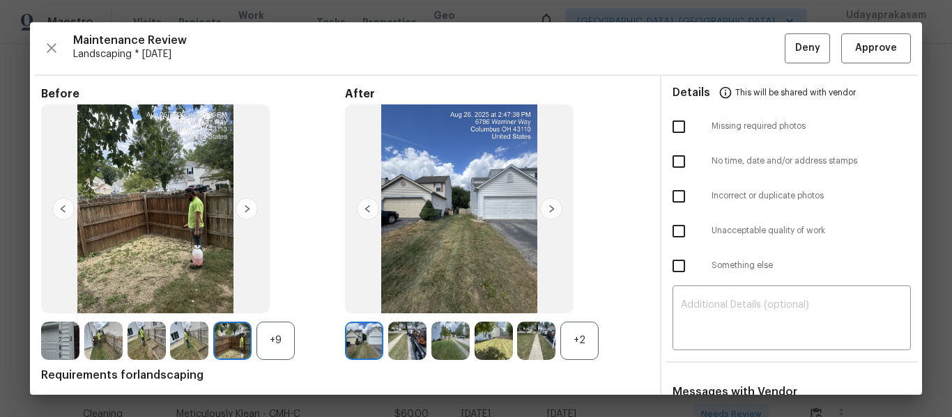
click at [241, 203] on img at bounding box center [247, 209] width 22 height 22
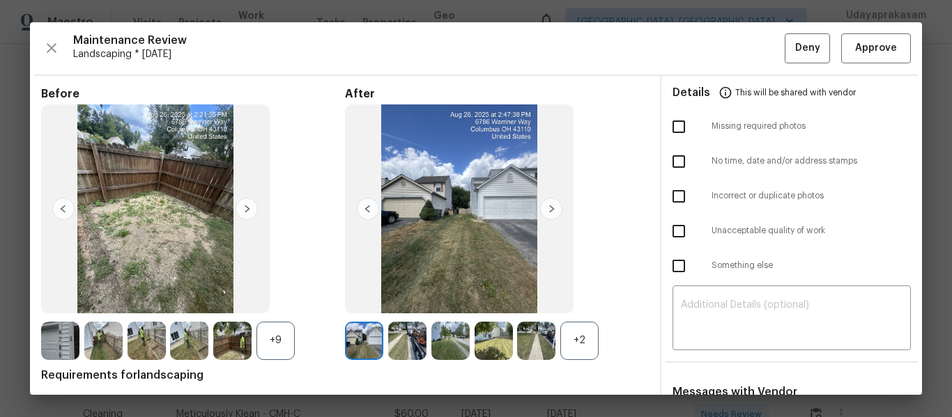
click at [241, 203] on img at bounding box center [247, 209] width 22 height 22
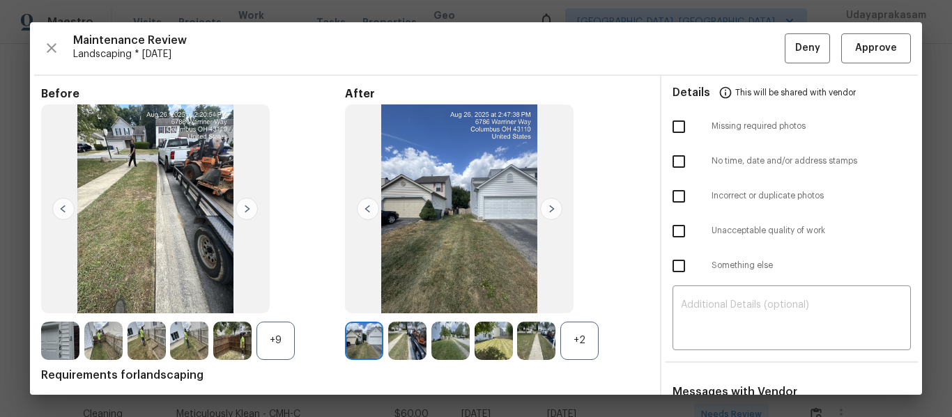
click at [241, 203] on img at bounding box center [247, 209] width 22 height 22
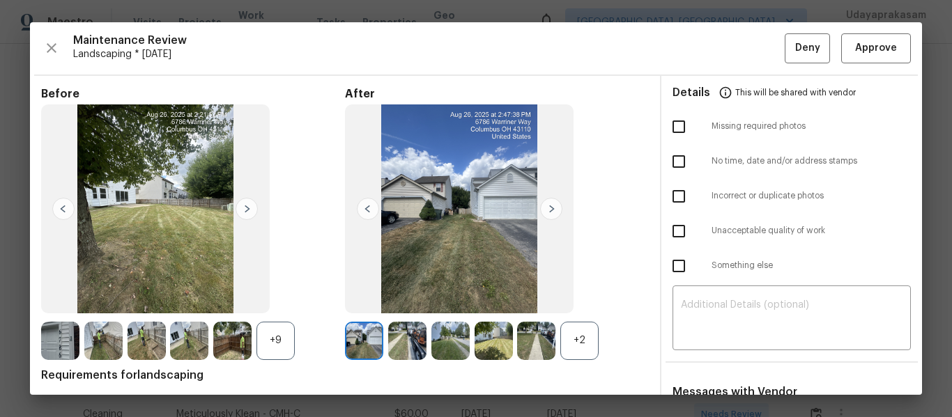
click at [241, 203] on img at bounding box center [247, 209] width 22 height 22
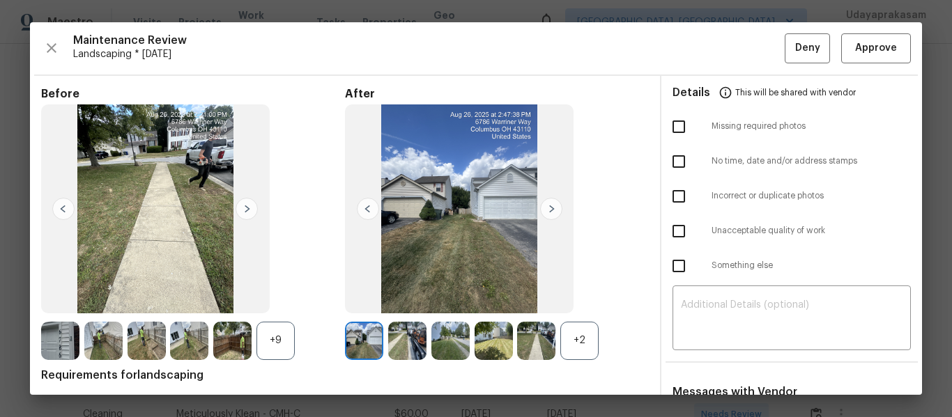
click at [241, 203] on img at bounding box center [247, 209] width 22 height 22
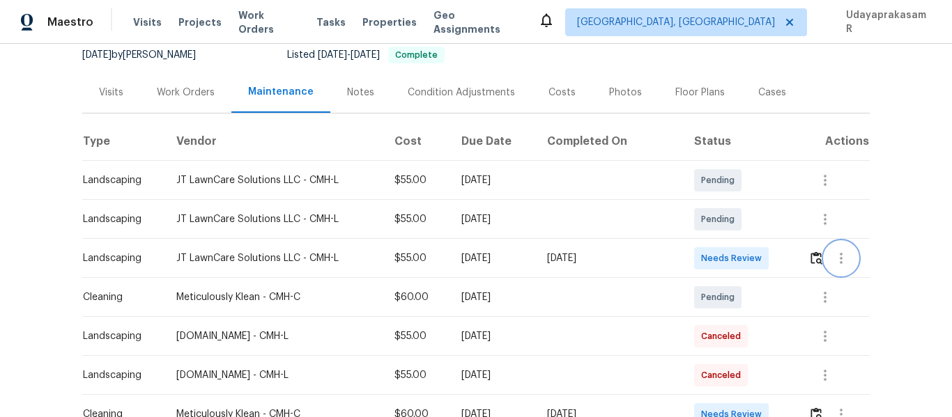
click at [824, 261] on button "button" at bounding box center [840, 258] width 33 height 33
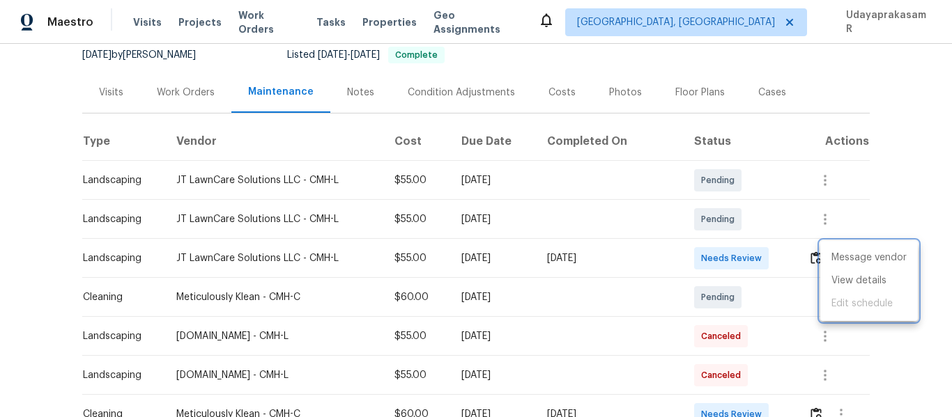
click at [806, 256] on div at bounding box center [476, 208] width 952 height 417
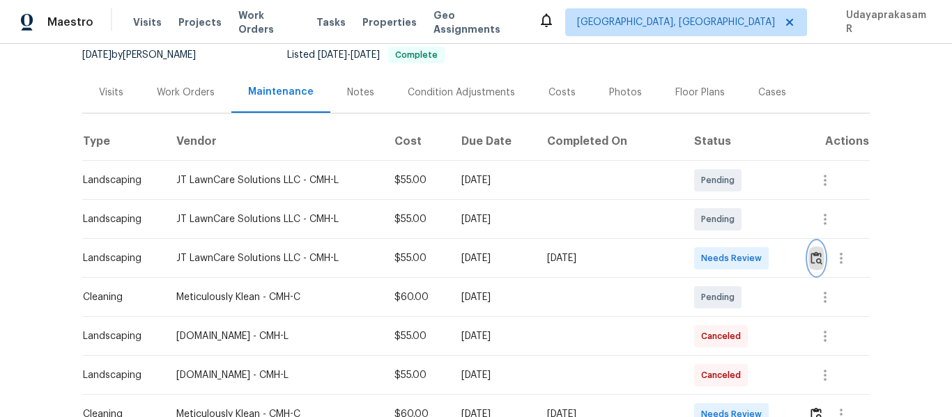
click at [816, 256] on img "button" at bounding box center [816, 258] width 12 height 13
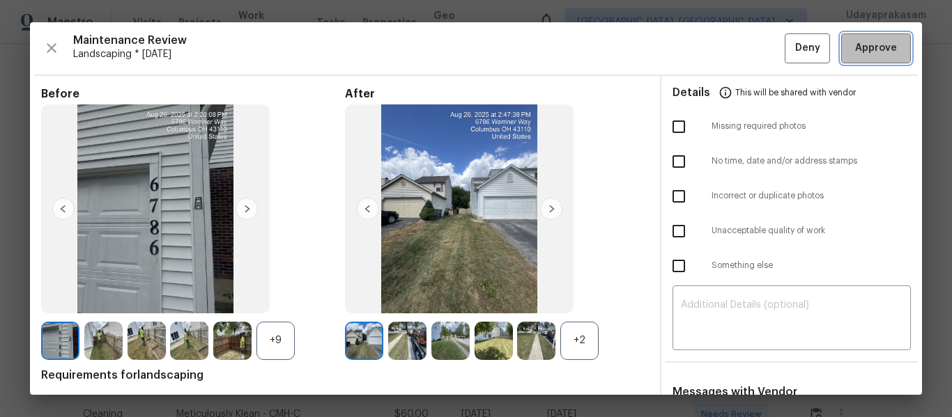
click at [863, 47] on span "Approve" at bounding box center [876, 48] width 42 height 17
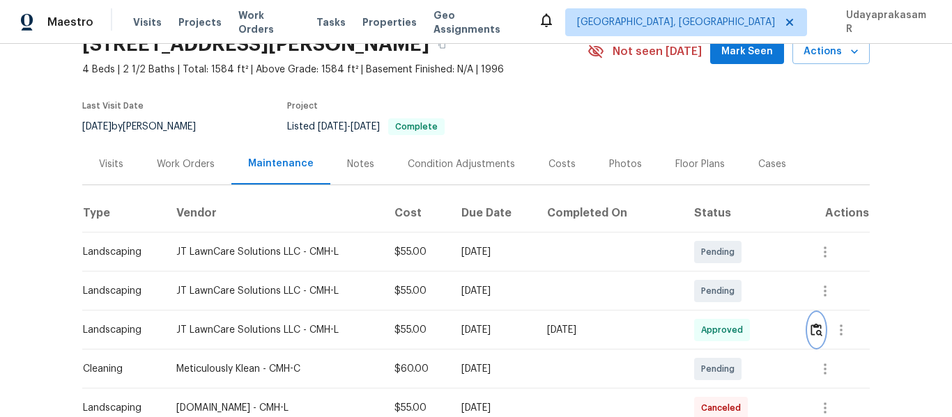
scroll to position [0, 0]
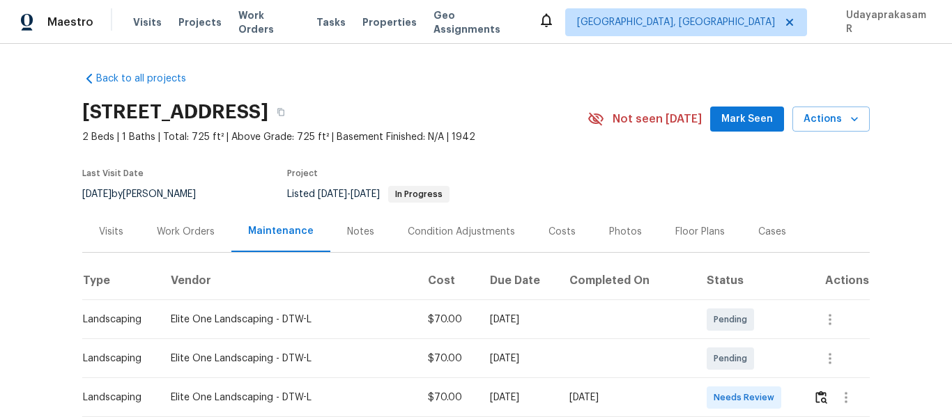
scroll to position [139, 0]
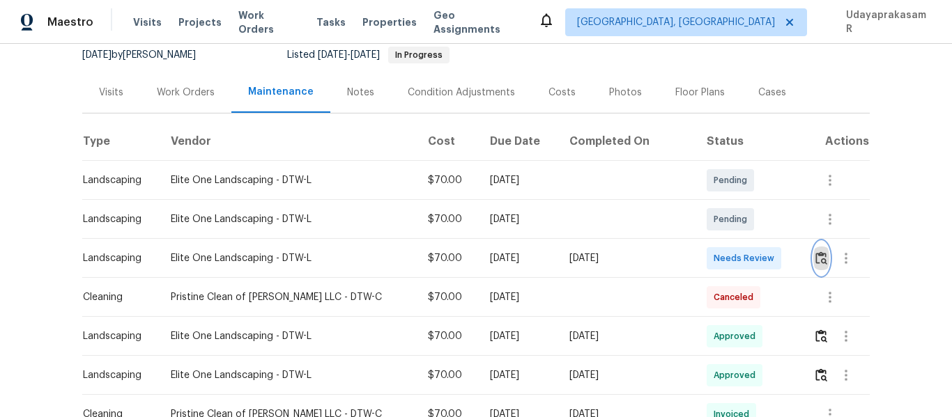
click at [813, 265] on button "button" at bounding box center [821, 258] width 16 height 33
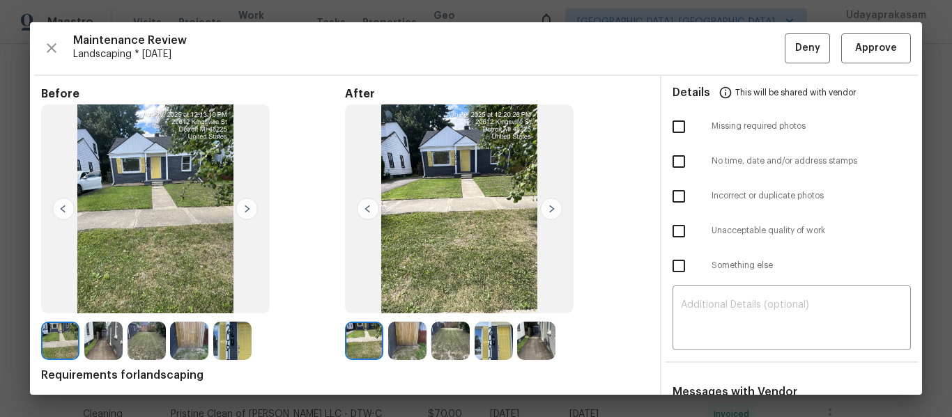
click at [260, 219] on img at bounding box center [155, 209] width 229 height 209
click at [252, 206] on img at bounding box center [247, 209] width 22 height 22
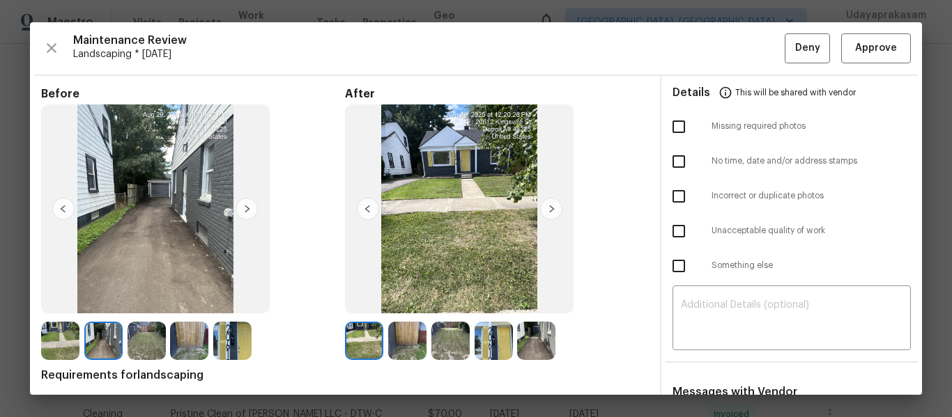
click at [252, 206] on img at bounding box center [247, 209] width 22 height 22
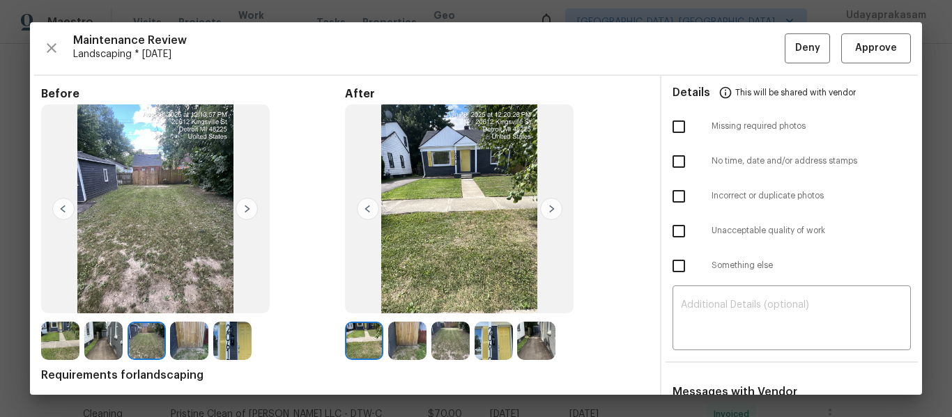
click at [252, 206] on img at bounding box center [247, 209] width 22 height 22
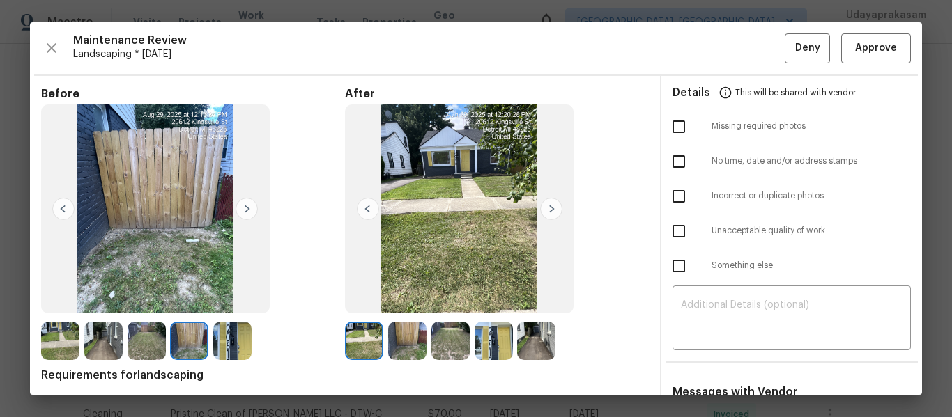
click at [548, 211] on img at bounding box center [551, 209] width 22 height 22
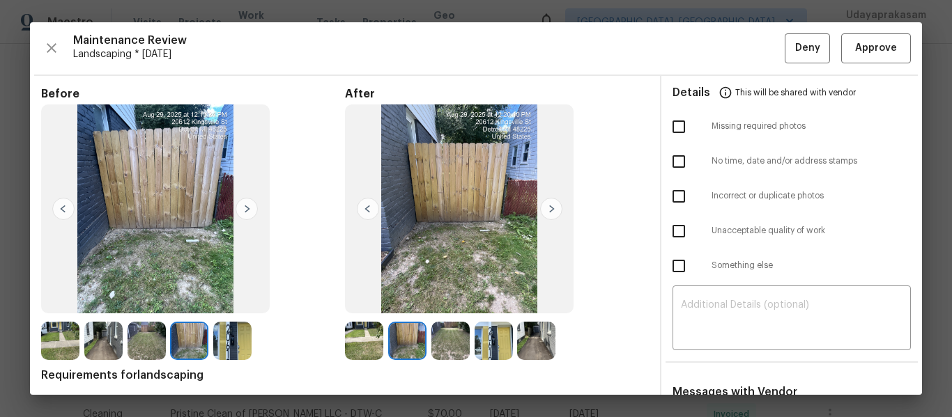
click at [548, 211] on img at bounding box center [551, 209] width 22 height 22
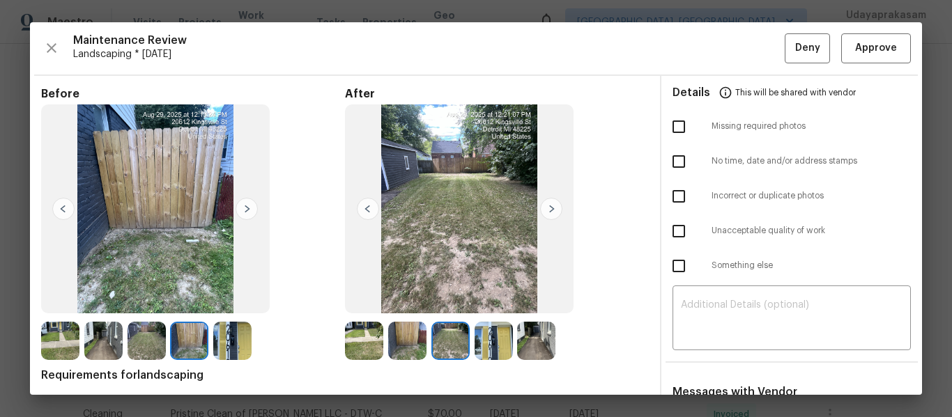
click at [548, 211] on img at bounding box center [551, 209] width 22 height 22
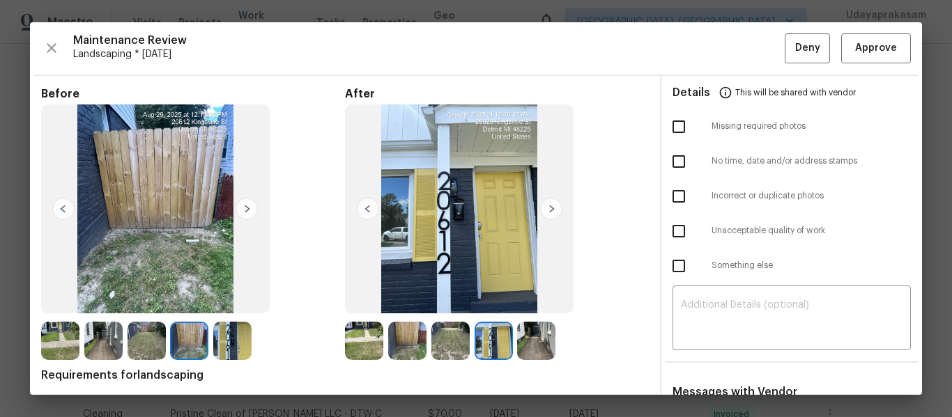
click at [548, 211] on img at bounding box center [551, 209] width 22 height 22
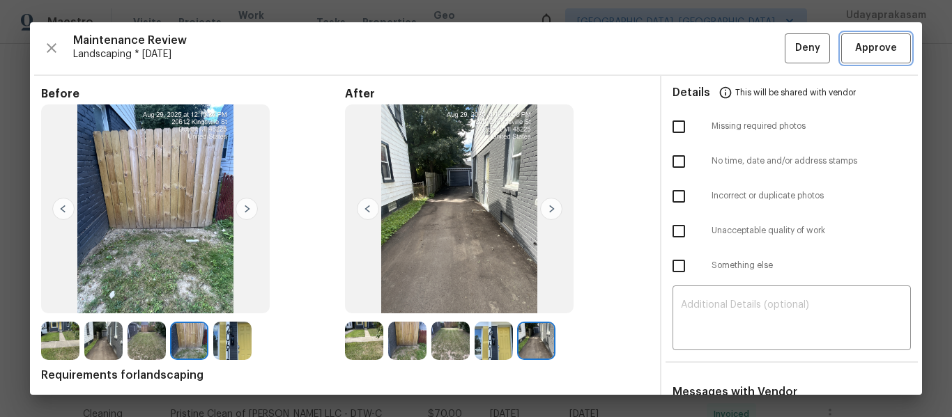
click at [880, 41] on span "Approve" at bounding box center [876, 48] width 42 height 17
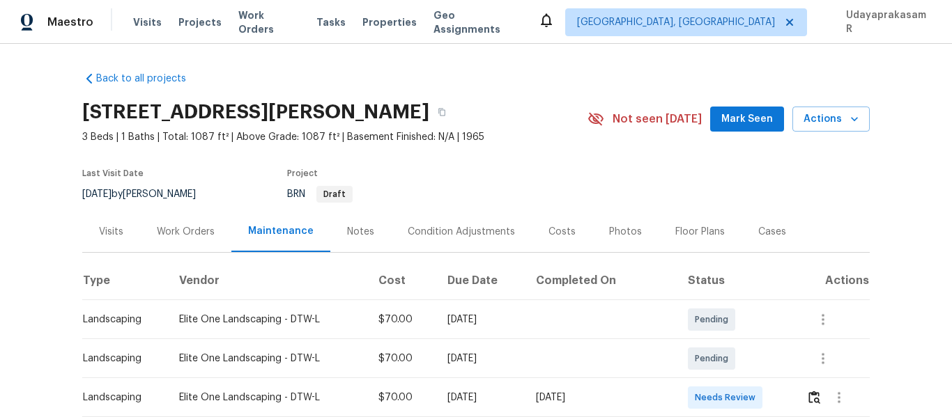
scroll to position [209, 0]
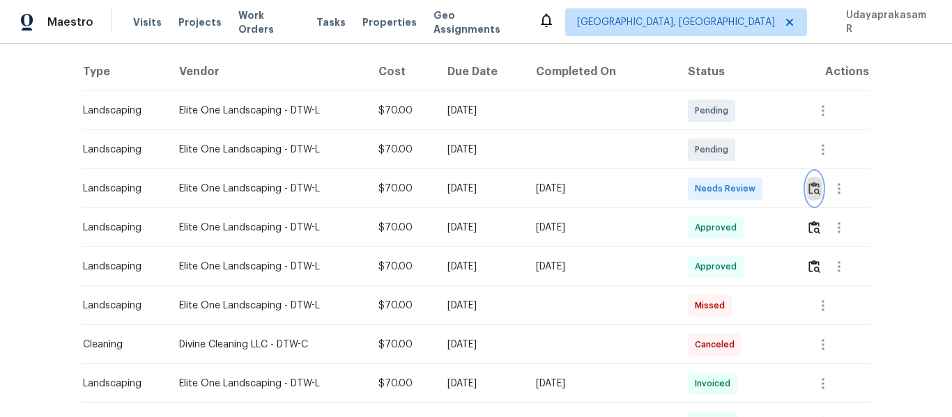
click at [810, 183] on img "button" at bounding box center [814, 188] width 12 height 13
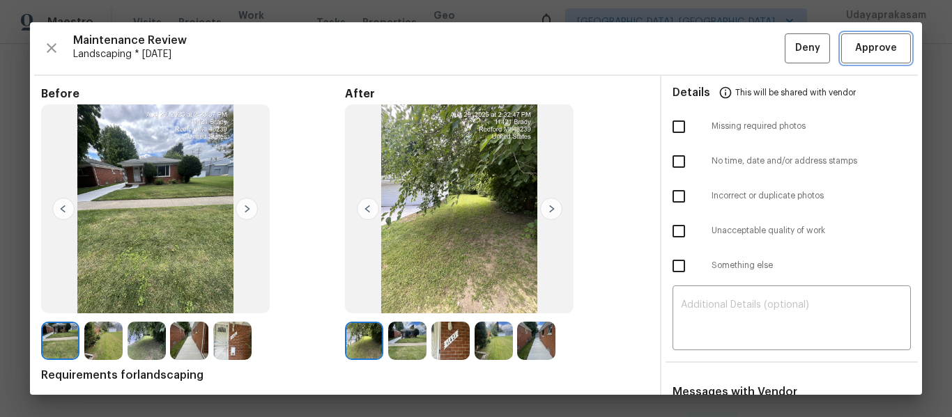
click at [868, 49] on span "Approve" at bounding box center [876, 48] width 42 height 17
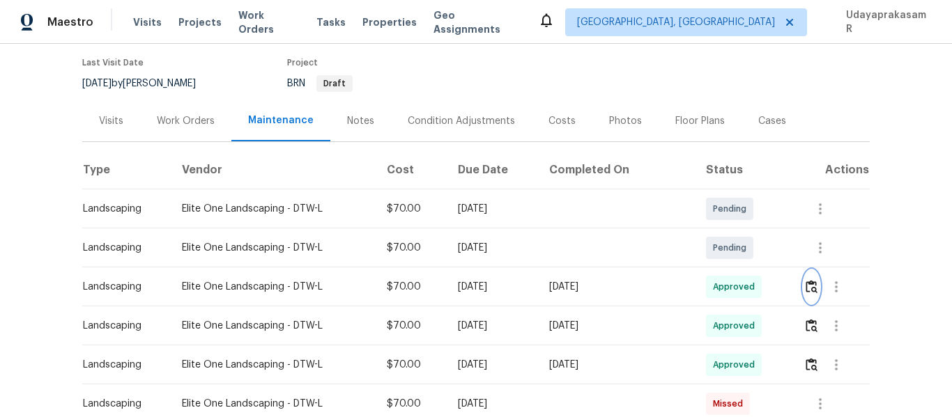
scroll to position [0, 0]
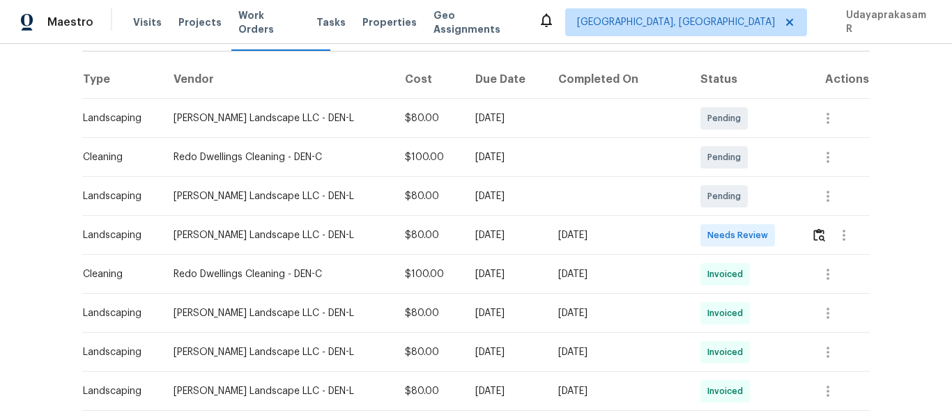
scroll to position [209, 0]
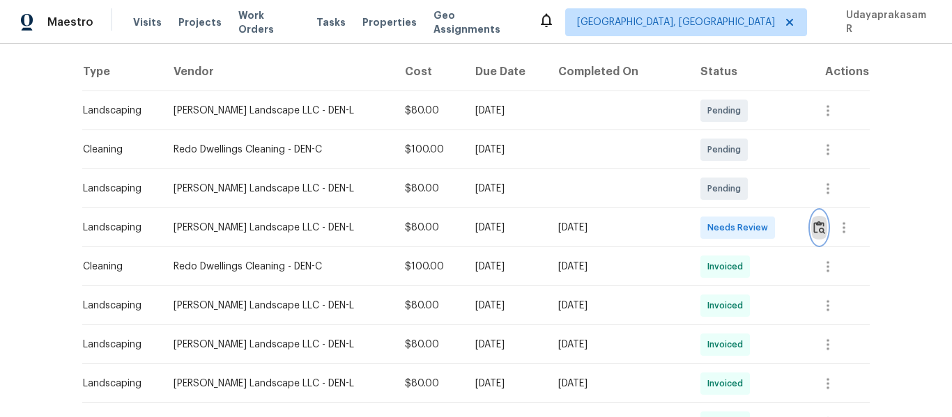
click at [813, 231] on img "button" at bounding box center [819, 227] width 12 height 13
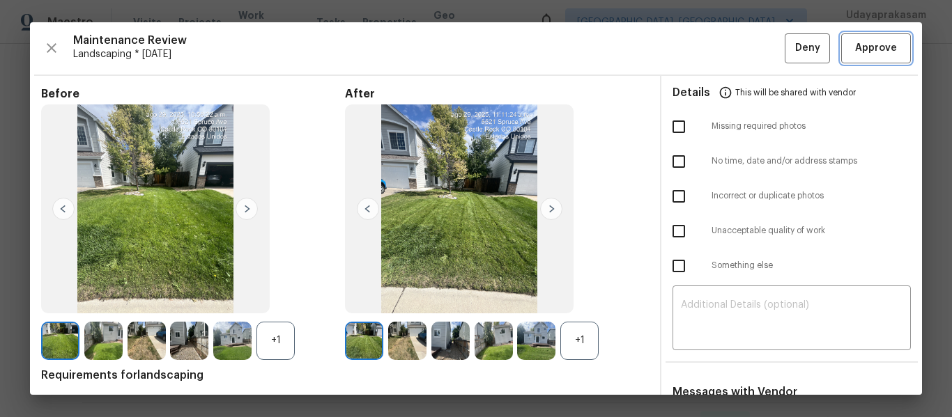
click at [870, 54] on span "Approve" at bounding box center [876, 48] width 42 height 17
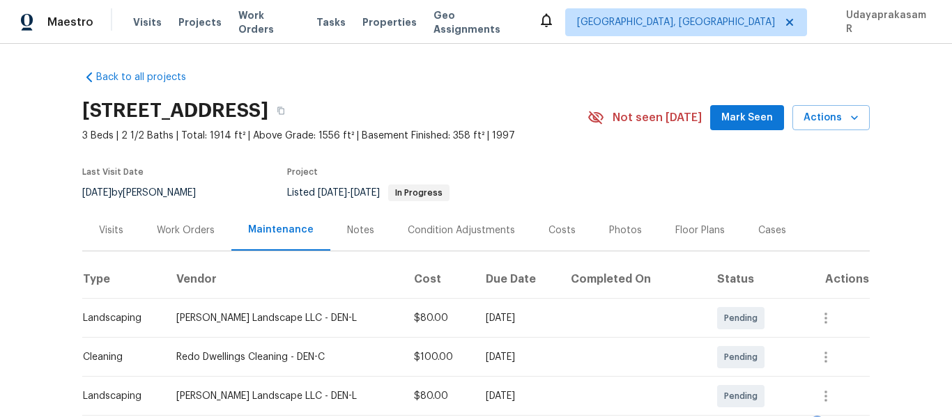
scroll to position [0, 0]
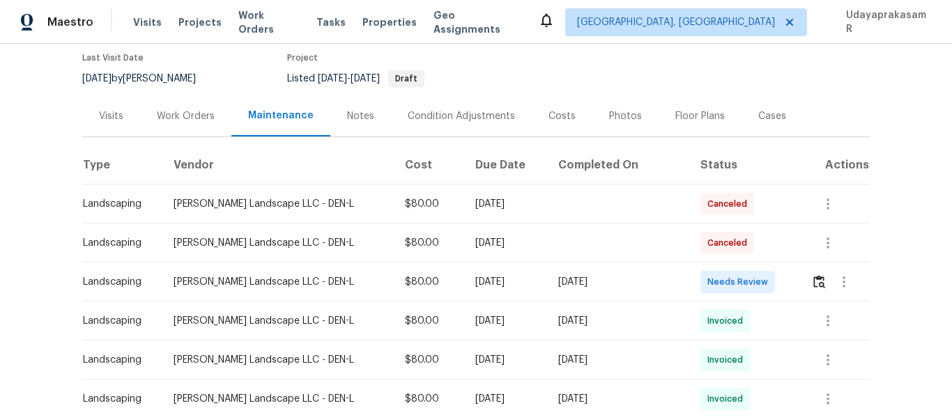
scroll to position [139, 0]
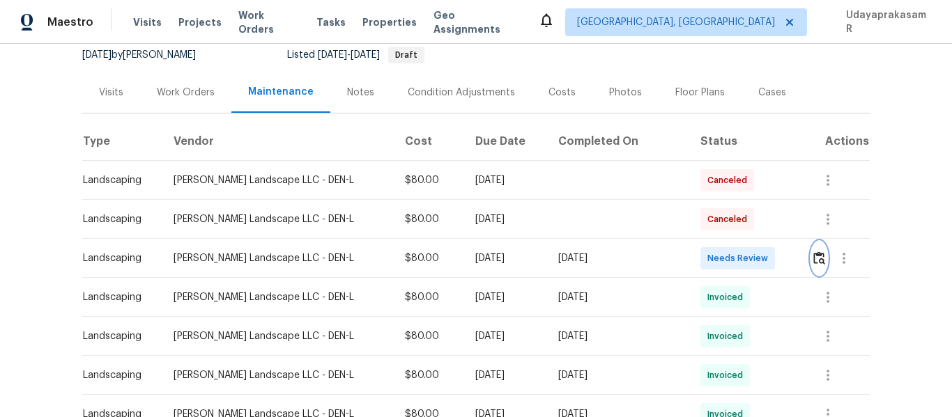
click at [813, 260] on img "button" at bounding box center [819, 258] width 12 height 13
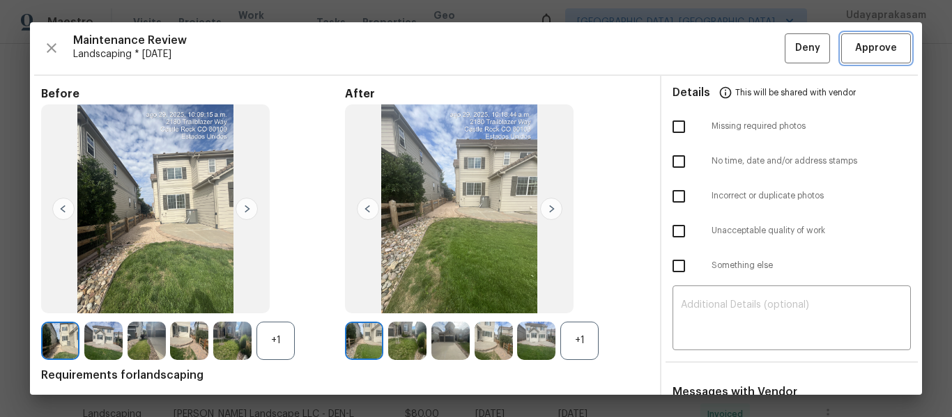
click at [855, 54] on span "Approve" at bounding box center [876, 48] width 42 height 17
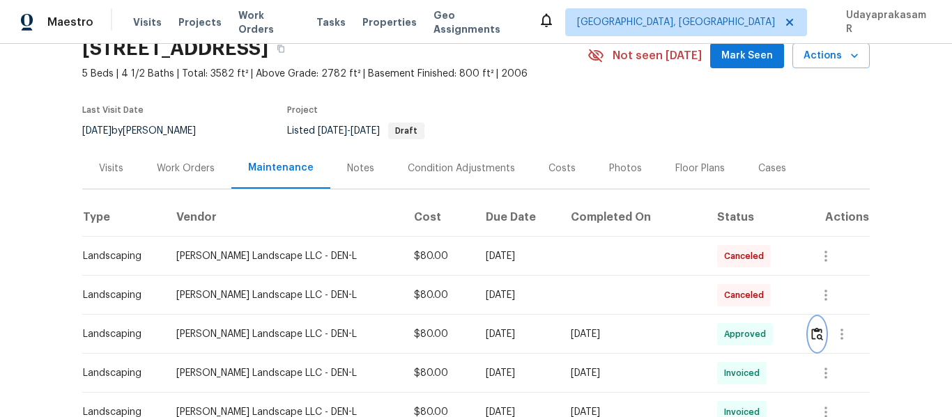
scroll to position [0, 0]
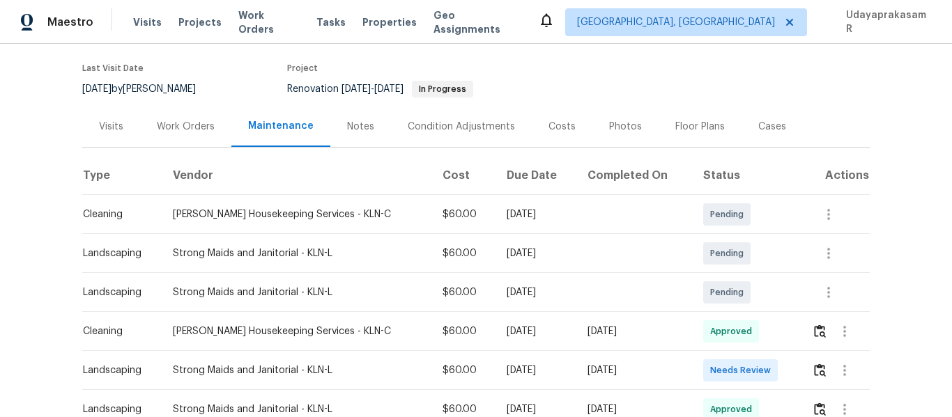
scroll to position [139, 0]
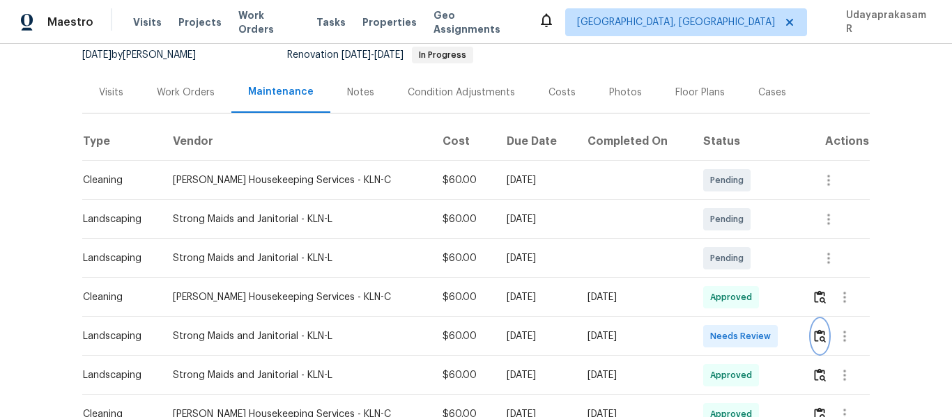
click at [817, 341] on img "button" at bounding box center [820, 336] width 12 height 13
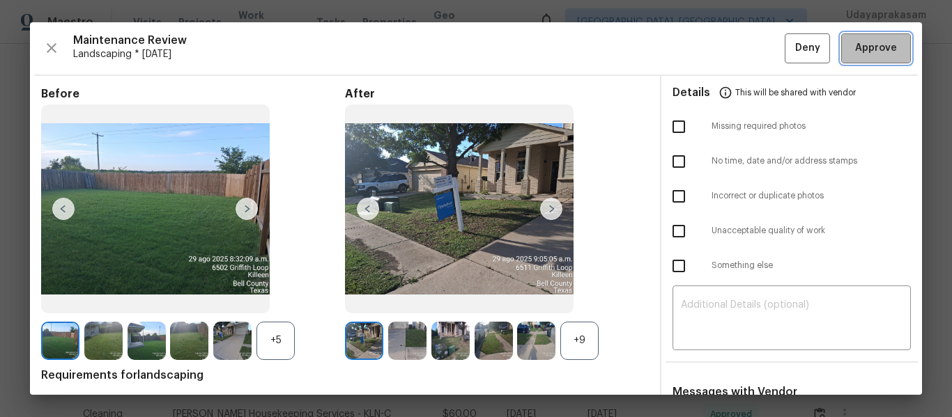
click at [882, 54] on span "Approve" at bounding box center [876, 48] width 42 height 17
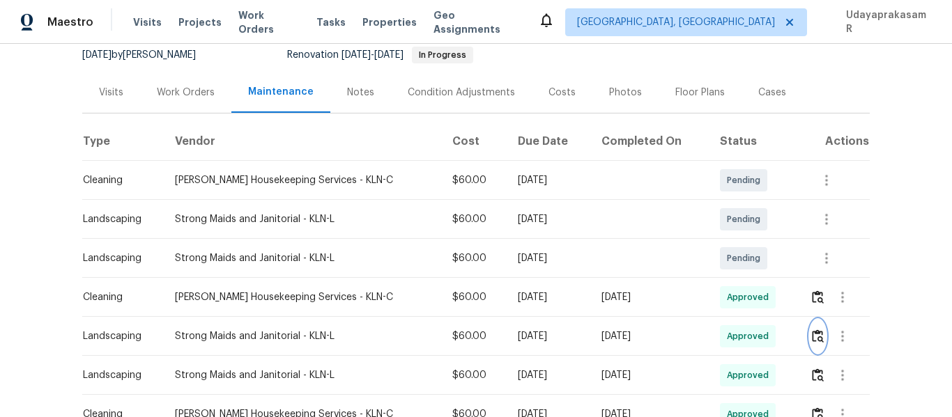
scroll to position [0, 0]
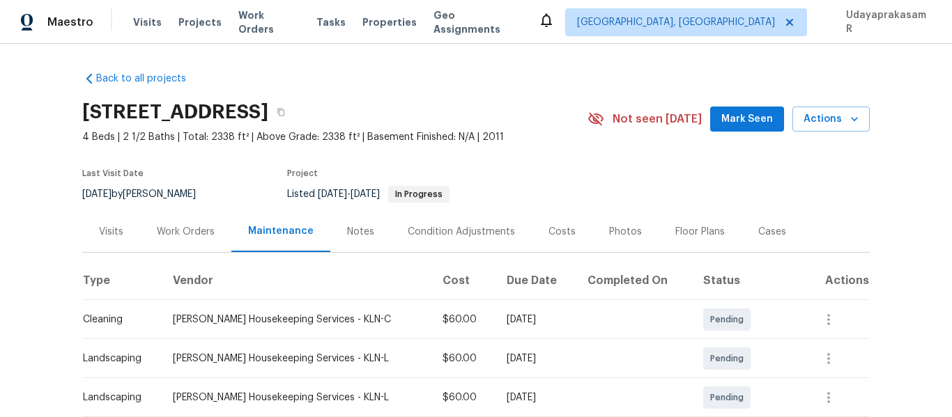
scroll to position [139, 0]
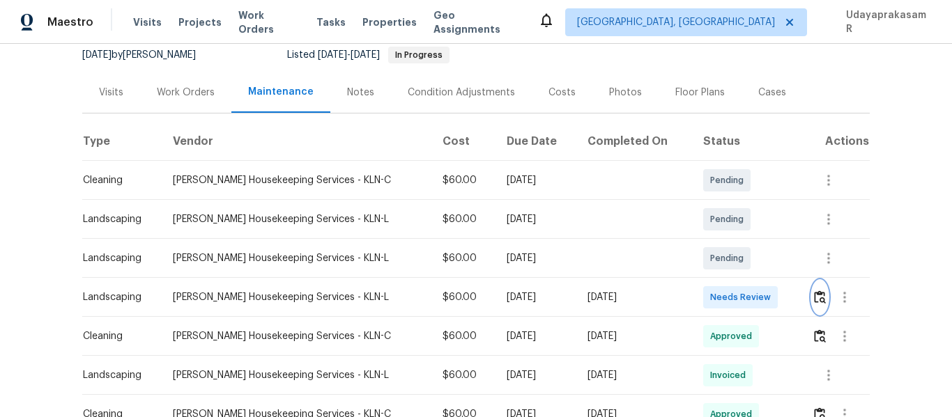
click at [814, 295] on img "button" at bounding box center [820, 297] width 12 height 13
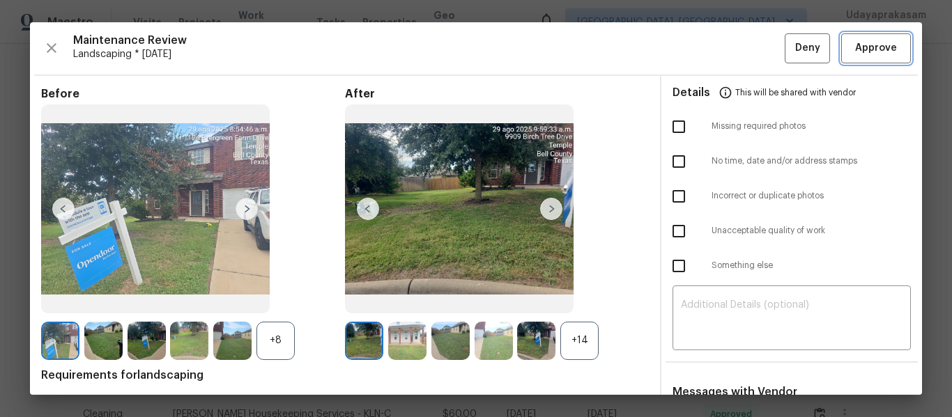
click at [895, 47] on button "Approve" at bounding box center [876, 48] width 70 height 30
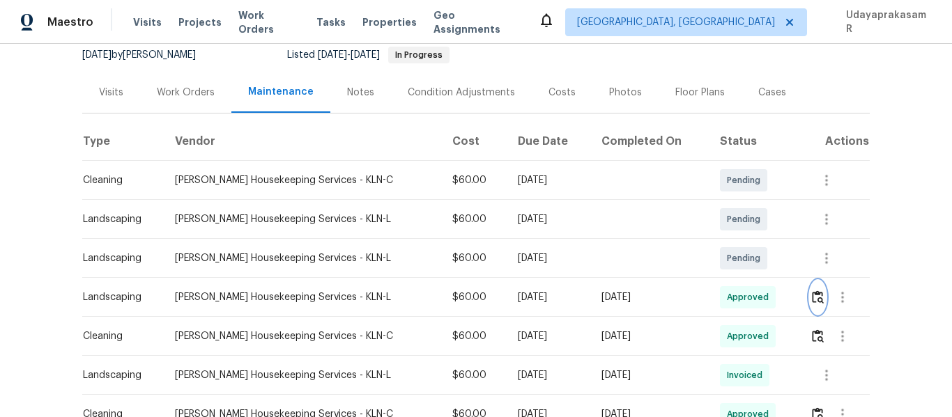
scroll to position [0, 0]
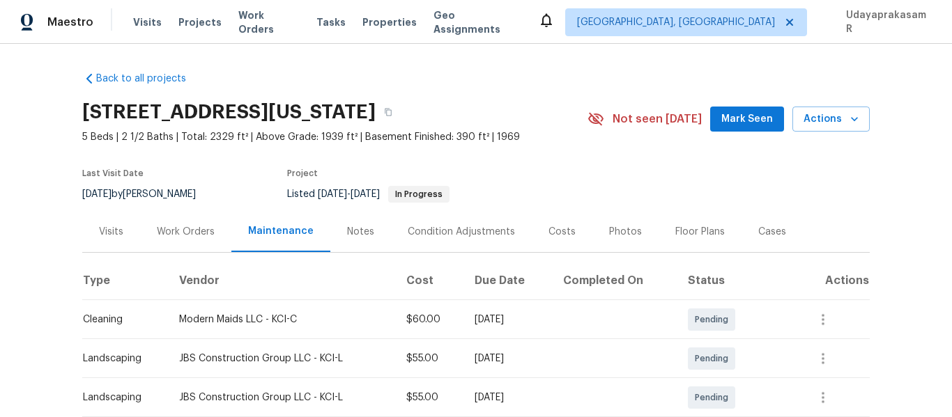
scroll to position [139, 0]
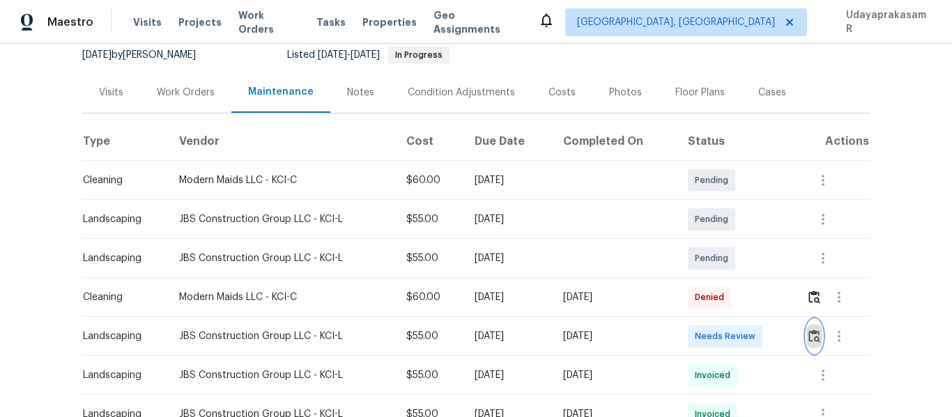
click at [810, 348] on button "button" at bounding box center [814, 336] width 16 height 33
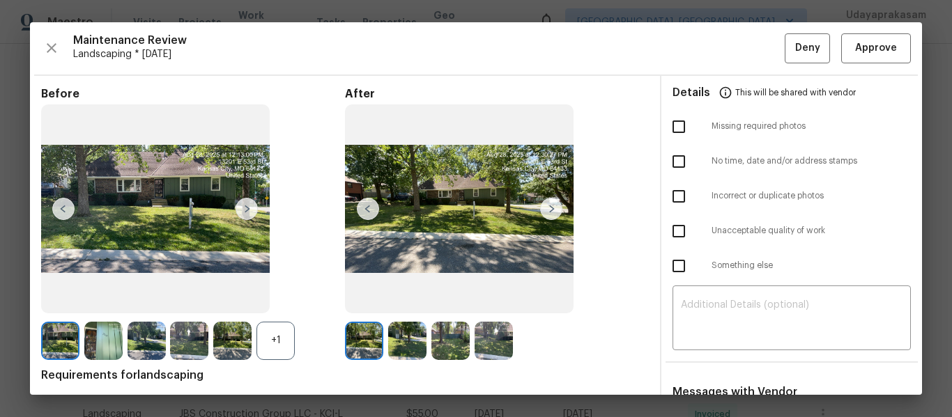
click at [544, 199] on img at bounding box center [551, 209] width 22 height 22
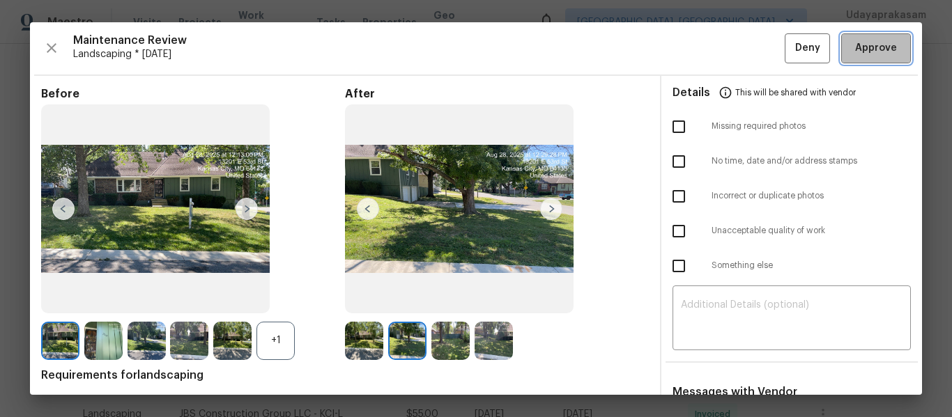
click at [858, 46] on span "Approve" at bounding box center [876, 48] width 42 height 17
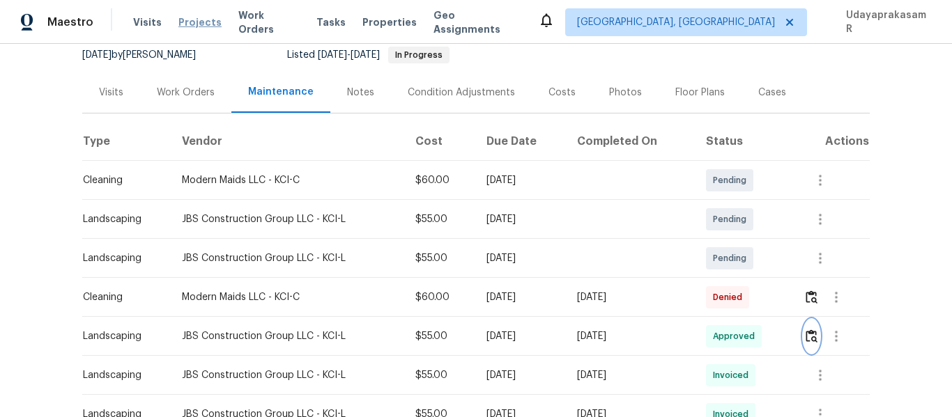
scroll to position [0, 0]
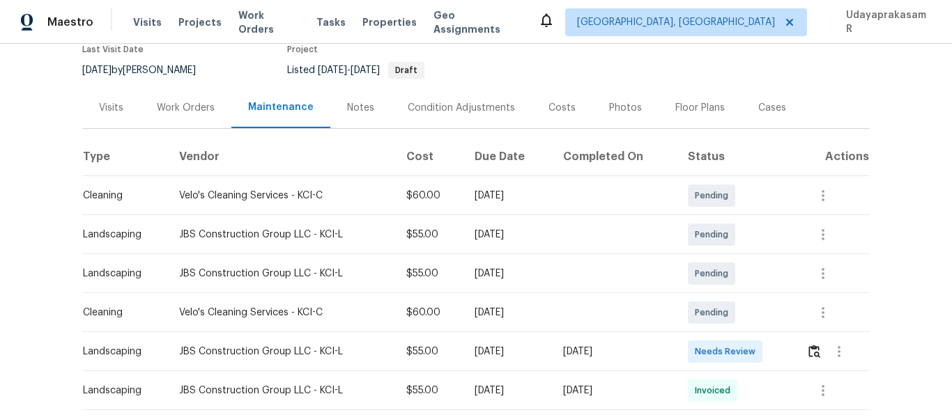
scroll to position [139, 0]
click at [810, 334] on button "button" at bounding box center [814, 350] width 16 height 33
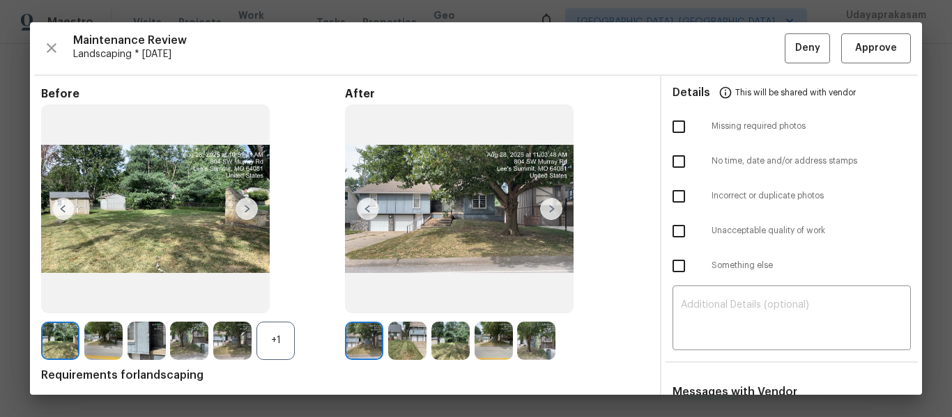
click at [541, 207] on img at bounding box center [551, 209] width 22 height 22
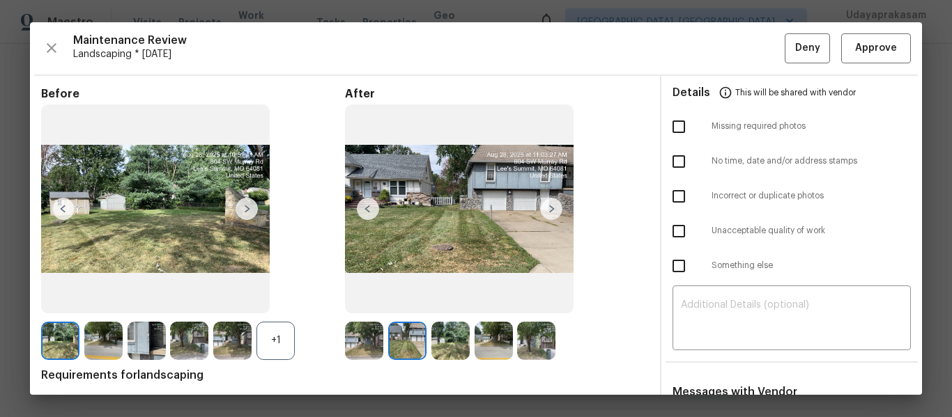
click at [541, 207] on img at bounding box center [551, 209] width 22 height 22
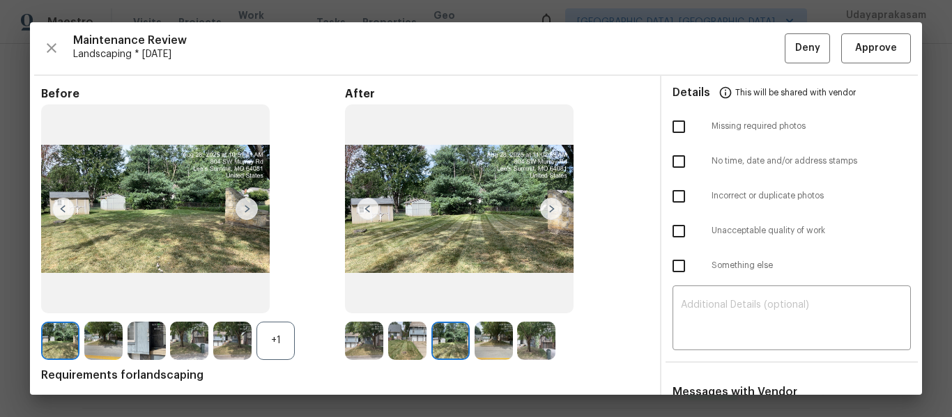
click at [541, 207] on img at bounding box center [551, 209] width 22 height 22
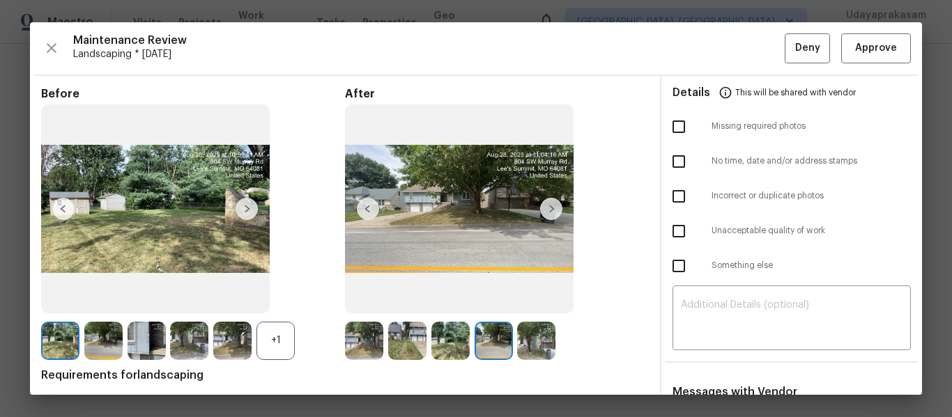
click at [541, 207] on img at bounding box center [551, 209] width 22 height 22
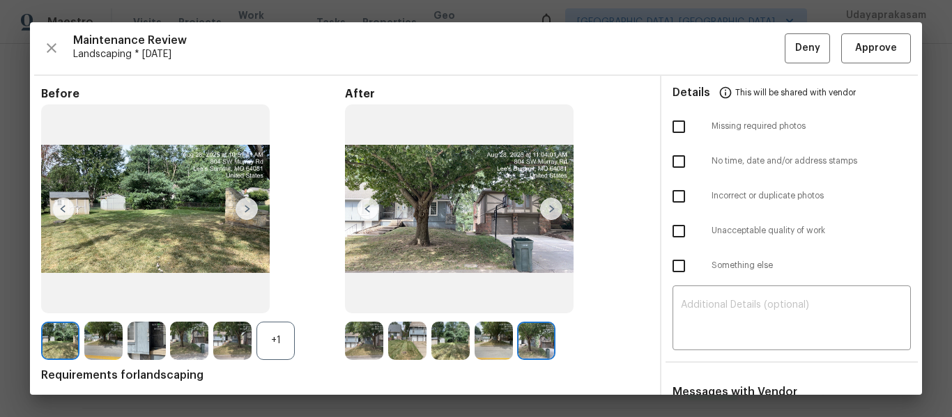
click at [247, 208] on img at bounding box center [247, 209] width 22 height 22
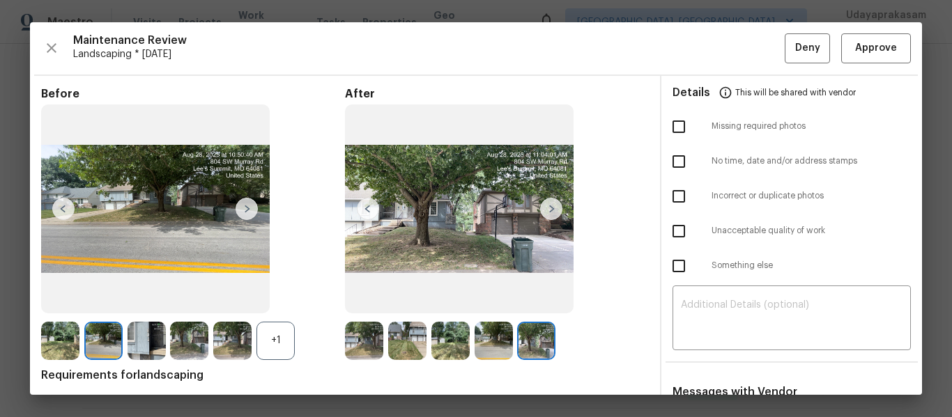
click at [247, 208] on img at bounding box center [247, 209] width 22 height 22
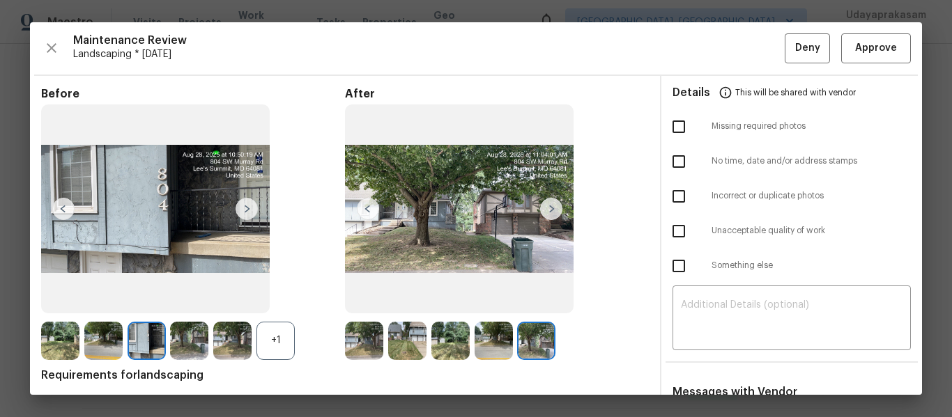
click at [252, 206] on img at bounding box center [247, 209] width 22 height 22
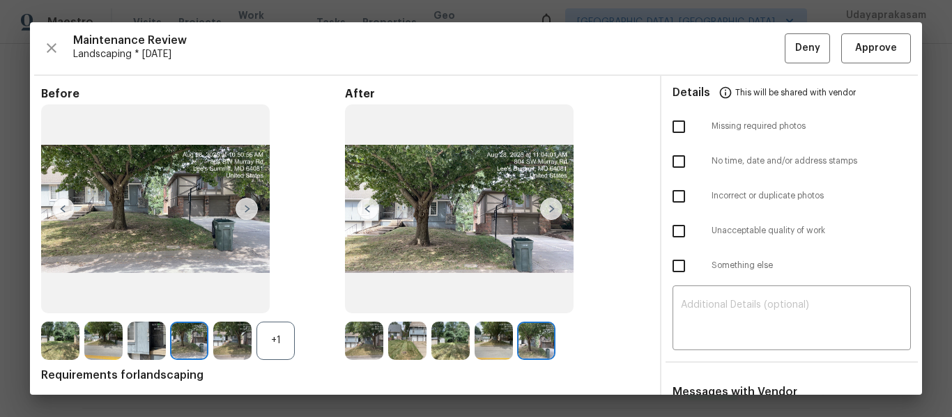
click at [252, 206] on img at bounding box center [247, 209] width 22 height 22
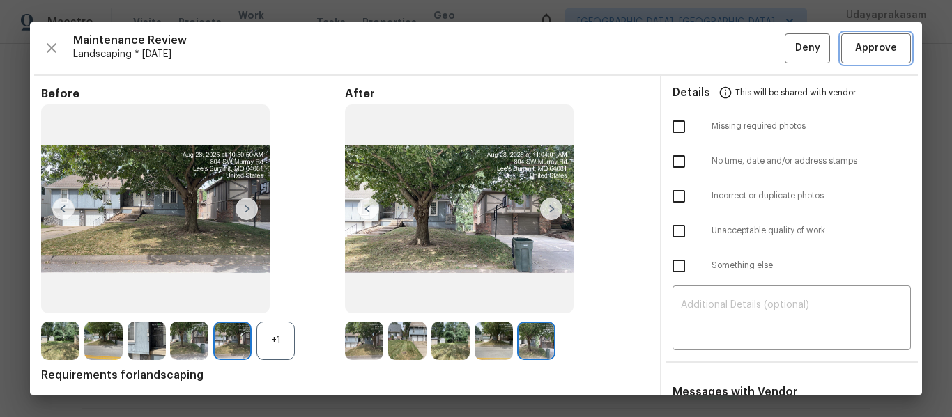
click at [877, 59] on button "Approve" at bounding box center [876, 48] width 70 height 30
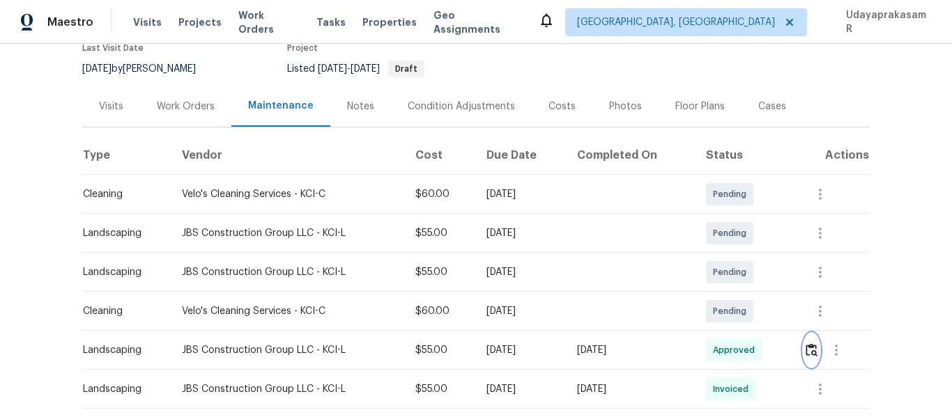
scroll to position [0, 0]
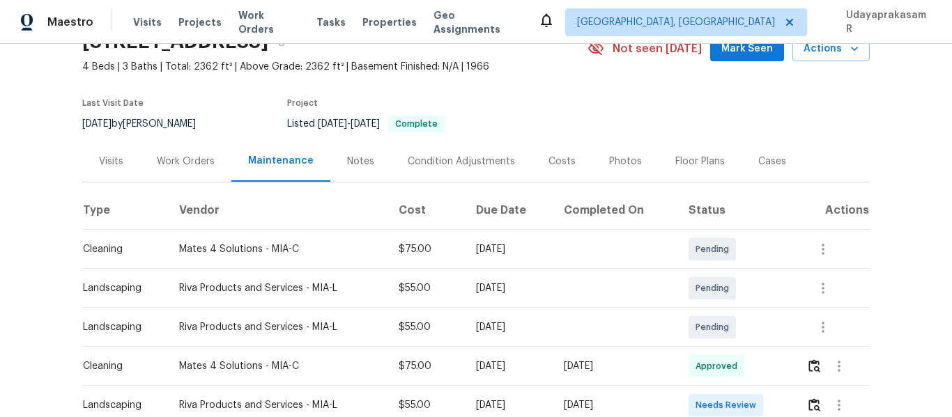
scroll to position [209, 0]
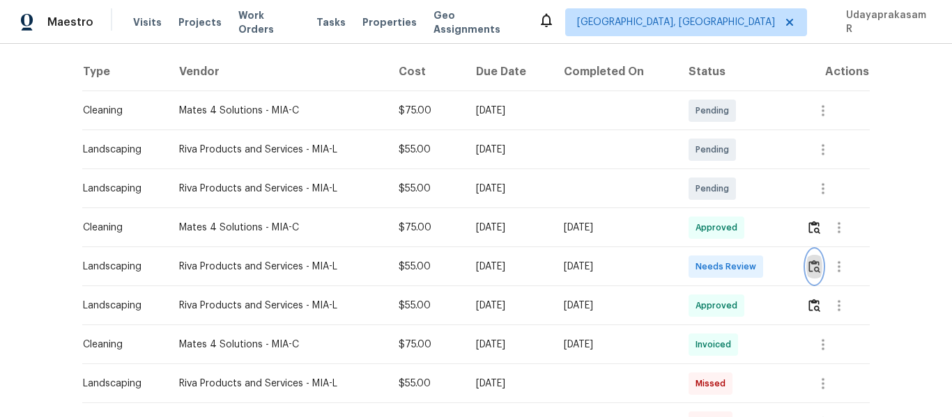
click at [808, 267] on img "button" at bounding box center [814, 266] width 12 height 13
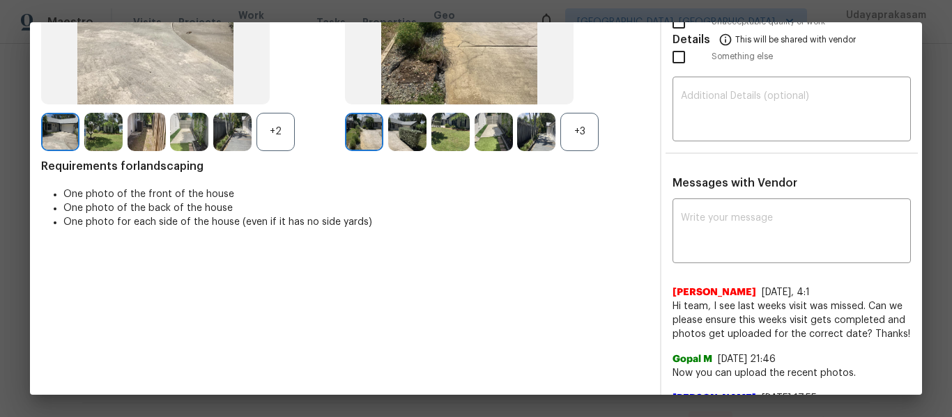
scroll to position [0, 0]
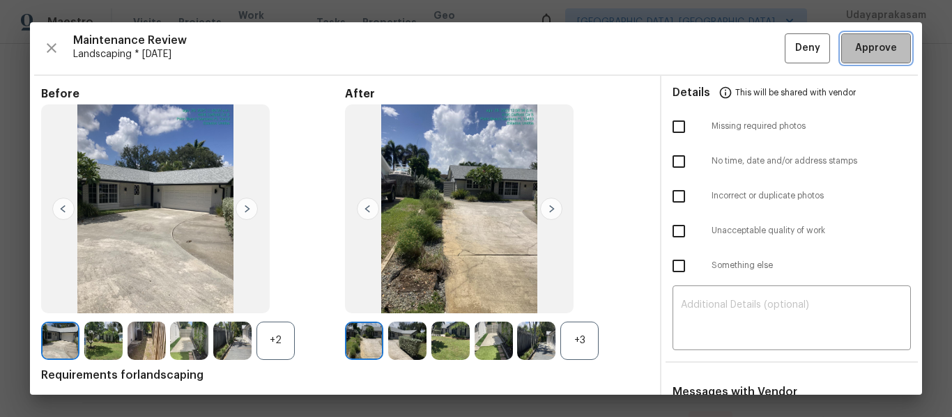
click at [875, 63] on button "Approve" at bounding box center [876, 48] width 70 height 30
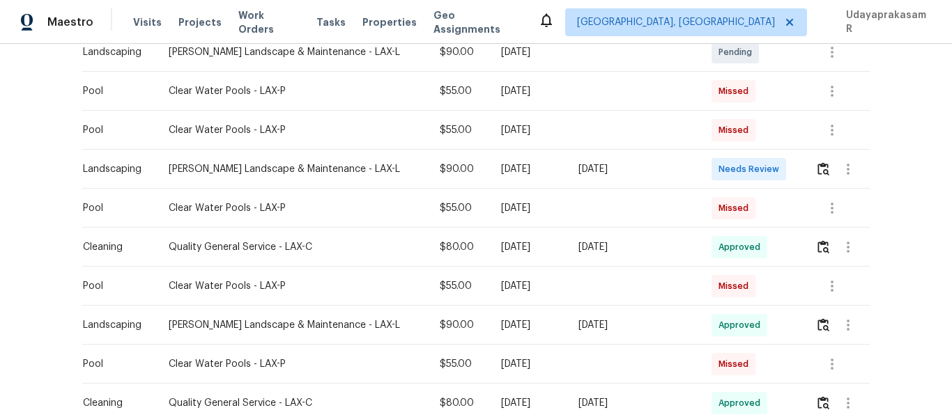
scroll to position [488, 0]
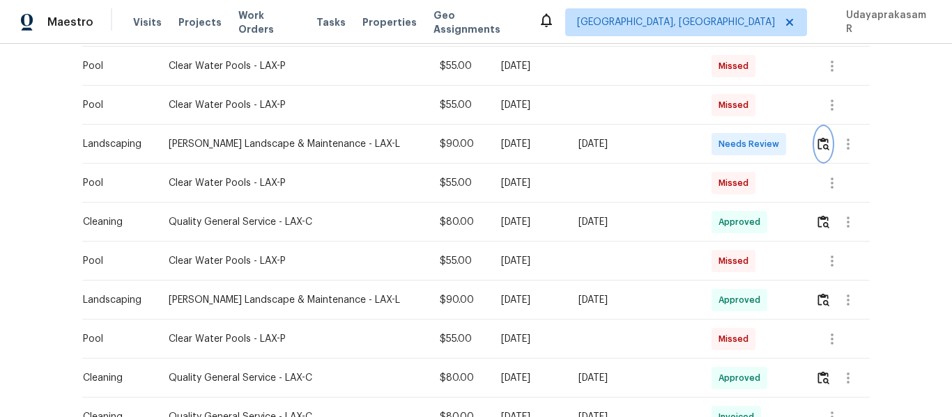
click at [817, 151] on img "button" at bounding box center [823, 143] width 12 height 13
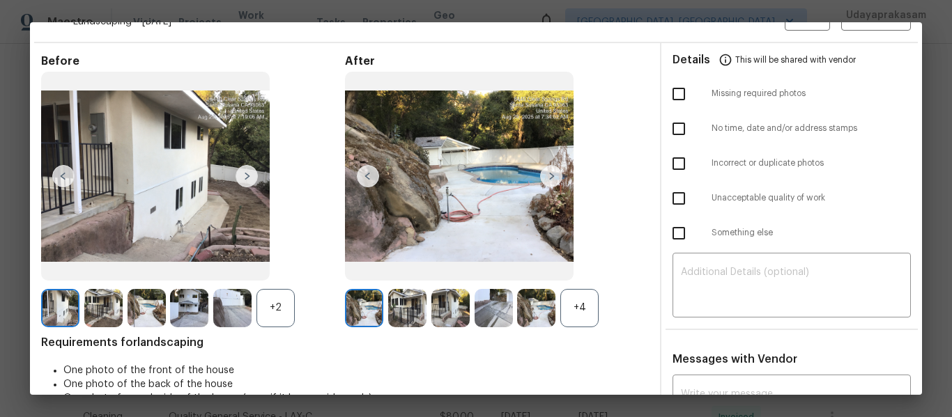
scroll to position [0, 0]
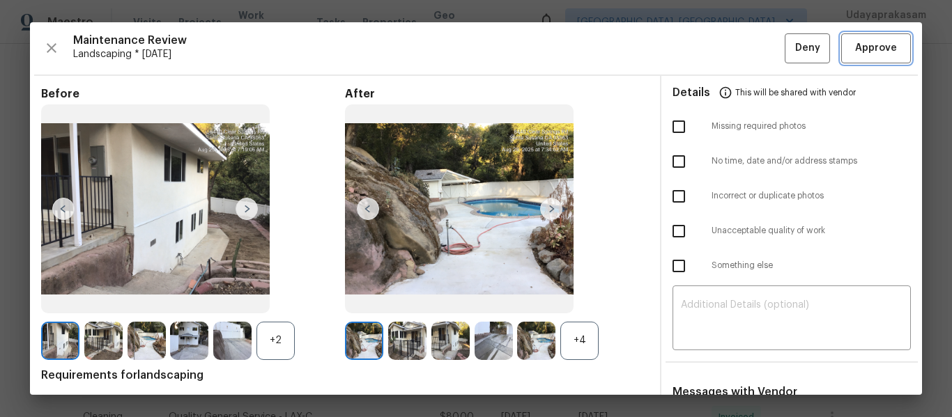
click at [841, 50] on button "Approve" at bounding box center [876, 48] width 70 height 30
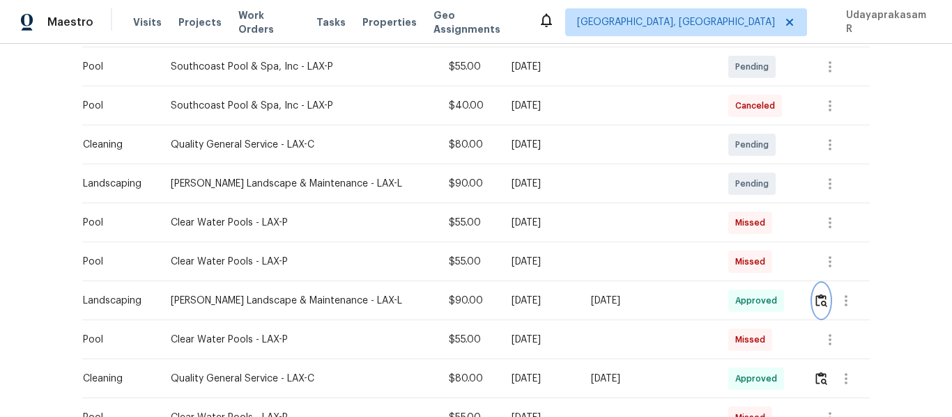
scroll to position [348, 0]
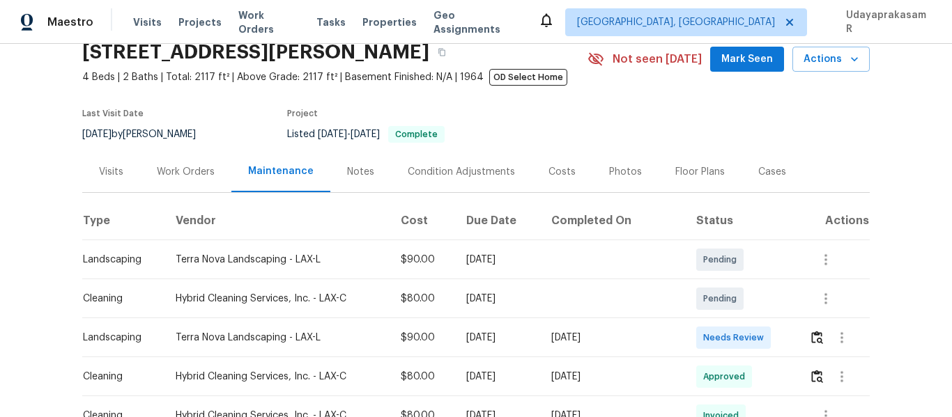
scroll to position [139, 0]
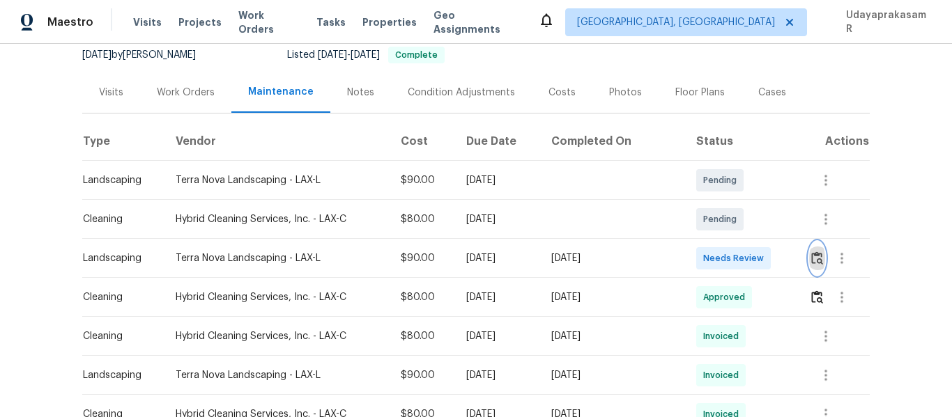
click at [811, 257] on img "button" at bounding box center [817, 258] width 12 height 13
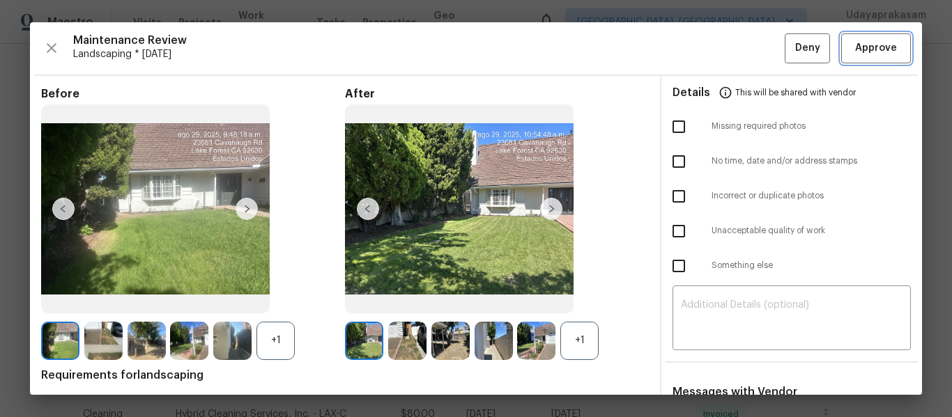
click at [865, 52] on span "Approve" at bounding box center [876, 48] width 42 height 17
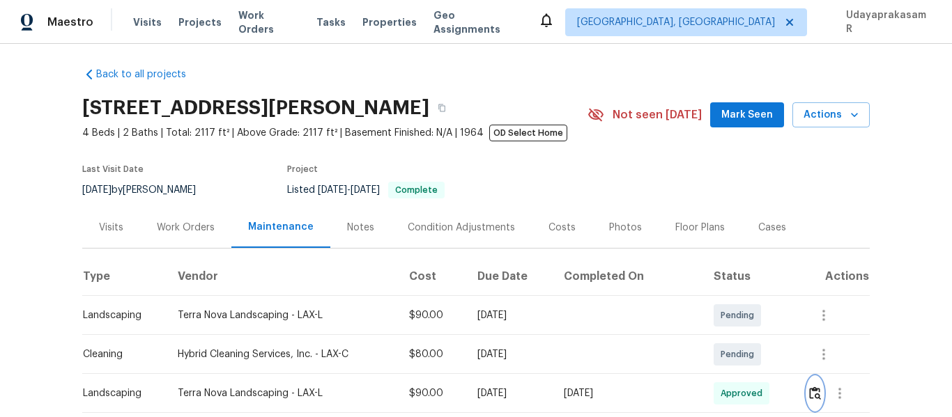
scroll to position [0, 0]
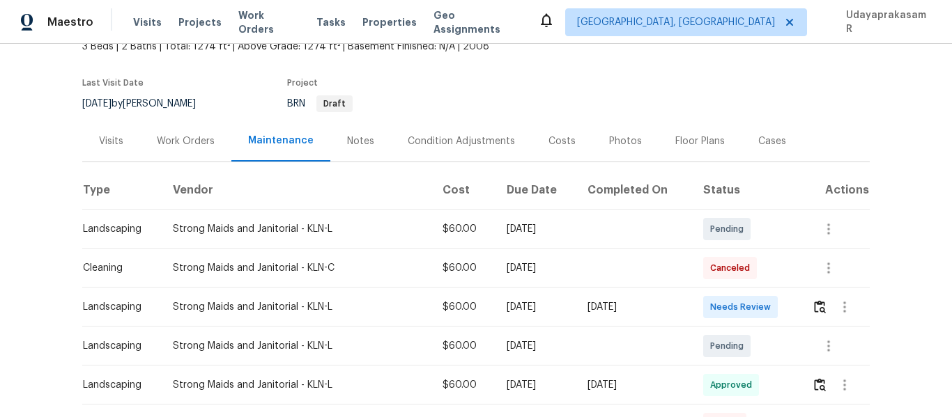
scroll to position [209, 0]
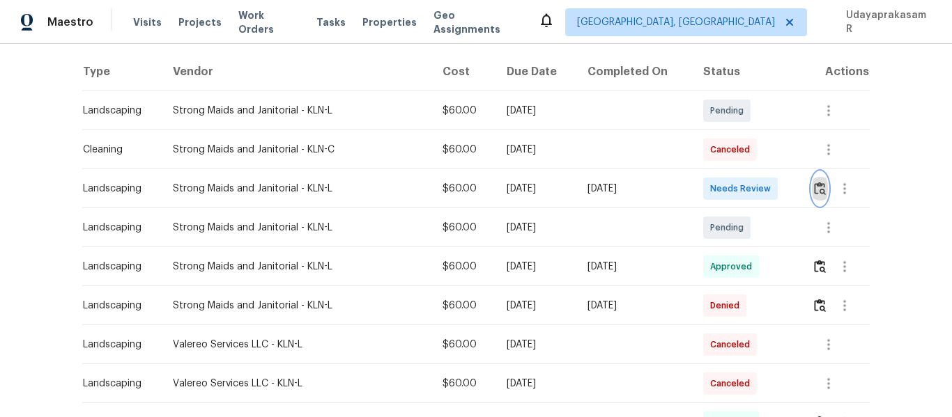
click at [815, 189] on img "button" at bounding box center [820, 188] width 12 height 13
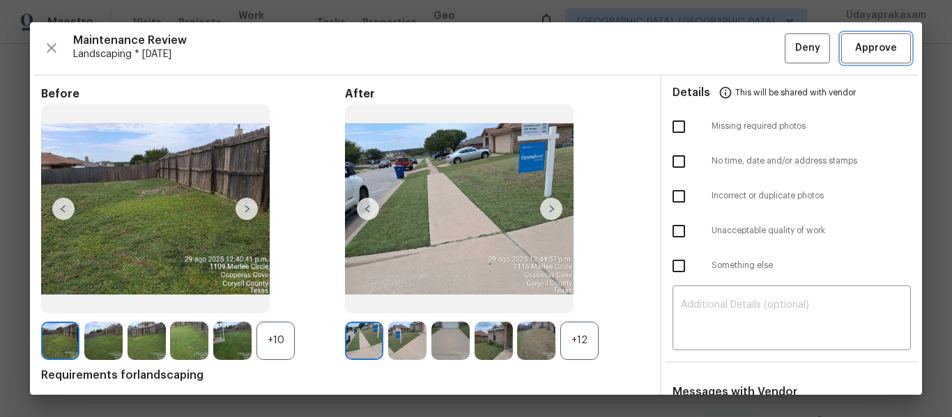
click at [866, 44] on span "Approve" at bounding box center [876, 48] width 42 height 17
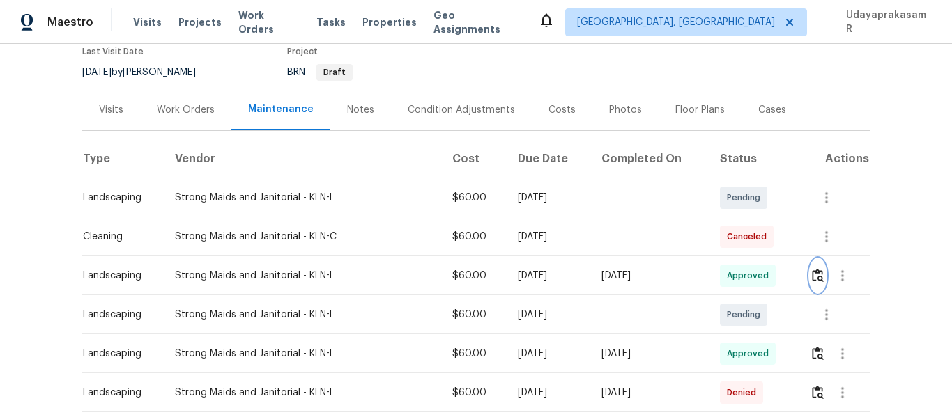
scroll to position [0, 0]
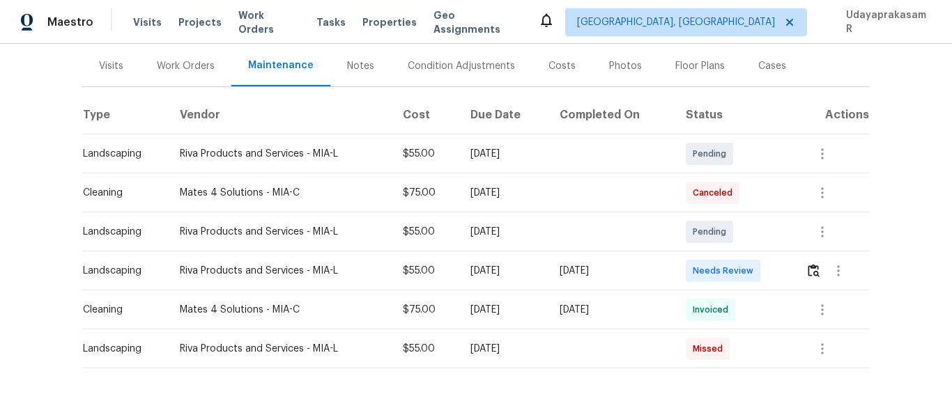
scroll to position [141, 0]
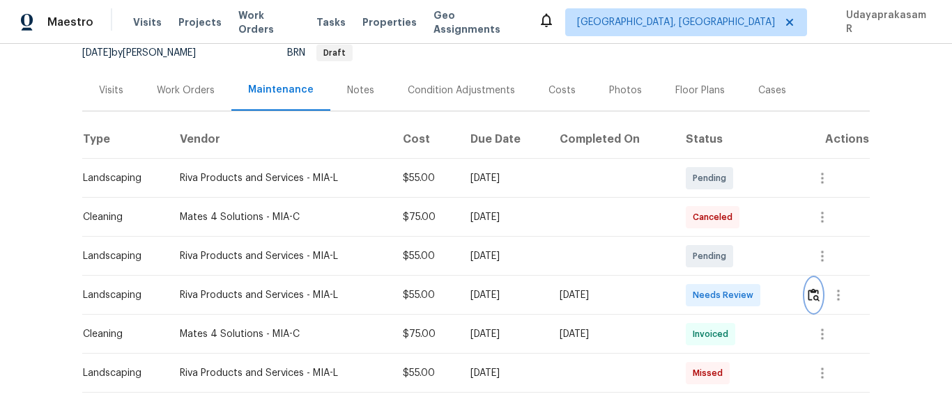
click at [809, 296] on img "button" at bounding box center [814, 294] width 12 height 13
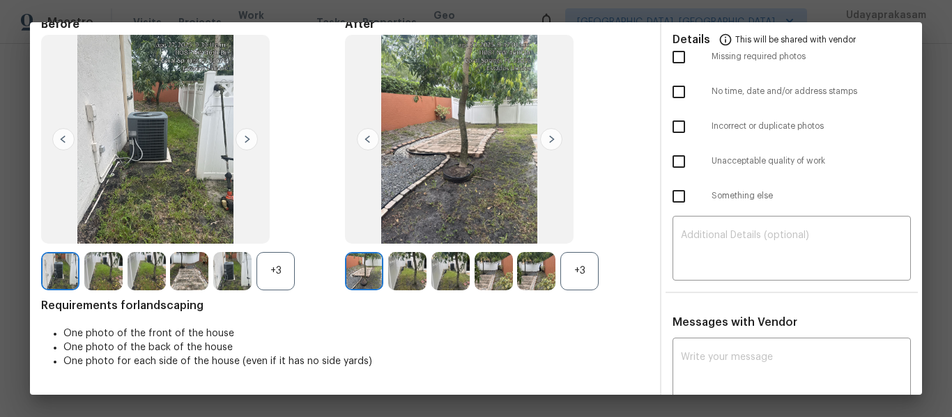
scroll to position [0, 0]
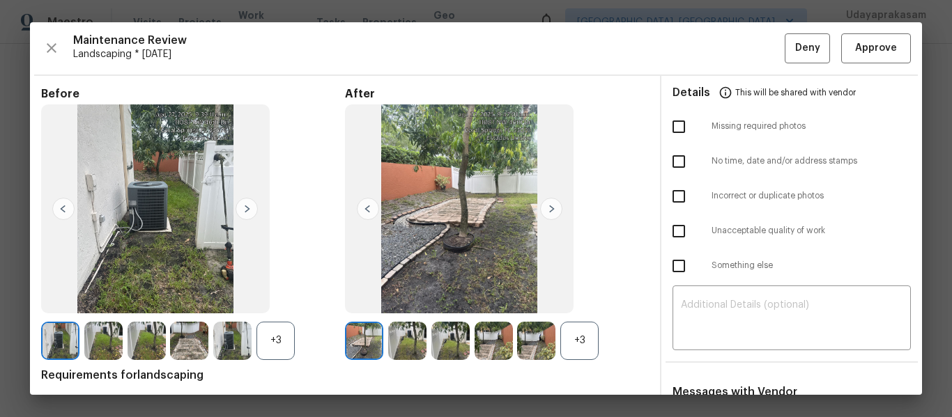
click at [671, 125] on input "checkbox" at bounding box center [678, 126] width 29 height 29
checkbox input "true"
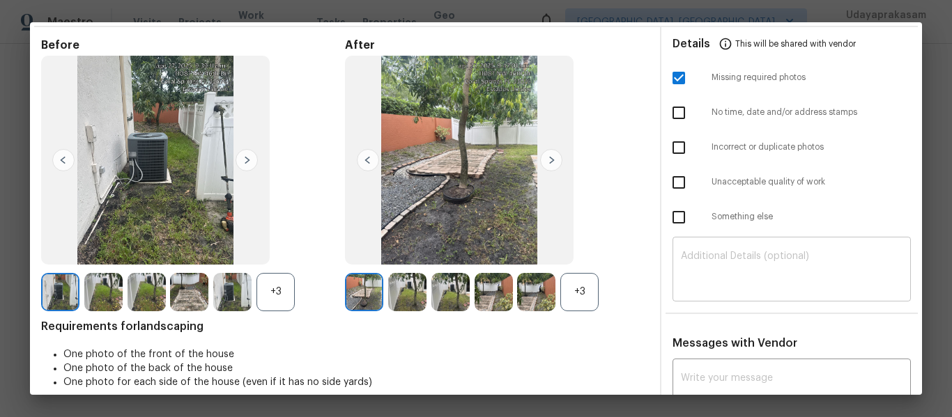
scroll to position [70, 0]
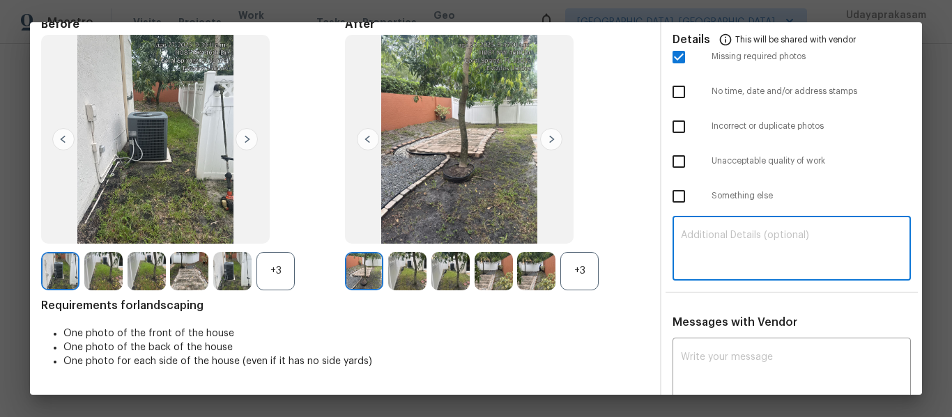
click at [720, 242] on textarea at bounding box center [792, 250] width 222 height 39
paste textarea "Maintenance Audit Team: Hello! Unfortunately, this landscaping visit completed …"
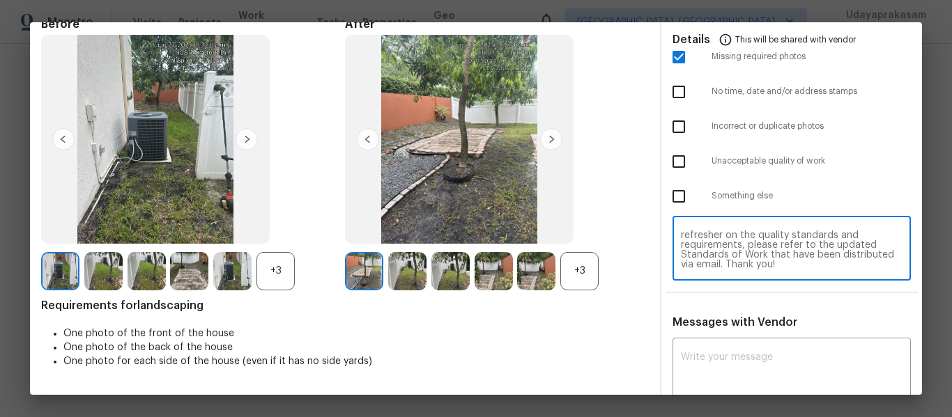
scroll to position [0, 0]
type textarea "Maintenance Audit Team: Hello! Unfortunately, this landscaping visit completed …"
click at [731, 366] on textarea at bounding box center [792, 372] width 222 height 39
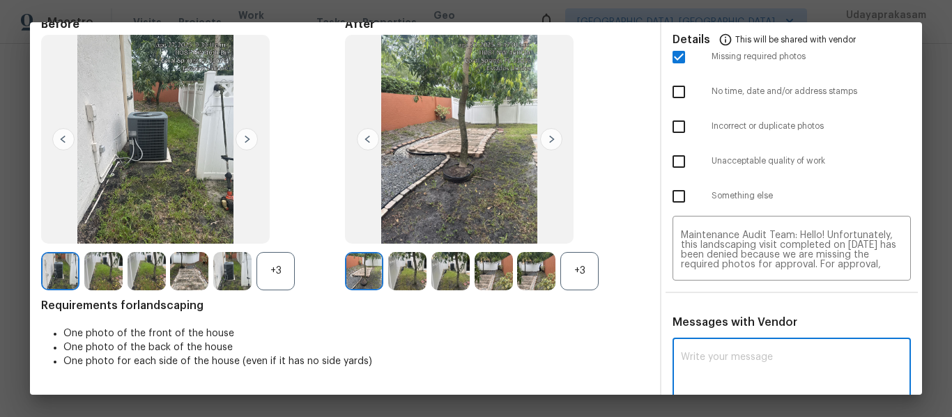
paste textarea "Maintenance Audit Team: Hello! Unfortunately, this landscaping visit completed …"
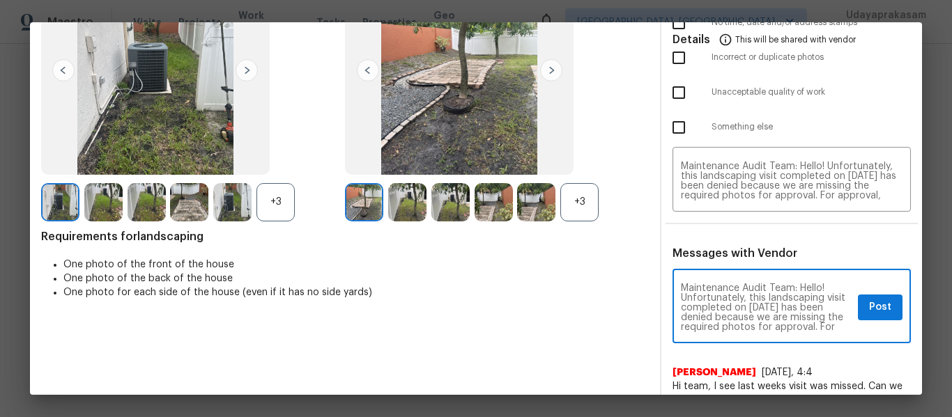
scroll to position [139, 0]
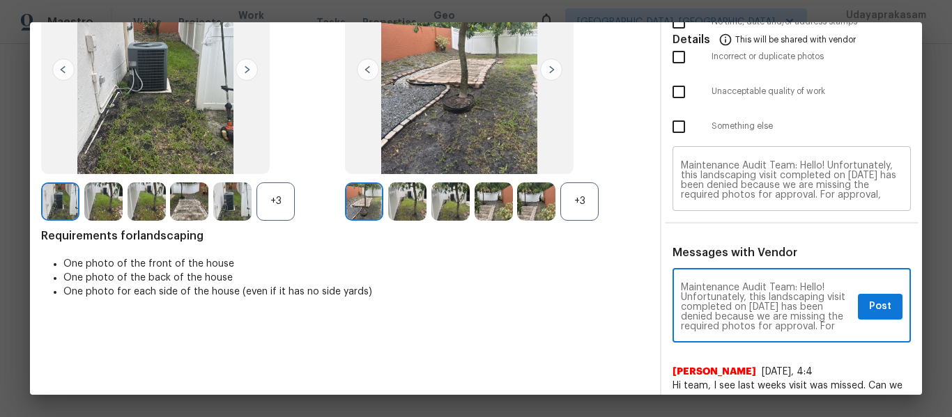
type textarea "Maintenance Audit Team: Hello! Unfortunately, this landscaping visit completed …"
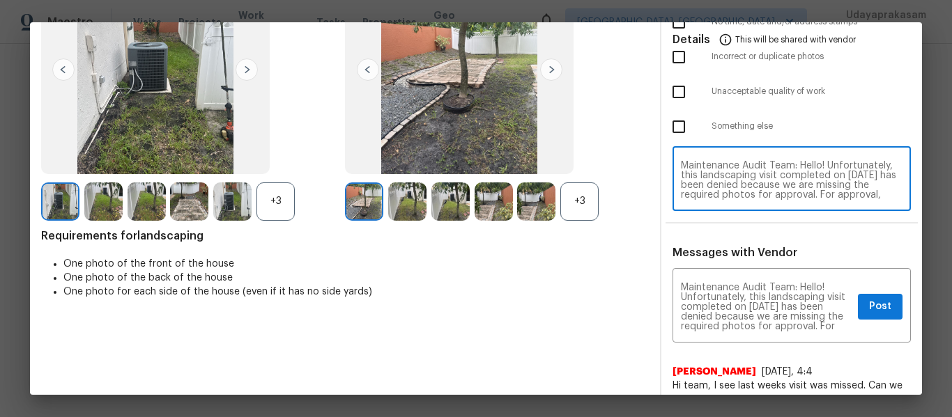
scroll to position [28, 0]
click at [833, 187] on textarea "Maintenance Audit Team: Hello! Unfortunately, this landscaping visit completed …" at bounding box center [792, 180] width 222 height 39
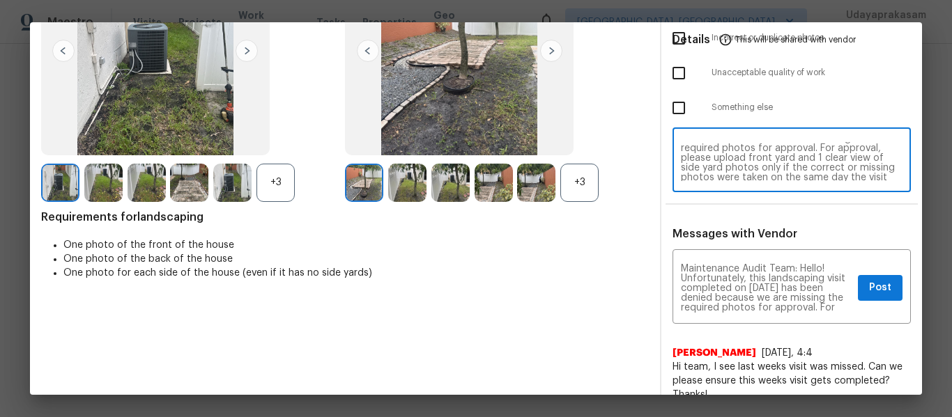
scroll to position [176, 0]
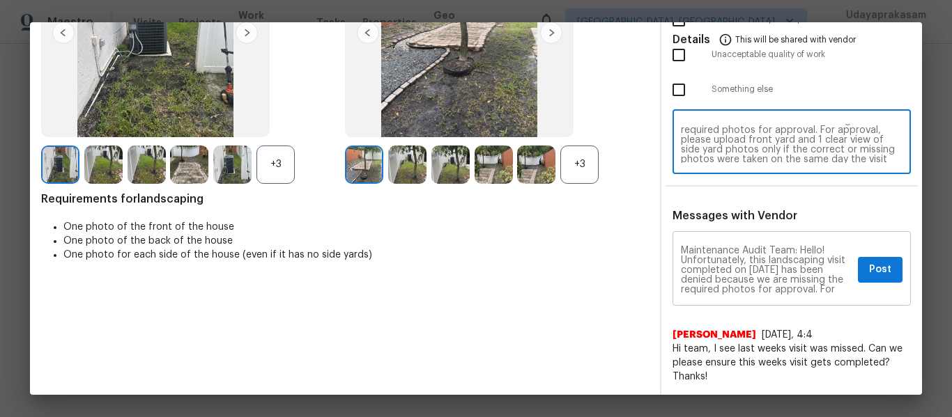
type textarea "Maintenance Audit Team: Hello! Unfortunately, this landscaping visit completed …"
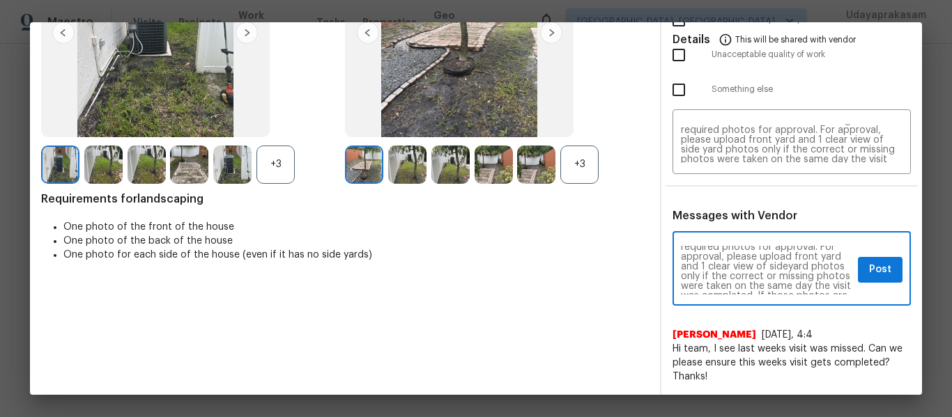
scroll to position [56, 0]
click at [715, 268] on textarea "Maintenance Audit Team: Hello! Unfortunately, this landscaping visit completed …" at bounding box center [766, 270] width 171 height 49
type textarea "Maintenance Audit Team: Hello! Unfortunately, this landscaping visit completed …"
click at [869, 275] on span "Post" at bounding box center [880, 269] width 22 height 17
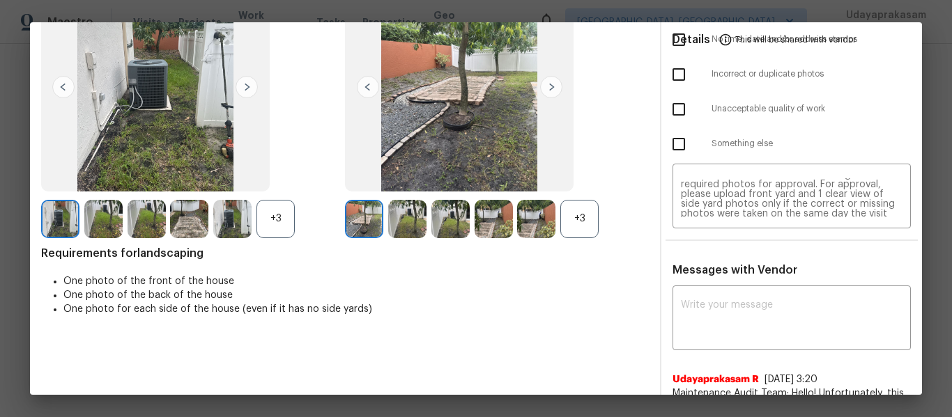
scroll to position [0, 0]
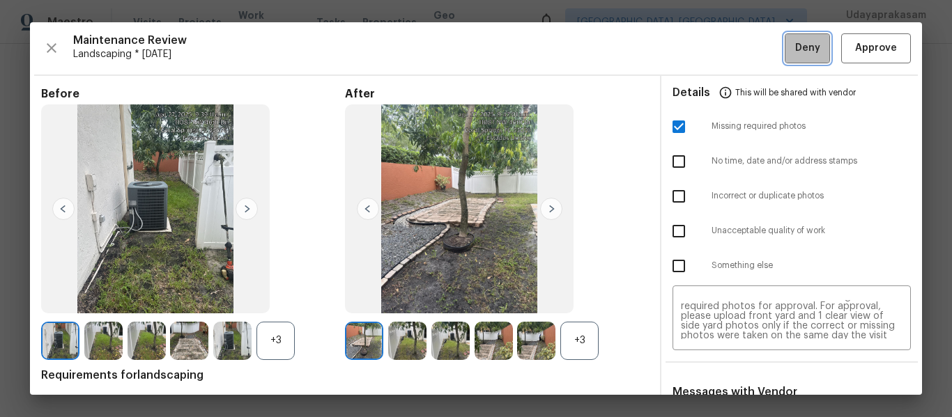
click at [785, 54] on button "Deny" at bounding box center [807, 48] width 45 height 30
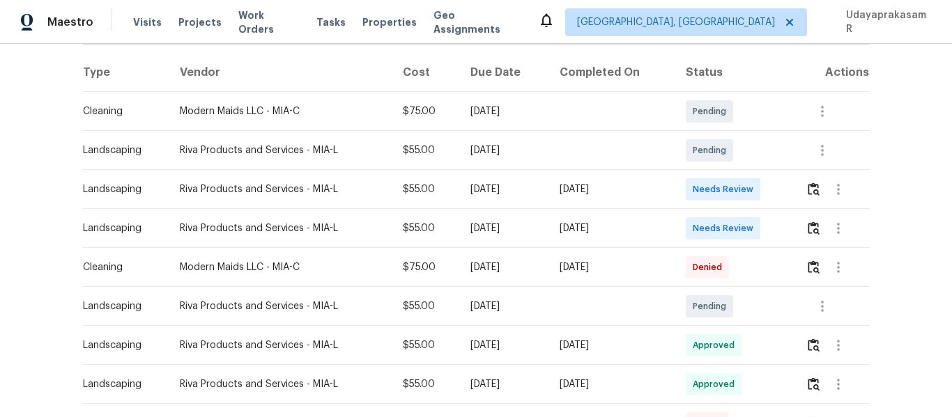
scroll to position [209, 0]
click at [806, 190] on button "button" at bounding box center [814, 188] width 16 height 33
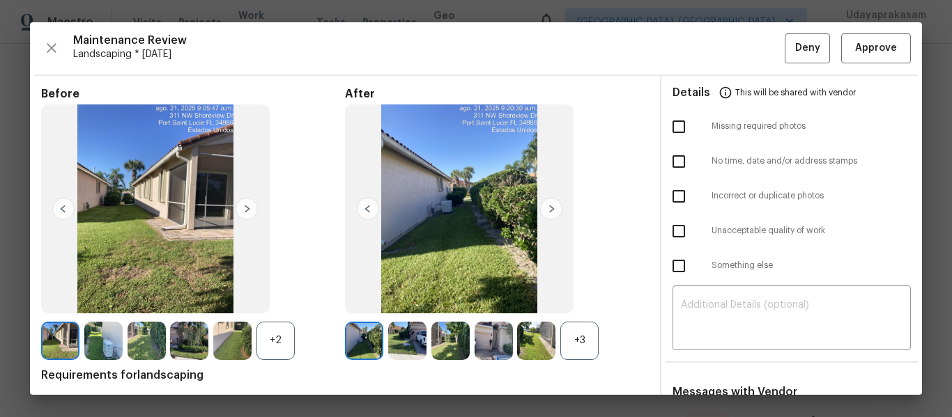
click at [555, 214] on img at bounding box center [551, 209] width 22 height 22
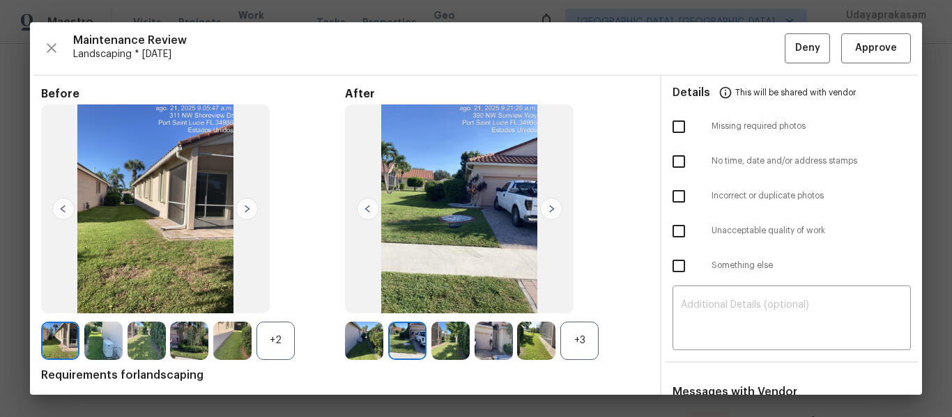
click at [555, 214] on img at bounding box center [551, 209] width 22 height 22
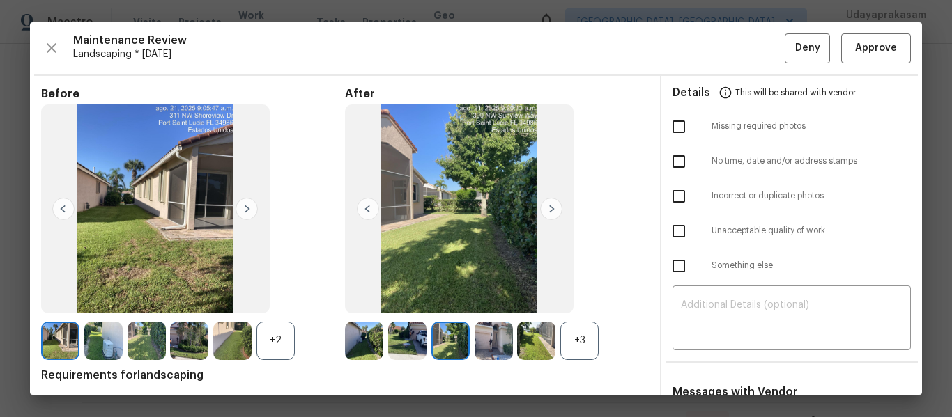
click at [555, 214] on img at bounding box center [551, 209] width 22 height 22
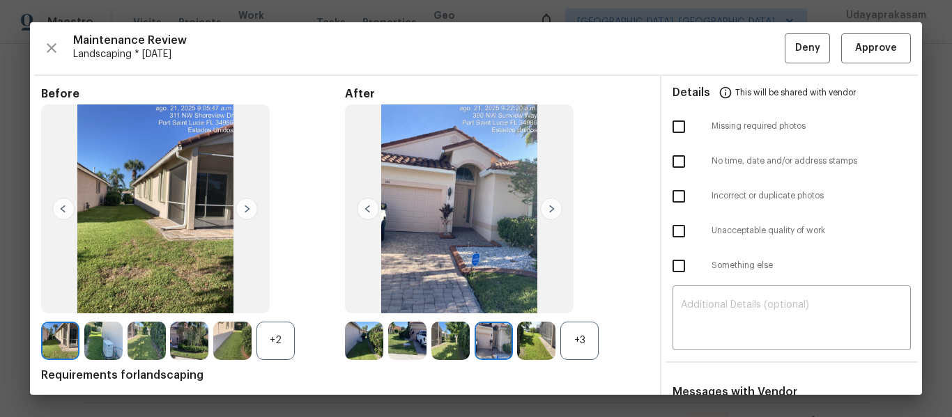
click at [885, 68] on div "Maintenance Review Landscaping * Thu, Aug 21 Deny Approve Before +2 After +3 Re…" at bounding box center [476, 208] width 892 height 373
click at [882, 54] on span "Approve" at bounding box center [876, 48] width 42 height 17
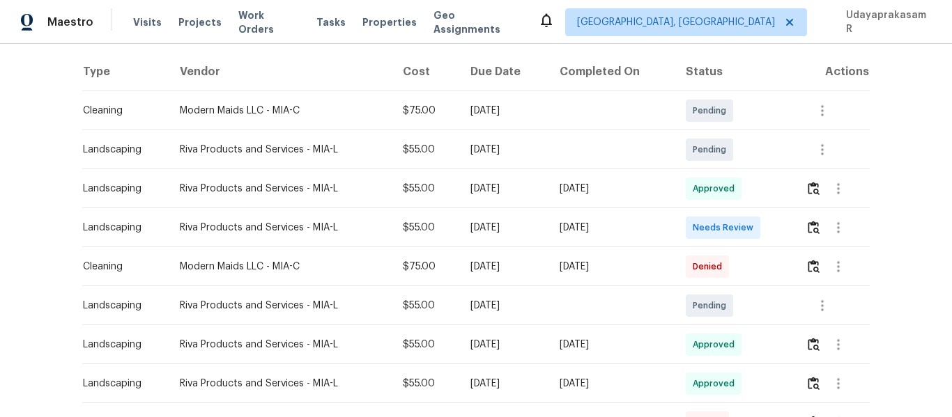
click at [881, 198] on div "Back to all projects 390 NW Sunview Way, Port Saint Lucie, FL 34986 3 Beds | 2 …" at bounding box center [476, 231] width 952 height 374
click at [808, 230] on img "button" at bounding box center [814, 227] width 12 height 13
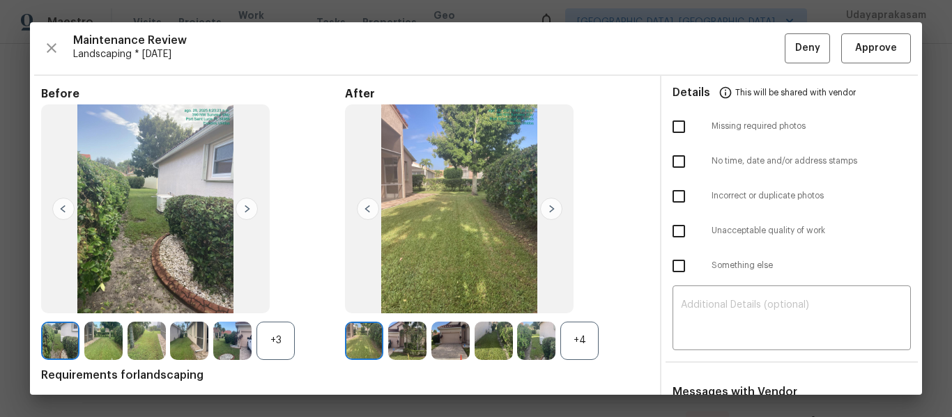
click at [543, 217] on img at bounding box center [551, 209] width 22 height 22
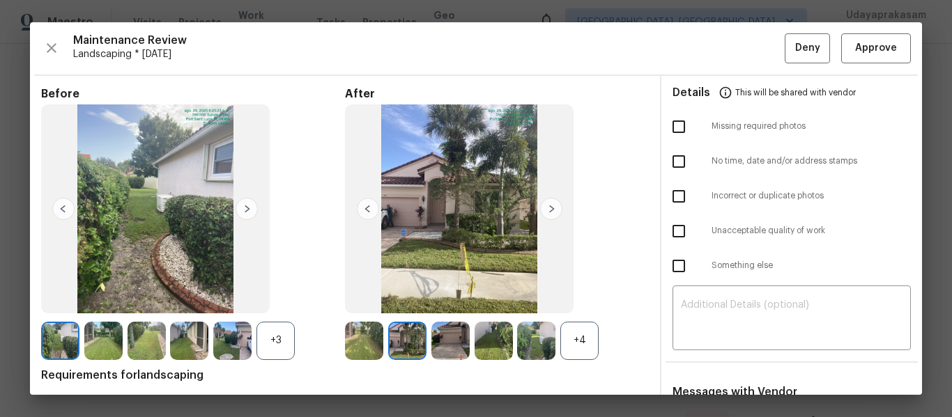
click at [543, 217] on img at bounding box center [551, 209] width 22 height 22
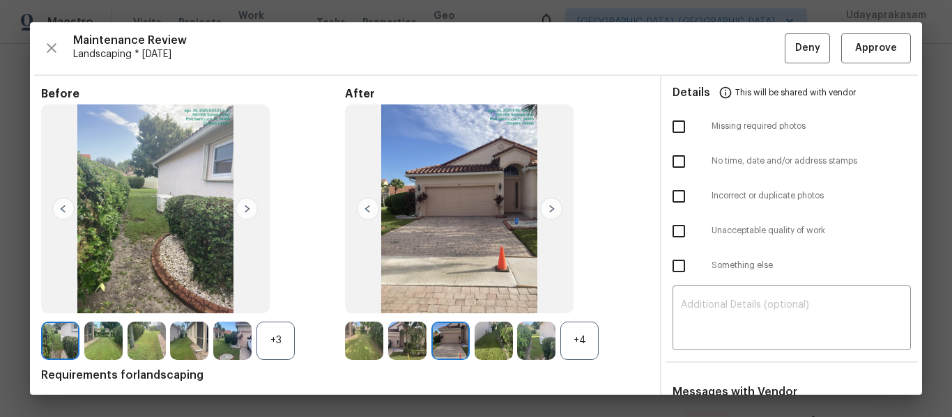
click at [543, 217] on img at bounding box center [551, 209] width 22 height 22
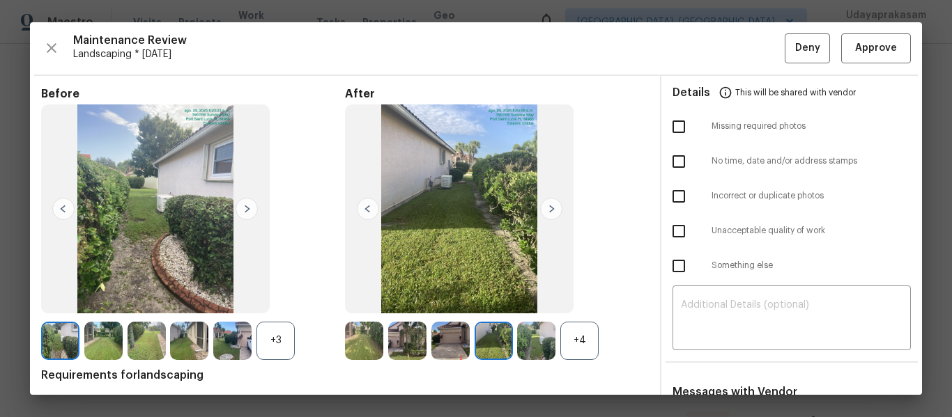
click at [543, 217] on img at bounding box center [551, 209] width 22 height 22
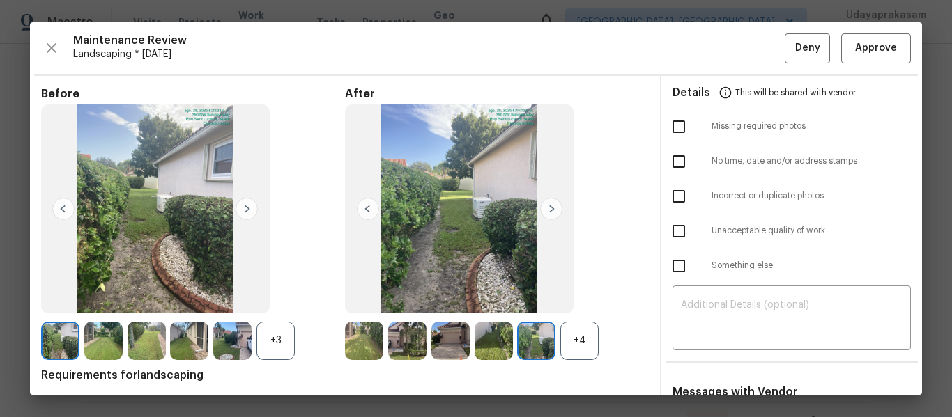
click at [543, 217] on img at bounding box center [551, 209] width 22 height 22
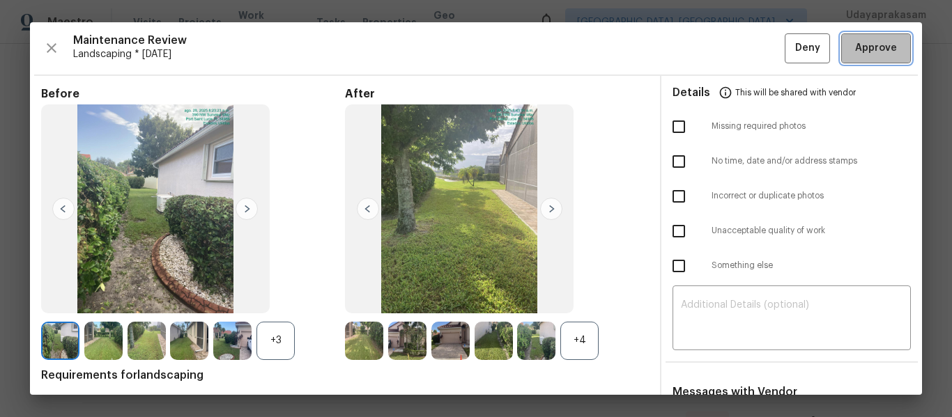
click at [886, 60] on button "Approve" at bounding box center [876, 48] width 70 height 30
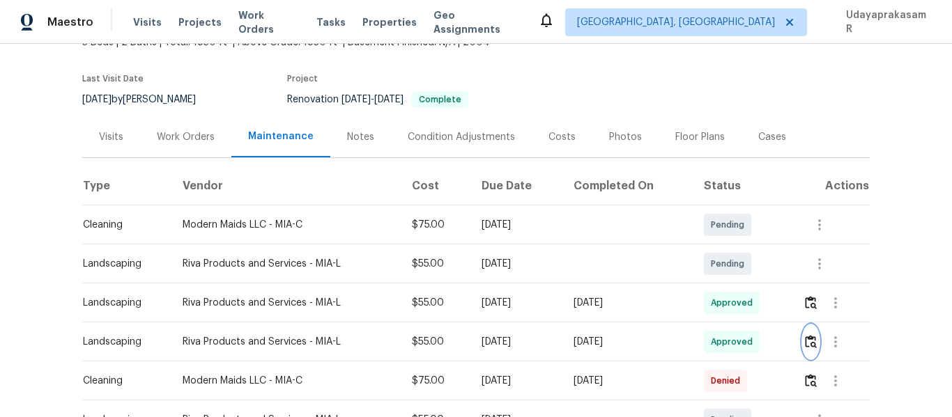
scroll to position [0, 0]
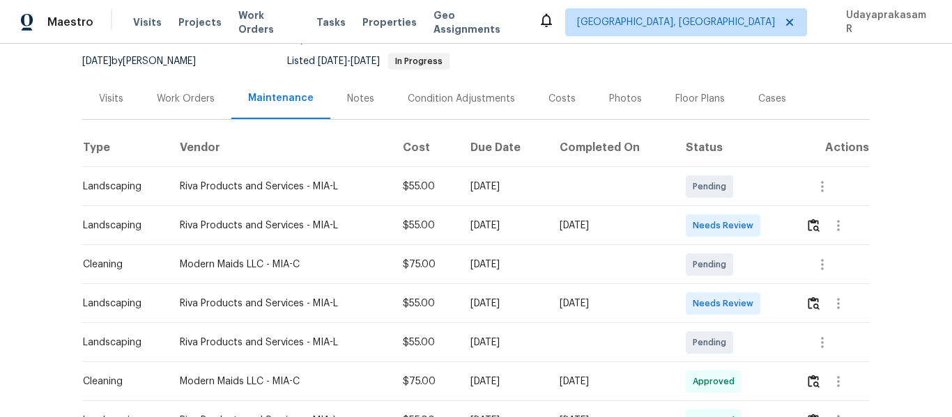
scroll to position [139, 0]
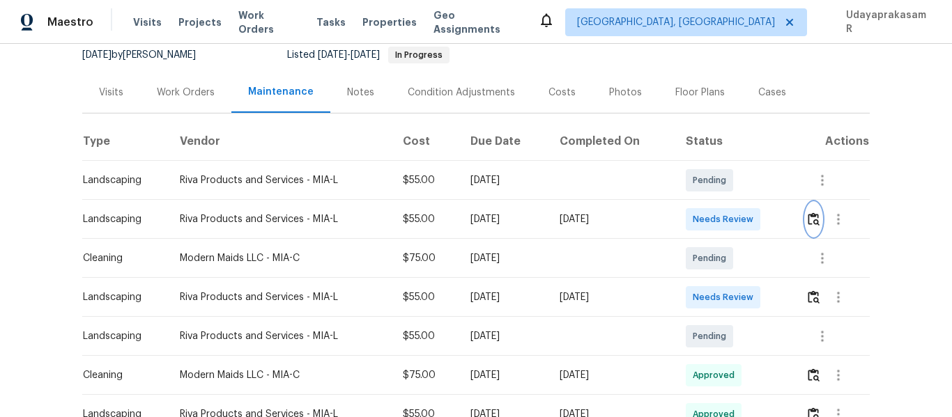
click at [810, 218] on img "button" at bounding box center [814, 219] width 12 height 13
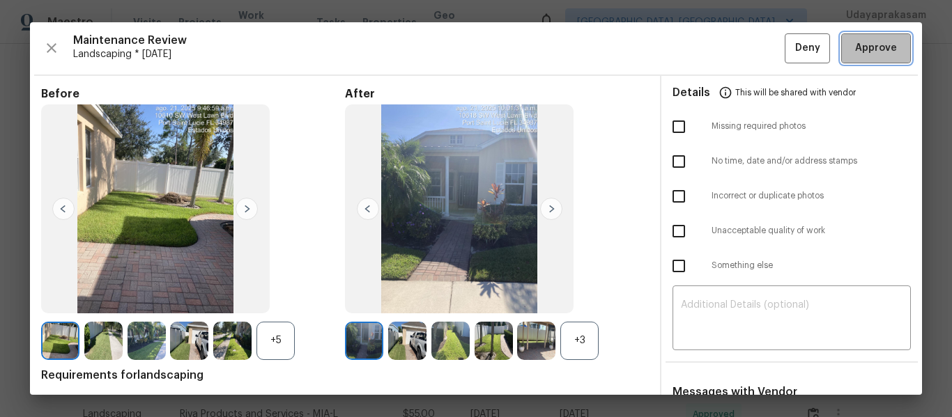
click at [863, 54] on span "Approve" at bounding box center [876, 48] width 42 height 17
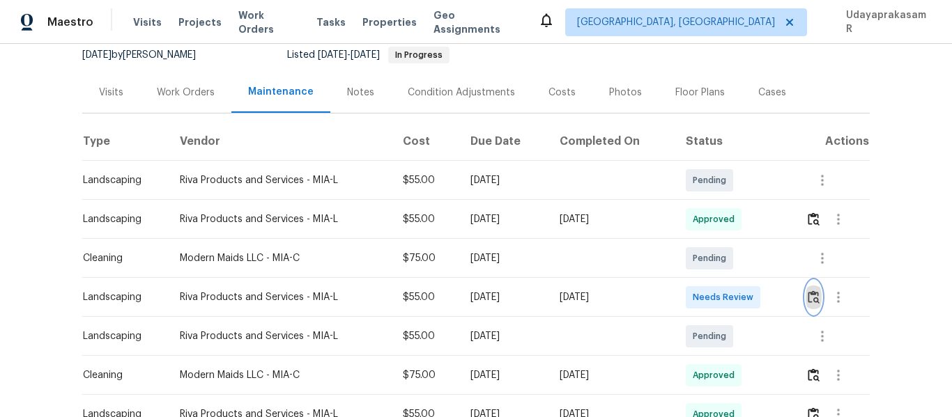
click at [813, 290] on button "button" at bounding box center [814, 297] width 16 height 33
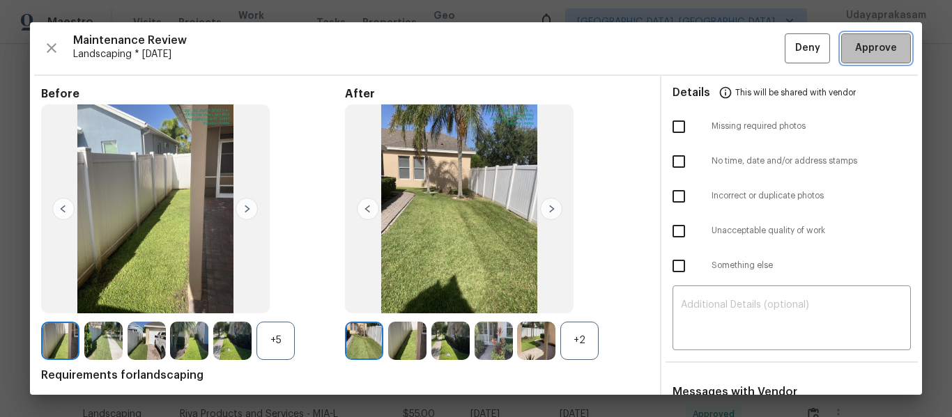
click at [865, 50] on span "Approve" at bounding box center [876, 48] width 42 height 17
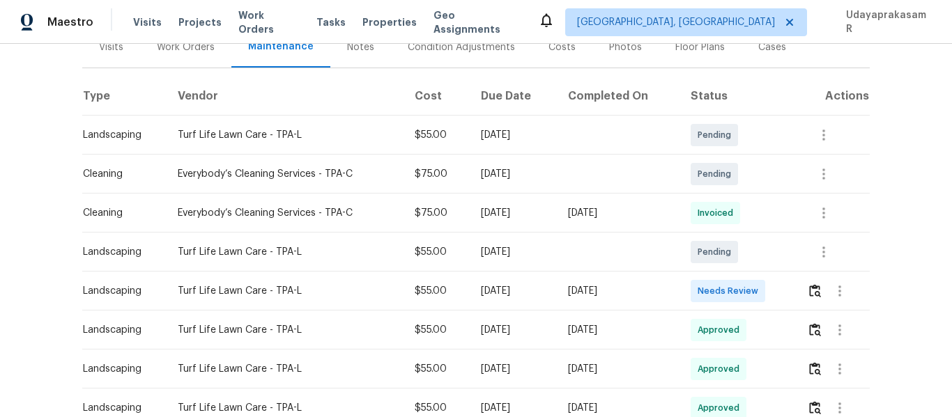
scroll to position [209, 0]
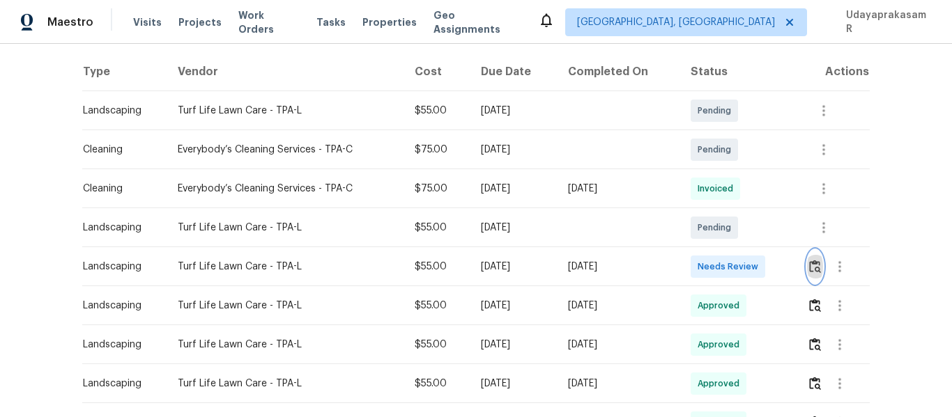
click at [819, 270] on img "button" at bounding box center [815, 266] width 12 height 13
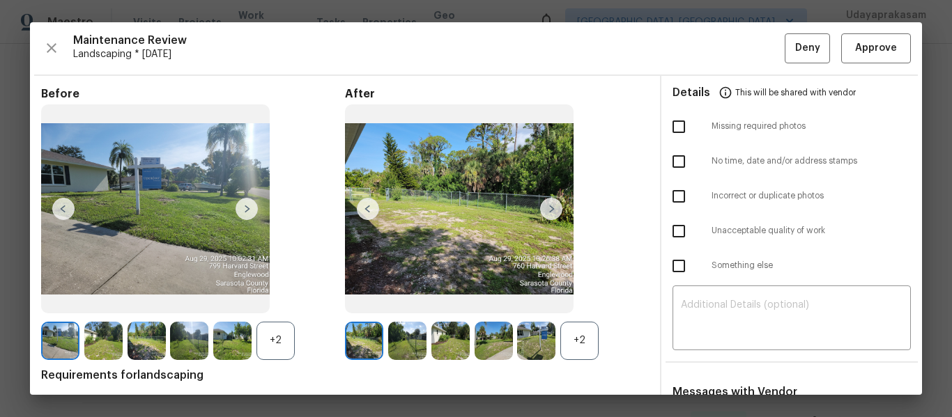
click at [545, 208] on img at bounding box center [551, 209] width 22 height 22
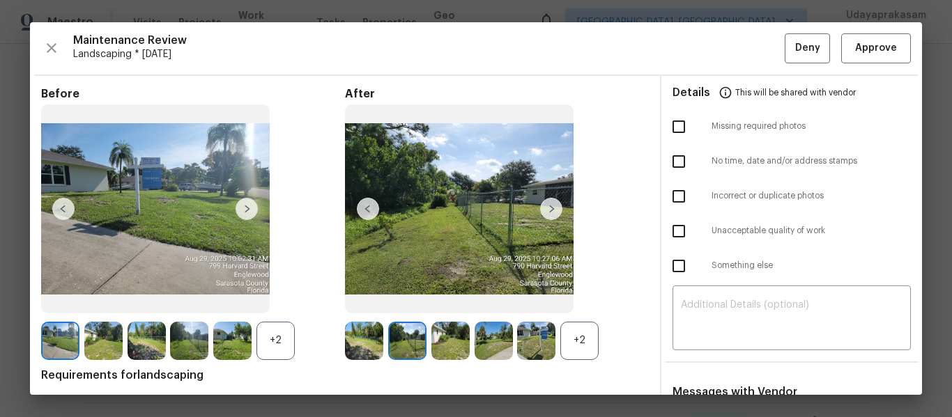
click at [548, 208] on img at bounding box center [551, 209] width 22 height 22
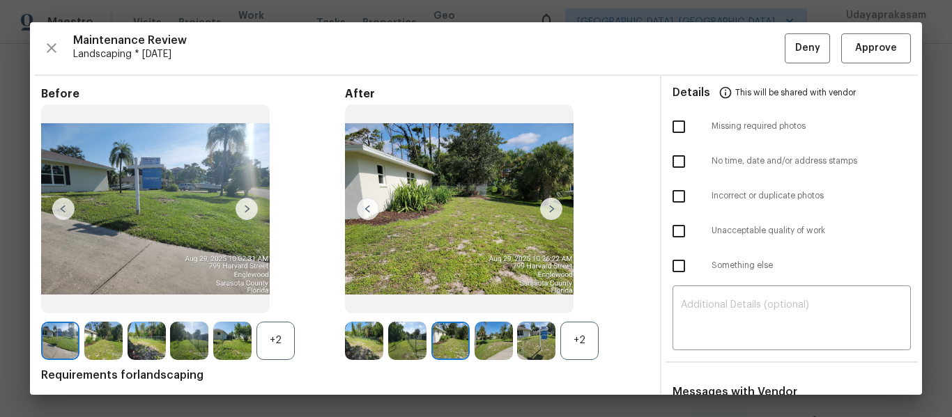
click at [548, 208] on img at bounding box center [551, 209] width 22 height 22
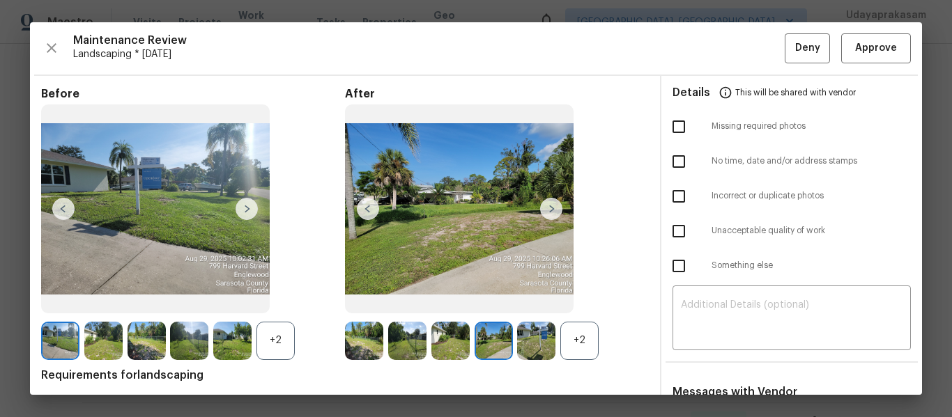
click at [548, 208] on img at bounding box center [551, 209] width 22 height 22
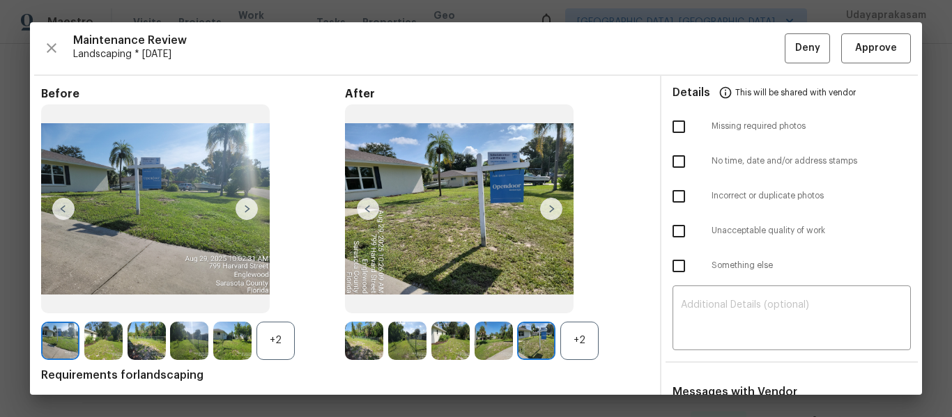
click at [548, 208] on img at bounding box center [551, 209] width 22 height 22
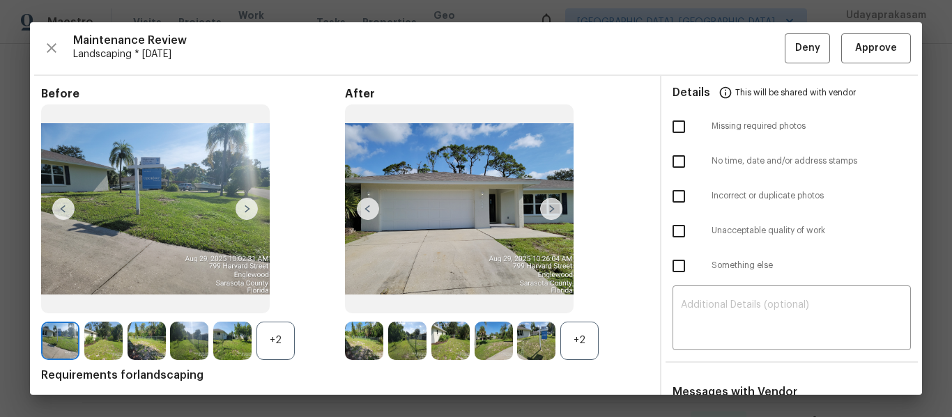
click at [548, 208] on img at bounding box center [551, 209] width 22 height 22
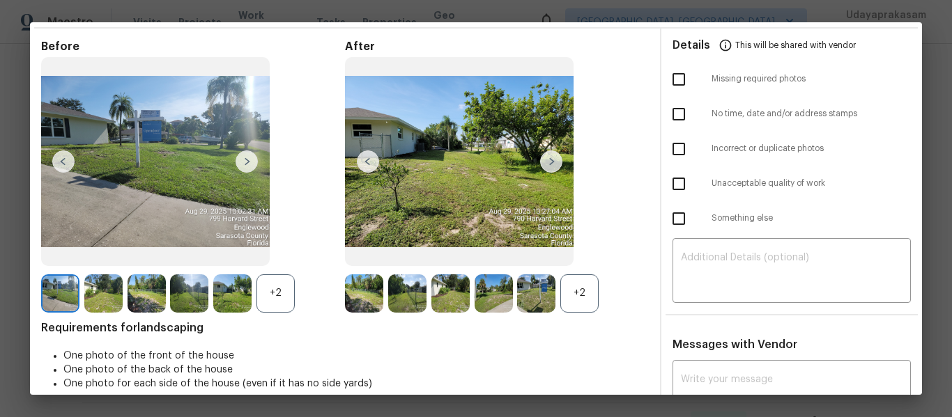
scroll to position [70, 0]
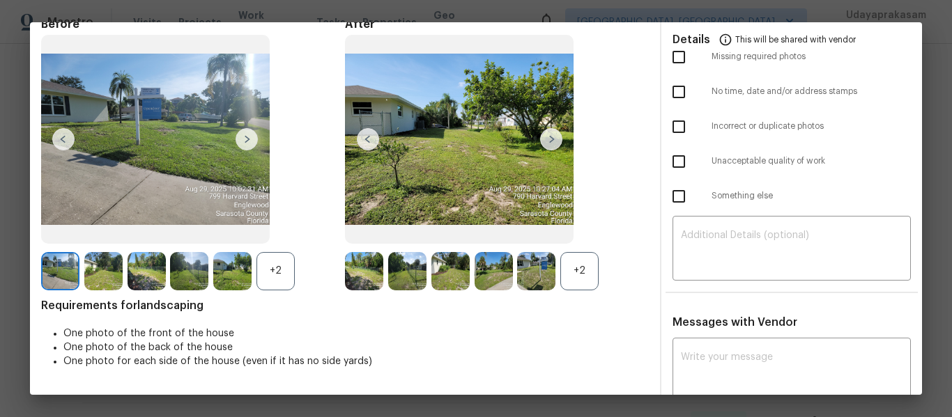
click at [580, 279] on div "+2" at bounding box center [579, 271] width 38 height 38
click at [544, 146] on img at bounding box center [551, 139] width 22 height 22
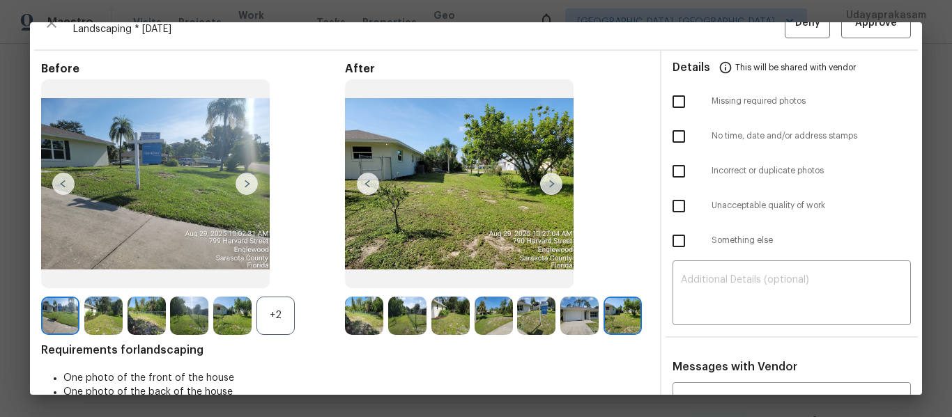
scroll to position [0, 0]
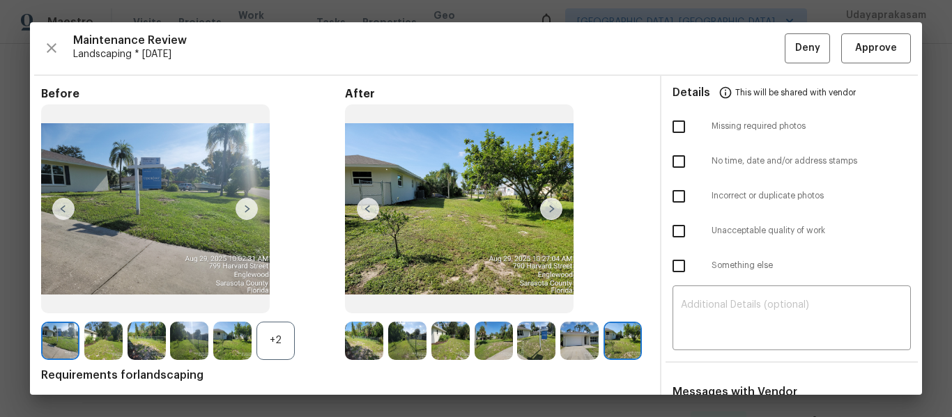
click at [376, 206] on img at bounding box center [459, 209] width 229 height 209
click at [369, 208] on img at bounding box center [368, 209] width 22 height 22
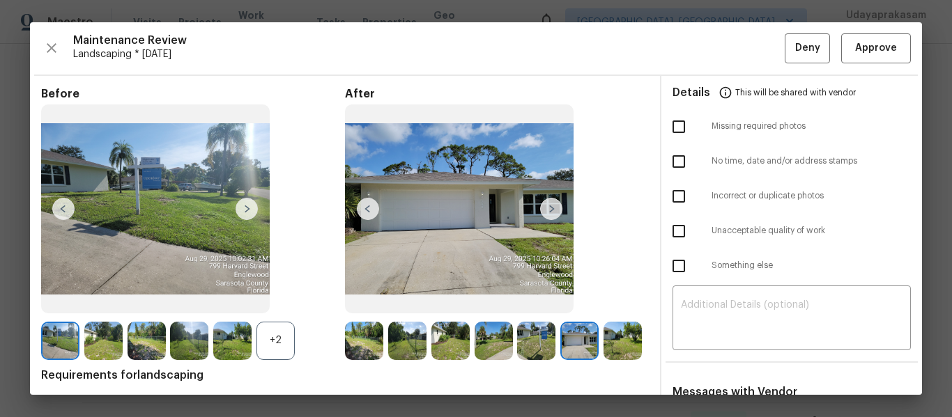
click at [369, 208] on img at bounding box center [368, 209] width 22 height 22
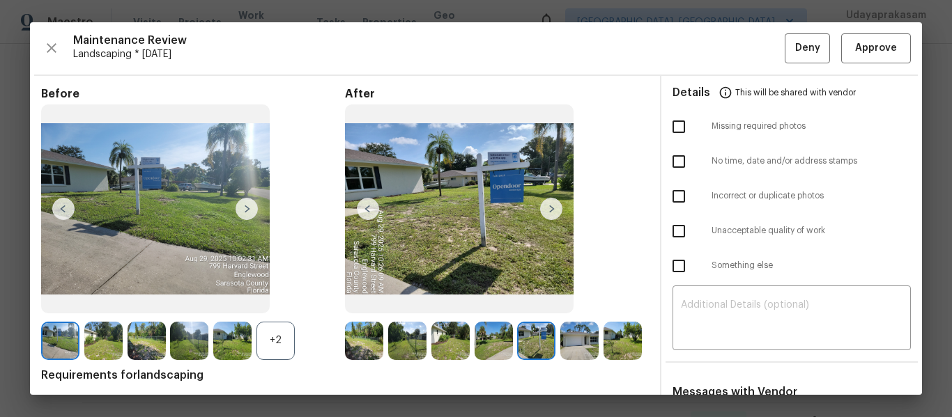
click at [369, 208] on img at bounding box center [368, 209] width 22 height 22
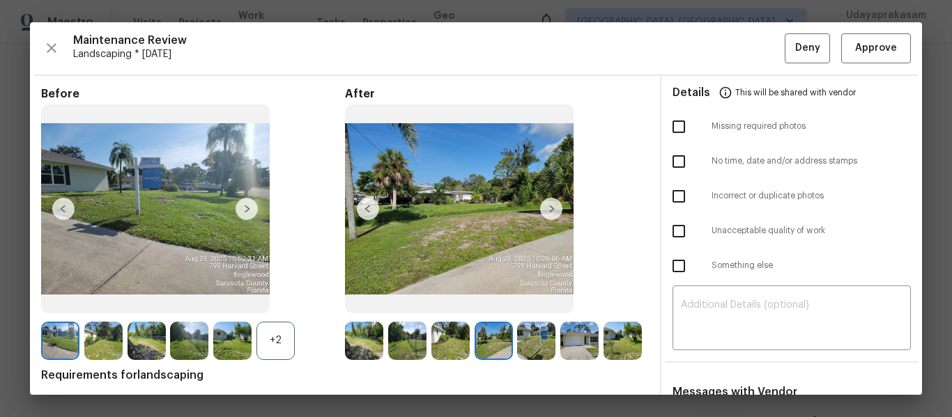
click at [369, 208] on img at bounding box center [368, 209] width 22 height 22
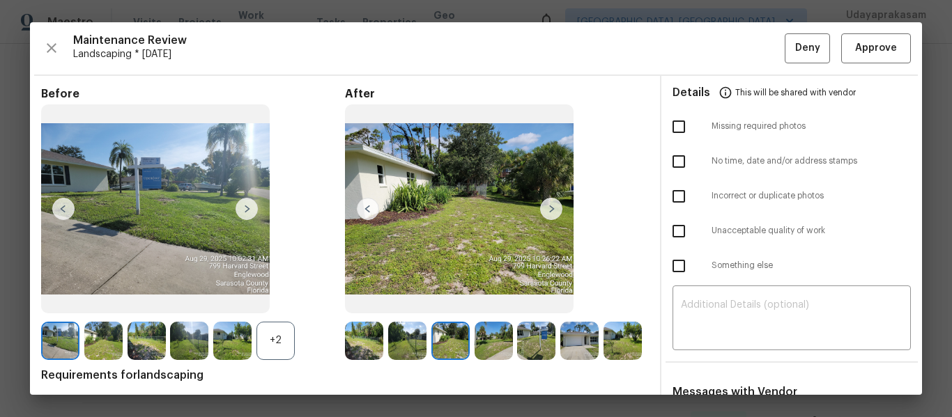
click at [369, 208] on img at bounding box center [368, 209] width 22 height 22
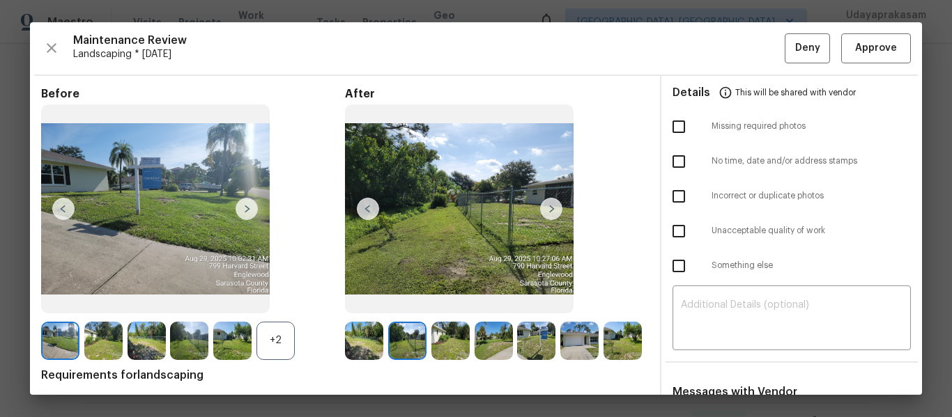
click at [369, 208] on img at bounding box center [368, 209] width 22 height 22
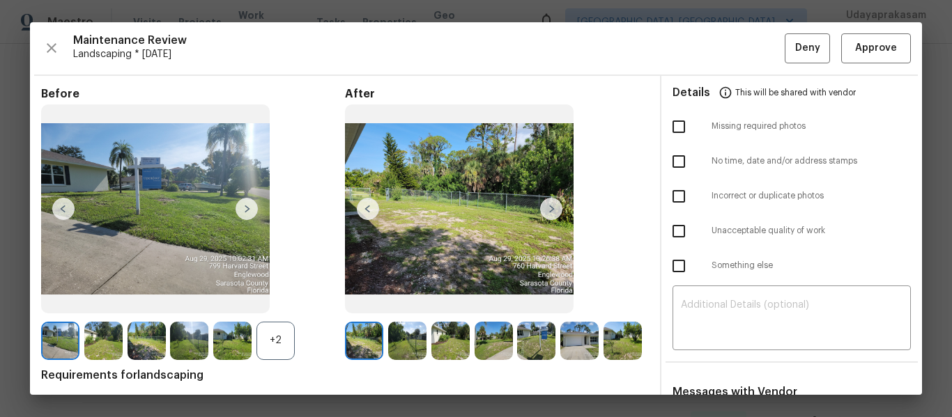
click at [369, 208] on img at bounding box center [368, 209] width 22 height 22
click at [861, 58] on button "Approve" at bounding box center [876, 48] width 70 height 30
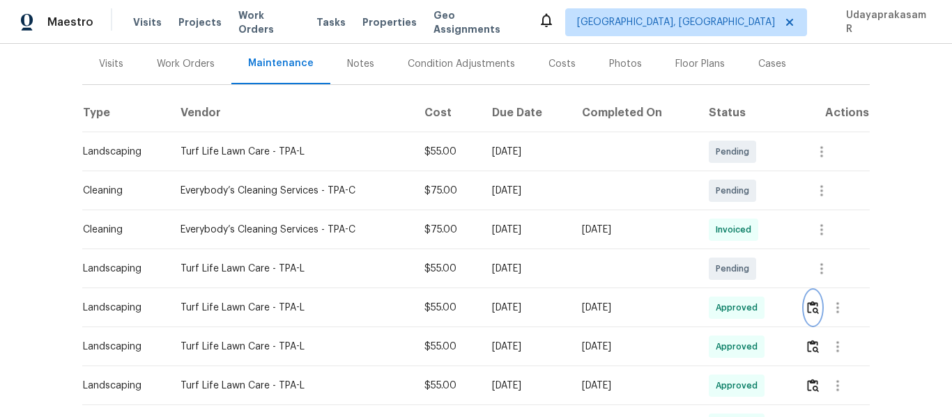
scroll to position [70, 0]
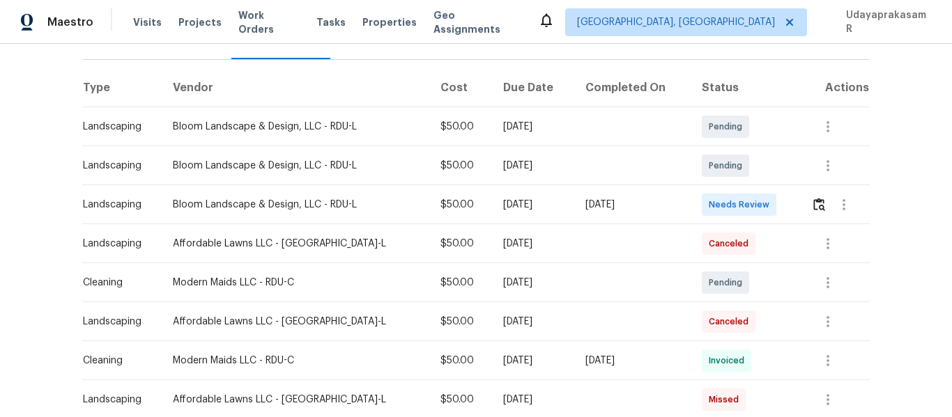
scroll to position [209, 0]
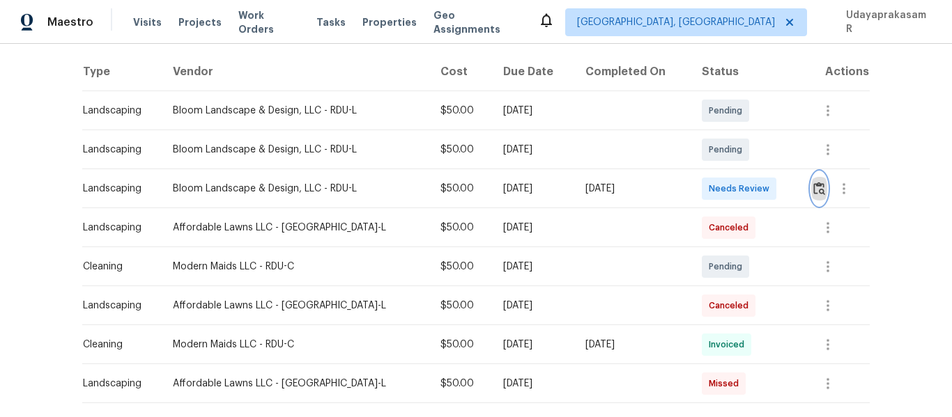
click at [816, 201] on button "button" at bounding box center [819, 188] width 16 height 33
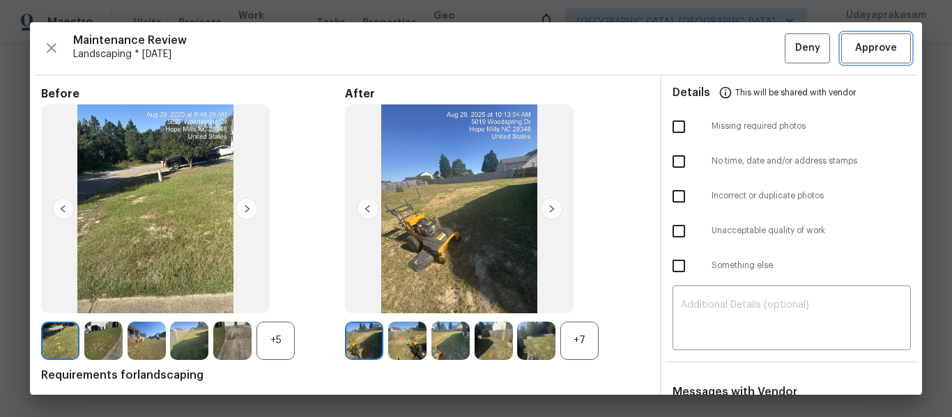
click at [879, 45] on span "Approve" at bounding box center [876, 48] width 42 height 17
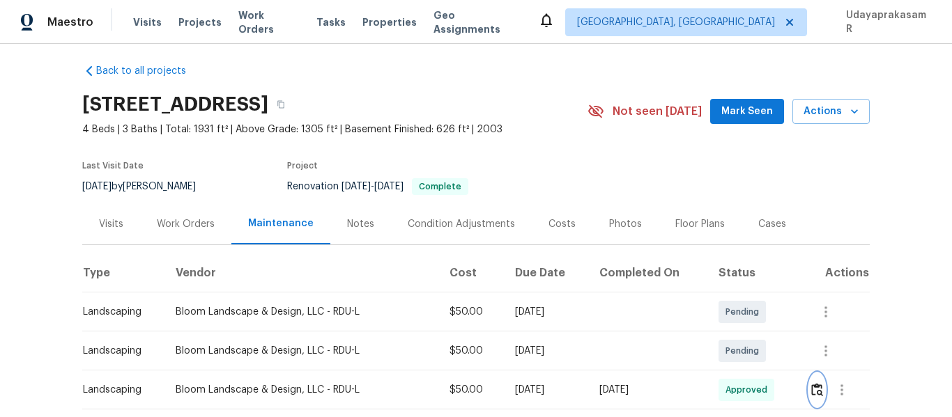
scroll to position [0, 0]
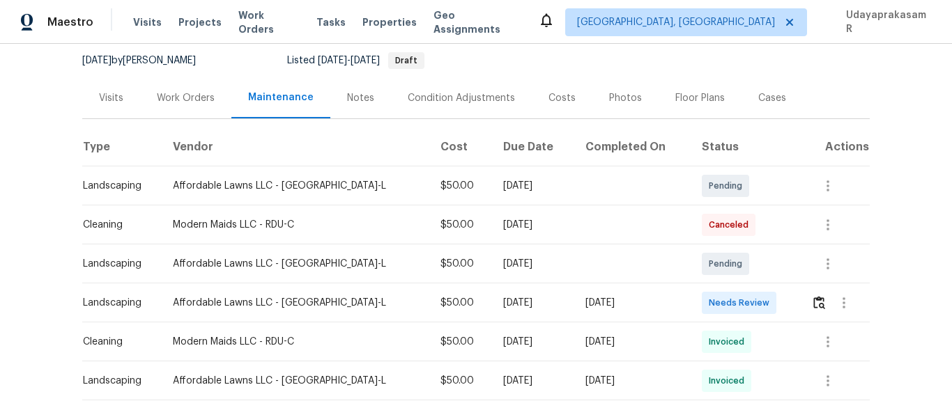
scroll to position [139, 0]
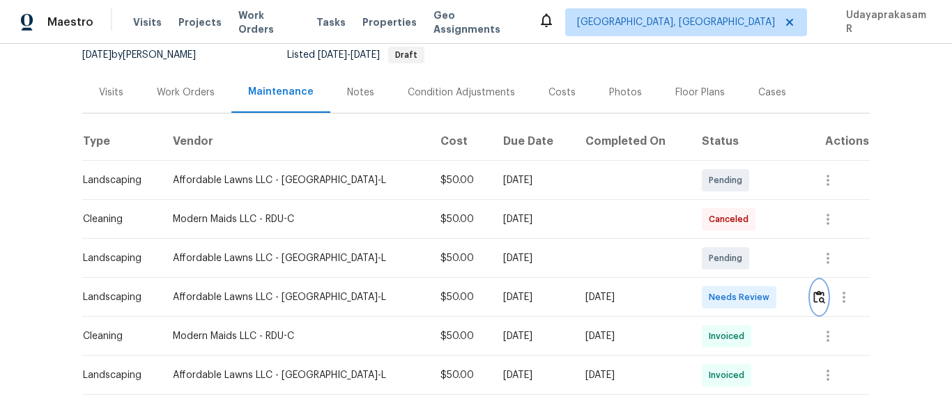
click at [816, 298] on button "button" at bounding box center [819, 297] width 16 height 33
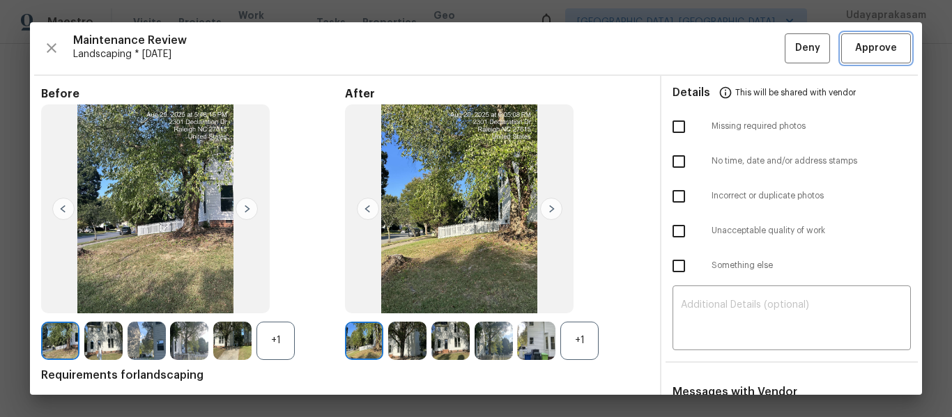
click at [866, 40] on span "Approve" at bounding box center [876, 48] width 42 height 17
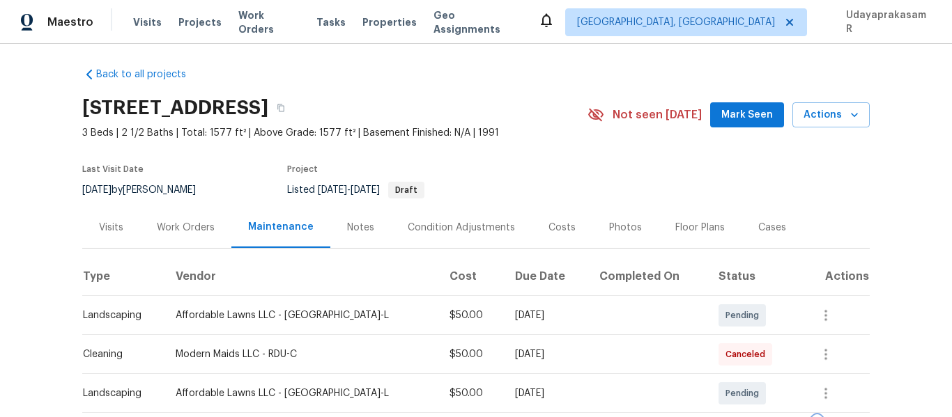
scroll to position [0, 0]
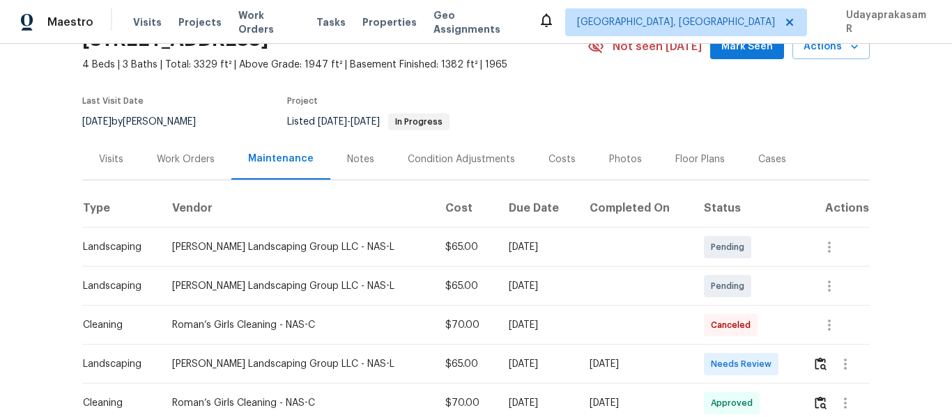
scroll to position [139, 0]
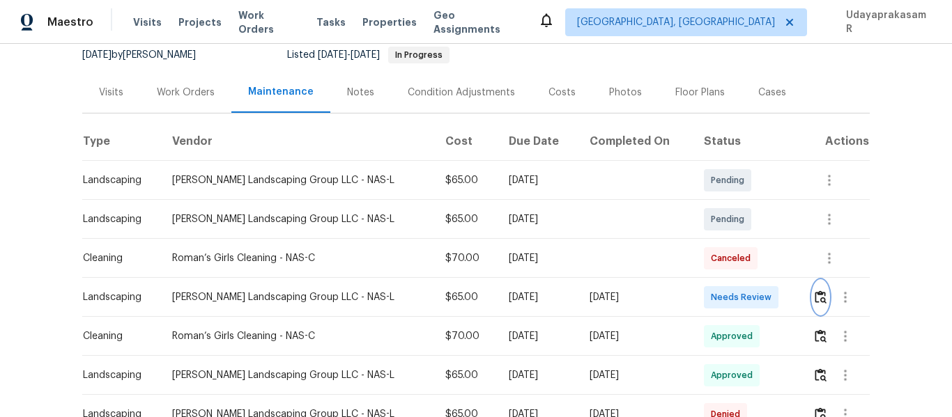
click at [821, 299] on button "button" at bounding box center [821, 297] width 16 height 33
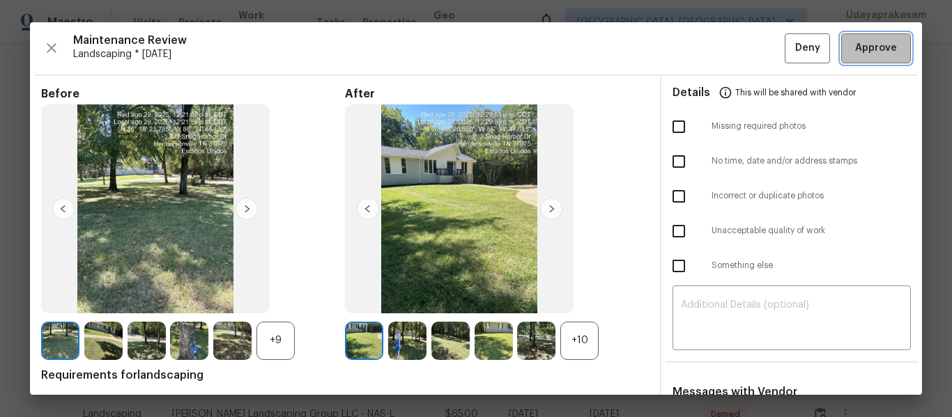
click at [870, 56] on span "Approve" at bounding box center [876, 48] width 42 height 17
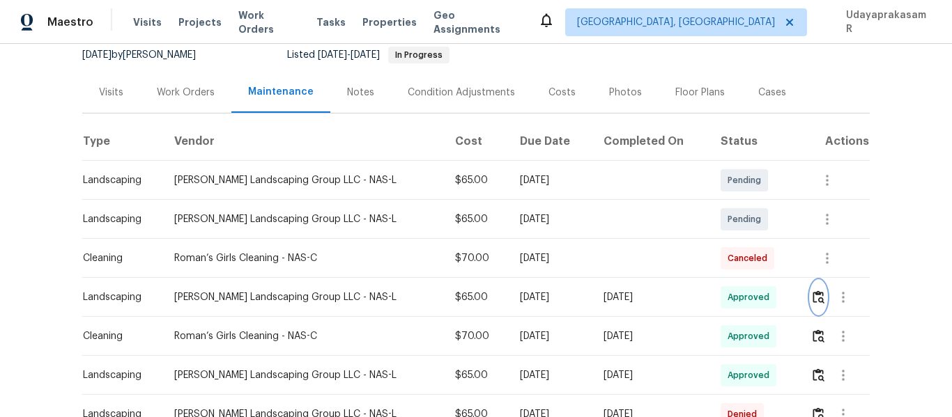
scroll to position [0, 0]
